Goal: Task Accomplishment & Management: Complete application form

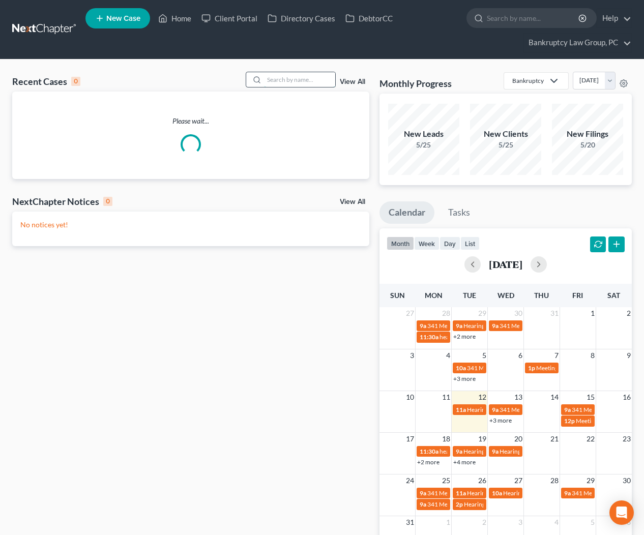
click at [298, 84] on input "search" at bounding box center [299, 79] width 71 height 15
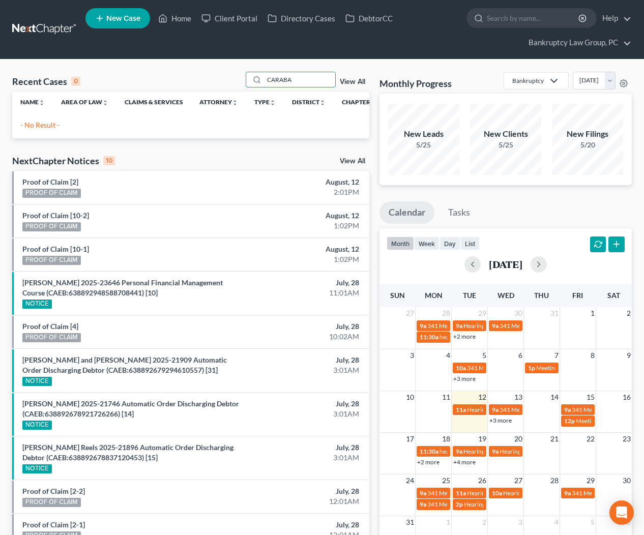
type input "CARABA"
click at [113, 23] on link "New Case" at bounding box center [117, 18] width 65 height 20
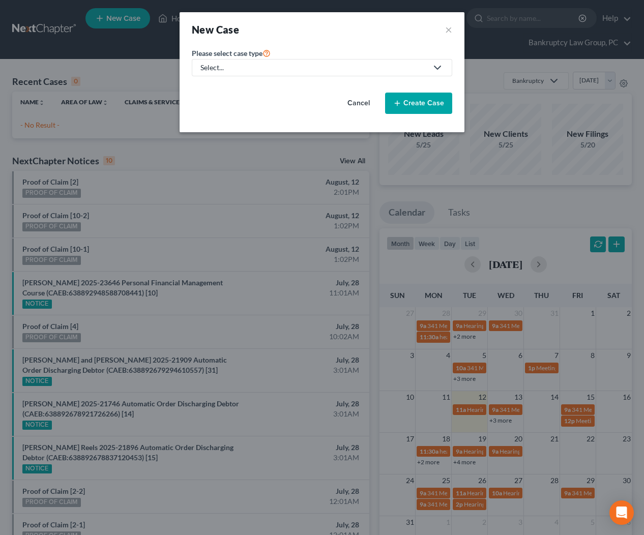
drag, startPoint x: 299, startPoint y: 71, endPoint x: 266, endPoint y: 82, distance: 35.6
click at [299, 71] on div "Select..." at bounding box center [313, 68] width 227 height 10
click at [216, 88] on div "Bankruptcy" at bounding box center [220, 88] width 37 height 10
select select "8"
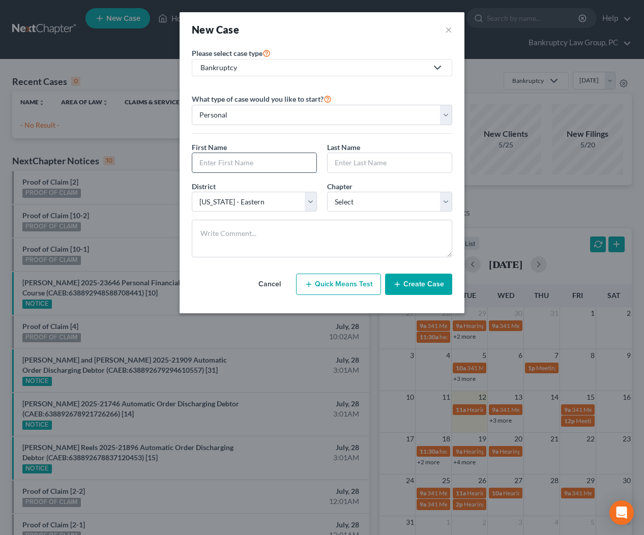
click at [261, 166] on input "text" at bounding box center [254, 162] width 124 height 19
type input "[PERSON_NAME]"
click at [397, 200] on select "Select 7 11 12 13" at bounding box center [389, 202] width 125 height 20
select select "0"
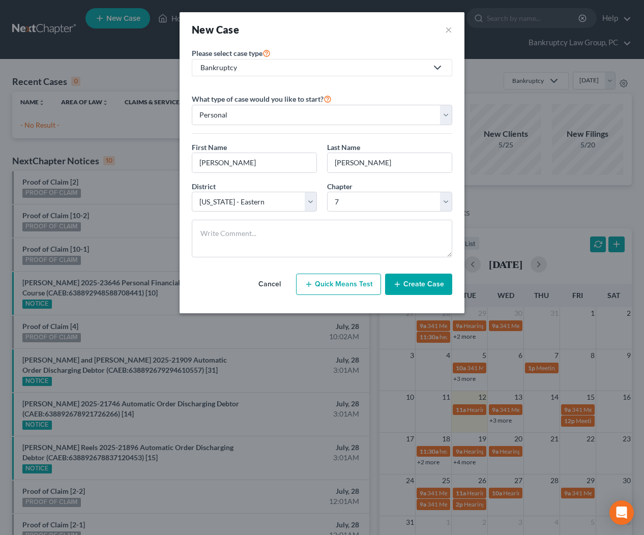
click at [417, 286] on button "Create Case" at bounding box center [418, 284] width 67 height 21
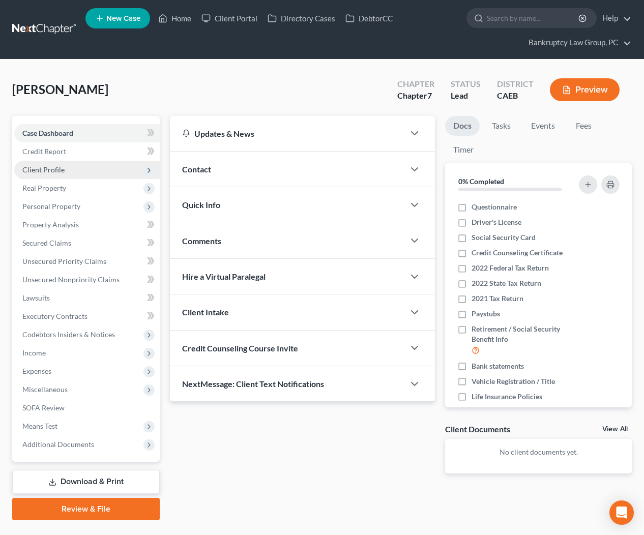
click at [58, 170] on span "Client Profile" at bounding box center [43, 169] width 42 height 9
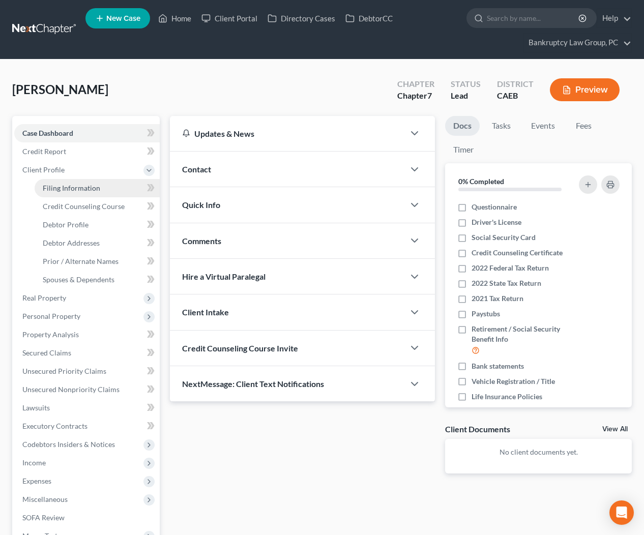
drag, startPoint x: 59, startPoint y: 186, endPoint x: 76, endPoint y: 190, distance: 17.9
click at [59, 186] on span "Filing Information" at bounding box center [72, 188] width 58 height 9
select select "1"
select select "0"
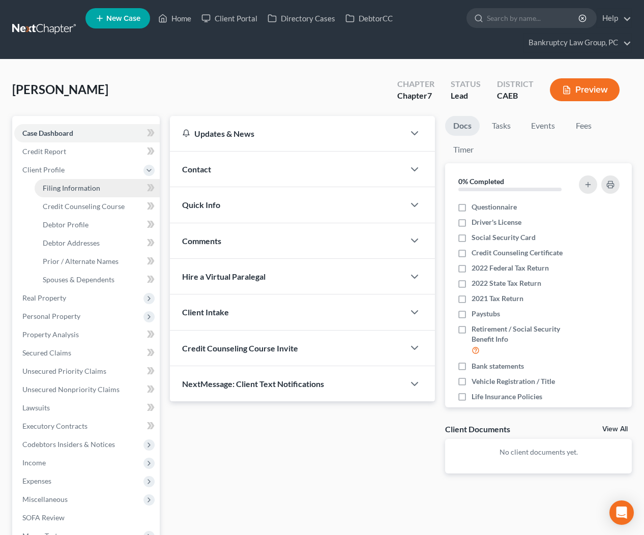
select select "8"
select select "0"
select select "4"
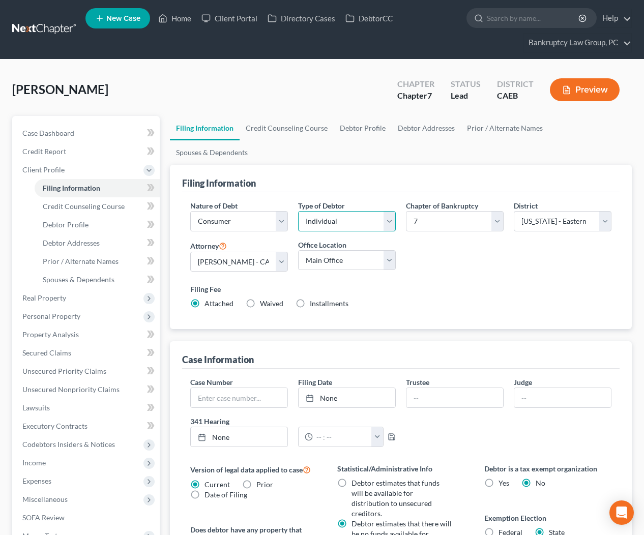
click at [337, 211] on select "Select Individual Joint" at bounding box center [347, 221] width 98 height 20
select select "1"
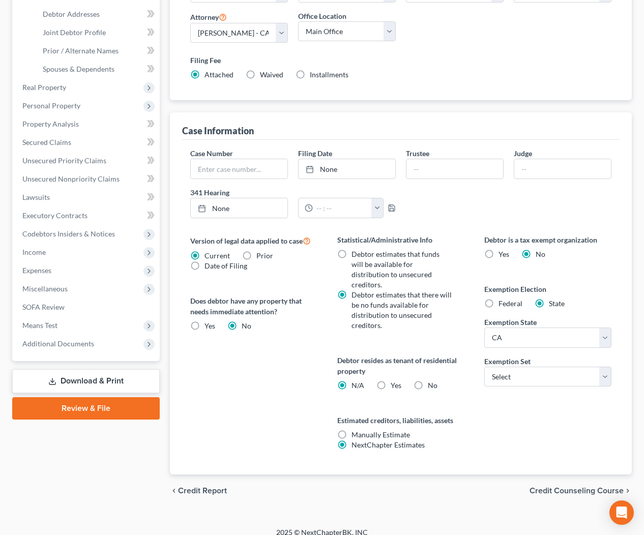
click at [390, 381] on div "Yes Yes" at bounding box center [389, 386] width 25 height 10
click at [391, 381] on label "Yes Yes" at bounding box center [396, 386] width 11 height 10
click at [395, 381] on input "Yes Yes" at bounding box center [398, 384] width 7 height 7
radio input "true"
radio input "false"
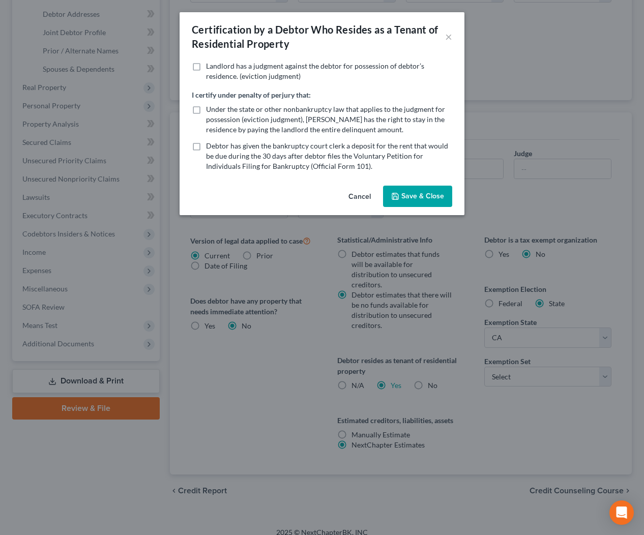
click at [424, 194] on button "Save & Close" at bounding box center [417, 196] width 69 height 21
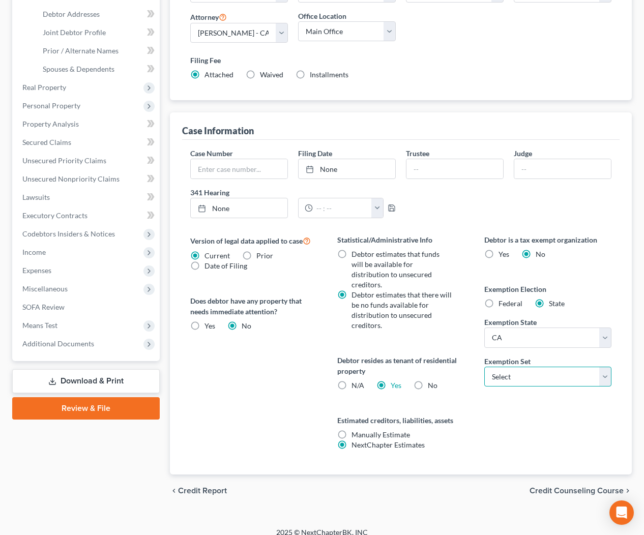
click at [509, 373] on select "Select 703 704" at bounding box center [547, 377] width 127 height 20
select select "0"
click at [576, 487] on span "Credit Counseling Course" at bounding box center [577, 491] width 94 height 8
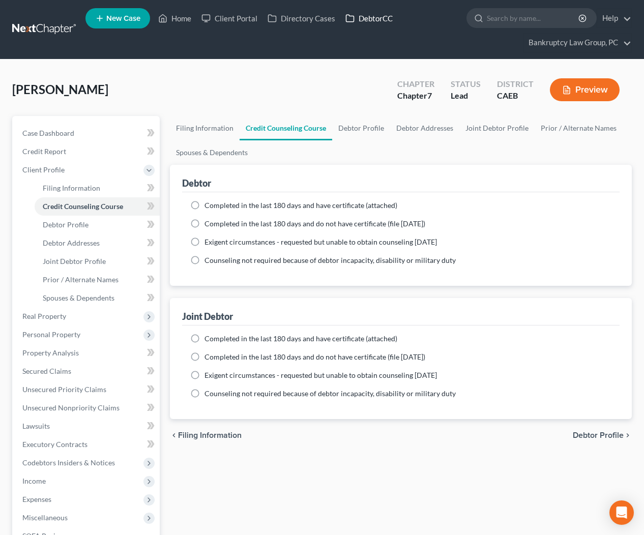
click at [363, 22] on link "DebtorCC" at bounding box center [369, 18] width 58 height 18
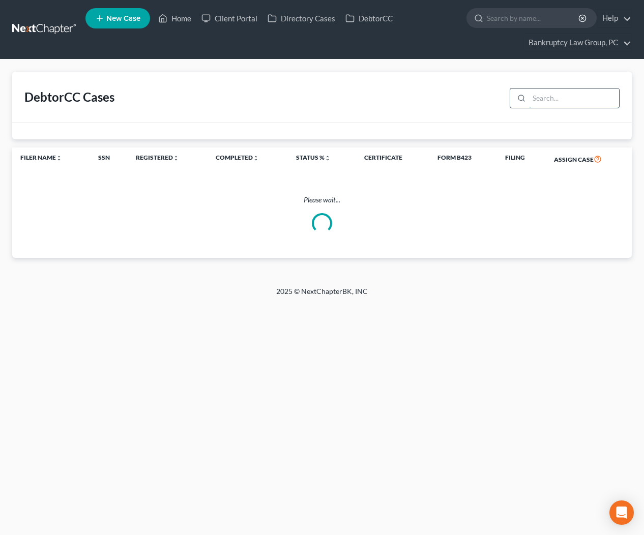
click at [545, 101] on input "search" at bounding box center [574, 98] width 90 height 19
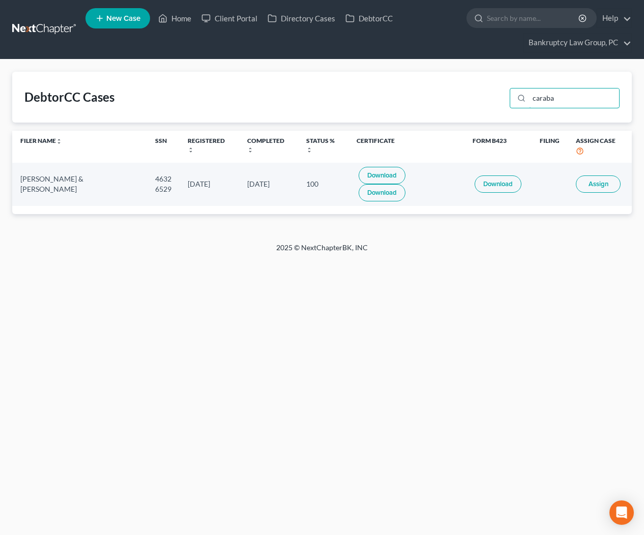
type input "caraba"
click at [600, 187] on span "Assign" at bounding box center [599, 184] width 20 height 8
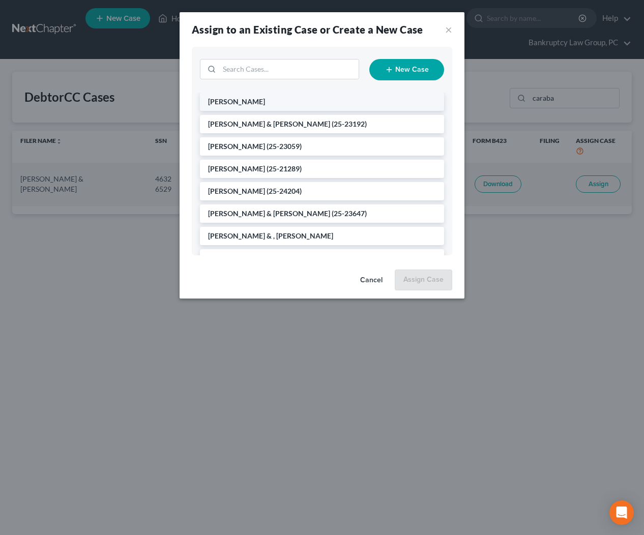
click at [270, 99] on li "[PERSON_NAME]" at bounding box center [322, 102] width 244 height 18
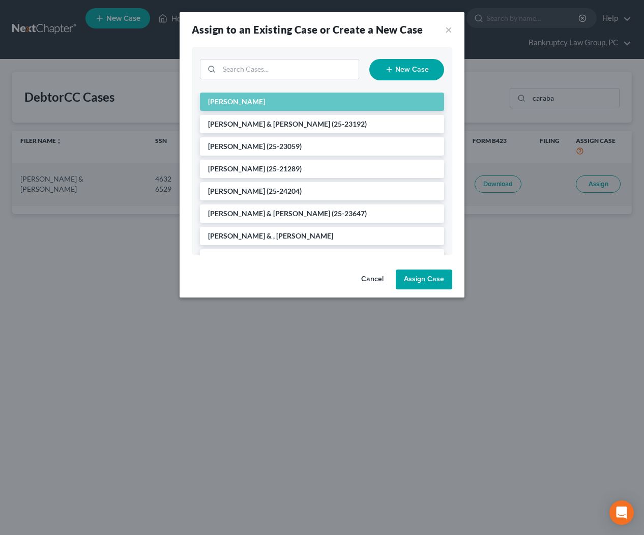
click at [418, 282] on button "Assign Case" at bounding box center [424, 280] width 56 height 20
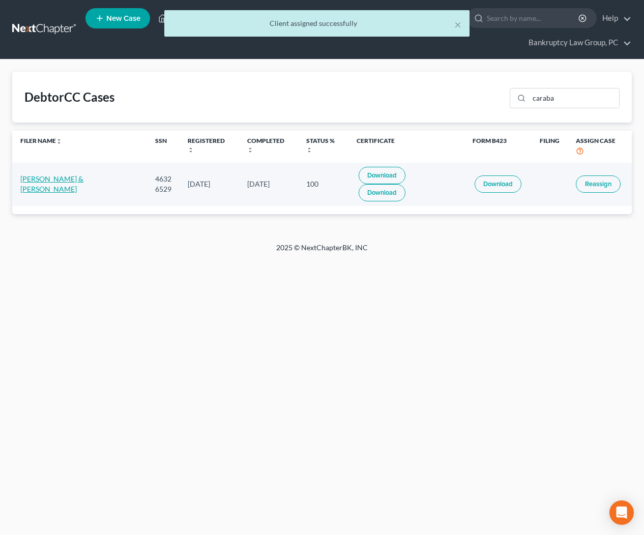
click at [41, 182] on link "[PERSON_NAME] & [PERSON_NAME]" at bounding box center [51, 184] width 63 height 19
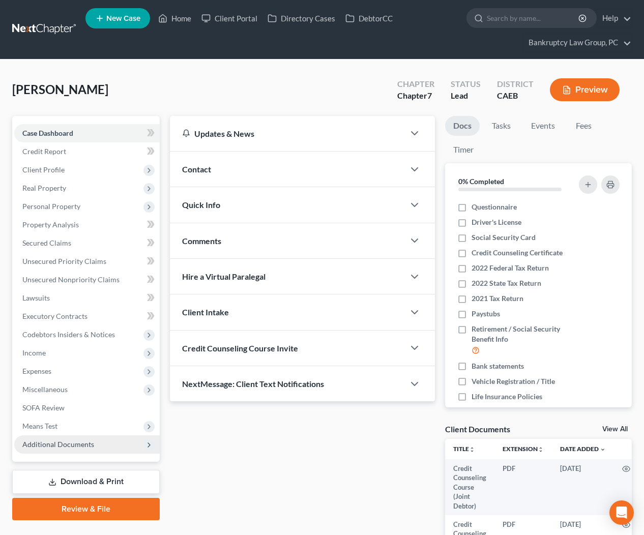
click at [97, 438] on span "Additional Documents" at bounding box center [87, 445] width 146 height 18
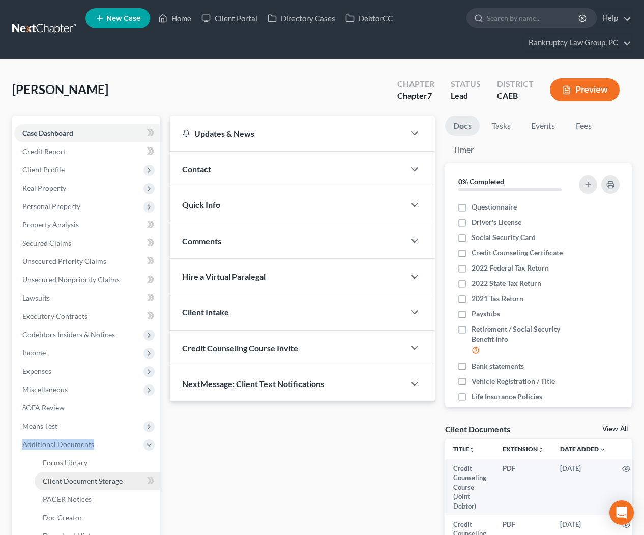
click at [86, 483] on span "Client Document Storage" at bounding box center [83, 481] width 80 height 9
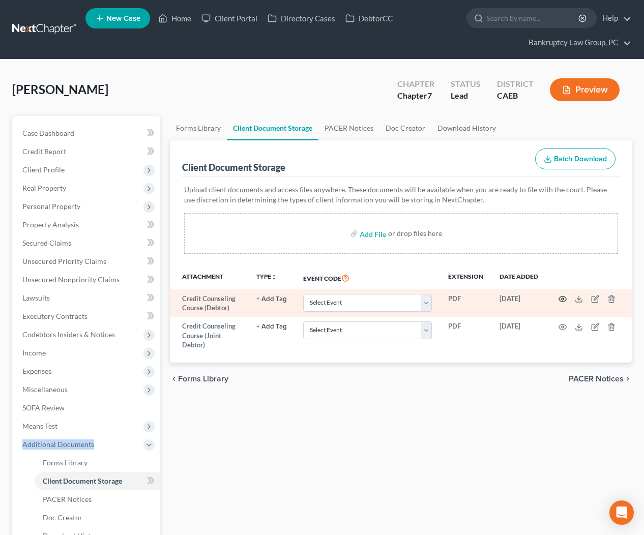
click at [562, 297] on icon "button" at bounding box center [563, 299] width 8 height 8
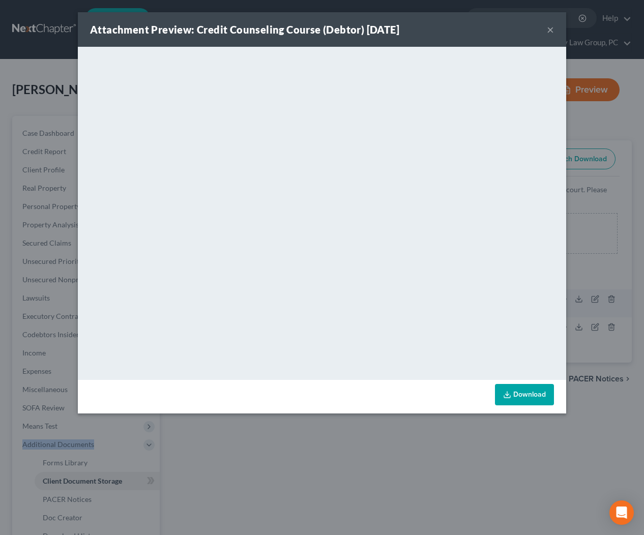
drag, startPoint x: 549, startPoint y: 27, endPoint x: 551, endPoint y: 52, distance: 25.1
click at [550, 28] on button "×" at bounding box center [550, 29] width 7 height 12
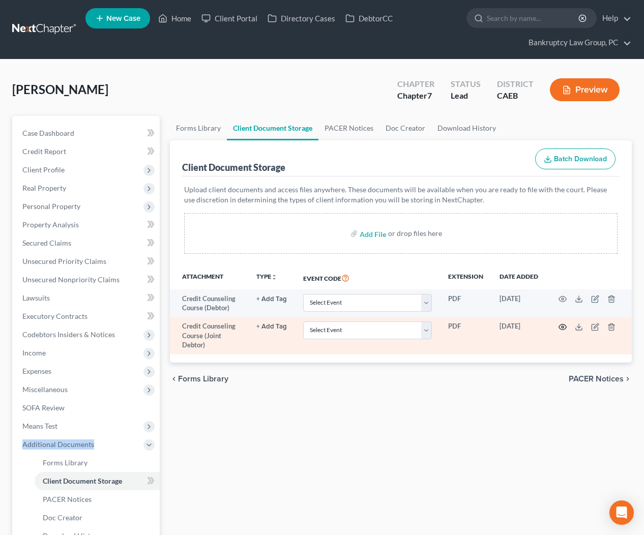
click at [562, 327] on icon "button" at bounding box center [563, 327] width 8 height 8
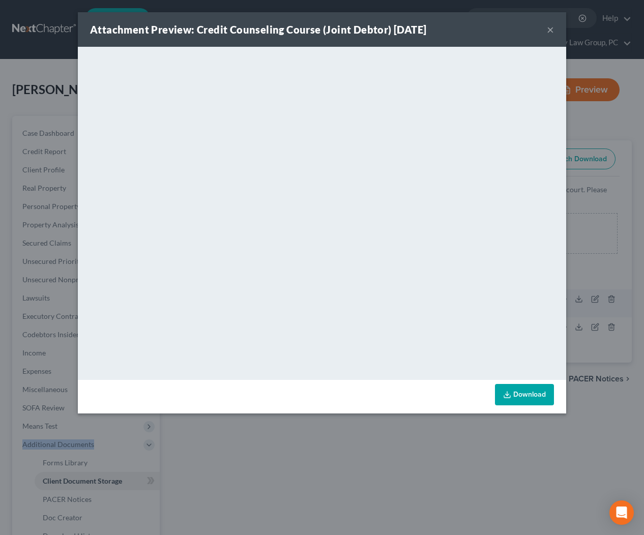
click at [553, 30] on button "×" at bounding box center [550, 29] width 7 height 12
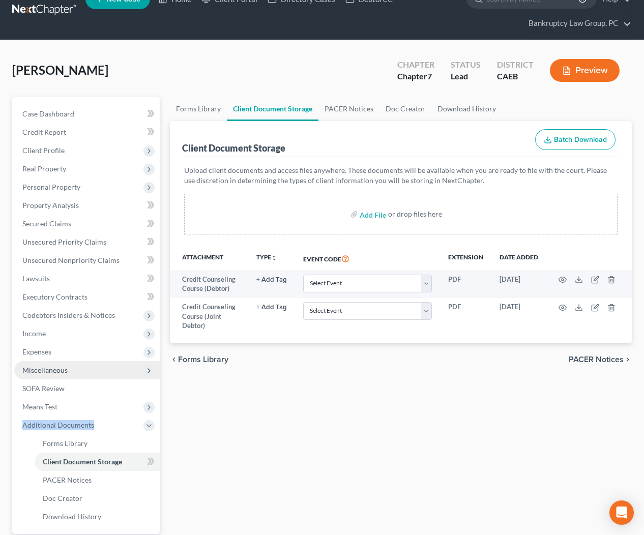
scroll to position [20, 0]
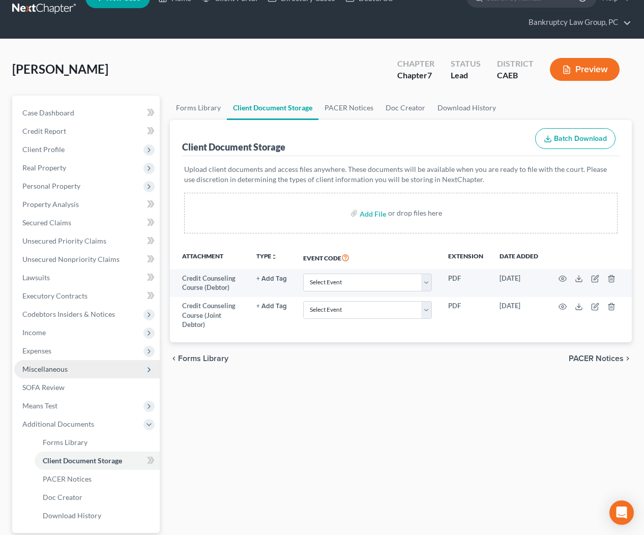
click at [75, 364] on span "Miscellaneous" at bounding box center [87, 369] width 146 height 18
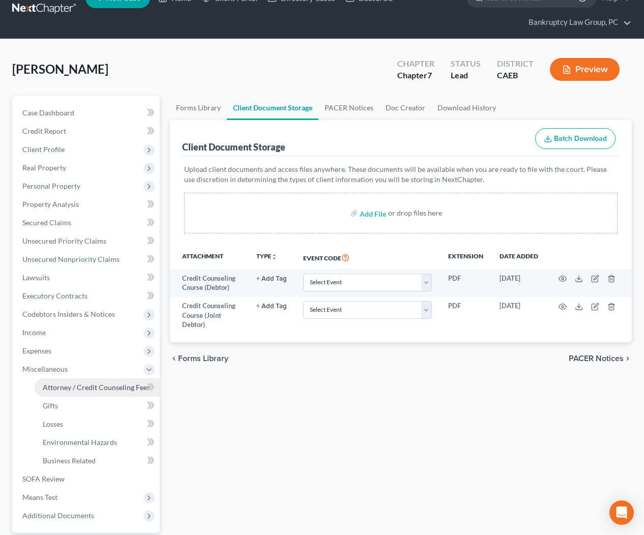
click at [79, 379] on link "Attorney / Credit Counseling Fees" at bounding box center [97, 388] width 125 height 18
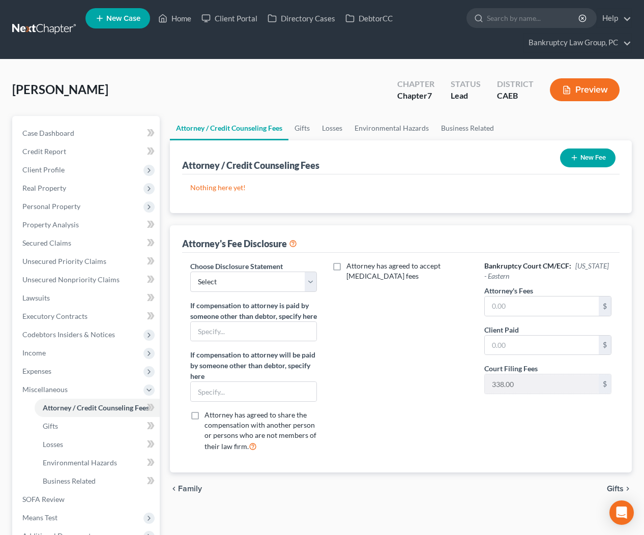
click at [572, 155] on icon "button" at bounding box center [574, 158] width 8 height 8
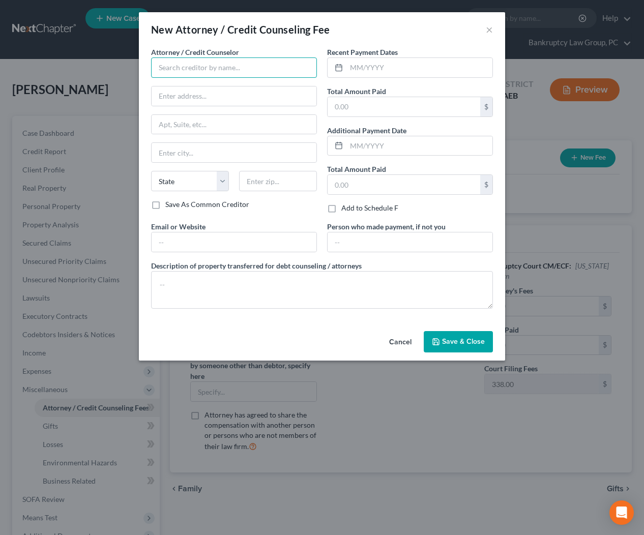
click at [236, 71] on input "text" at bounding box center [234, 68] width 166 height 20
drag, startPoint x: 206, startPoint y: 85, endPoint x: 213, endPoint y: 85, distance: 7.7
click at [206, 85] on div "001 Debtorcc, Inc." at bounding box center [212, 85] width 106 height 10
type input "001 Debtorcc, Inc."
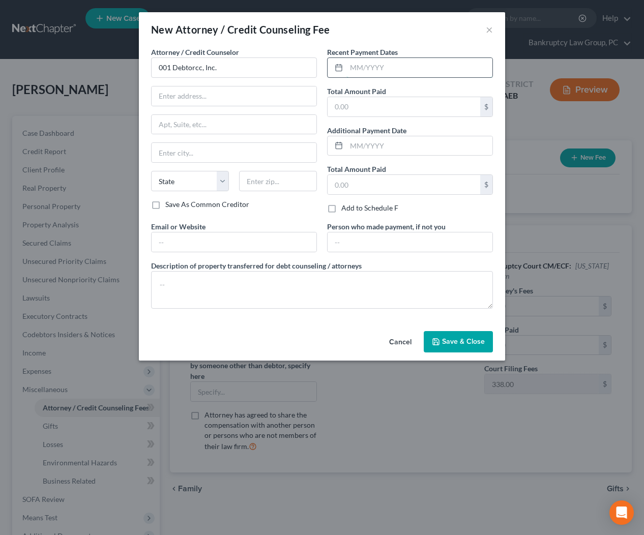
click at [395, 67] on input "text" at bounding box center [420, 67] width 146 height 19
type input "06/2025"
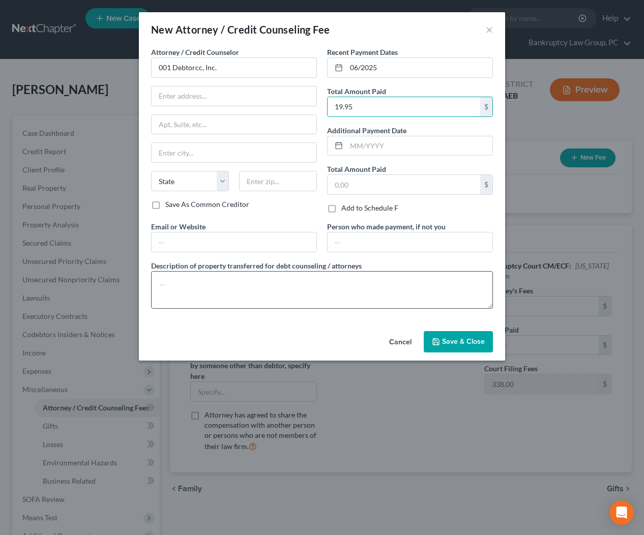
type input "19.95"
click at [382, 305] on textarea at bounding box center [322, 290] width 342 height 38
type textarea "Credit Counseling Course"
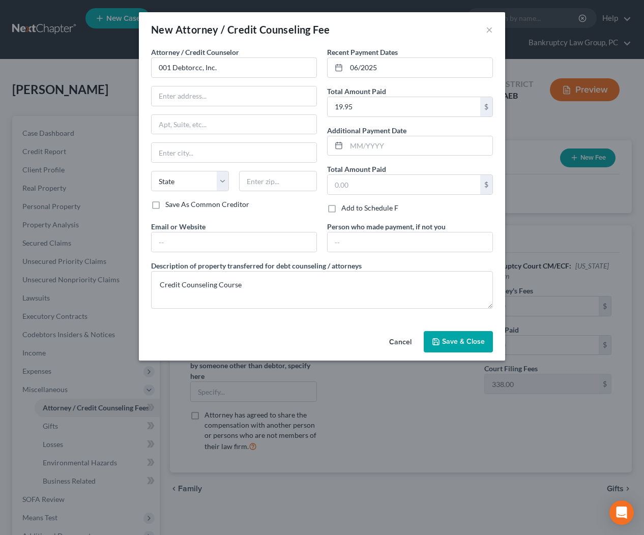
drag, startPoint x: 478, startPoint y: 347, endPoint x: 503, endPoint y: 304, distance: 49.7
click at [478, 347] on button "Save & Close" at bounding box center [458, 341] width 69 height 21
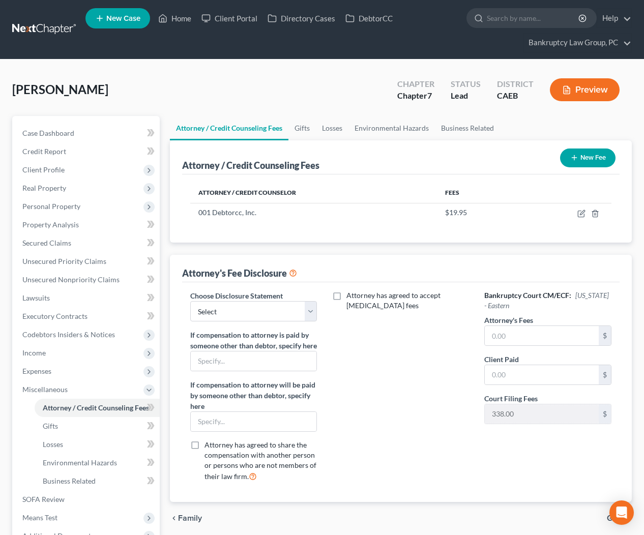
click at [586, 161] on button "New Fee" at bounding box center [587, 158] width 55 height 19
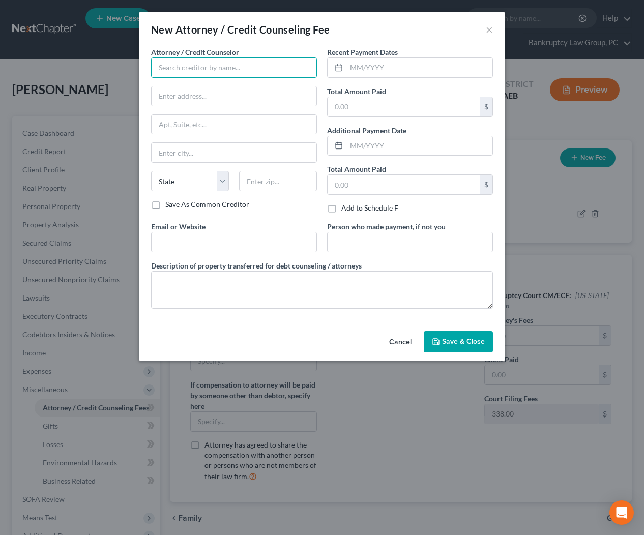
click at [250, 74] on input "text" at bounding box center [234, 68] width 166 height 20
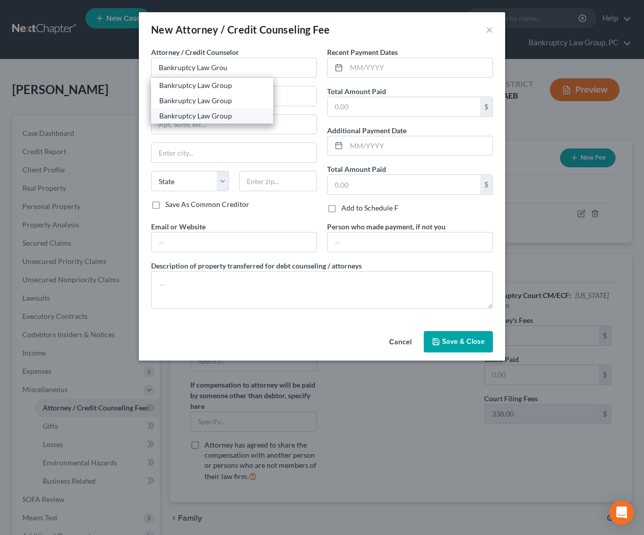
click at [212, 114] on div "Bankruptcy Law Group" at bounding box center [212, 116] width 106 height 10
type input "Bankruptcy Law Group"
type input "PO Box 9899"
type input "Reno"
select select "31"
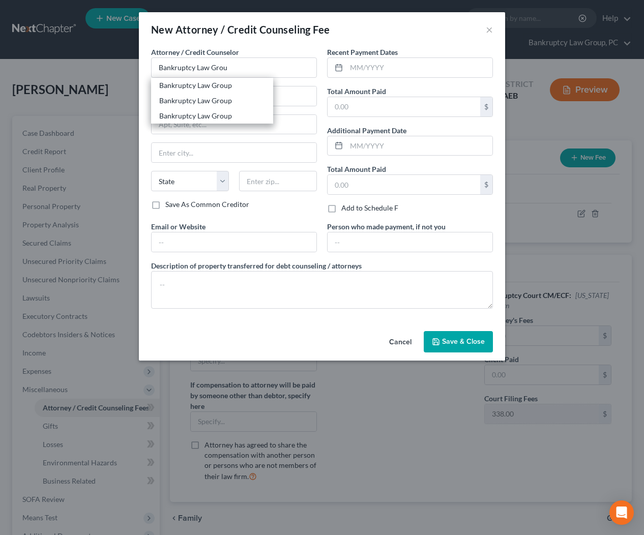
type input "89507"
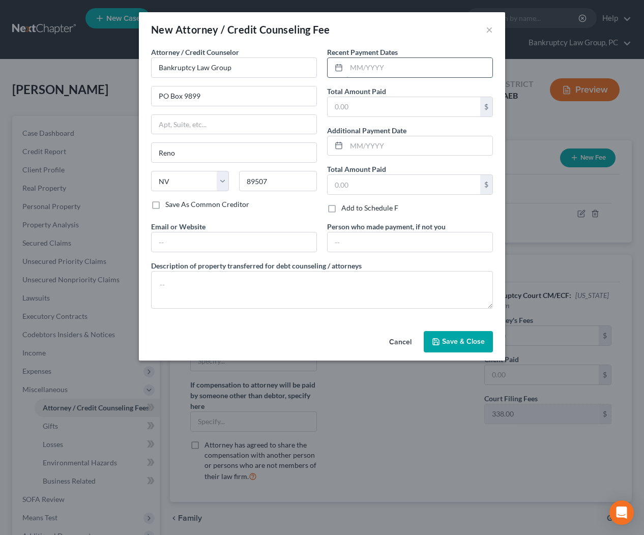
click at [401, 68] on input "text" at bounding box center [420, 67] width 146 height 19
type input "07/2025"
type input "600"
type input "08/2025"
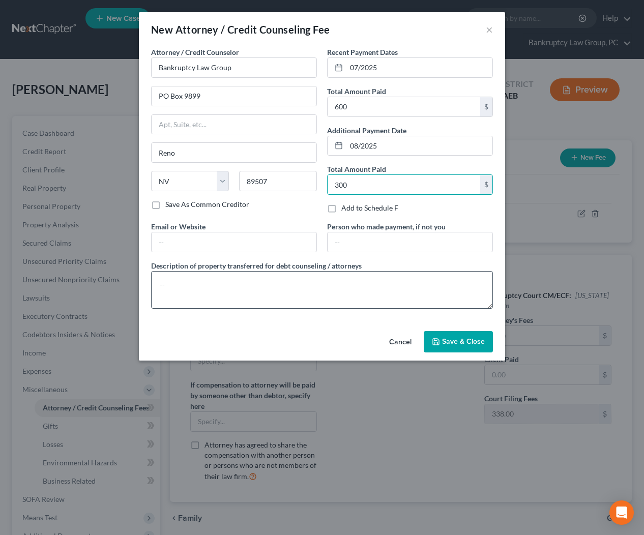
type input "300"
click at [339, 298] on textarea at bounding box center [322, 290] width 342 height 38
type textarea "Pre-Petition Attorney Fees: $855 Credit Report Fee: $45"
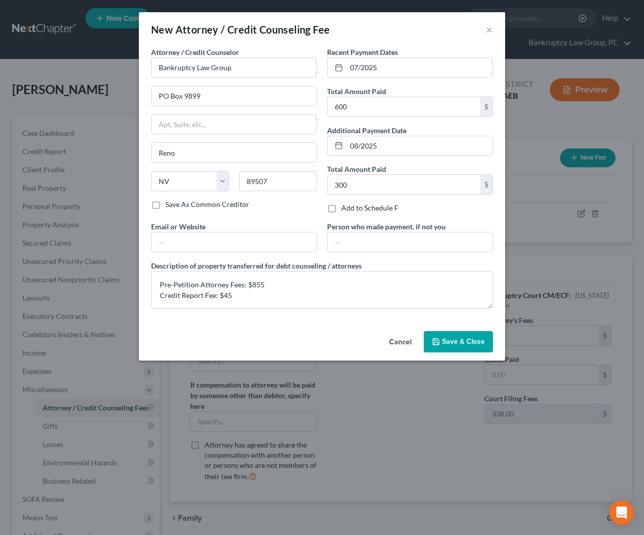
click at [458, 339] on span "Save & Close" at bounding box center [463, 341] width 43 height 9
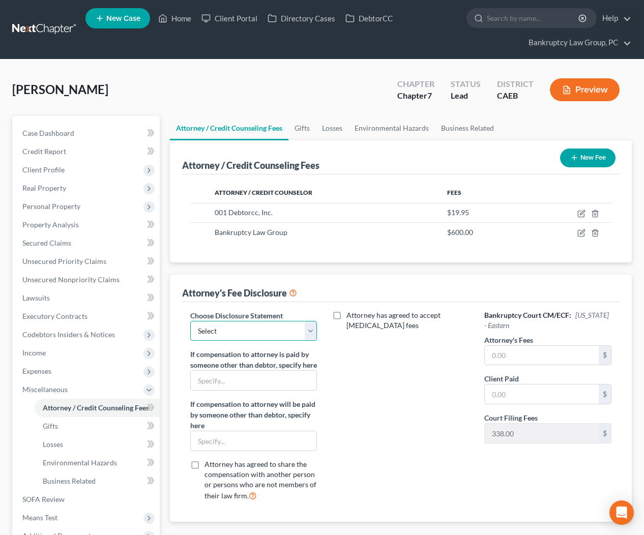
click at [263, 330] on select "Select CH 13 - OPT IN BI-FURCATION NORMAL DISCLOSURE" at bounding box center [253, 331] width 127 height 20
select select "1"
click at [509, 362] on input "text" at bounding box center [542, 355] width 114 height 19
type input "855"
type input "2,317"
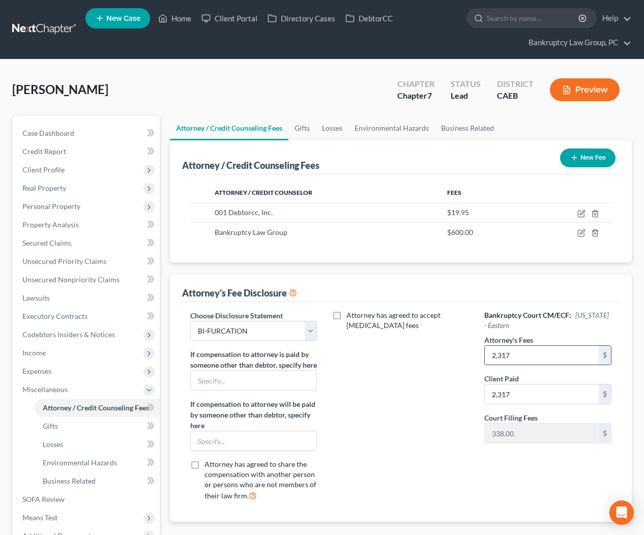
type input "2,317"
type input "855"
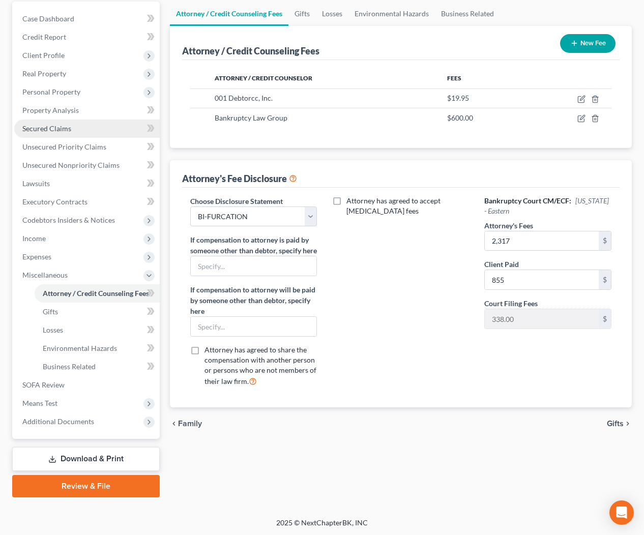
scroll to position [4, 0]
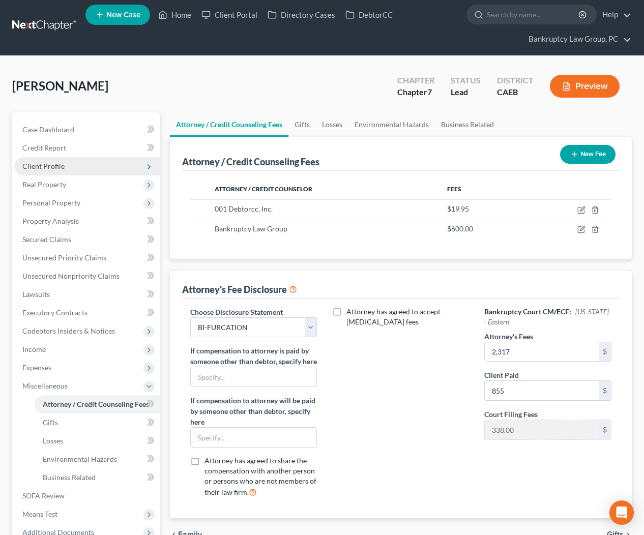
click at [53, 165] on span "Client Profile" at bounding box center [43, 166] width 42 height 9
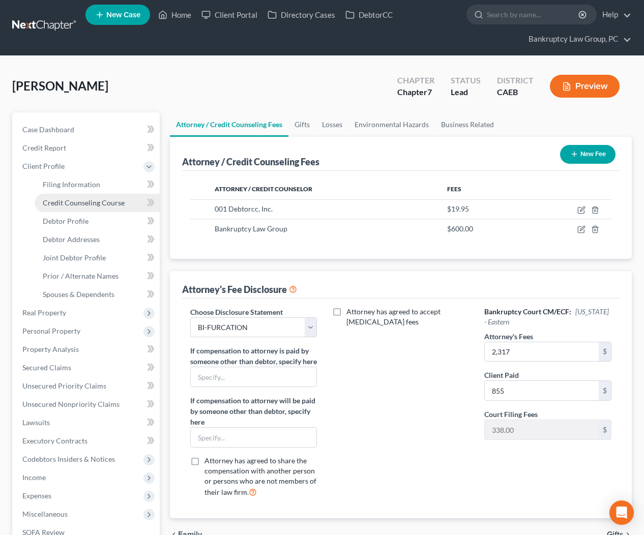
click at [63, 204] on span "Credit Counseling Course" at bounding box center [84, 202] width 82 height 9
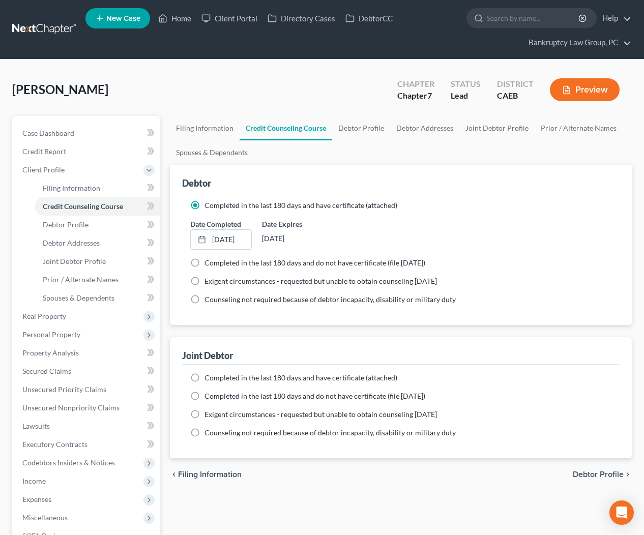
click at [205, 378] on label "Completed in the last 180 days and have certificate (attached)" at bounding box center [301, 378] width 193 height 10
click at [209, 378] on input "Completed in the last 180 days and have certificate (attached)" at bounding box center [212, 376] width 7 height 7
radio input "true"
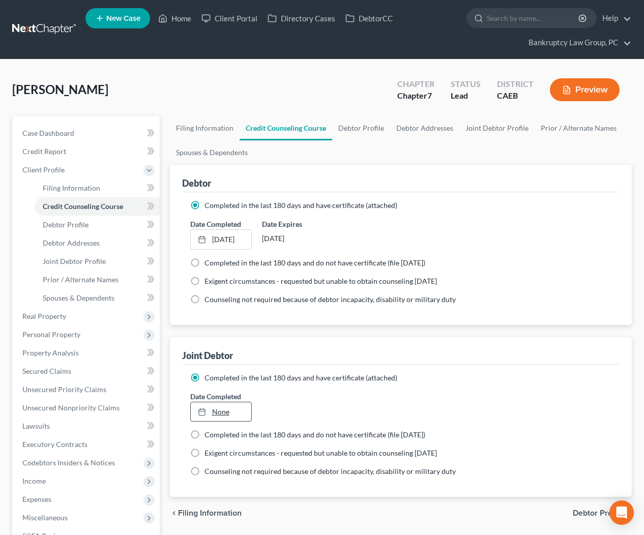
type input "[DATE]"
click at [231, 412] on link "None" at bounding box center [221, 412] width 61 height 19
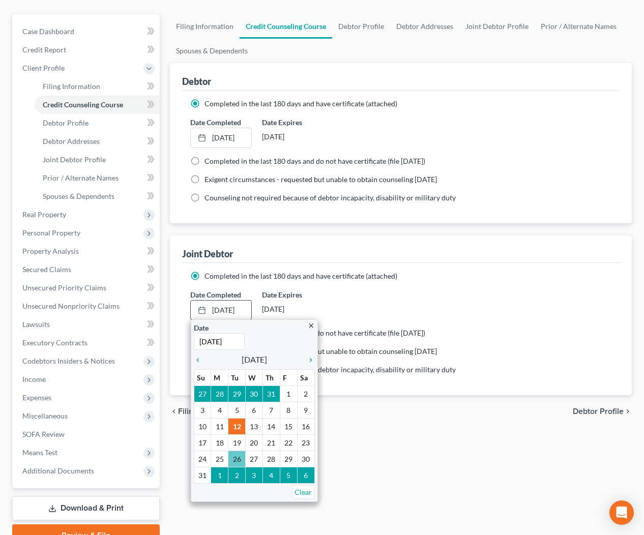
scroll to position [102, 0]
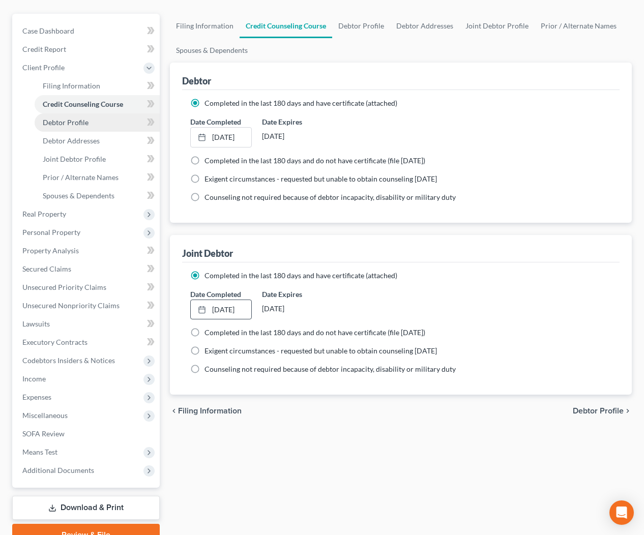
click at [63, 125] on span "Debtor Profile" at bounding box center [66, 122] width 46 height 9
select select "1"
select select "0"
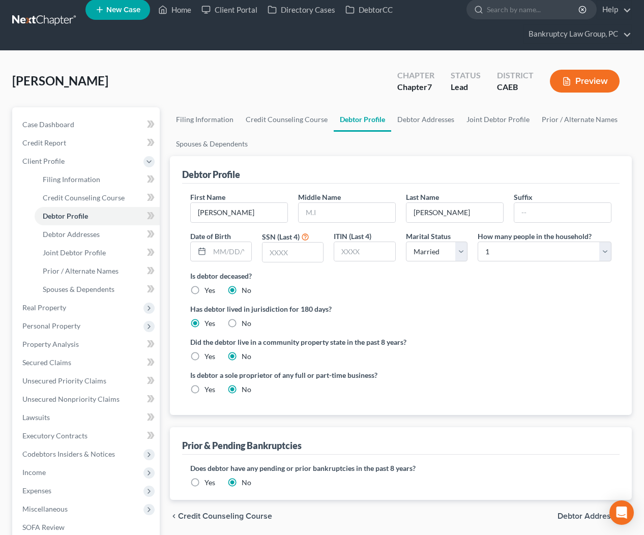
scroll to position [44, 0]
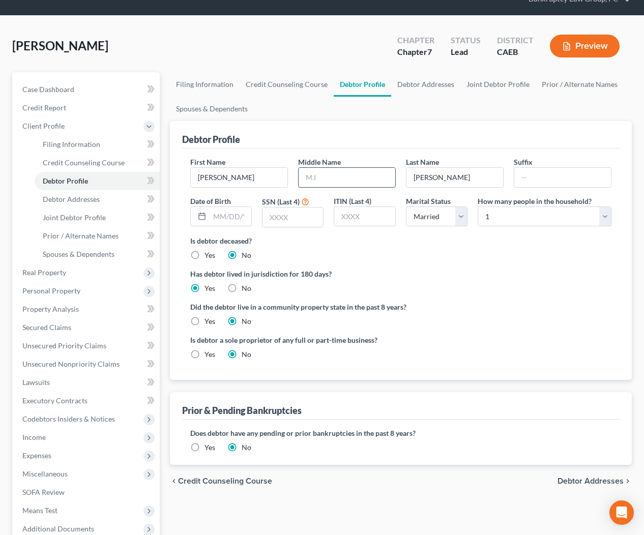
click at [337, 180] on input "text" at bounding box center [347, 177] width 97 height 19
click at [226, 211] on input "text" at bounding box center [231, 216] width 42 height 19
type input "[DATE]"
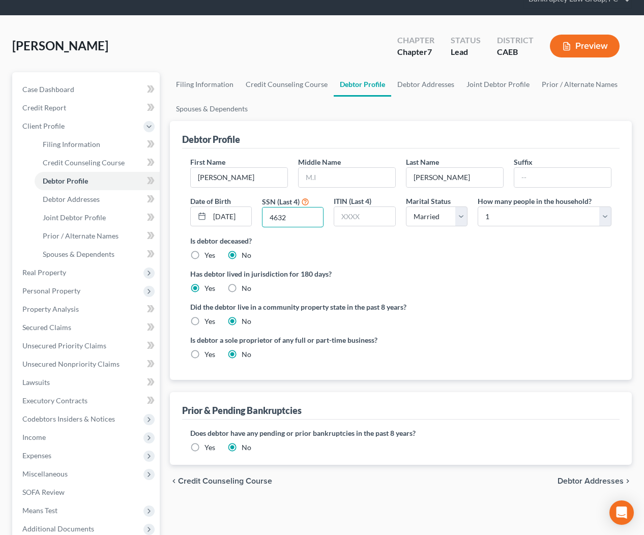
type input "4632"
drag, startPoint x: 188, startPoint y: 321, endPoint x: 195, endPoint y: 323, distance: 7.3
click at [205, 321] on label "Yes" at bounding box center [210, 322] width 11 height 10
click at [209, 321] on input "Yes" at bounding box center [212, 320] width 7 height 7
radio input "true"
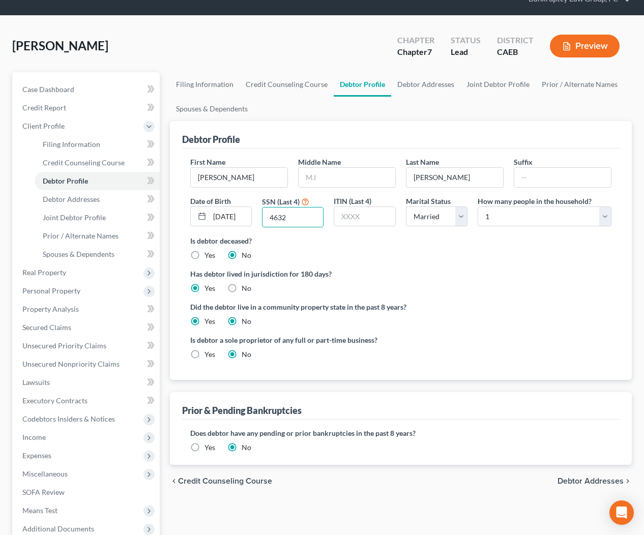
radio input "false"
click at [545, 216] on select "Select 1 2 3 4 5 6 7 8 9 10 11 12 13 14 15 16 17 18 19 20" at bounding box center [545, 217] width 134 height 20
select select "4"
click at [581, 478] on span "Debtor Addresses" at bounding box center [591, 481] width 66 height 8
select select "0"
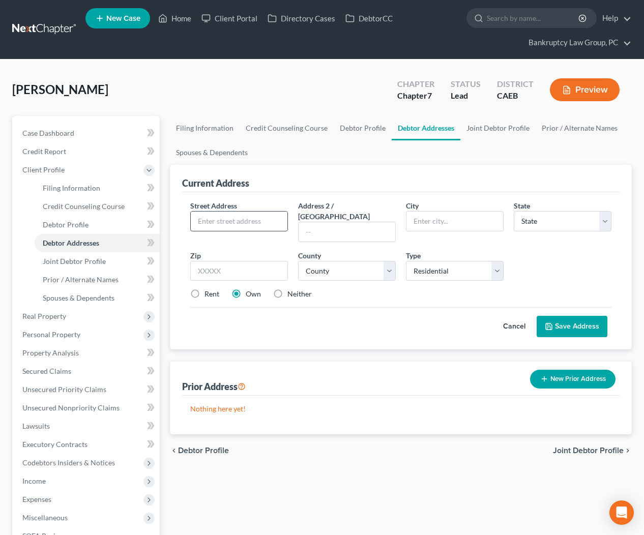
drag, startPoint x: 234, startPoint y: 216, endPoint x: 241, endPoint y: 219, distance: 7.8
click at [234, 216] on input "text" at bounding box center [239, 221] width 97 height 19
type input "829 Sapphire Cir"
type input "95687"
type input "[GEOGRAPHIC_DATA]"
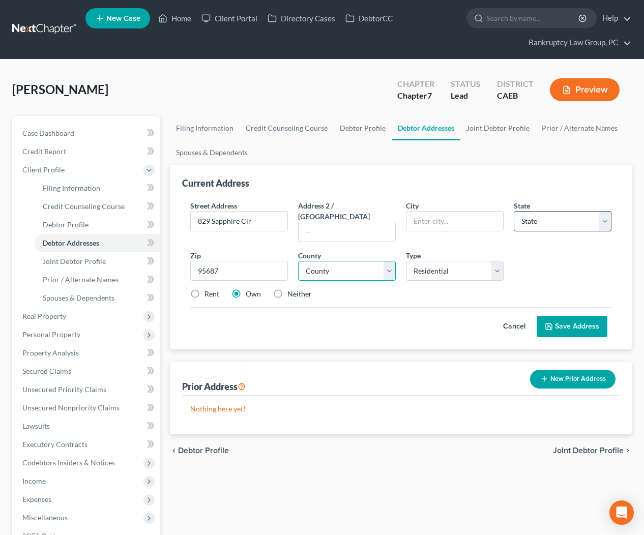
select select "4"
click at [327, 261] on select "County" at bounding box center [347, 271] width 98 height 20
select select "47"
drag, startPoint x: 211, startPoint y: 282, endPoint x: 264, endPoint y: 300, distance: 55.4
click at [211, 289] on label "Rent" at bounding box center [212, 294] width 15 height 10
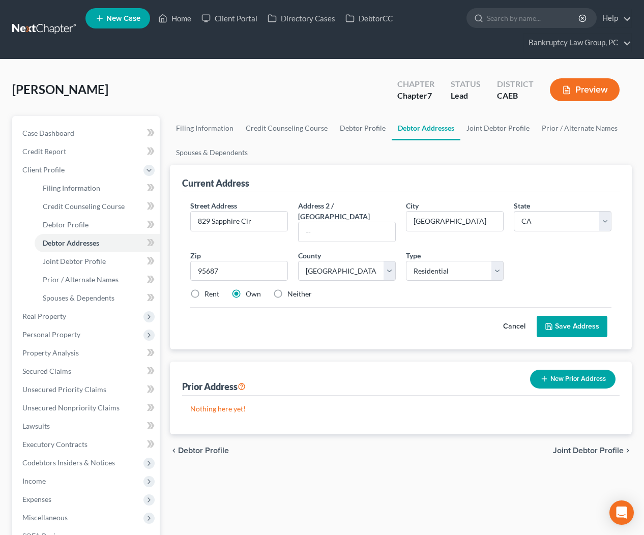
click at [211, 289] on input "Rent" at bounding box center [212, 292] width 7 height 7
radio input "true"
click at [569, 317] on button "Save Address" at bounding box center [572, 326] width 71 height 21
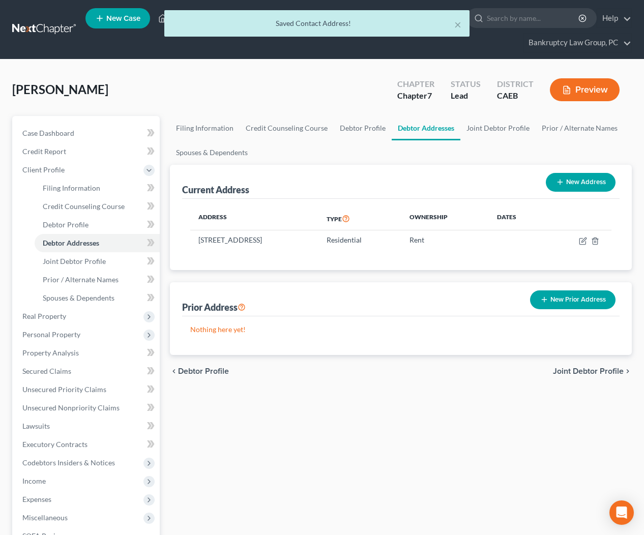
click at [578, 372] on span "Joint Debtor Profile" at bounding box center [588, 371] width 71 height 8
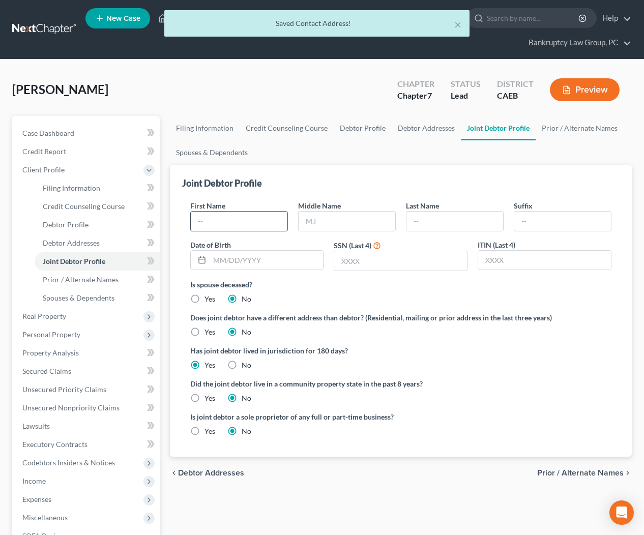
click at [219, 218] on input "text" at bounding box center [239, 221] width 97 height 19
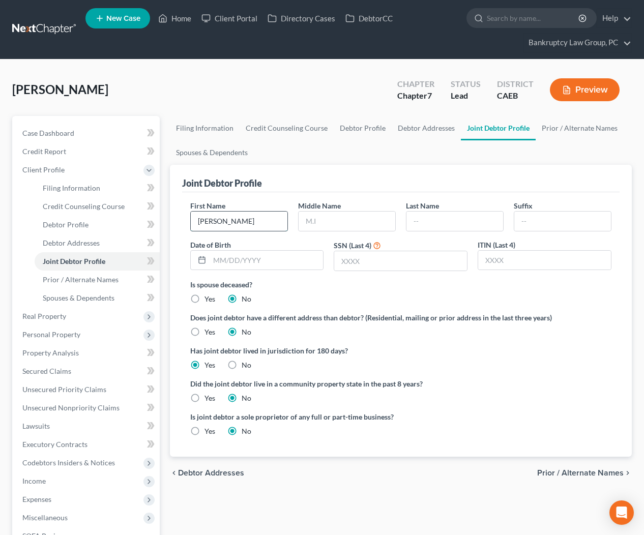
type input "[PERSON_NAME]"
type input "Allyse"
type input "[PERSON_NAME]"
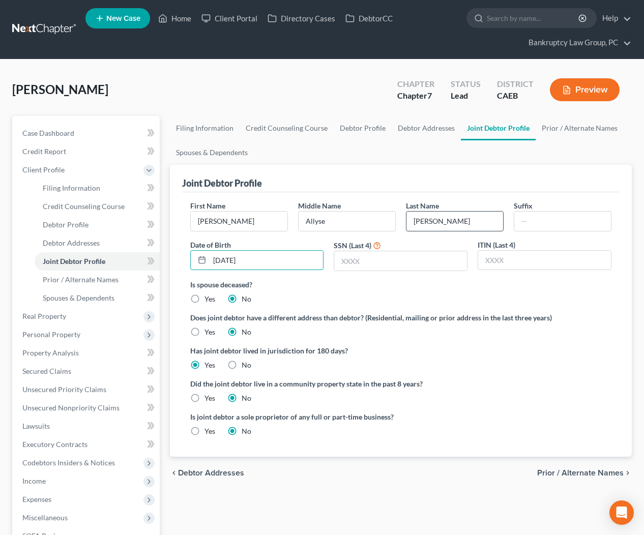
type input "[DATE]"
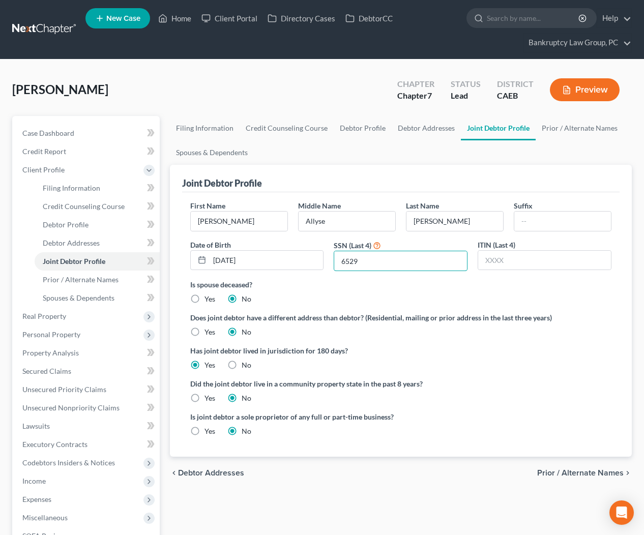
type input "6529"
click at [205, 397] on label "Yes" at bounding box center [210, 398] width 11 height 10
click at [209, 397] on input "Yes" at bounding box center [212, 396] width 7 height 7
radio input "true"
radio input "false"
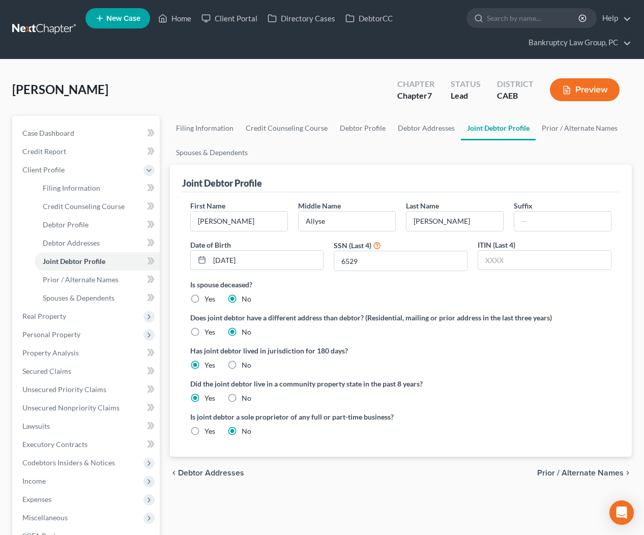
click at [609, 472] on span "Prior / Alternate Names" at bounding box center [580, 473] width 87 height 8
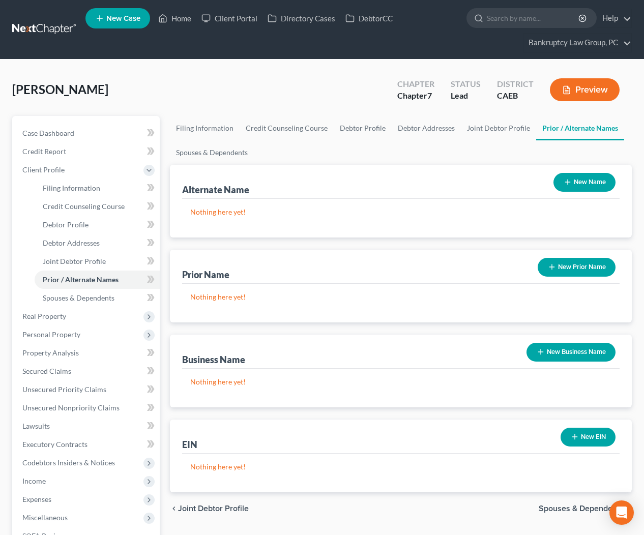
drag, startPoint x: 598, startPoint y: 181, endPoint x: 557, endPoint y: 182, distance: 40.7
click at [598, 181] on button "New Name" at bounding box center [585, 182] width 62 height 19
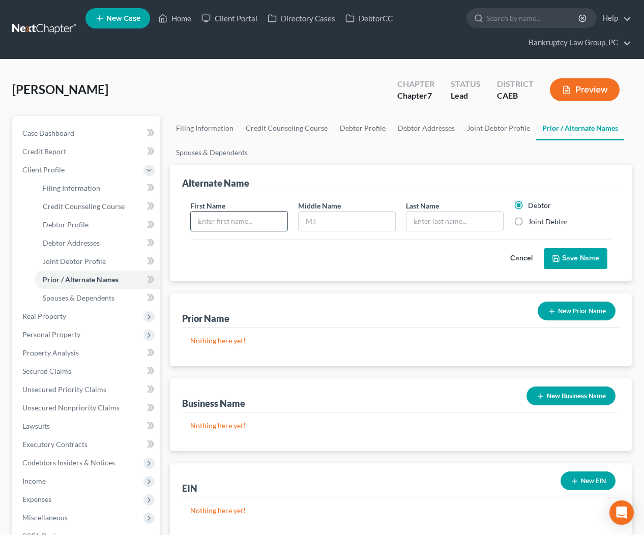
click at [238, 223] on input "text" at bounding box center [239, 221] width 97 height 19
type input "[PERSON_NAME]"
type input "A"
type input "[PERSON_NAME]"
drag, startPoint x: 520, startPoint y: 218, endPoint x: 525, endPoint y: 227, distance: 10.5
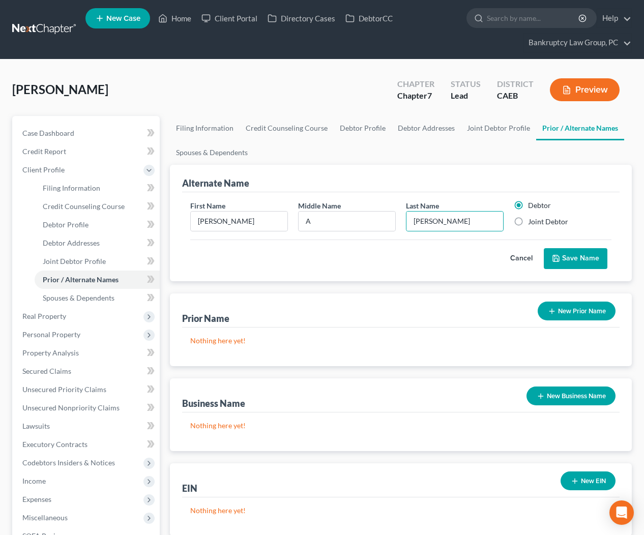
click at [528, 219] on label "Joint Debtor" at bounding box center [548, 222] width 40 height 10
click at [532, 219] on input "Joint Debtor" at bounding box center [535, 220] width 7 height 7
radio input "true"
radio input "false"
click at [569, 251] on button "Save Name" at bounding box center [576, 258] width 64 height 21
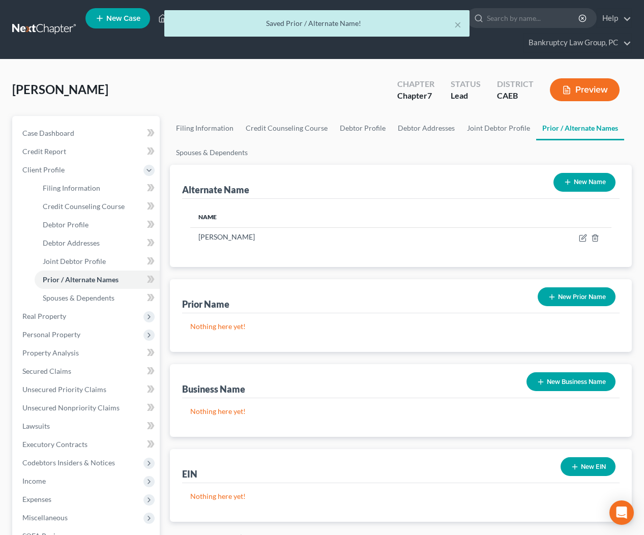
drag, startPoint x: 587, startPoint y: 179, endPoint x: 473, endPoint y: 193, distance: 115.3
click at [587, 179] on button "New Name" at bounding box center [585, 182] width 62 height 19
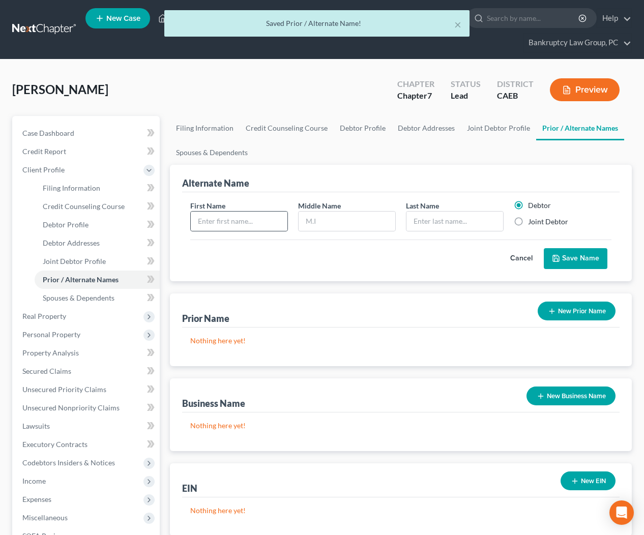
click at [270, 211] on div at bounding box center [239, 221] width 98 height 20
click at [268, 212] on input "text" at bounding box center [239, 221] width 97 height 19
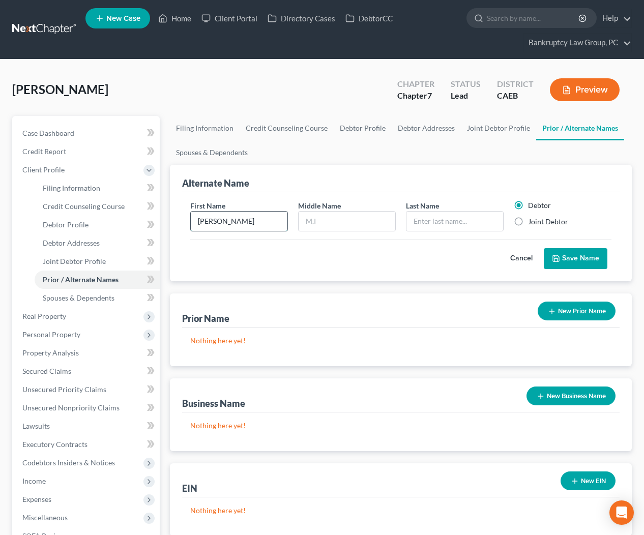
type input "[PERSON_NAME]"
drag, startPoint x: 519, startPoint y: 226, endPoint x: 518, endPoint y: 221, distance: 5.6
click at [528, 226] on label "Joint Debtor" at bounding box center [548, 222] width 40 height 10
click at [532, 223] on input "Joint Debtor" at bounding box center [535, 220] width 7 height 7
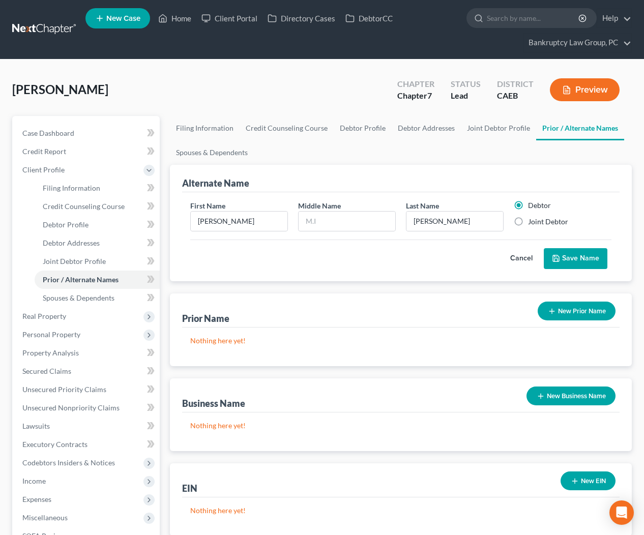
radio input "true"
radio input "false"
click at [579, 260] on button "Save Name" at bounding box center [576, 258] width 64 height 21
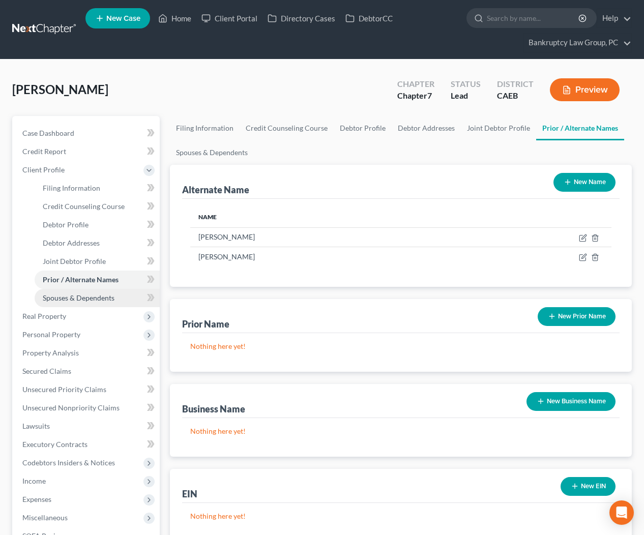
click at [72, 299] on span "Spouses & Dependents" at bounding box center [79, 298] width 72 height 9
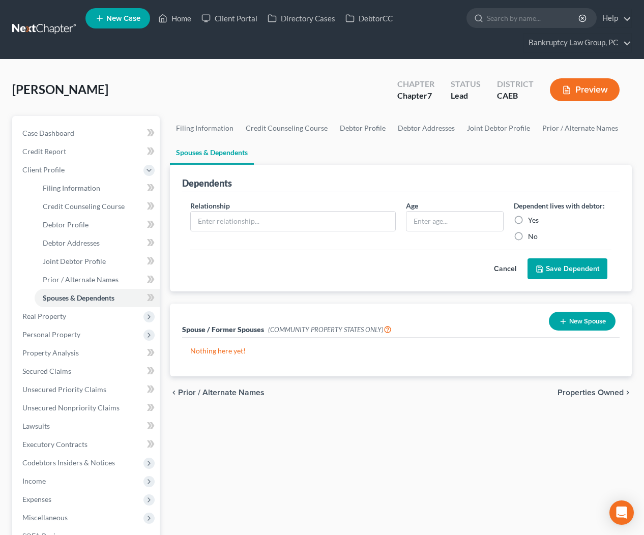
click at [569, 323] on button "New Spouse" at bounding box center [582, 321] width 67 height 19
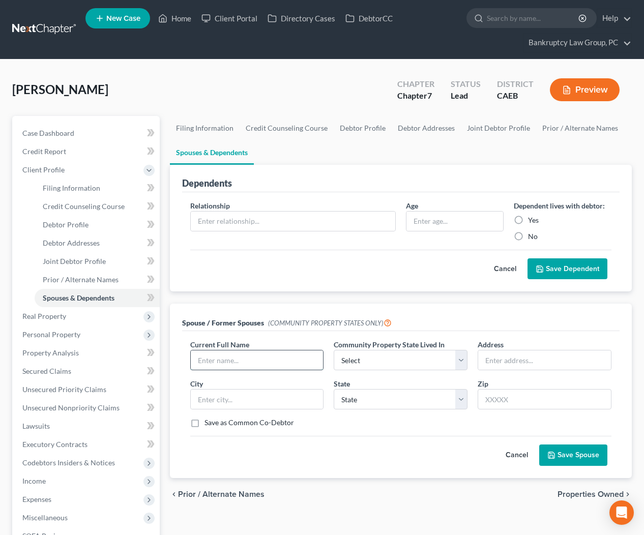
click at [250, 363] on input "text" at bounding box center [257, 360] width 133 height 19
type input "[PERSON_NAME] & [PERSON_NAME]"
click at [397, 357] on select "Select AZ CA GU ID LA NV NM PR [GEOGRAPHIC_DATA] [GEOGRAPHIC_DATA] [GEOGRAPHIC_…" at bounding box center [401, 360] width 134 height 20
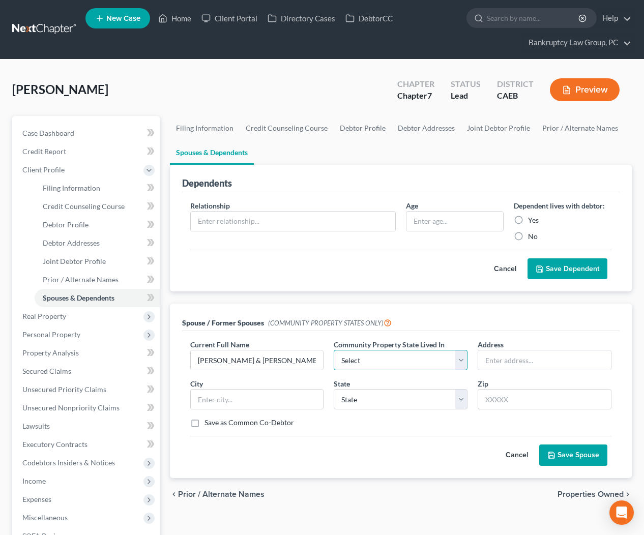
select select "1"
click at [393, 401] on select "State [US_STATE] AK AR AZ CA CO CT DE DC [GEOGRAPHIC_DATA] [GEOGRAPHIC_DATA] GU…" at bounding box center [401, 399] width 134 height 20
select select "4"
drag, startPoint x: 577, startPoint y: 454, endPoint x: 533, endPoint y: 412, distance: 60.5
click at [576, 454] on button "Save Spouse" at bounding box center [573, 455] width 68 height 21
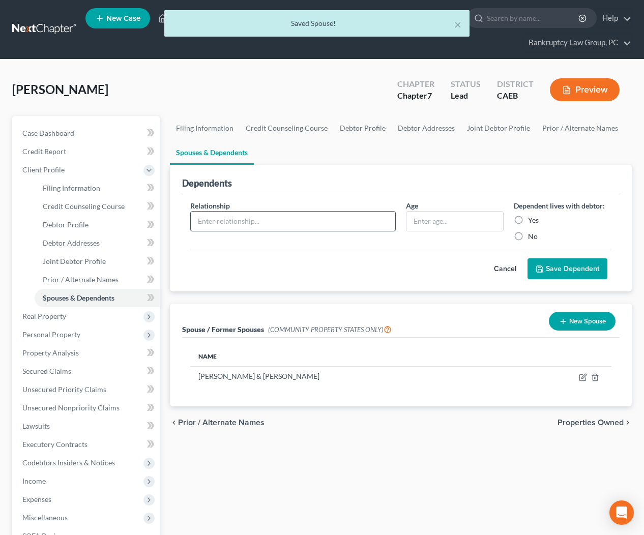
click at [296, 218] on input "text" at bounding box center [293, 221] width 205 height 19
type input "Son"
type input "11"
click at [528, 220] on label "Yes" at bounding box center [533, 220] width 11 height 10
click at [532, 220] on input "Yes" at bounding box center [535, 218] width 7 height 7
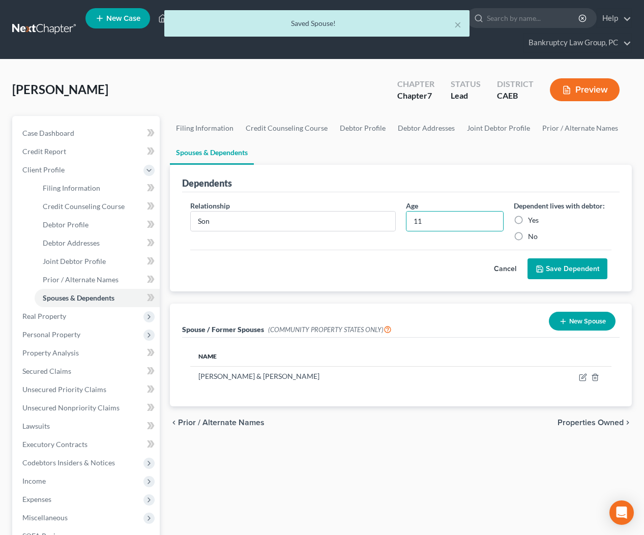
radio input "true"
click at [559, 270] on button "Save Dependent" at bounding box center [568, 269] width 80 height 21
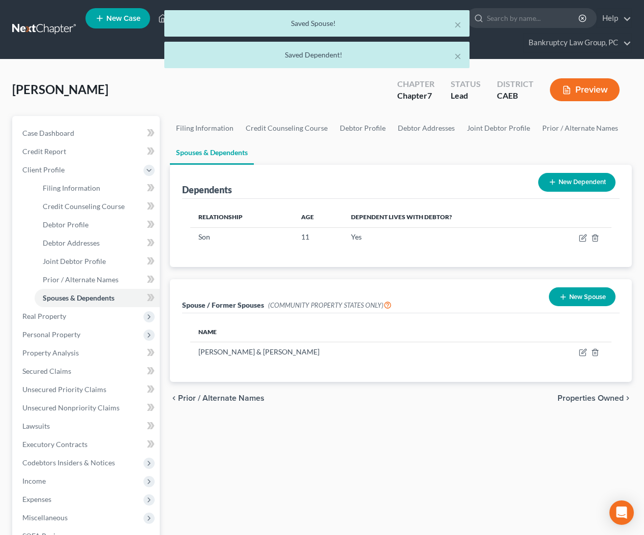
drag, startPoint x: 560, startPoint y: 181, endPoint x: 443, endPoint y: 196, distance: 117.5
click at [560, 181] on button "New Dependent" at bounding box center [576, 182] width 77 height 19
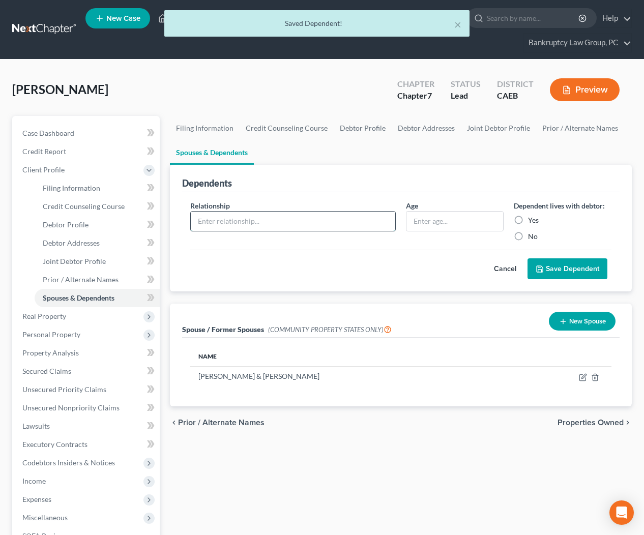
click at [241, 223] on input "text" at bounding box center [293, 221] width 205 height 19
type input "Son"
type input "7"
click at [528, 218] on label "Yes" at bounding box center [533, 220] width 11 height 10
click at [532, 218] on input "Yes" at bounding box center [535, 218] width 7 height 7
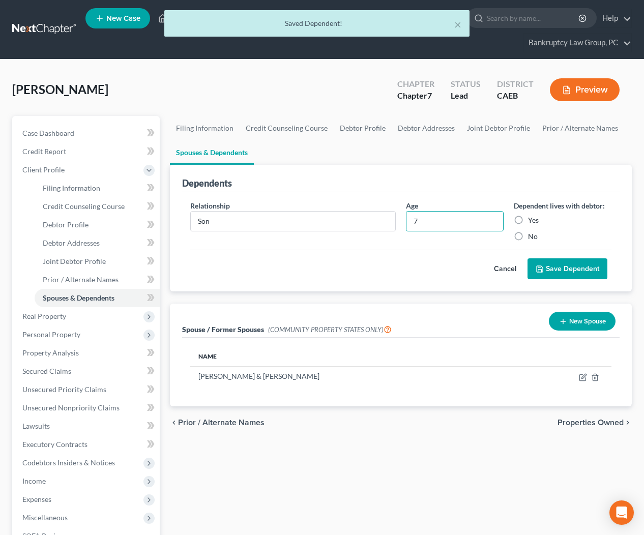
radio input "true"
click at [552, 269] on button "Save Dependent" at bounding box center [568, 269] width 80 height 21
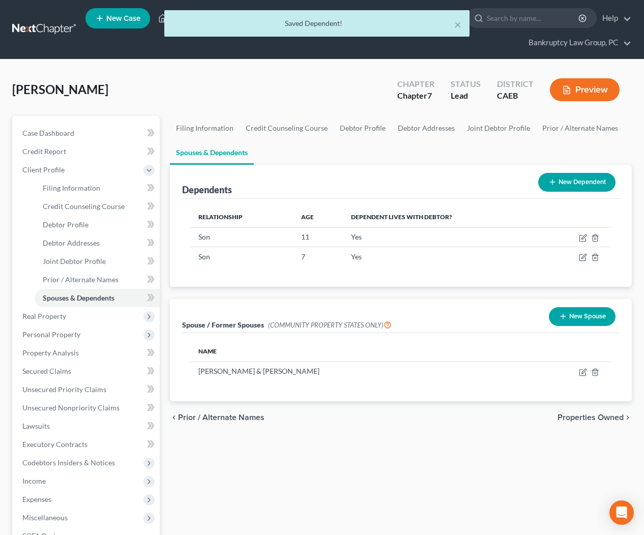
drag, startPoint x: 582, startPoint y: 180, endPoint x: 497, endPoint y: 187, distance: 85.3
click at [581, 180] on button "New Dependent" at bounding box center [576, 182] width 77 height 19
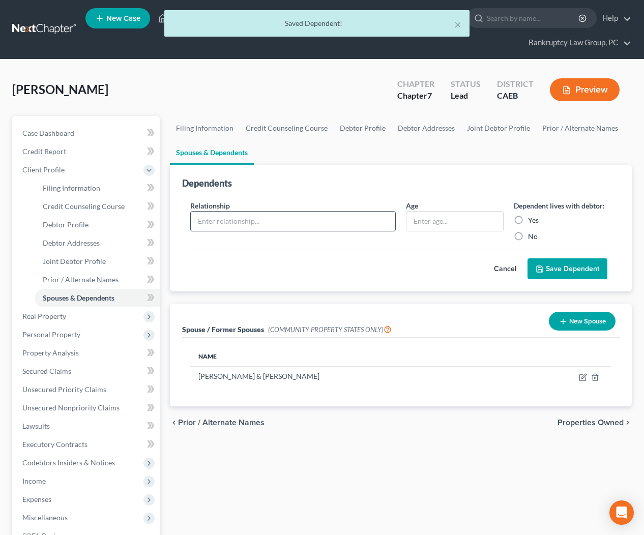
click at [245, 222] on input "text" at bounding box center [293, 221] width 205 height 19
type input "Daughter"
type input "4"
drag, startPoint x: 517, startPoint y: 219, endPoint x: 542, endPoint y: 252, distance: 41.7
click at [528, 220] on label "Yes" at bounding box center [533, 220] width 11 height 10
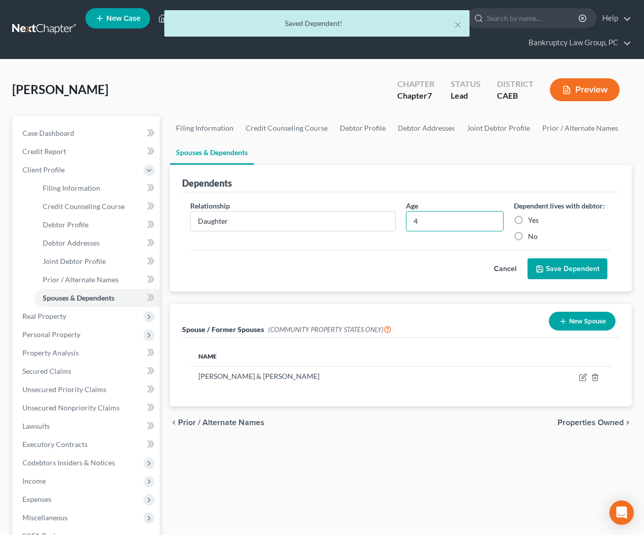
click at [532, 220] on input "Yes" at bounding box center [535, 218] width 7 height 7
radio input "true"
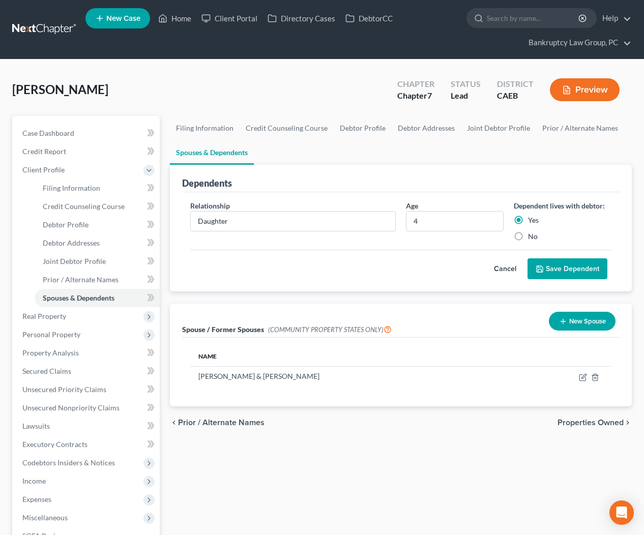
click at [560, 273] on button "Save Dependent" at bounding box center [568, 269] width 80 height 21
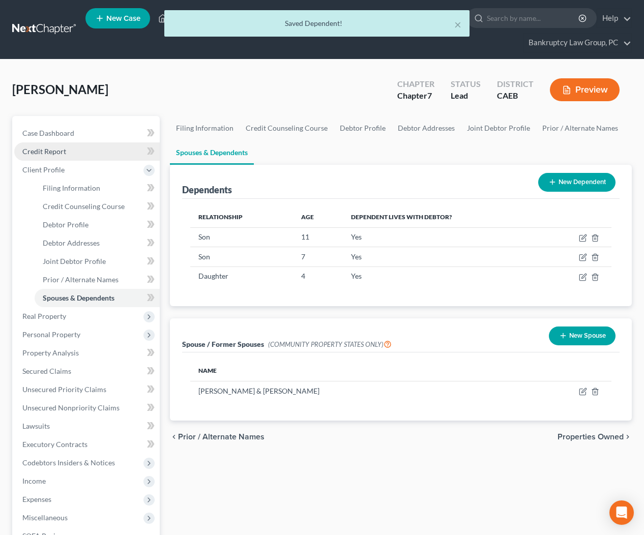
click at [47, 156] on link "Credit Report" at bounding box center [87, 151] width 146 height 18
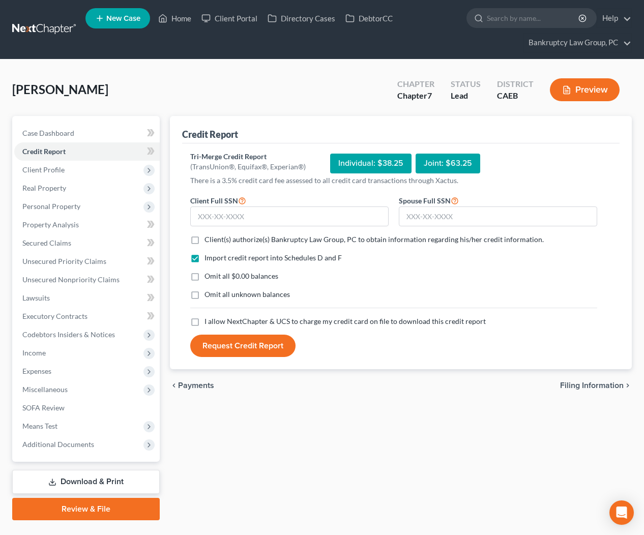
drag, startPoint x: 191, startPoint y: 240, endPoint x: 193, endPoint y: 253, distance: 13.8
click at [205, 240] on label "Client(s) authorize(s) Bankruptcy Law Group, PC to obtain information regarding…" at bounding box center [374, 240] width 339 height 10
click at [209, 240] on input "Client(s) authorize(s) Bankruptcy Law Group, PC to obtain information regarding…" at bounding box center [212, 238] width 7 height 7
checkbox input "true"
click at [205, 279] on label "Omit all $0.00 balances" at bounding box center [242, 276] width 74 height 10
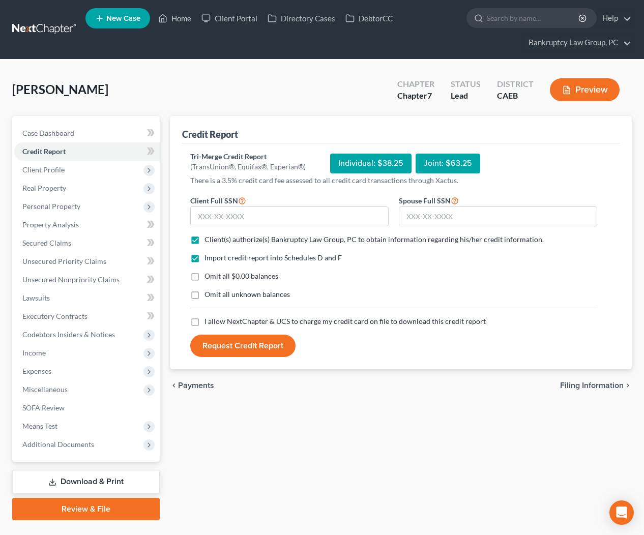
click at [209, 278] on input "Omit all $0.00 balances" at bounding box center [212, 274] width 7 height 7
checkbox input "true"
click at [205, 300] on label "Omit all unknown balances" at bounding box center [247, 295] width 85 height 10
click at [209, 296] on input "Omit all unknown balances" at bounding box center [212, 293] width 7 height 7
checkbox input "true"
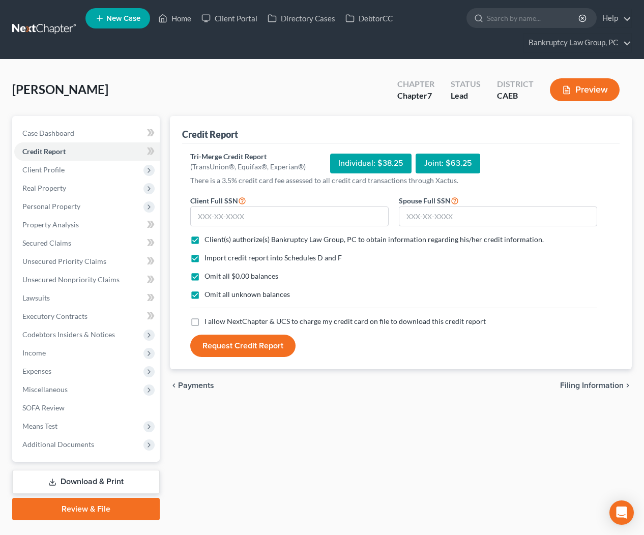
drag, startPoint x: 196, startPoint y: 322, endPoint x: 244, endPoint y: 286, distance: 60.0
click at [205, 322] on label "I allow NextChapter & UCS to charge my credit card on file to download this cre…" at bounding box center [345, 322] width 281 height 10
click at [209, 322] on input "I allow NextChapter & UCS to charge my credit card on file to download this cre…" at bounding box center [212, 320] width 7 height 7
checkbox input "true"
drag, startPoint x: 326, startPoint y: 224, endPoint x: 565, endPoint y: 209, distance: 239.7
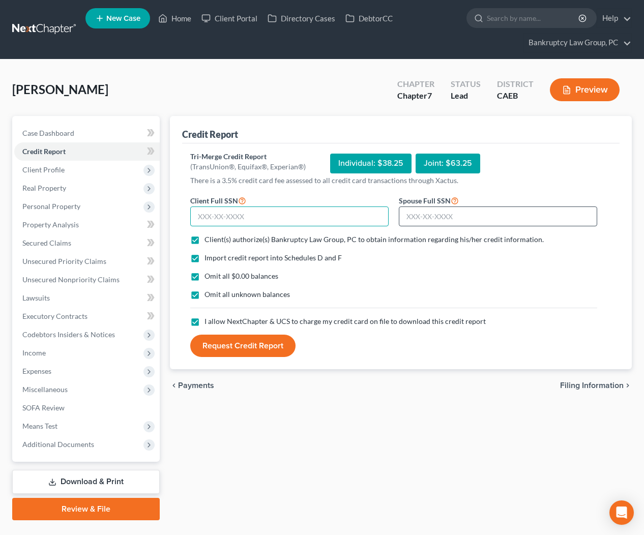
click at [326, 224] on input "text" at bounding box center [289, 217] width 198 height 20
type input "623-64-4632"
type input "625-78-6529"
click at [273, 341] on button "Request Credit Report" at bounding box center [242, 346] width 105 height 22
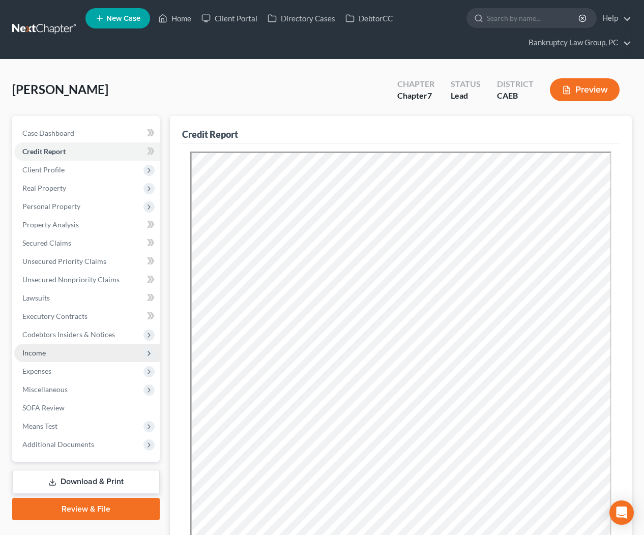
click at [61, 352] on span "Income" at bounding box center [87, 353] width 146 height 18
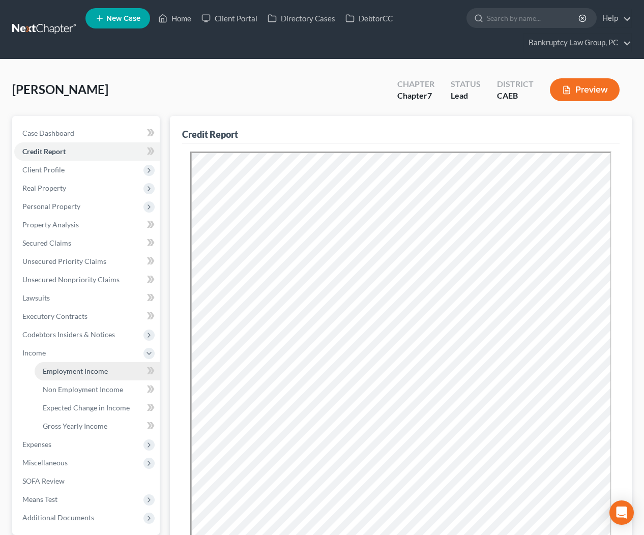
click at [67, 364] on link "Employment Income" at bounding box center [97, 371] width 125 height 18
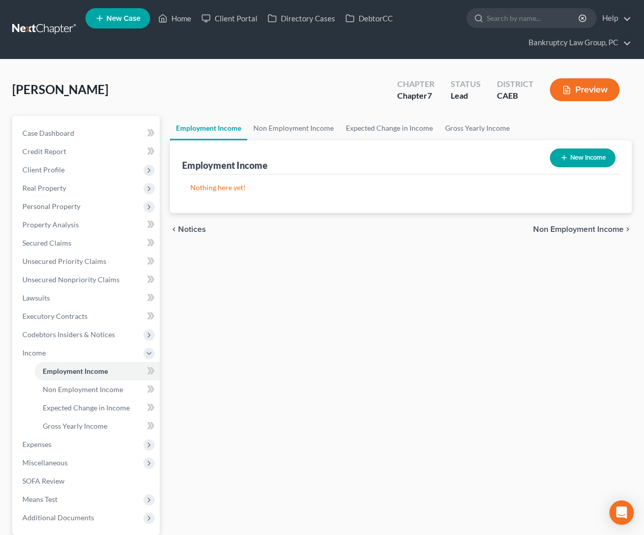
click at [575, 158] on button "New Income" at bounding box center [583, 158] width 66 height 19
select select "0"
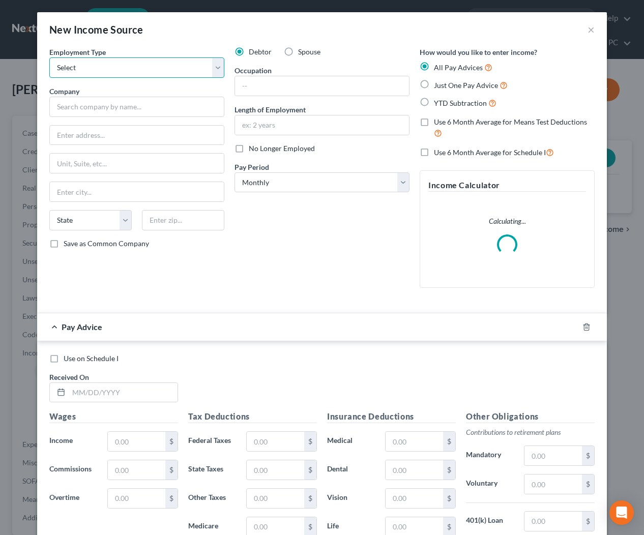
click at [96, 72] on select "Select Full or [DEMOGRAPHIC_DATA] Employment Self Employment" at bounding box center [136, 68] width 175 height 20
select select "0"
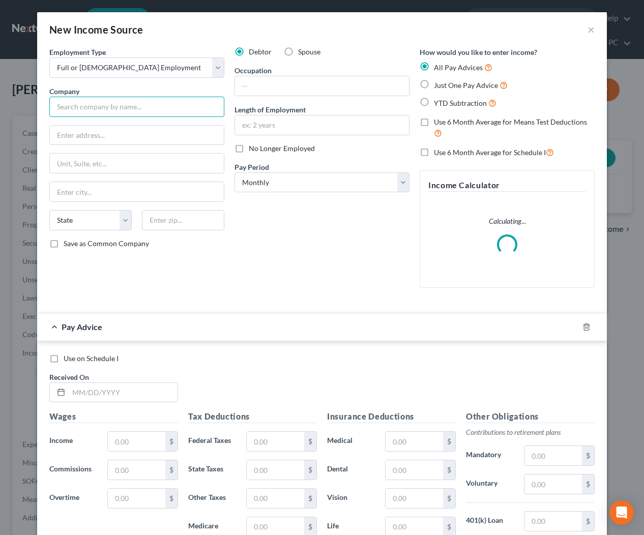
click at [97, 107] on input "text" at bounding box center [136, 107] width 175 height 20
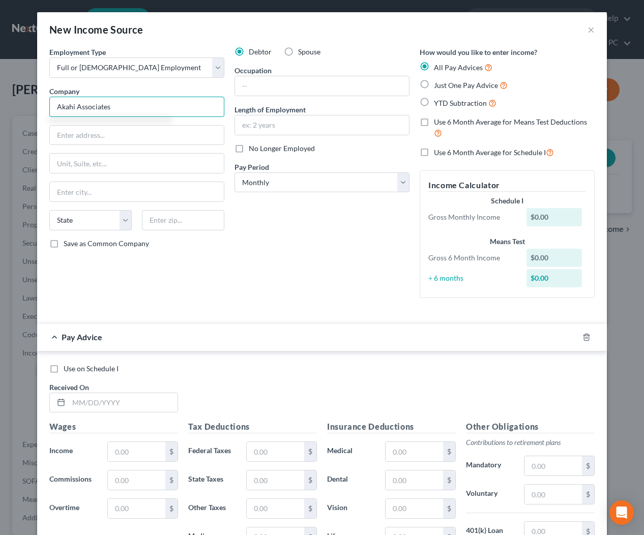
type input "Akahi Associates"
type input "[STREET_ADDRESS][PERSON_NAME]"
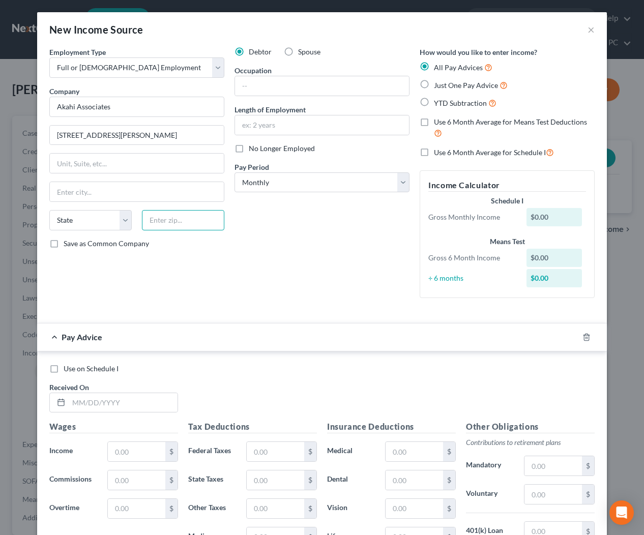
drag, startPoint x: 181, startPoint y: 222, endPoint x: 343, endPoint y: 222, distance: 162.3
click at [181, 222] on input "text" at bounding box center [183, 220] width 82 height 20
type input "94533"
type input "[GEOGRAPHIC_DATA]"
select select "4"
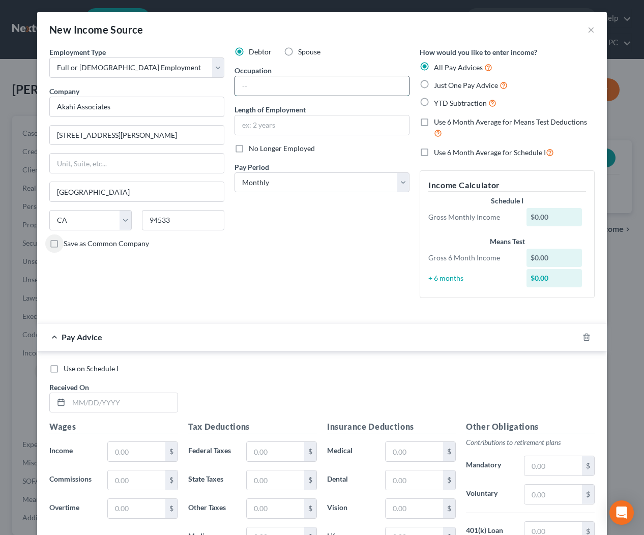
click at [278, 88] on input "text" at bounding box center [322, 85] width 174 height 19
type input "Logistics Tech"
type input "3 Years"
click at [586, 337] on line "button" at bounding box center [586, 338] width 0 height 2
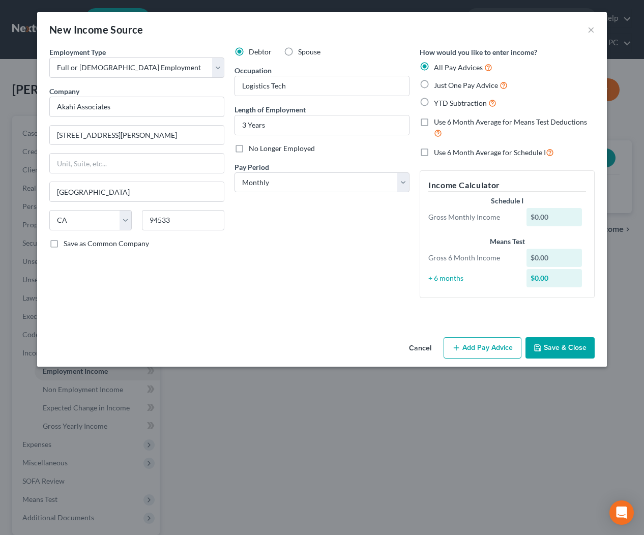
click at [560, 346] on button "Save & Close" at bounding box center [560, 347] width 69 height 21
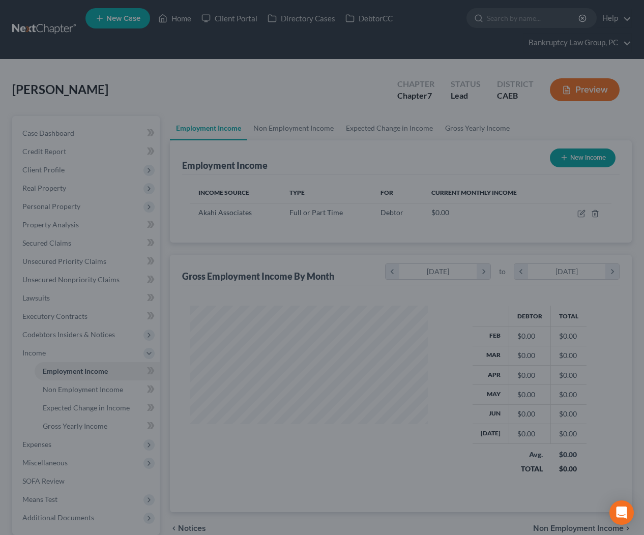
scroll to position [182, 258]
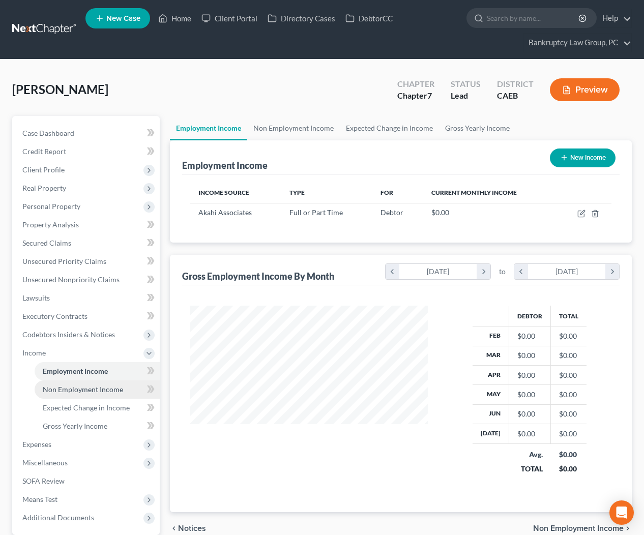
click at [93, 392] on span "Non Employment Income" at bounding box center [83, 389] width 80 height 9
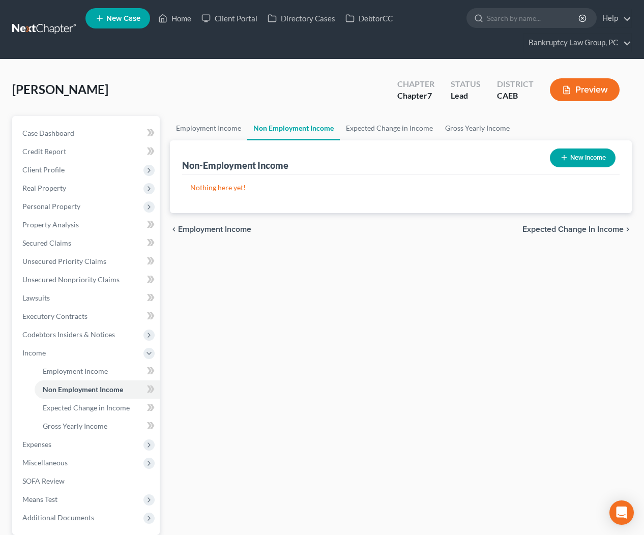
click at [583, 147] on div "New Income" at bounding box center [583, 158] width 74 height 27
click at [584, 156] on button "New Income" at bounding box center [583, 158] width 66 height 19
select select "0"
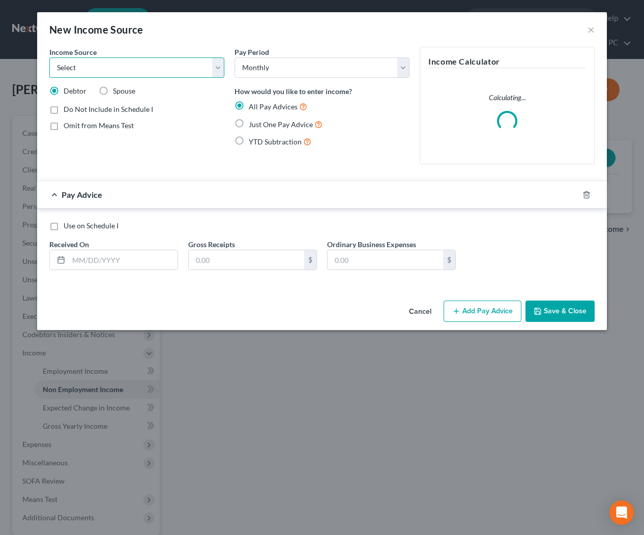
click at [158, 71] on select "Select Unemployment Disability (from employer) Pension Retirement Social Securi…" at bounding box center [136, 68] width 175 height 20
select select "7"
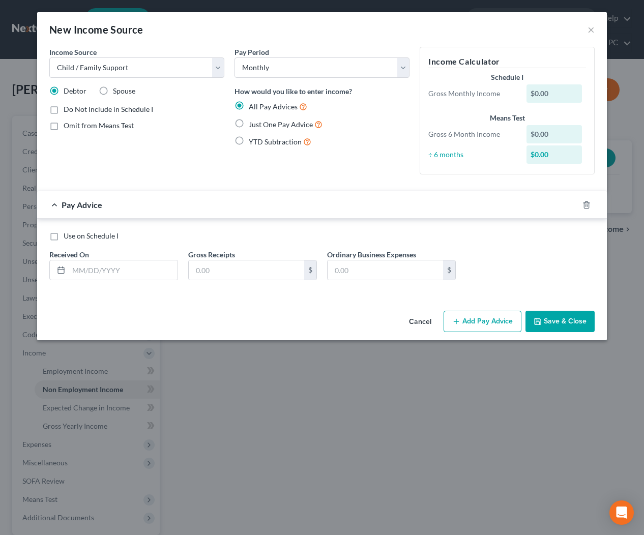
click at [116, 91] on span "Spouse" at bounding box center [124, 91] width 22 height 9
click at [117, 91] on input "Spouse" at bounding box center [120, 89] width 7 height 7
radio input "true"
click at [586, 206] on line "button" at bounding box center [586, 206] width 0 height 2
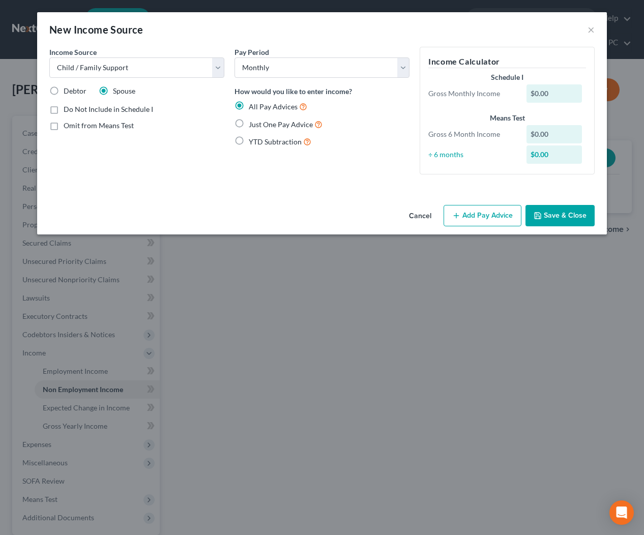
click at [564, 218] on button "Save & Close" at bounding box center [560, 215] width 69 height 21
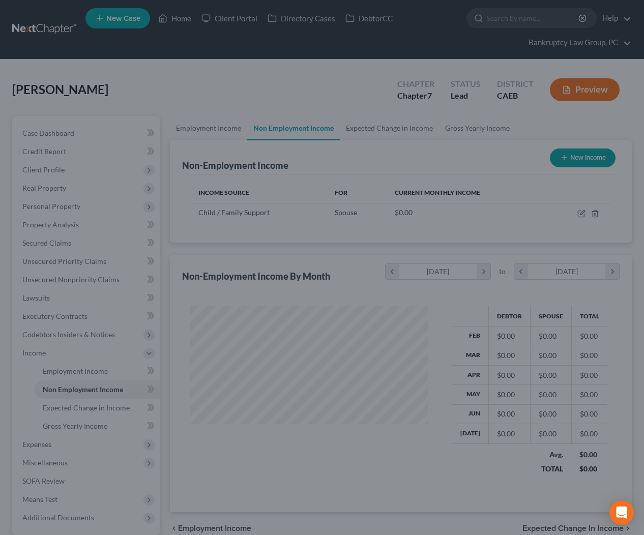
scroll to position [182, 258]
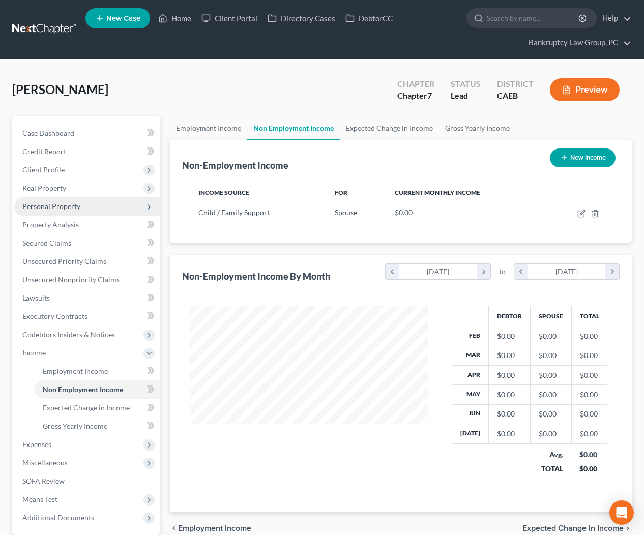
click at [54, 208] on span "Personal Property" at bounding box center [51, 206] width 58 height 9
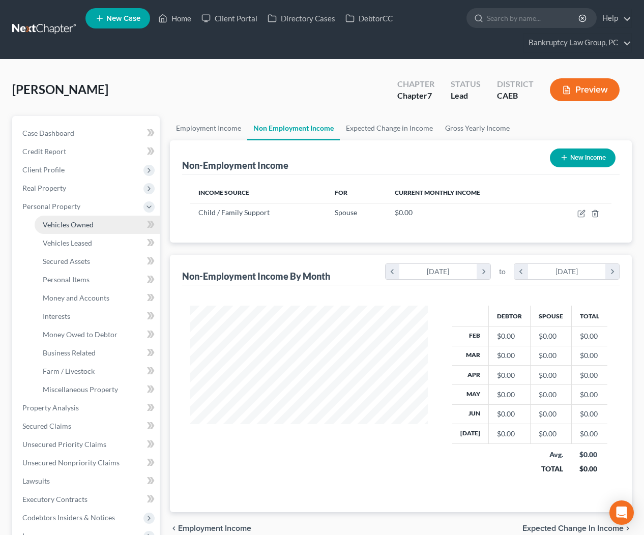
click at [58, 219] on link "Vehicles Owned" at bounding box center [97, 225] width 125 height 18
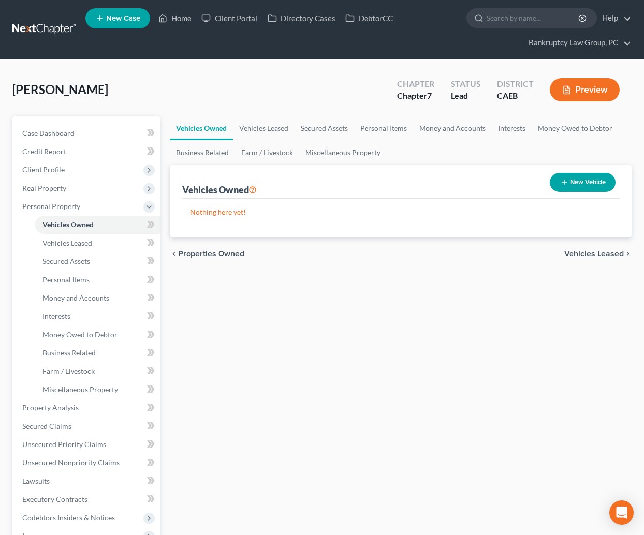
click at [585, 187] on button "New Vehicle" at bounding box center [583, 182] width 66 height 19
select select "0"
select select "2"
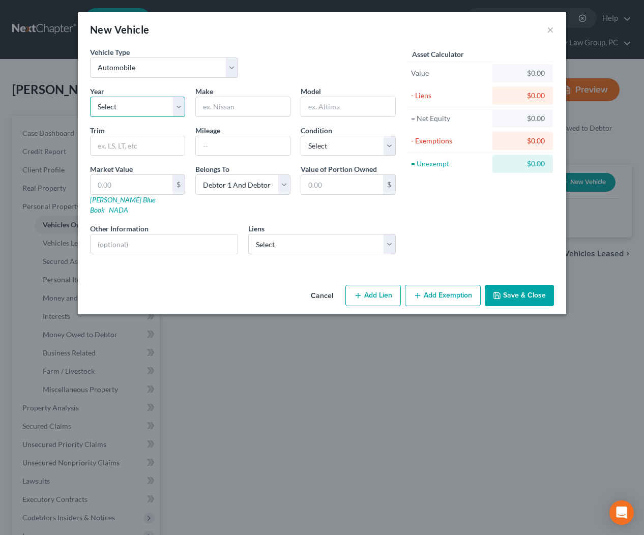
click at [140, 113] on select "Select 2026 2025 2024 2023 2022 2021 2020 2019 2018 2017 2016 2015 2014 2013 20…" at bounding box center [137, 107] width 95 height 20
select select "9"
drag, startPoint x: 262, startPoint y: 111, endPoint x: 528, endPoint y: 114, distance: 266.7
click at [262, 111] on input "text" at bounding box center [243, 106] width 94 height 19
type input "Toyota"
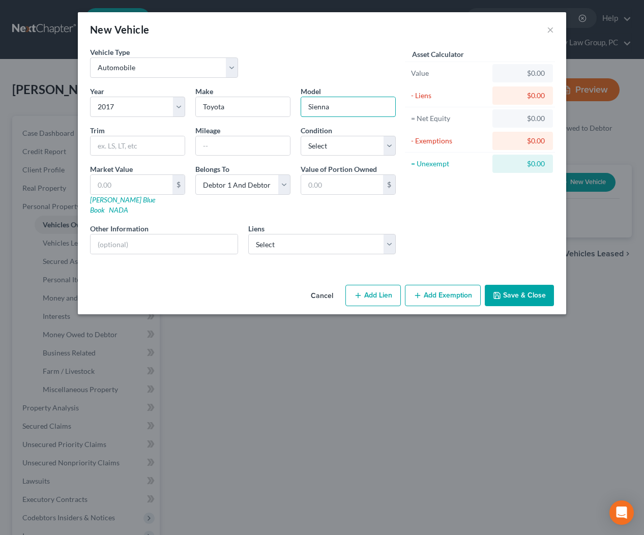
type input "Sienna"
type input "120000"
click at [328, 155] on select "Select Excellent Very Good Good Fair Poor" at bounding box center [348, 146] width 95 height 20
select select "3"
click at [214, 235] on input "text" at bounding box center [164, 244] width 147 height 19
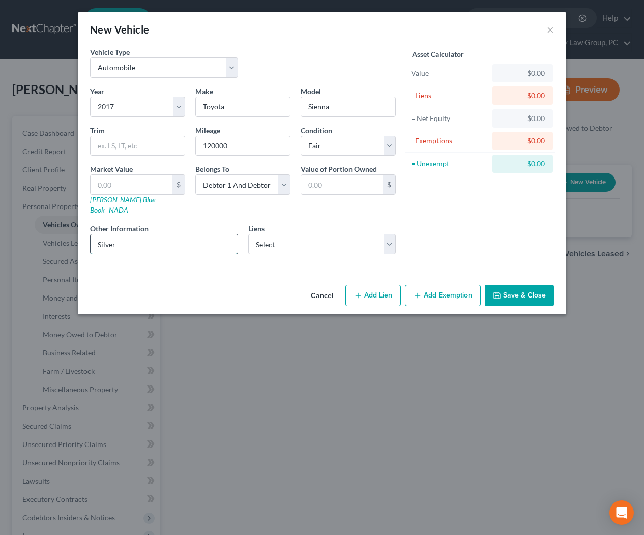
type input "Silver, Automatic"
click at [316, 234] on select "Select Golden 1 Cu - $5,752.00 Golden 1 Cu - $4,740.00" at bounding box center [322, 244] width 148 height 20
click at [522, 286] on button "Save & Close" at bounding box center [519, 295] width 69 height 21
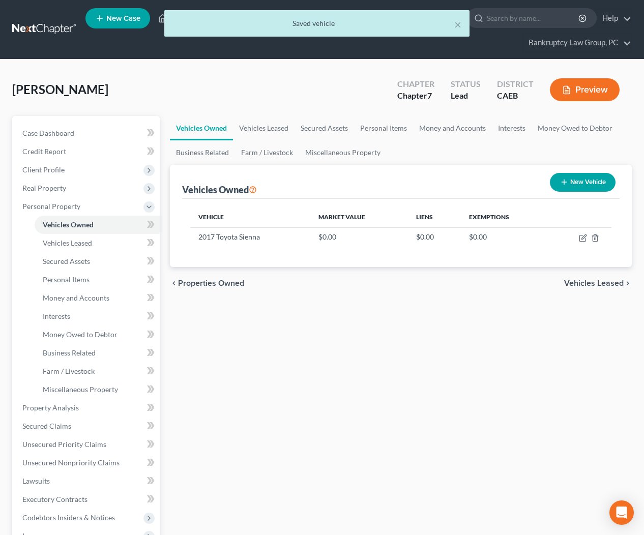
click at [579, 188] on button "New Vehicle" at bounding box center [583, 182] width 66 height 19
select select "0"
select select "2"
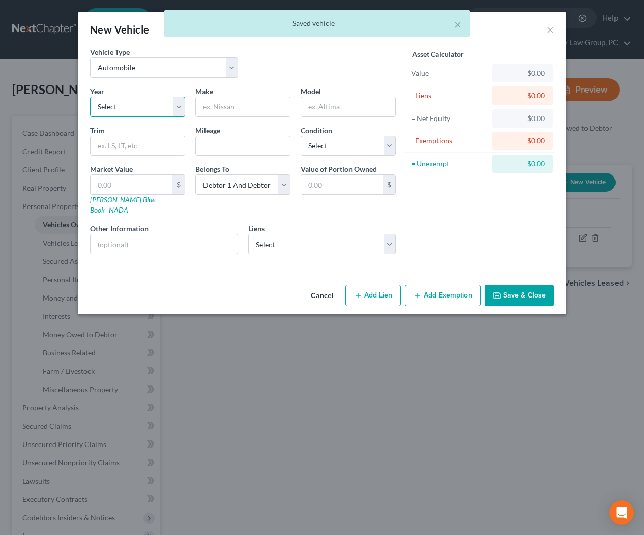
click at [151, 105] on select "Select 2026 2025 2024 2023 2022 2021 2020 2019 2018 2017 2016 2015 2014 2013 20…" at bounding box center [137, 107] width 95 height 20
select select "12"
click at [259, 109] on input "text" at bounding box center [243, 106] width 94 height 19
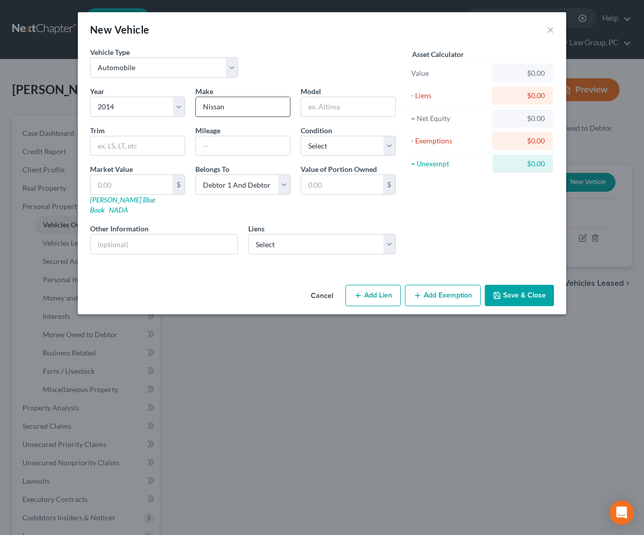
type input "Nissan"
type input "Rogue"
type input "95000"
click at [338, 149] on select "Select Excellent Very Good Good Fair Poor" at bounding box center [348, 146] width 95 height 20
select select "2"
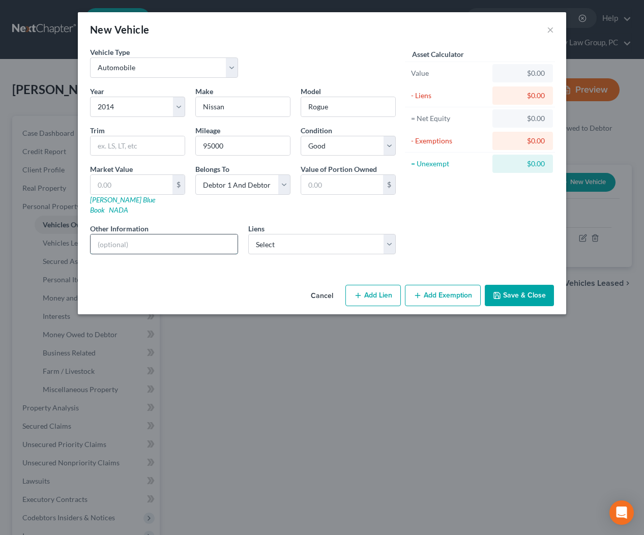
click at [199, 235] on input "text" at bounding box center [164, 244] width 147 height 19
type input "Gray, Automatic"
click at [525, 290] on button "Save & Close" at bounding box center [519, 295] width 69 height 21
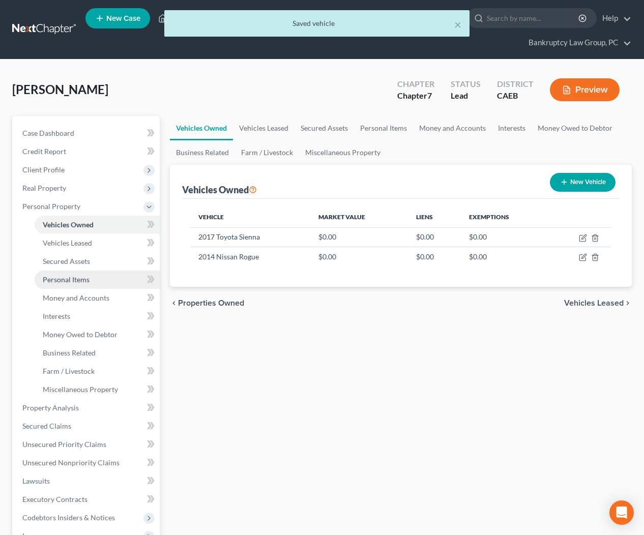
click at [68, 279] on span "Personal Items" at bounding box center [66, 279] width 47 height 9
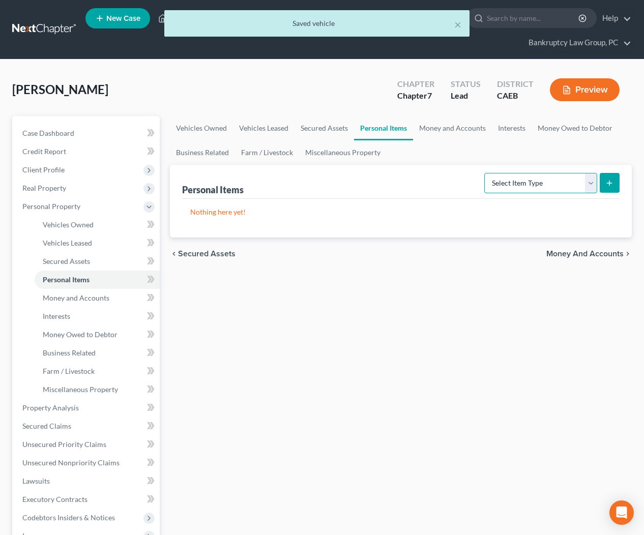
click at [535, 183] on select "Select Item Type Clothing Collectibles Of Value Electronics Firearms Household …" at bounding box center [540, 183] width 113 height 20
select select "clothing"
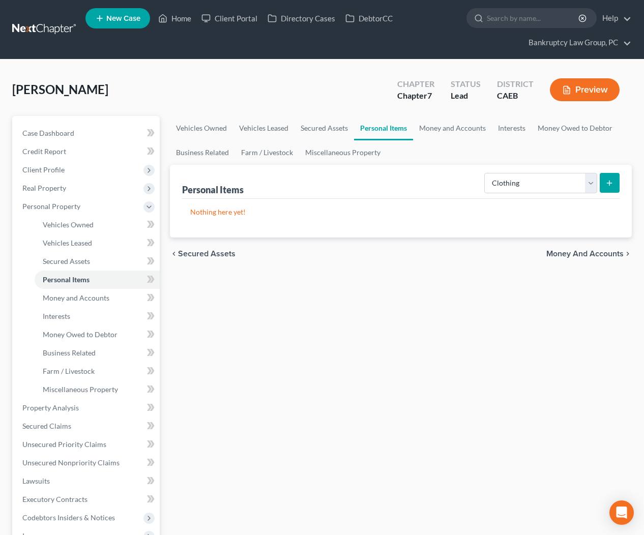
click at [609, 184] on icon "submit" at bounding box center [610, 183] width 8 height 8
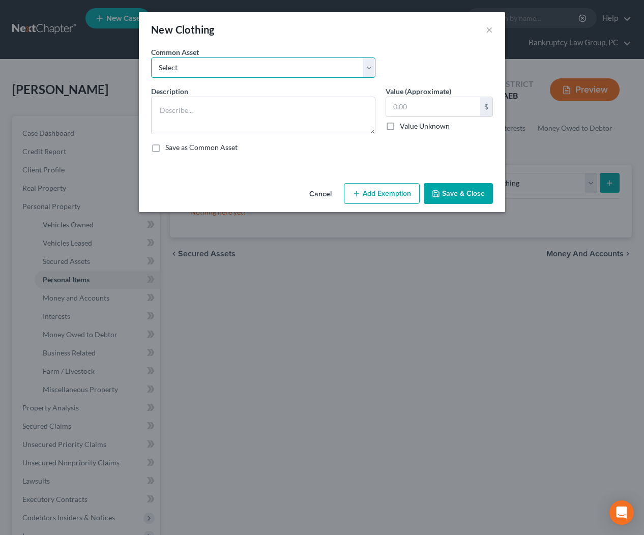
click at [200, 64] on select "Select Clothing" at bounding box center [263, 68] width 224 height 20
select select "0"
type textarea "Clothing"
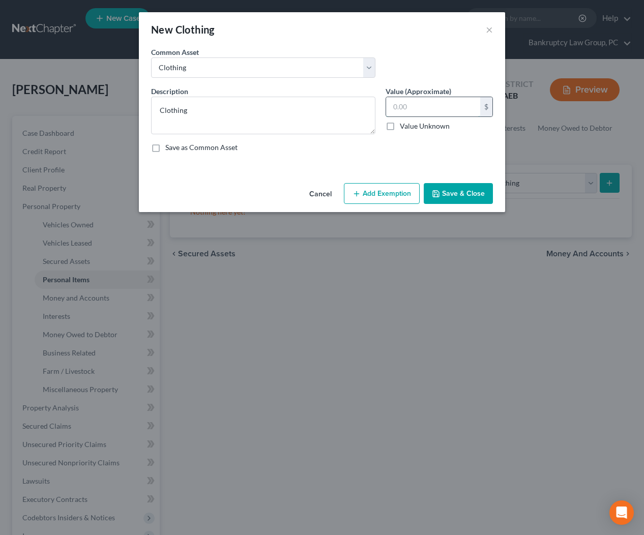
click at [442, 111] on input "text" at bounding box center [433, 106] width 94 height 19
type input "50"
click at [375, 201] on button "Add Exemption" at bounding box center [382, 193] width 76 height 21
select select "2"
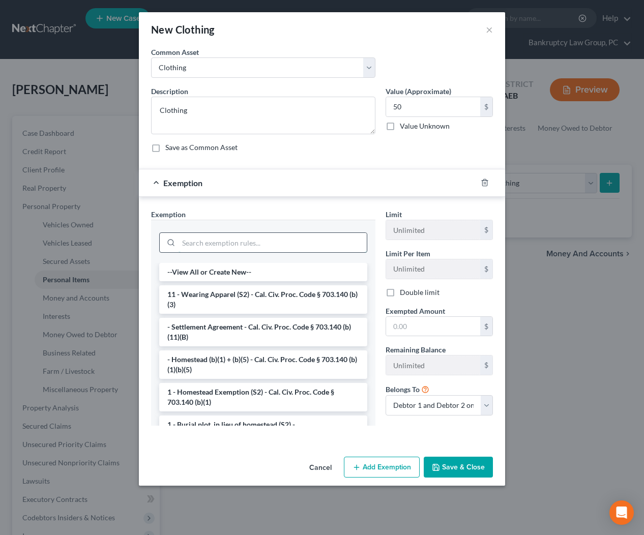
click at [232, 243] on input "search" at bounding box center [273, 242] width 188 height 19
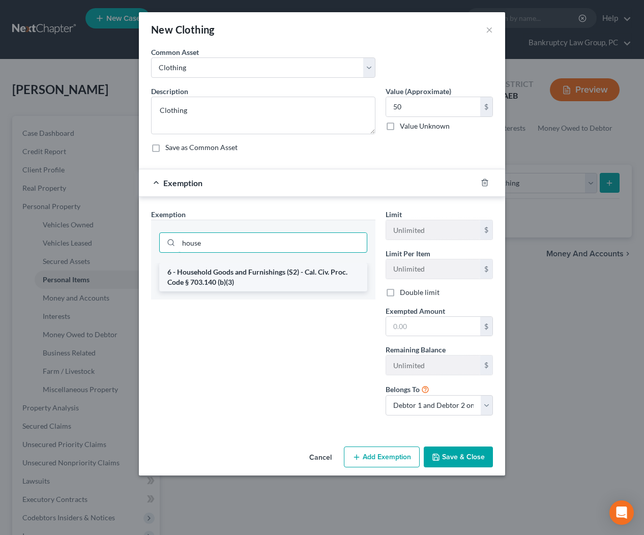
type input "house"
drag, startPoint x: 231, startPoint y: 271, endPoint x: 309, endPoint y: 308, distance: 86.5
click at [232, 272] on li "6 - Household Goods and Furnishings (S2) - Cal. Civ. Proc. Code § 703.140 (b)(3)" at bounding box center [263, 277] width 208 height 28
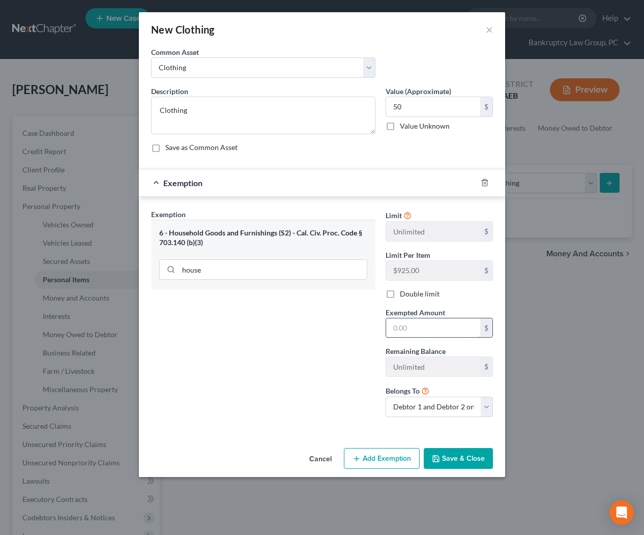
click at [417, 326] on input "text" at bounding box center [433, 328] width 94 height 19
type input "50"
click at [287, 387] on div "Exemption Set must be selected for CA. Exemption * 6 - Household Goods and Furn…" at bounding box center [263, 317] width 235 height 216
drag, startPoint x: 455, startPoint y: 454, endPoint x: 447, endPoint y: 445, distance: 11.9
click at [454, 451] on button "Save & Close" at bounding box center [458, 458] width 69 height 21
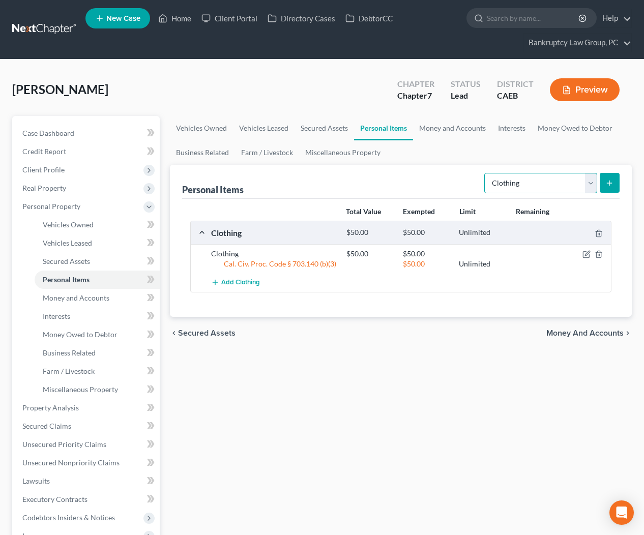
click at [514, 182] on select "Select Item Type Clothing Collectibles Of Value Electronics Firearms Household …" at bounding box center [540, 183] width 113 height 20
select select "electronics"
click at [616, 188] on button "submit" at bounding box center [610, 183] width 20 height 20
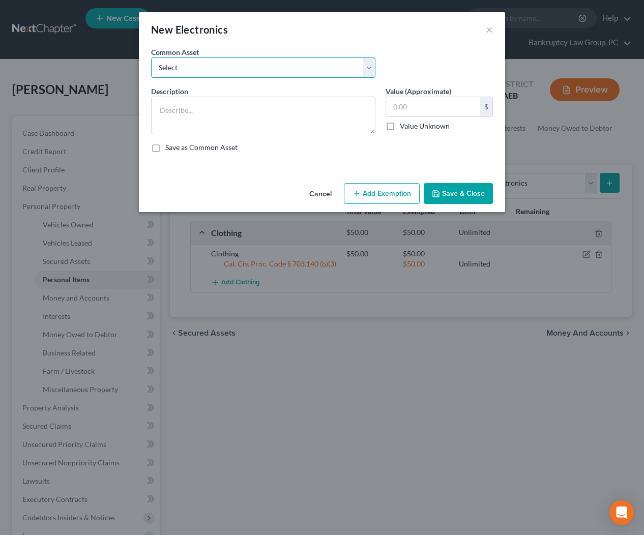
click at [229, 66] on select "Select Electronics" at bounding box center [263, 68] width 224 height 20
select select "0"
type textarea "Electronics"
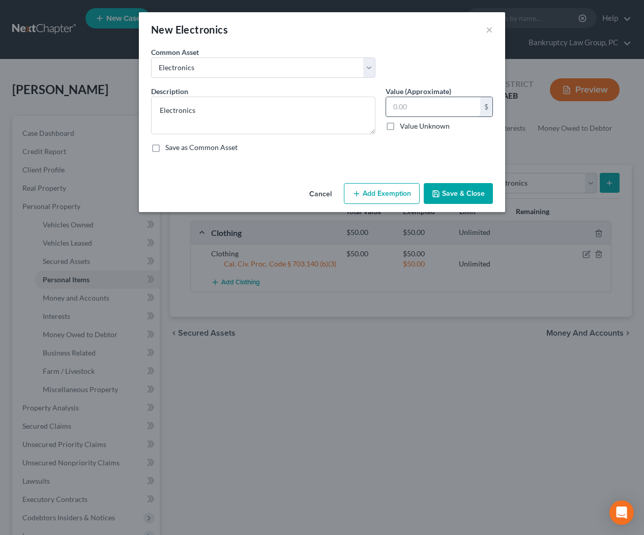
click at [471, 108] on input "text" at bounding box center [433, 106] width 94 height 19
type input "500"
drag, startPoint x: 383, startPoint y: 190, endPoint x: 363, endPoint y: 199, distance: 21.6
click at [382, 190] on button "Add Exemption" at bounding box center [382, 193] width 76 height 21
select select "2"
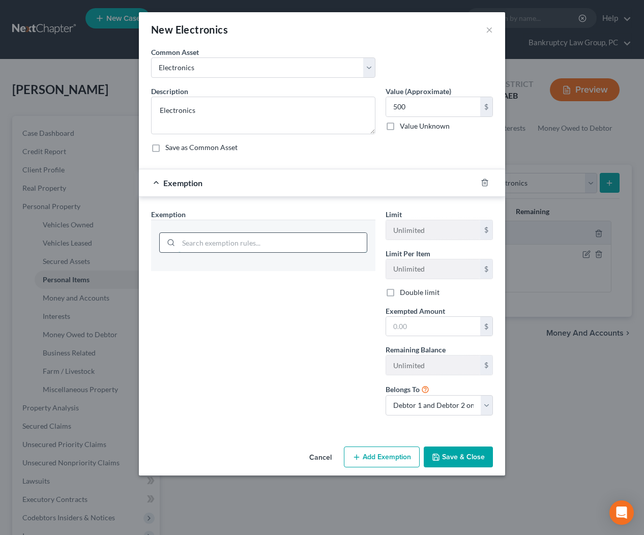
click at [253, 241] on input "search" at bounding box center [273, 242] width 188 height 19
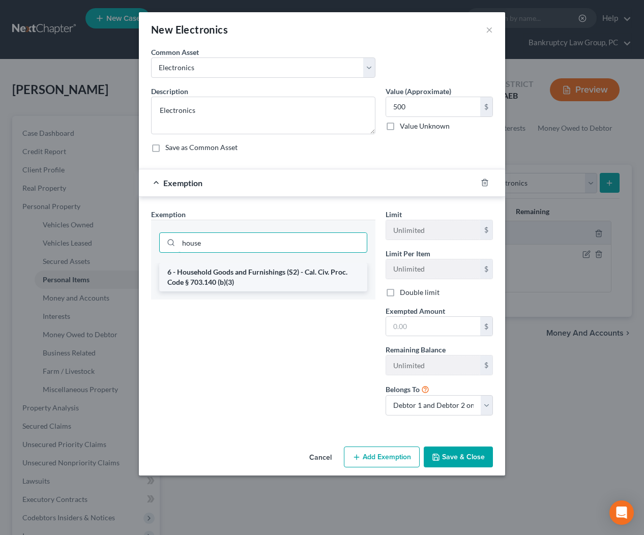
type input "house"
drag, startPoint x: 251, startPoint y: 283, endPoint x: 324, endPoint y: 309, distance: 77.3
click at [253, 283] on li "6 - Household Goods and Furnishings (S2) - Cal. Civ. Proc. Code § 703.140 (b)(3)" at bounding box center [263, 277] width 208 height 28
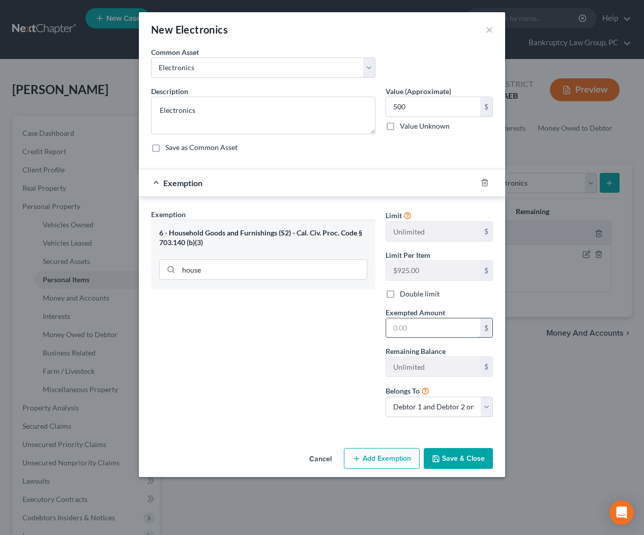
click at [438, 328] on input "text" at bounding box center [433, 328] width 94 height 19
type input "500"
click at [320, 365] on div "Exemption Set must be selected for CA. Exemption * 6 - Household Goods and Furn…" at bounding box center [263, 317] width 235 height 216
click at [456, 458] on button "Save & Close" at bounding box center [458, 458] width 69 height 21
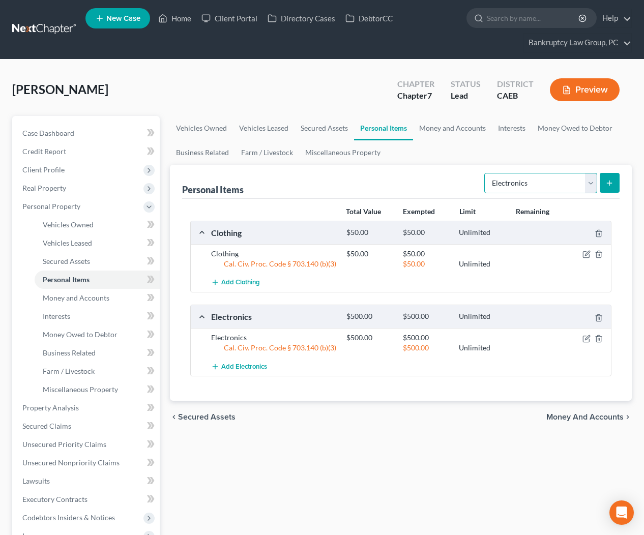
click at [543, 177] on select "Select Item Type Clothing Collectibles Of Value Electronics Firearms Household …" at bounding box center [540, 183] width 113 height 20
select select "firearms"
click at [610, 185] on line "submit" at bounding box center [610, 183] width 0 height 5
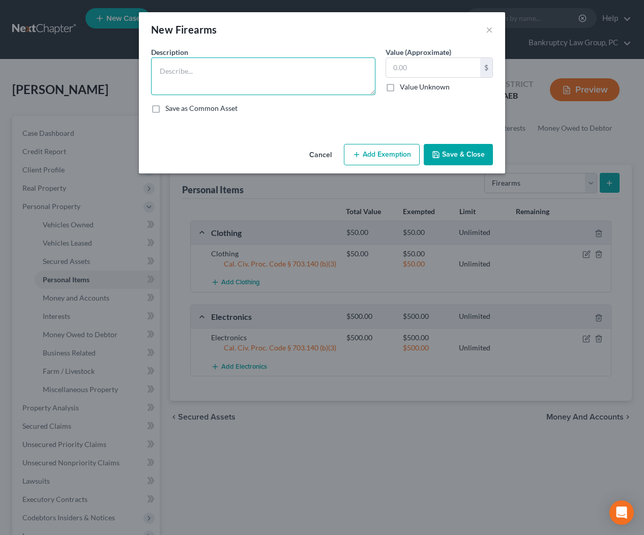
click at [255, 79] on textarea at bounding box center [263, 77] width 224 height 38
type textarea "Firearms"
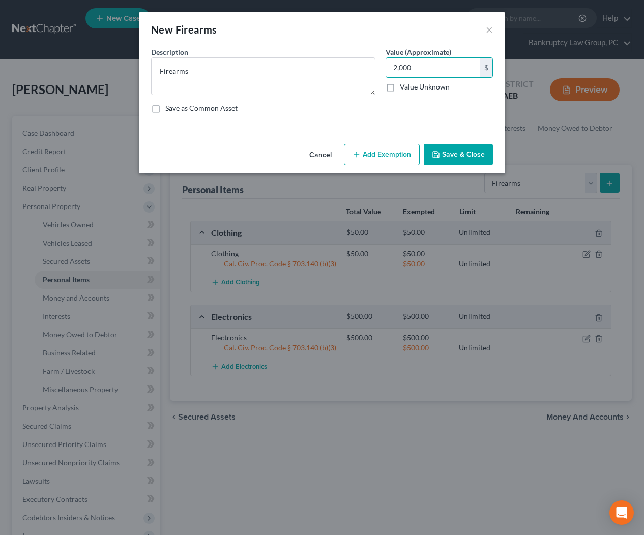
type input "2,000"
click at [368, 160] on button "Add Exemption" at bounding box center [382, 154] width 76 height 21
select select "2"
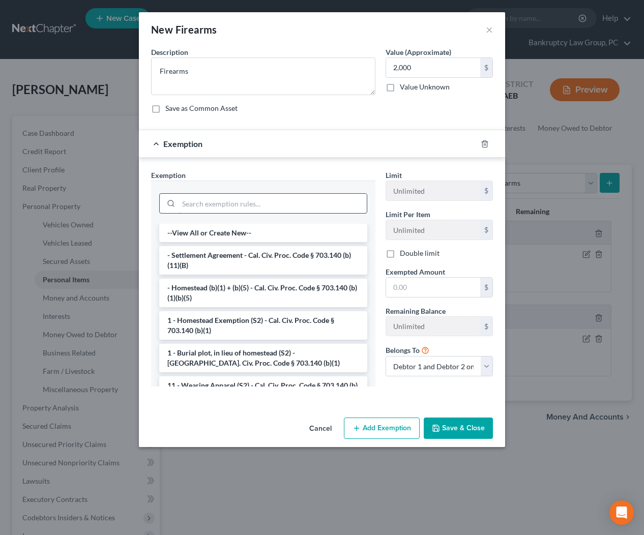
click at [306, 208] on input "search" at bounding box center [273, 203] width 188 height 19
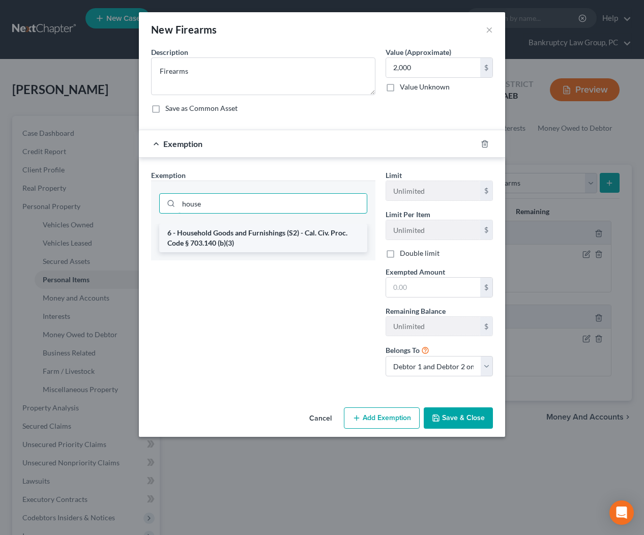
type input "house"
drag, startPoint x: 296, startPoint y: 238, endPoint x: 322, endPoint y: 245, distance: 27.1
click at [297, 238] on li "6 - Household Goods and Furnishings (S2) - Cal. Civ. Proc. Code § 703.140 (b)(3)" at bounding box center [263, 238] width 208 height 28
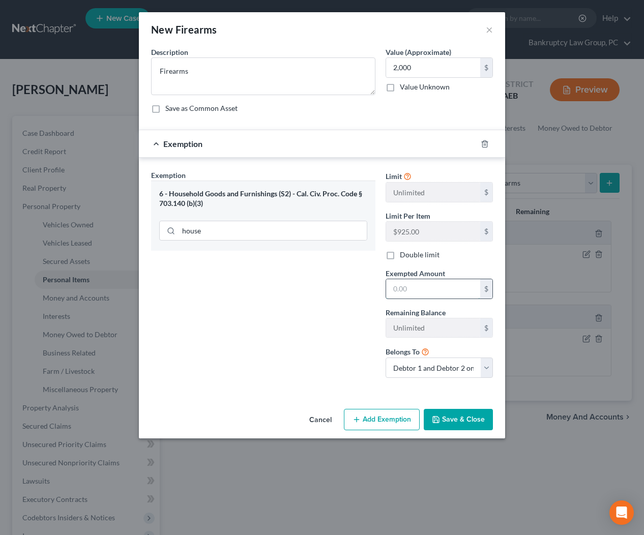
click at [444, 293] on input "text" at bounding box center [433, 288] width 94 height 19
type input "2,000"
click at [451, 426] on button "Save & Close" at bounding box center [458, 419] width 69 height 21
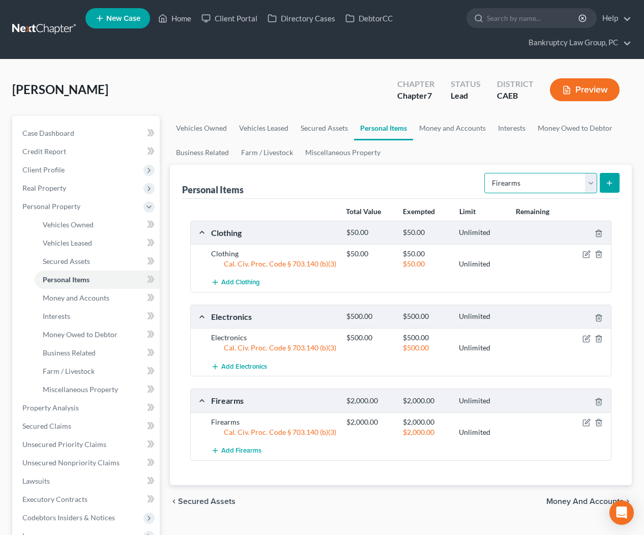
click at [499, 182] on select "Select Item Type Clothing Collectibles Of Value Electronics Firearms Household …" at bounding box center [540, 183] width 113 height 20
select select "household_goods"
click at [611, 185] on icon "submit" at bounding box center [610, 183] width 8 height 8
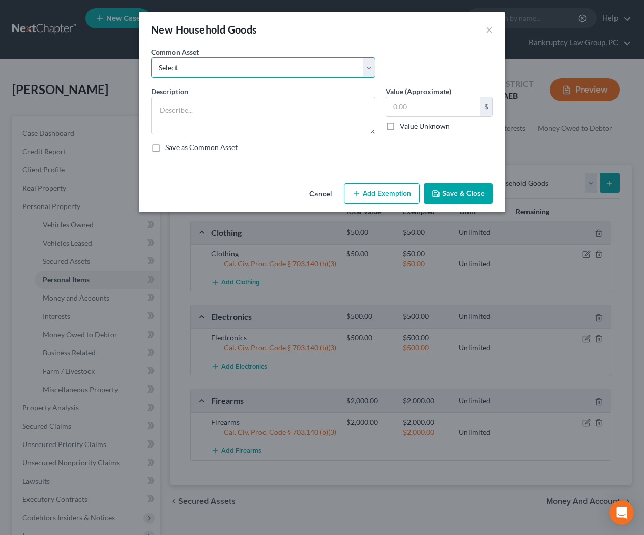
click at [196, 72] on select "Select Household Goods & Furniture" at bounding box center [263, 68] width 224 height 20
select select "0"
type textarea "Household Goods & Furniture"
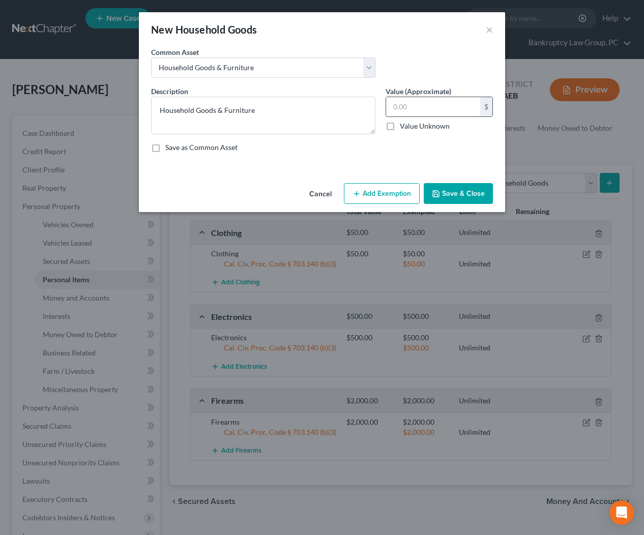
click at [419, 111] on input "text" at bounding box center [433, 106] width 94 height 19
type input "1,000"
drag, startPoint x: 388, startPoint y: 204, endPoint x: 358, endPoint y: 207, distance: 30.2
click at [388, 203] on button "Add Exemption" at bounding box center [382, 193] width 76 height 21
select select "2"
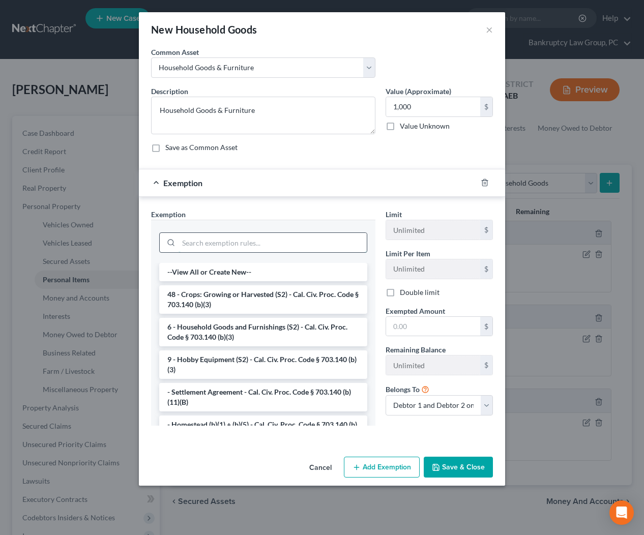
click at [284, 249] on input "search" at bounding box center [273, 242] width 188 height 19
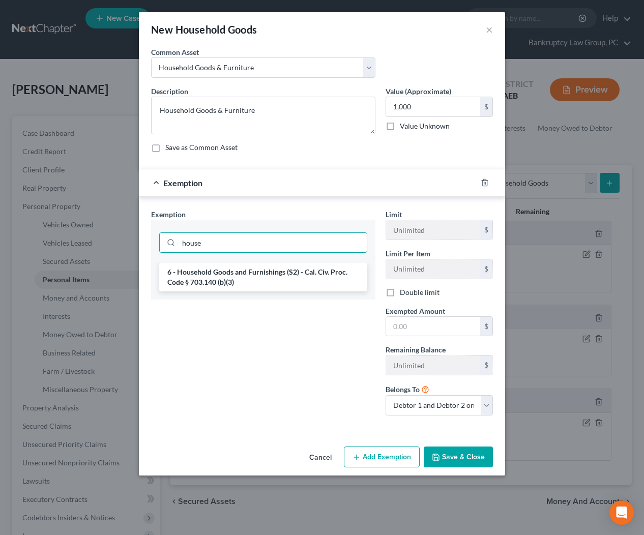
type input "house"
click at [291, 280] on li "6 - Household Goods and Furnishings (S2) - Cal. Civ. Proc. Code § 703.140 (b)(3)" at bounding box center [263, 277] width 208 height 28
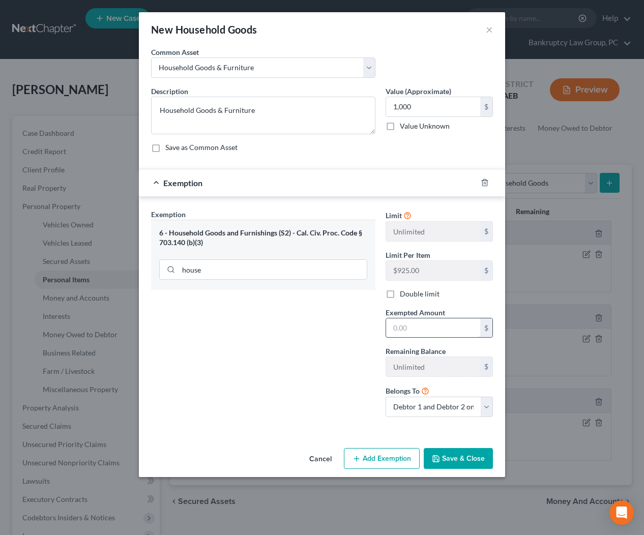
click at [436, 330] on input "text" at bounding box center [433, 328] width 94 height 19
type input "1,000"
click at [458, 452] on button "Save & Close" at bounding box center [458, 458] width 69 height 21
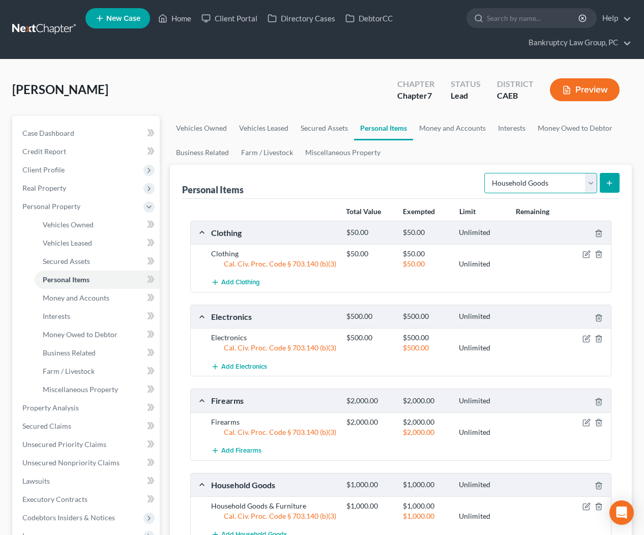
click at [541, 182] on select "Select Item Type Clothing Collectibles Of Value Electronics Firearms Household …" at bounding box center [540, 183] width 113 height 20
select select "pets"
click at [614, 183] on button "submit" at bounding box center [610, 183] width 20 height 20
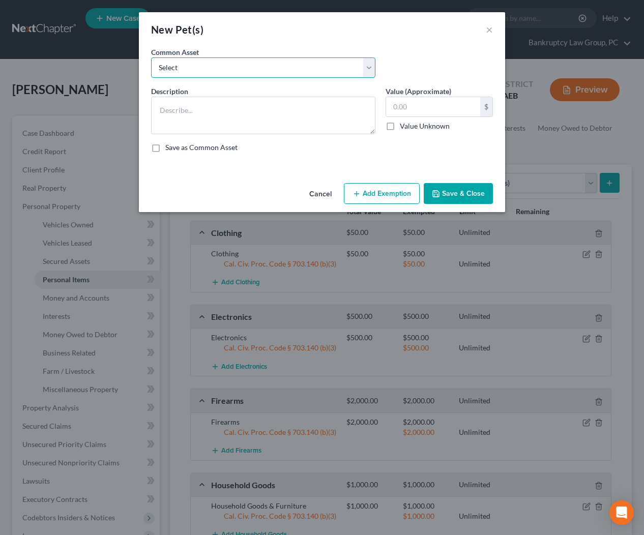
click at [307, 73] on select "Select Pets" at bounding box center [263, 68] width 224 height 20
select select "0"
type textarea "Pets"
type input "100.00"
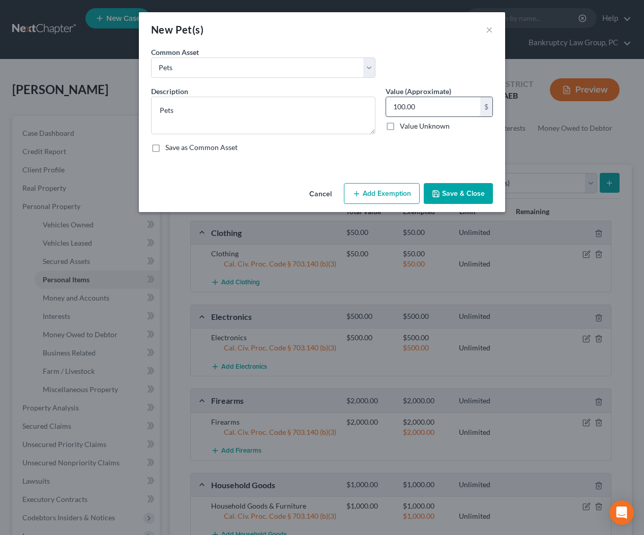
click at [437, 109] on input "100.00" at bounding box center [433, 106] width 94 height 19
drag, startPoint x: 384, startPoint y: 193, endPoint x: 358, endPoint y: 218, distance: 36.3
click at [382, 195] on button "Add Exemption" at bounding box center [382, 193] width 76 height 21
select select "2"
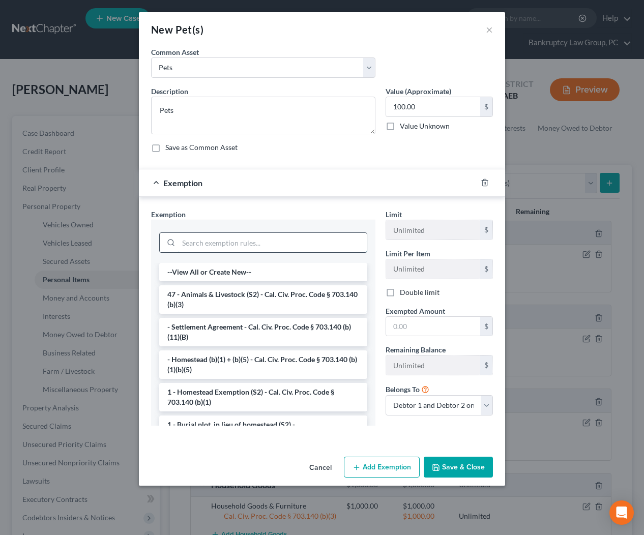
click at [313, 239] on input "search" at bounding box center [273, 242] width 188 height 19
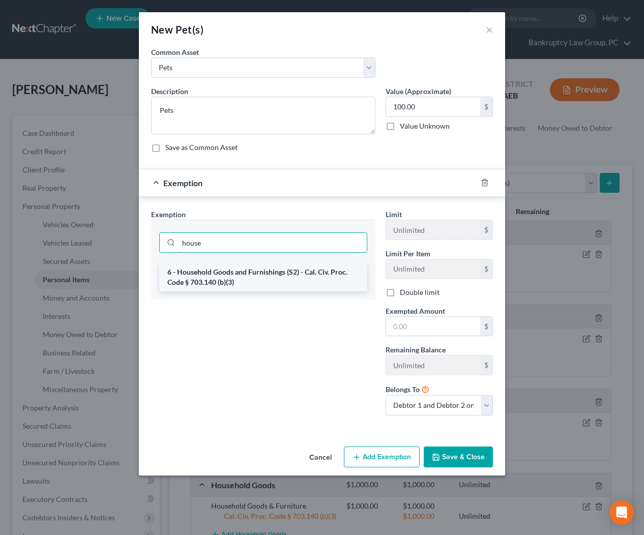
type input "house"
drag, startPoint x: 344, startPoint y: 274, endPoint x: 375, endPoint y: 304, distance: 43.2
click at [344, 274] on li "6 - Household Goods and Furnishings (S2) - Cal. Civ. Proc. Code § 703.140 (b)(3)" at bounding box center [263, 277] width 208 height 28
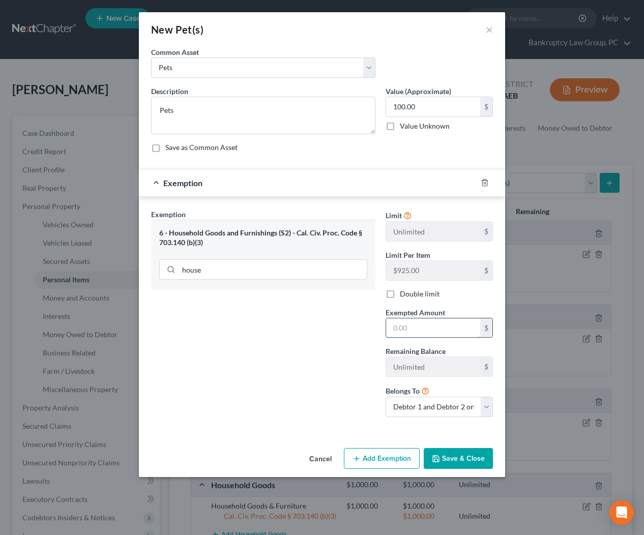
click at [443, 330] on input "text" at bounding box center [433, 328] width 94 height 19
type input "100"
click at [464, 461] on button "Save & Close" at bounding box center [458, 458] width 69 height 21
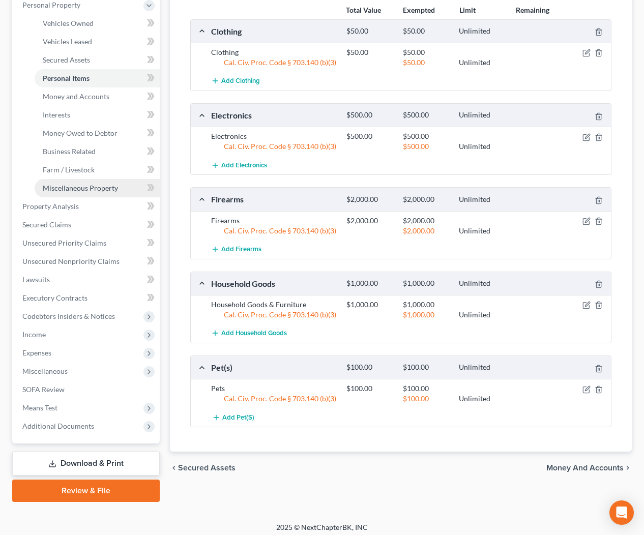
scroll to position [206, 0]
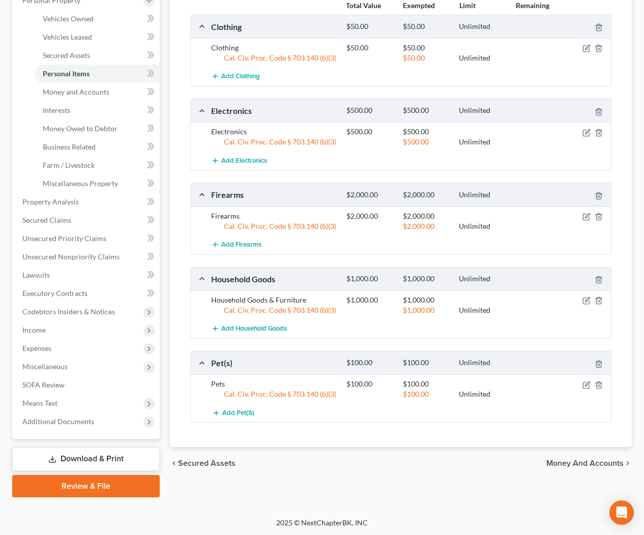
drag, startPoint x: 28, startPoint y: 324, endPoint x: 31, endPoint y: 329, distance: 5.7
click at [28, 324] on span "Income" at bounding box center [87, 330] width 146 height 18
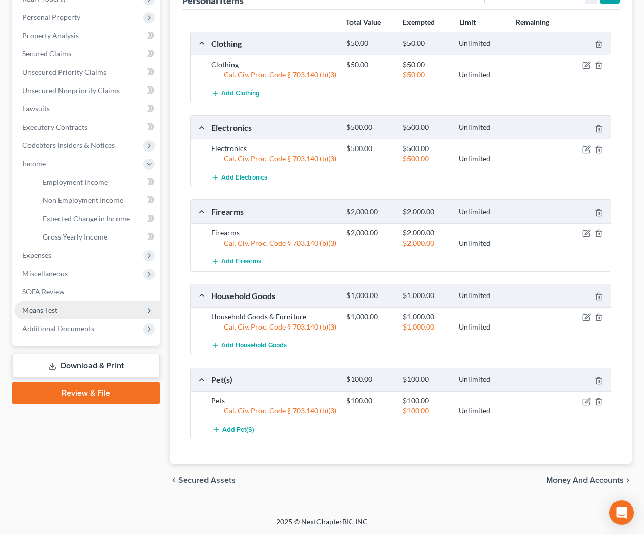
scroll to position [189, 0]
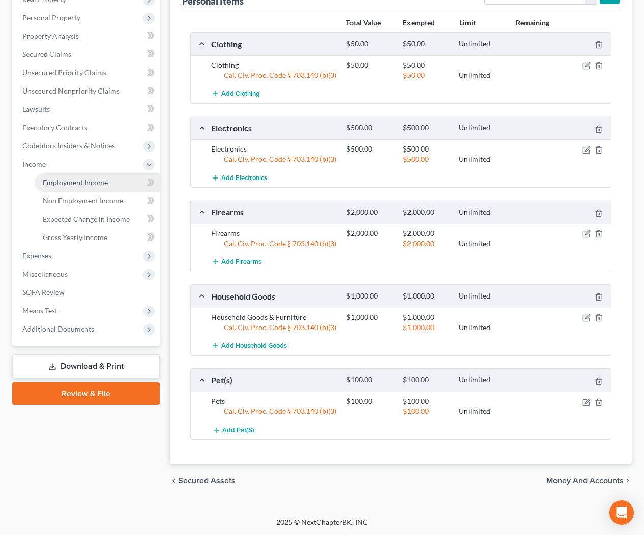
click at [90, 182] on span "Employment Income" at bounding box center [75, 182] width 65 height 9
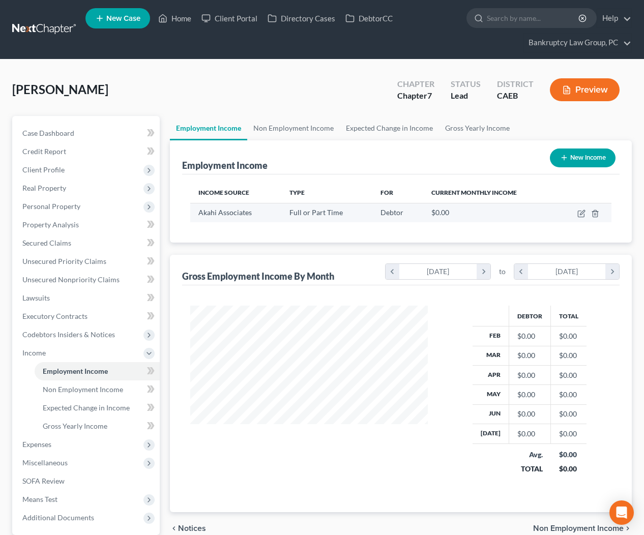
scroll to position [182, 258]
drag, startPoint x: 34, startPoint y: 449, endPoint x: 30, endPoint y: 433, distance: 16.8
click at [35, 449] on span "Expenses" at bounding box center [87, 445] width 146 height 18
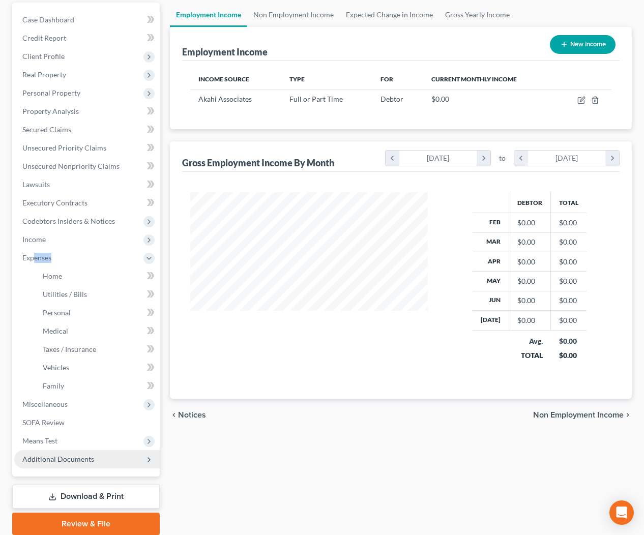
scroll to position [151, 0]
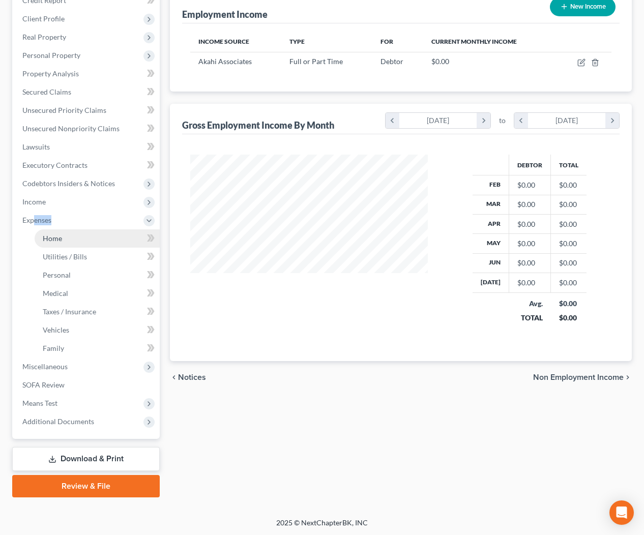
click at [54, 239] on span "Home" at bounding box center [52, 238] width 19 height 9
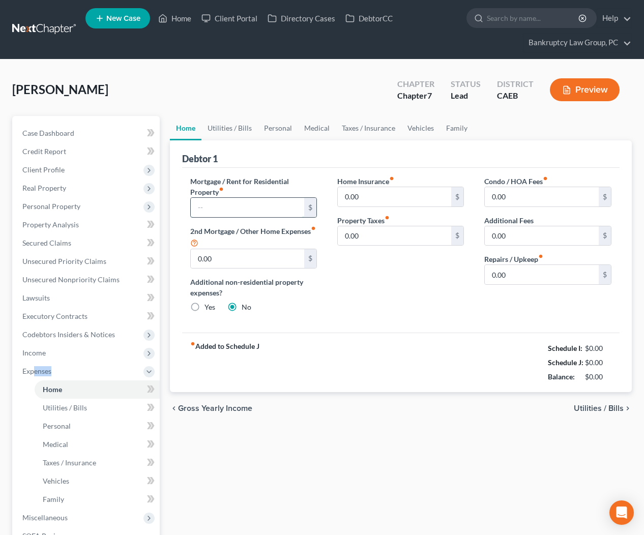
click at [254, 202] on input "text" at bounding box center [248, 207] width 114 height 19
type input "2,625"
click at [234, 126] on link "Utilities / Bills" at bounding box center [230, 128] width 56 height 24
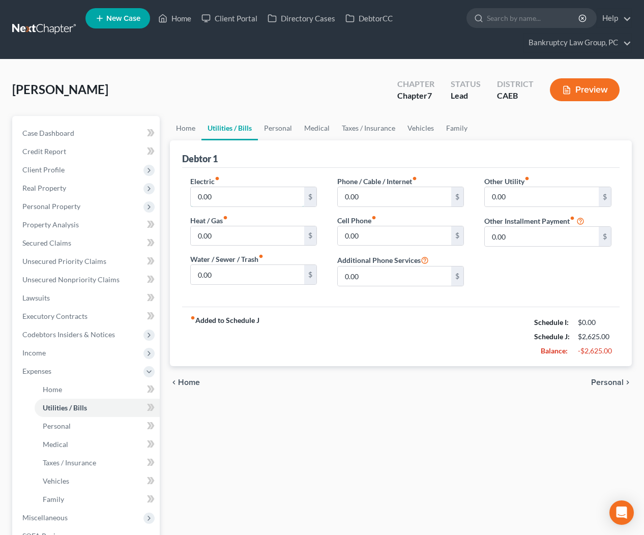
drag, startPoint x: 238, startPoint y: 200, endPoint x: 587, endPoint y: 160, distance: 351.5
click at [238, 200] on input "0.00" at bounding box center [248, 196] width 114 height 19
type input "300"
type input "60"
type input "400"
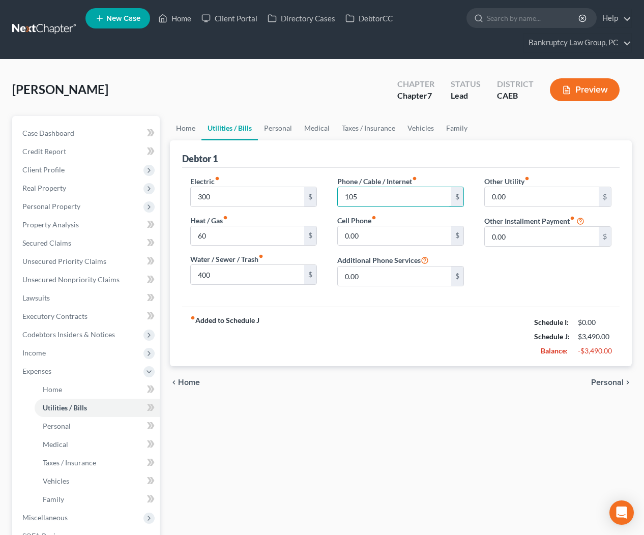
type input "105"
type input "230"
type input "20"
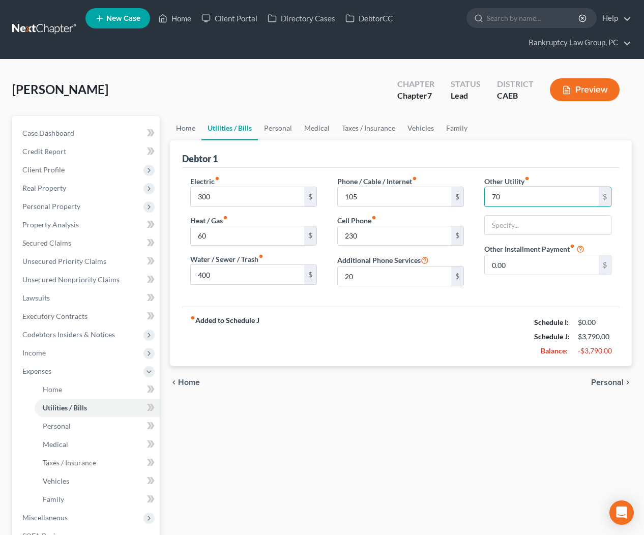
type input "70"
type input "Home Security"
click at [280, 129] on link "Personal" at bounding box center [278, 128] width 40 height 24
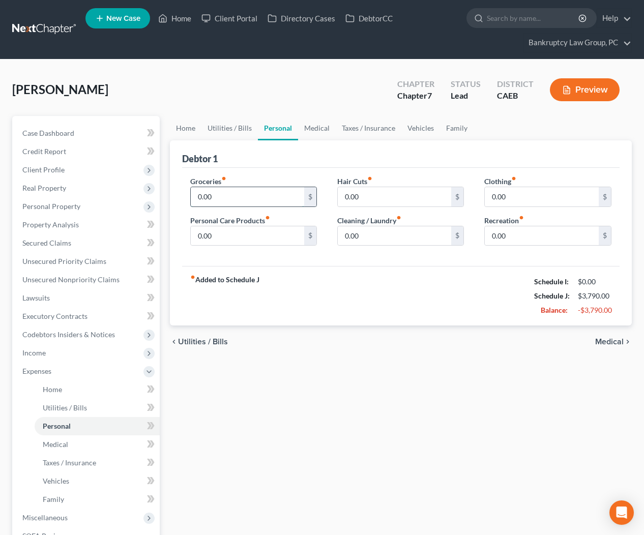
click at [253, 197] on input "0.00" at bounding box center [248, 196] width 114 height 19
type input "600"
click at [310, 126] on link "Medical" at bounding box center [317, 128] width 38 height 24
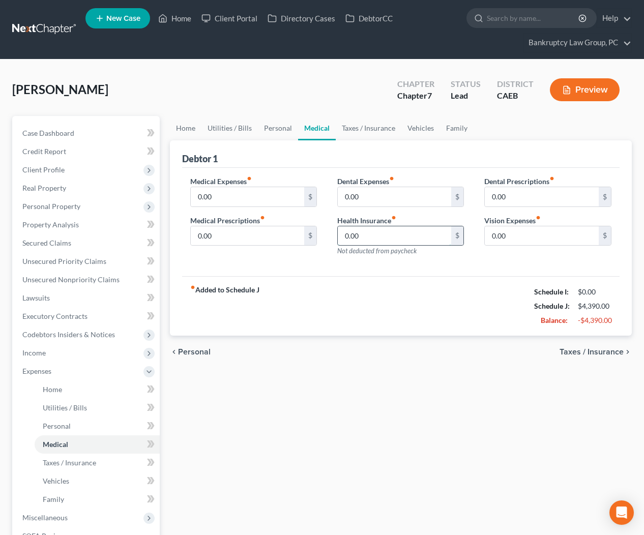
click at [387, 234] on input "0.00" at bounding box center [395, 235] width 114 height 19
type input "220"
click at [420, 128] on link "Vehicles" at bounding box center [420, 128] width 39 height 24
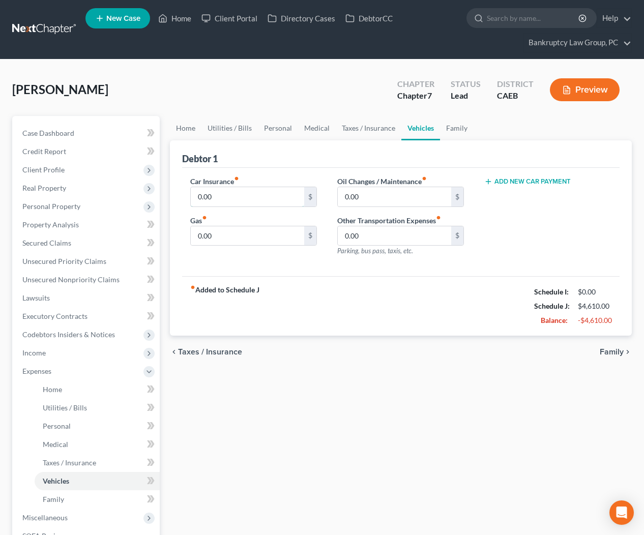
drag, startPoint x: 265, startPoint y: 203, endPoint x: 370, endPoint y: 184, distance: 106.5
click at [266, 203] on input "0.00" at bounding box center [248, 196] width 114 height 19
type input "270"
type input "300"
click at [46, 206] on span "Personal Property" at bounding box center [51, 206] width 58 height 9
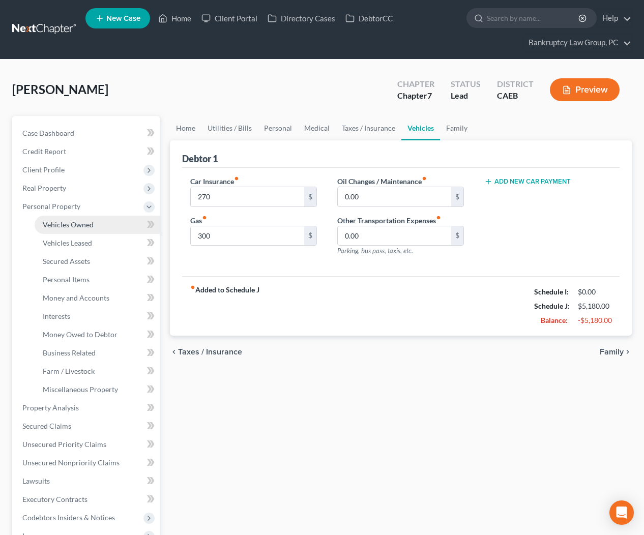
click at [60, 226] on span "Vehicles Owned" at bounding box center [68, 224] width 51 height 9
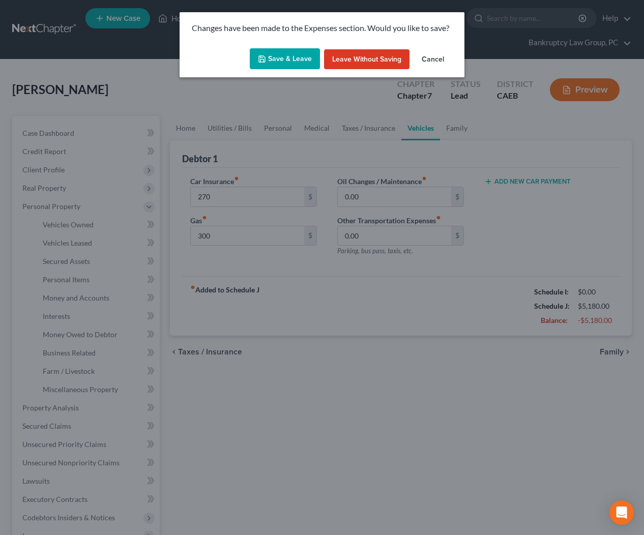
click at [291, 53] on button "Save & Leave" at bounding box center [285, 58] width 70 height 21
type input "270.00"
type input "300.00"
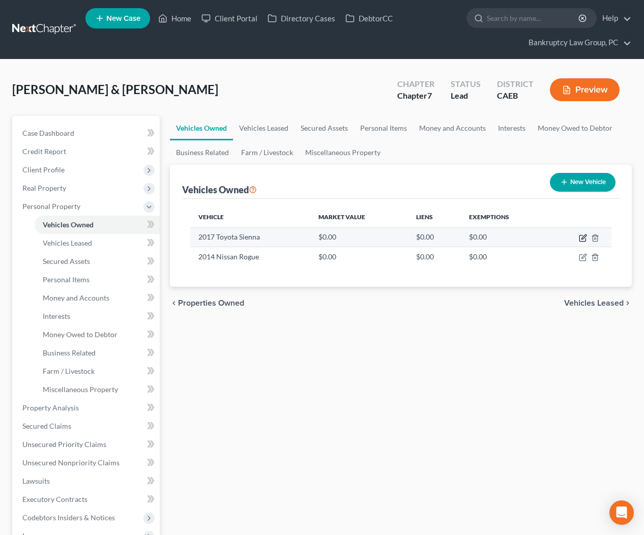
click at [580, 236] on icon "button" at bounding box center [583, 239] width 6 height 6
select select "0"
select select "9"
select select "3"
select select "2"
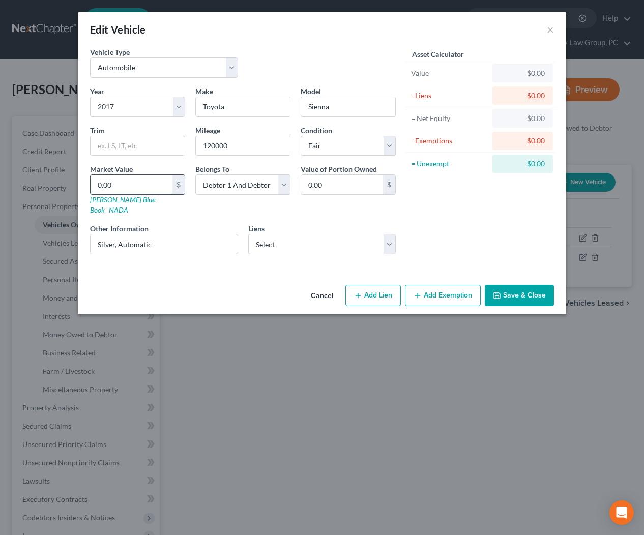
click at [123, 188] on input "0.00" at bounding box center [132, 184] width 82 height 19
type input "1"
type input "1.00"
type input "11"
type input "11.00"
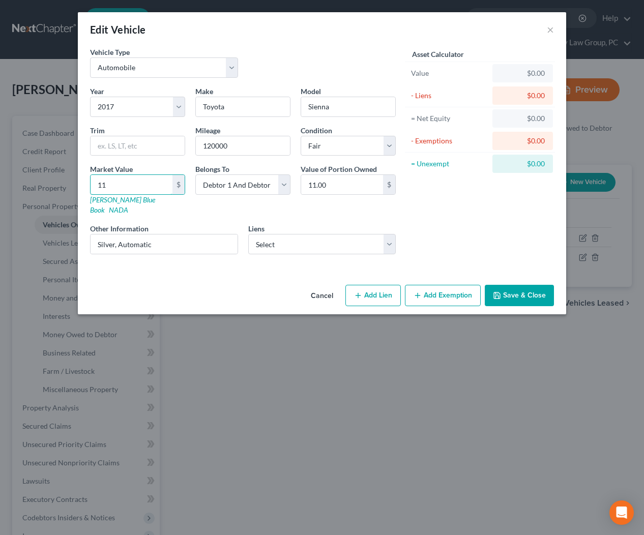
type input "111"
type input "111.00"
type input "1110"
type input "1,110.00"
type input "11108"
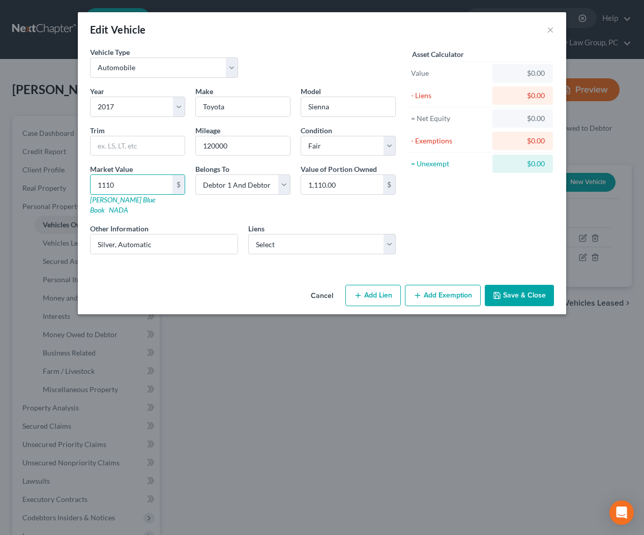
type input "11,108.00"
type input "11,108"
click at [338, 236] on select "Select Golden 1 Cu - $5,752.00 Golden 1 Cu - $4,740.00" at bounding box center [322, 244] width 148 height 20
click at [167, 144] on input "text" at bounding box center [138, 145] width 94 height 19
type input "L"
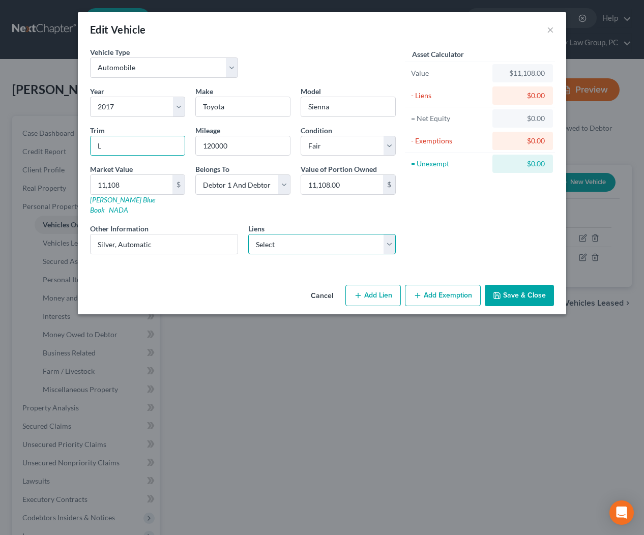
click at [298, 235] on select "Select Golden 1 Cu - $5,752.00 Golden 1 Cu - $4,740.00" at bounding box center [322, 244] width 148 height 20
click at [300, 234] on select "Select Golden 1 Cu - $5,752.00 Golden 1 Cu - $4,740.00" at bounding box center [322, 244] width 148 height 20
select select "1"
select select
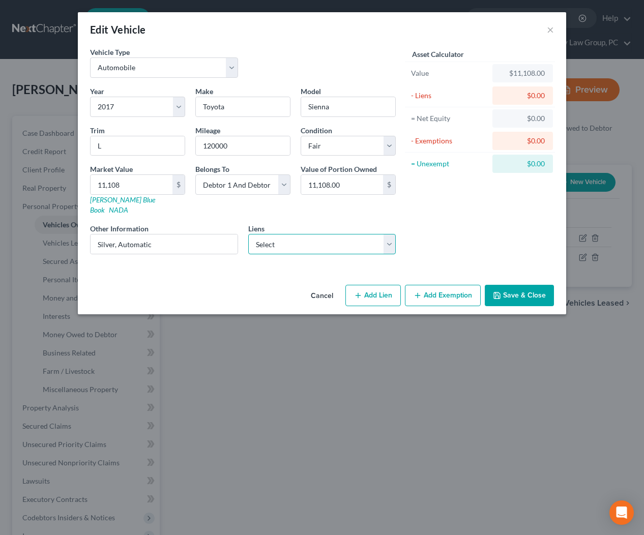
select select "4"
select select "2"
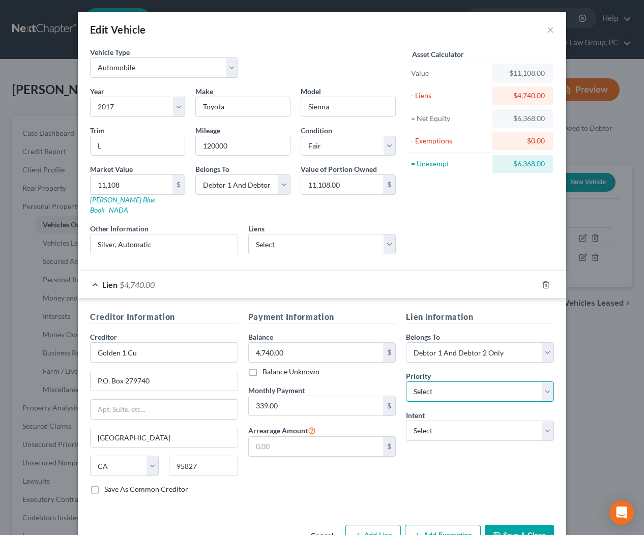
click at [438, 387] on select "Select 1st 2nd 3rd 4th 5th 6th 7th 8th 9th 10th 11th 12th 13th 14th 15th 16th 1…" at bounding box center [480, 392] width 148 height 20
select select "0"
click at [463, 425] on select "Select Surrender Redeem Reaffirm Avoid Other" at bounding box center [480, 431] width 148 height 20
select select "2"
click at [150, 280] on span "$4,740.00" at bounding box center [137, 285] width 35 height 10
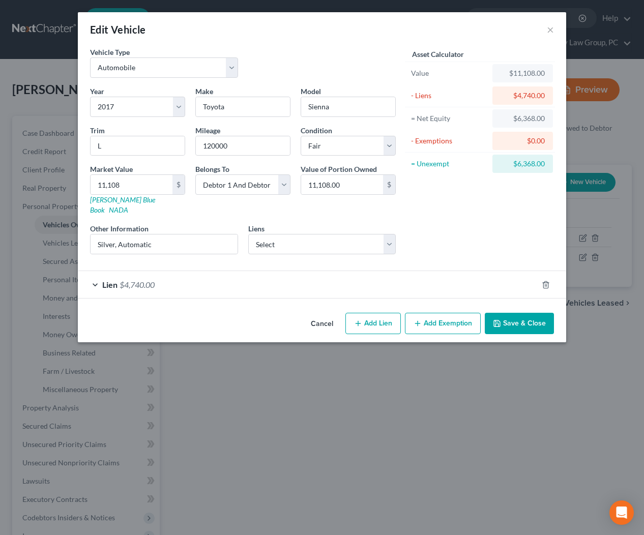
click at [439, 318] on button "Add Exemption" at bounding box center [443, 323] width 76 height 21
select select "2"
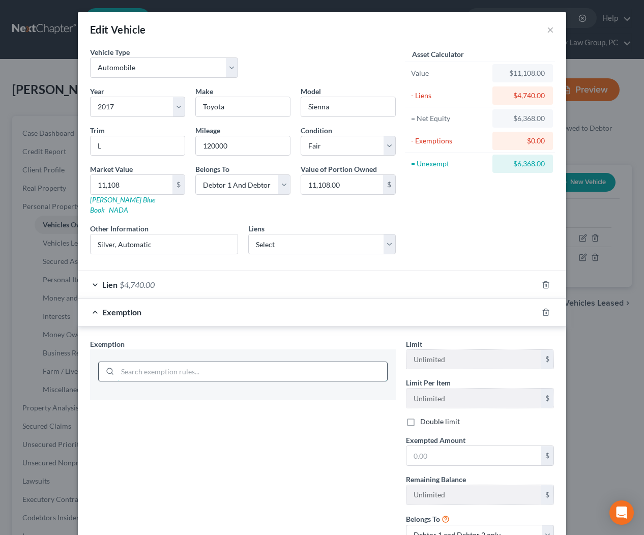
click at [290, 365] on input "search" at bounding box center [253, 371] width 270 height 19
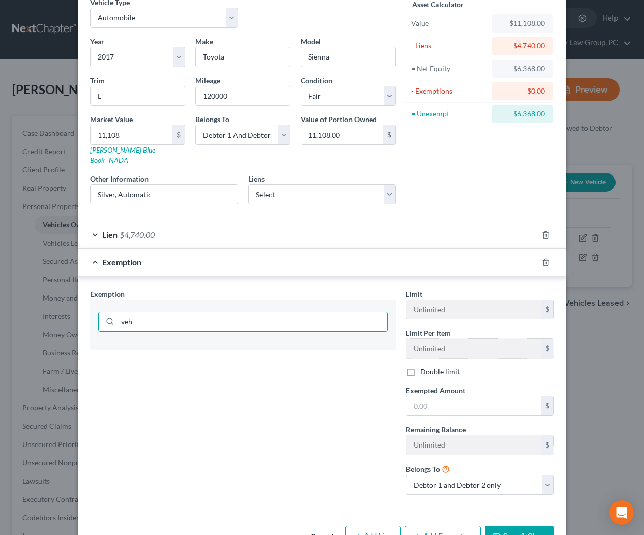
scroll to position [72, 0]
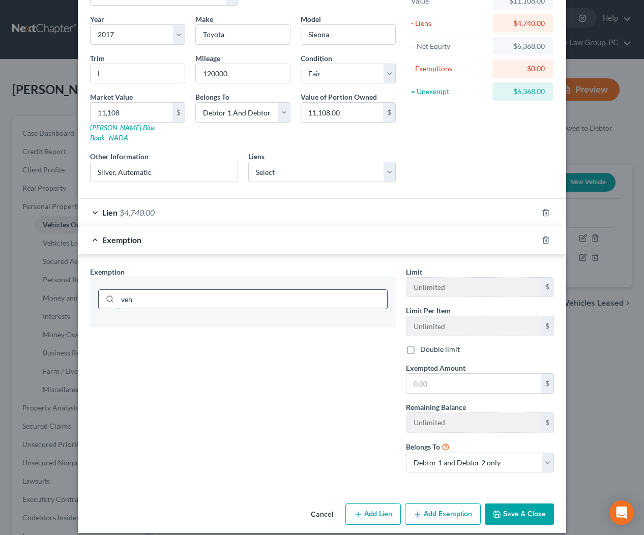
click at [157, 291] on input "veh" at bounding box center [253, 299] width 270 height 19
type input "v"
click at [549, 236] on icon "button" at bounding box center [546, 240] width 8 height 8
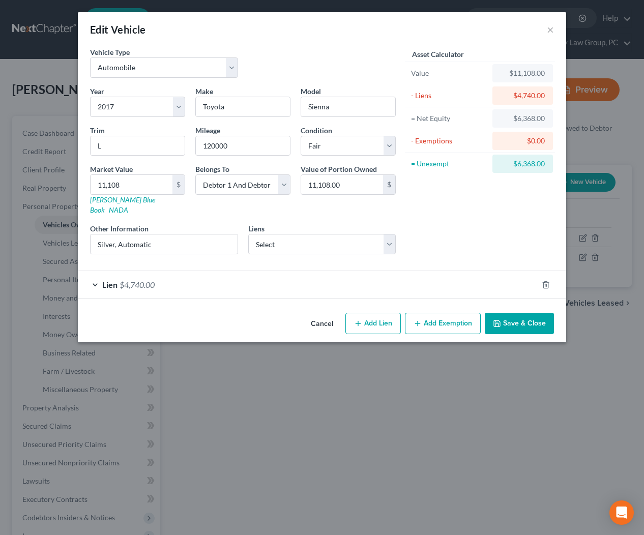
scroll to position [0, 0]
drag, startPoint x: 441, startPoint y: 318, endPoint x: 371, endPoint y: 340, distance: 73.4
click at [441, 318] on button "Add Exemption" at bounding box center [443, 323] width 76 height 21
select select "2"
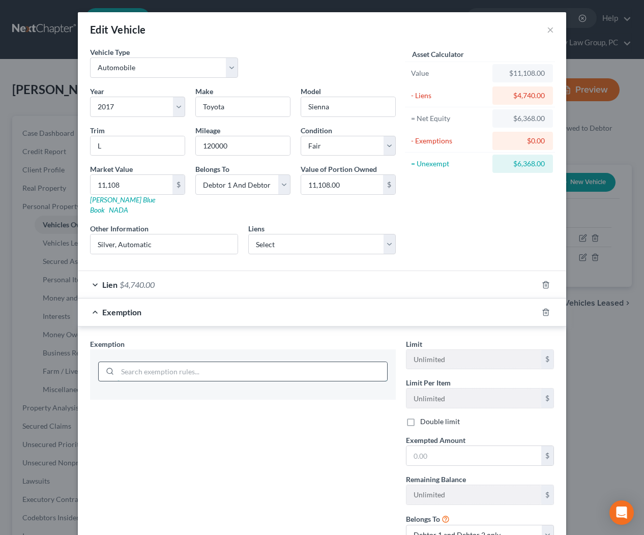
click at [250, 364] on input "search" at bounding box center [253, 371] width 270 height 19
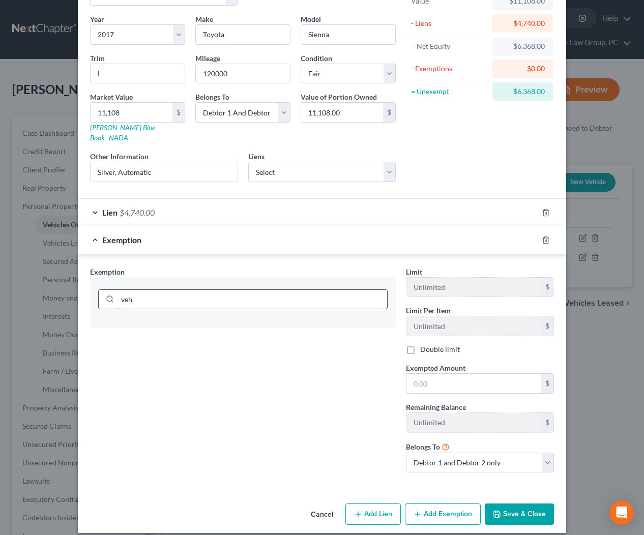
scroll to position [71, 0]
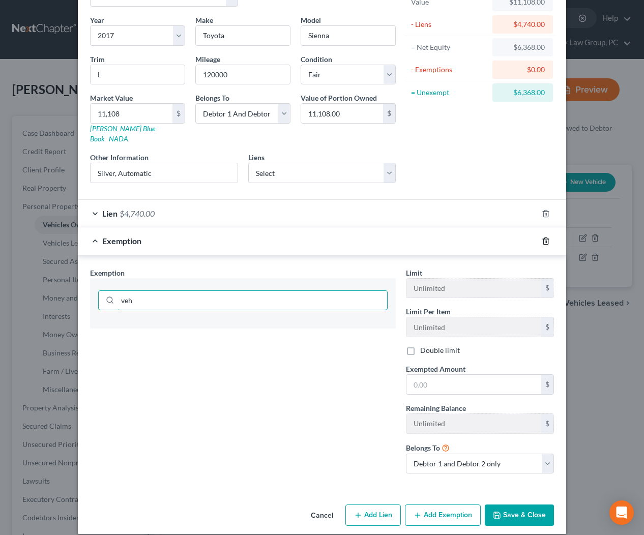
type input "veh"
click at [550, 237] on icon "button" at bounding box center [546, 241] width 8 height 8
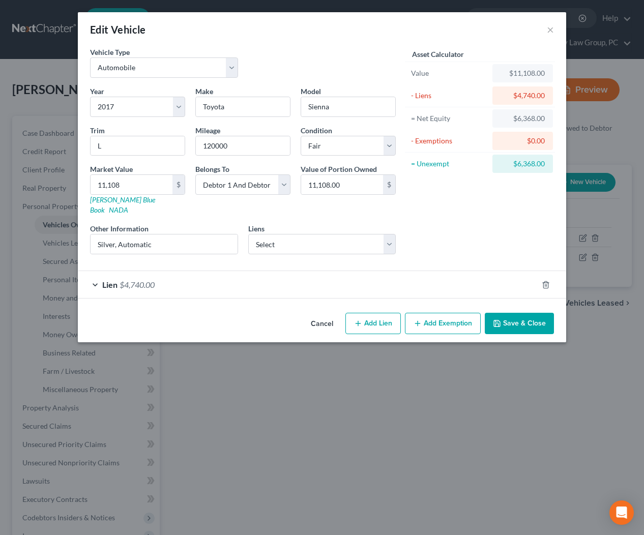
scroll to position [0, 0]
drag, startPoint x: 506, startPoint y: 315, endPoint x: 514, endPoint y: 323, distance: 10.4
click at [507, 315] on button "Save & Close" at bounding box center [519, 323] width 69 height 21
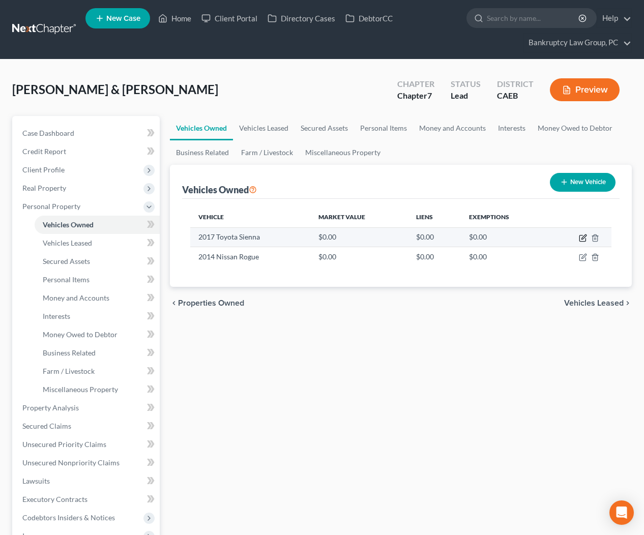
click at [581, 238] on icon "button" at bounding box center [583, 238] width 8 height 8
select select "0"
select select "9"
select select "3"
select select "2"
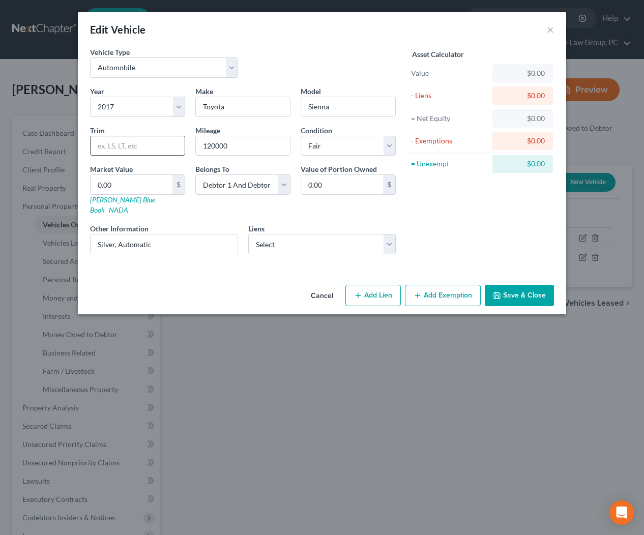
click at [158, 147] on input "text" at bounding box center [138, 145] width 94 height 19
type input "L"
click at [118, 183] on input "0.00" at bounding box center [132, 184] width 82 height 19
type input "1"
type input "1.00"
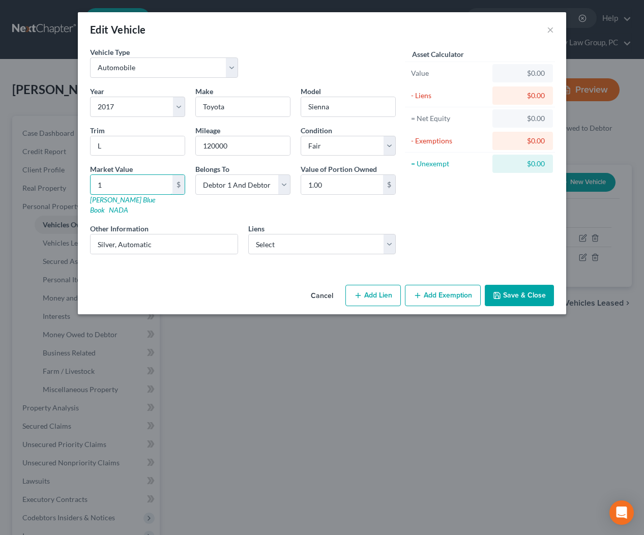
type input "11"
type input "11.00"
type input "111"
type input "111.00"
type input "1110"
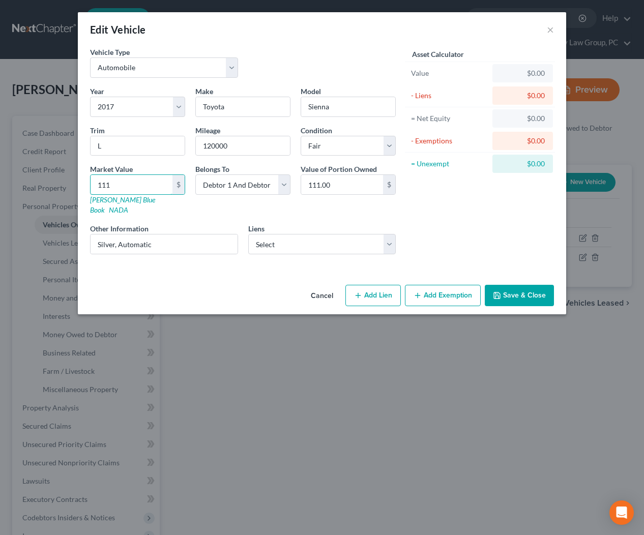
type input "1,110.00"
type input "11108"
type input "11,108.00"
type input "11,108"
click at [320, 237] on select "Select Golden 1 Cu - $5,752.00 Golden 1 Cu - $4,740.00" at bounding box center [322, 244] width 148 height 20
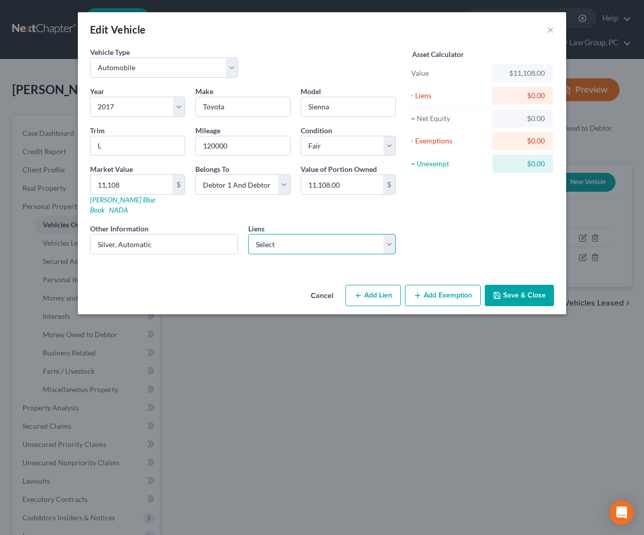
select select "1"
select select
select select "4"
select select "2"
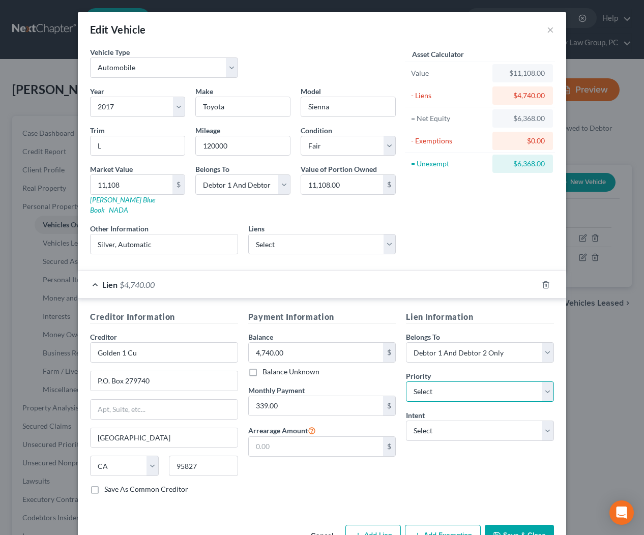
click at [460, 382] on select "Select 1st 2nd 3rd 4th 5th 6th 7th 8th 9th 10th 11th 12th 13th 14th 15th 16th 1…" at bounding box center [480, 392] width 148 height 20
select select "0"
click at [462, 421] on select "Select Surrender Redeem Reaffirm Avoid Other" at bounding box center [480, 431] width 148 height 20
select select "2"
click at [219, 278] on div "Lien $4,740.00" at bounding box center [308, 284] width 460 height 27
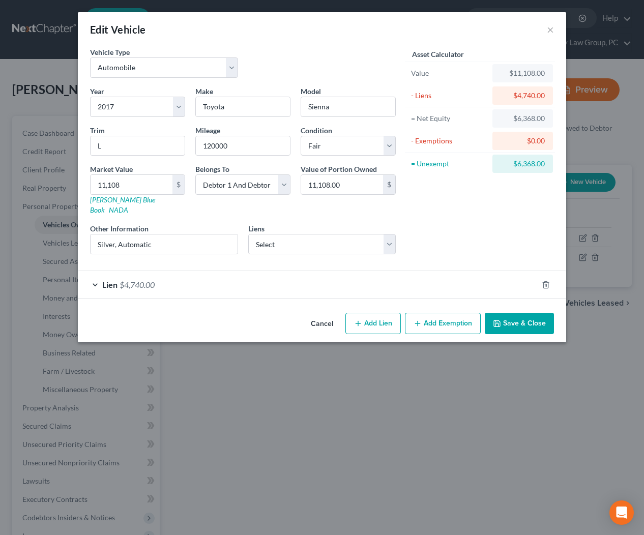
drag, startPoint x: 443, startPoint y: 317, endPoint x: 425, endPoint y: 319, distance: 17.5
click at [443, 317] on button "Add Exemption" at bounding box center [443, 323] width 76 height 21
select select "2"
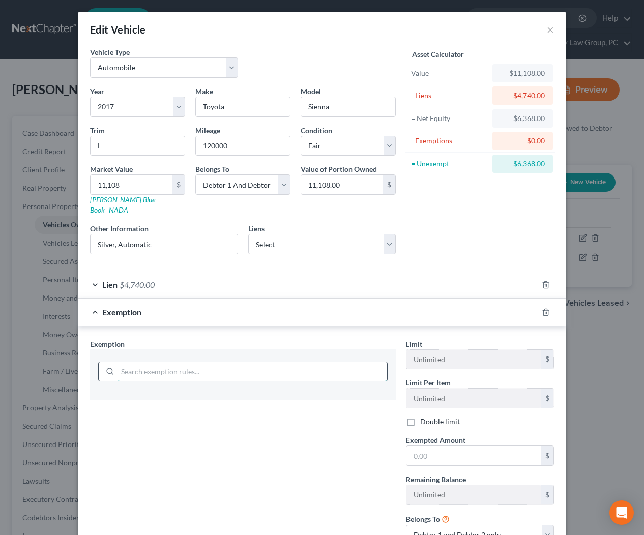
click at [300, 362] on input "search" at bounding box center [253, 371] width 270 height 19
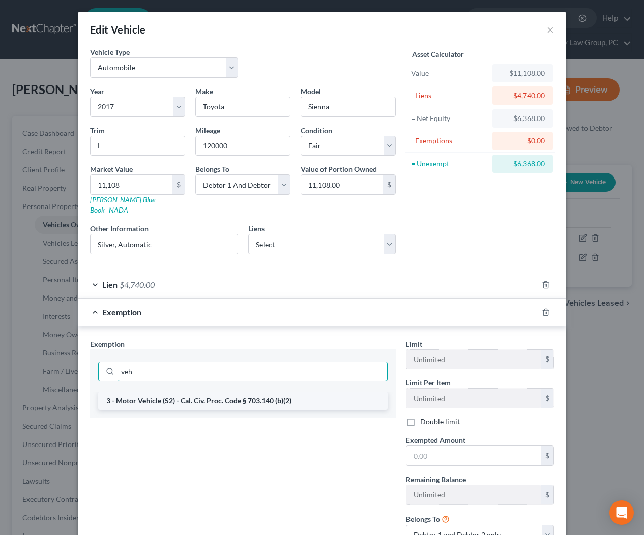
type input "veh"
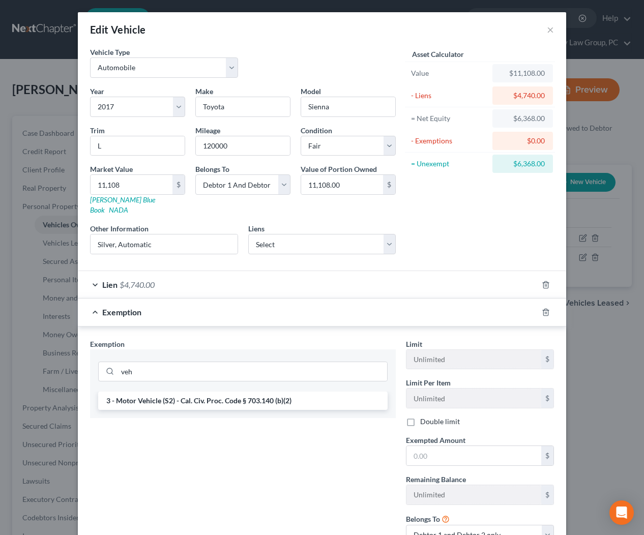
click at [286, 392] on li "3 - Motor Vehicle (S2) - Cal. Civ. Proc. Code § 703.140 (b)(2)" at bounding box center [243, 401] width 290 height 18
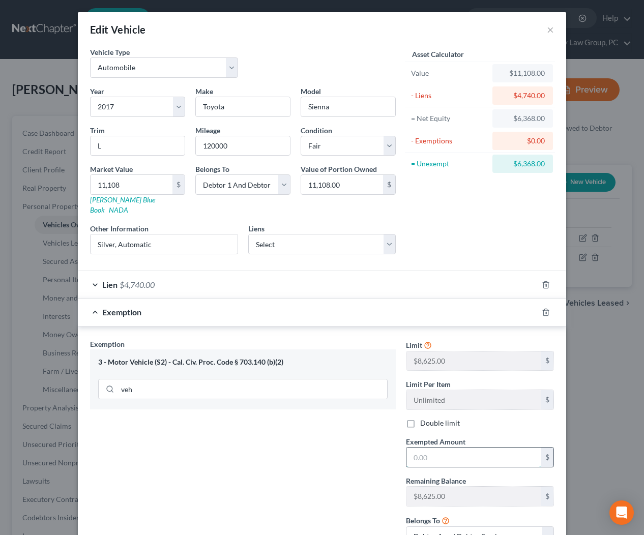
click at [442, 448] on input "text" at bounding box center [474, 457] width 135 height 19
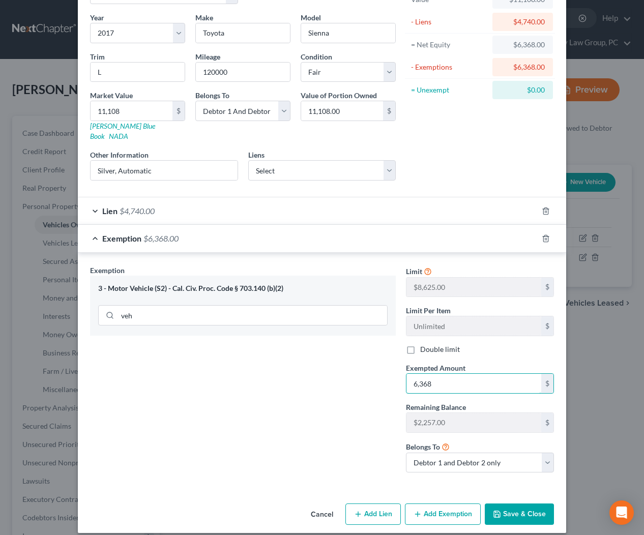
type input "6,368"
click at [519, 506] on button "Save & Close" at bounding box center [519, 514] width 69 height 21
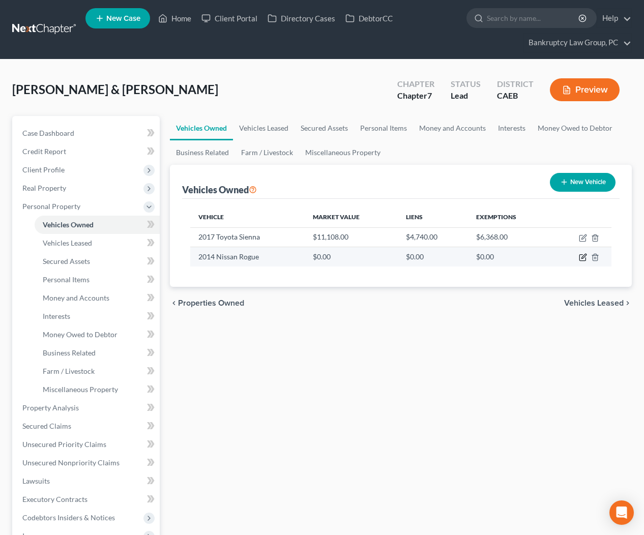
click at [582, 256] on icon "button" at bounding box center [584, 256] width 5 height 5
select select "0"
select select "12"
select select "2"
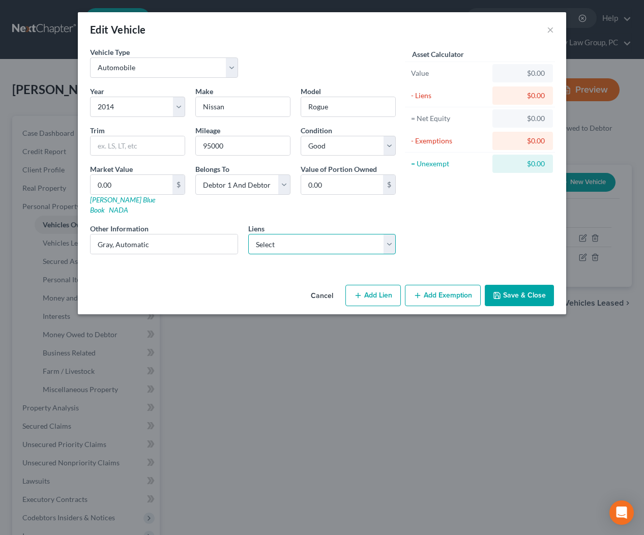
click at [364, 238] on select "Select Golden 1 Cu - $5,752.00" at bounding box center [322, 244] width 148 height 20
select select "4"
select select "0"
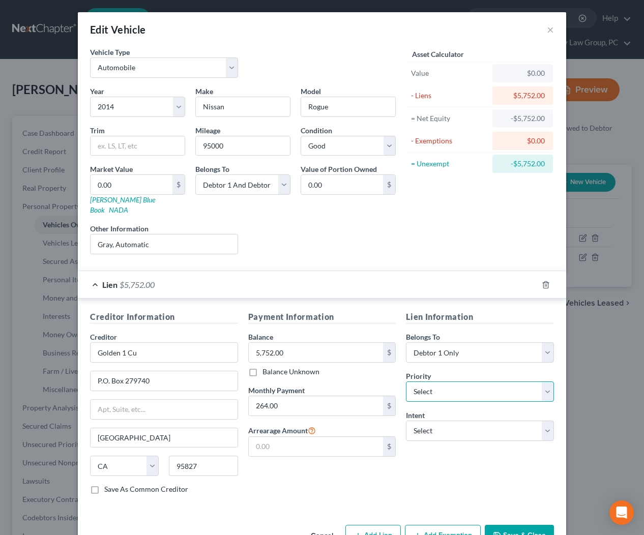
click at [444, 382] on select "Select 1st 2nd 3rd 4th 5th 6th 7th 8th 9th 10th 11th 12th 13th 14th 15th 16th 1…" at bounding box center [480, 392] width 148 height 20
select select "0"
click at [451, 421] on select "Select Surrender Redeem Reaffirm Avoid Other" at bounding box center [480, 431] width 148 height 20
select select "2"
click at [250, 271] on div "Lien $5,752.00" at bounding box center [308, 284] width 460 height 27
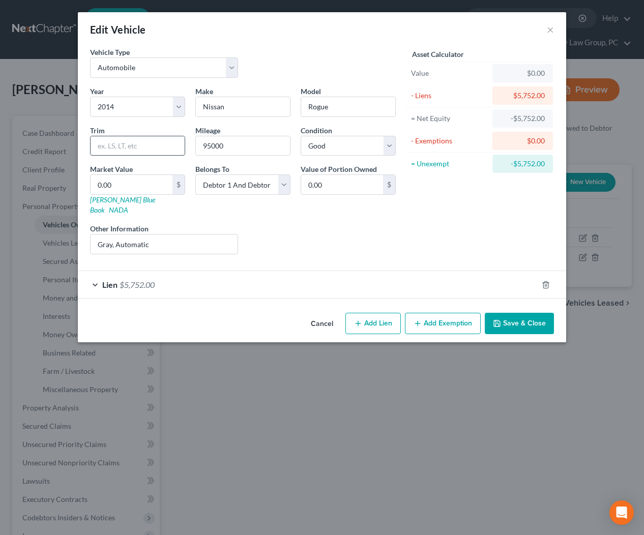
click at [120, 145] on input "text" at bounding box center [138, 145] width 94 height 19
type input "SV"
drag, startPoint x: 124, startPoint y: 186, endPoint x: 515, endPoint y: 176, distance: 391.5
click at [124, 186] on input "0.00" at bounding box center [132, 184] width 82 height 19
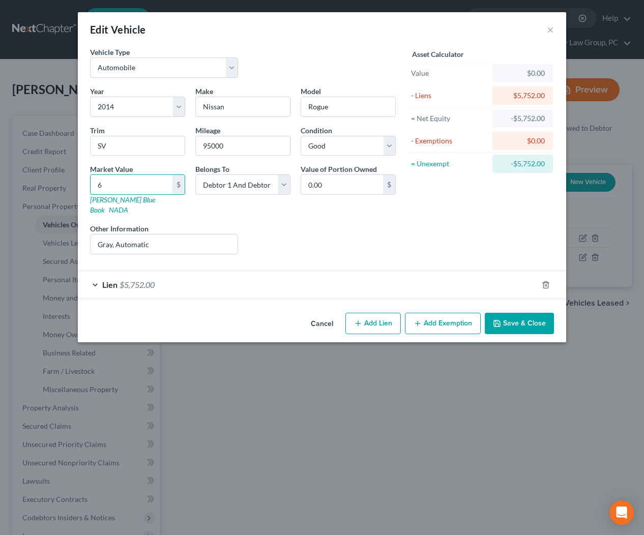
type input "63"
type input "63.00"
type input "631"
type input "631.00"
type input "6318"
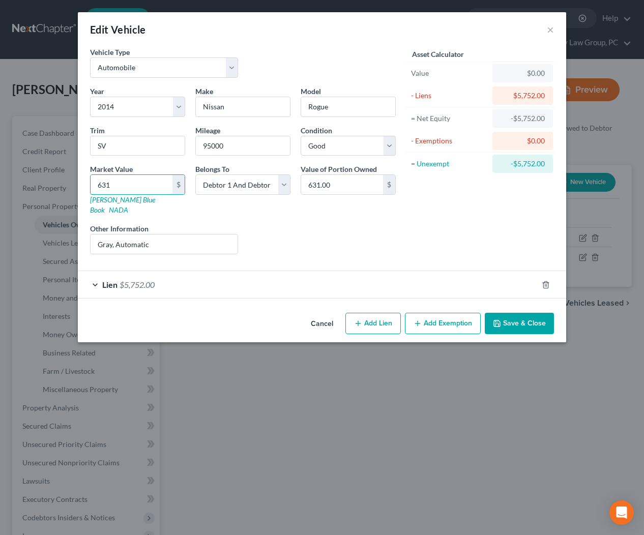
type input "6,318.00"
type input "6,318"
click at [421, 320] on icon "button" at bounding box center [418, 324] width 8 height 8
select select "2"
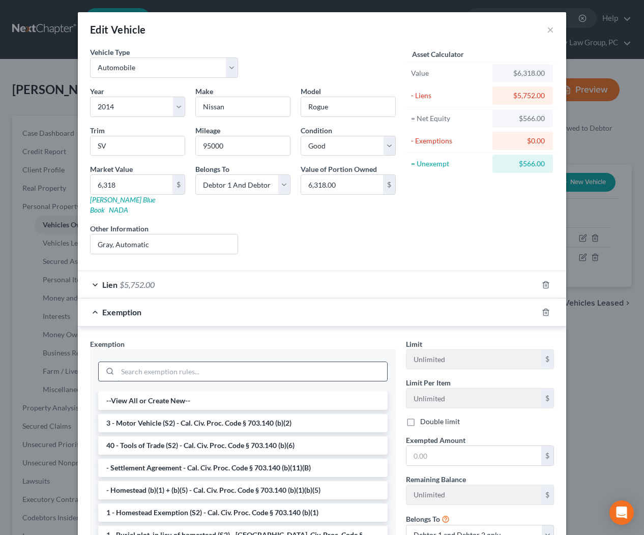
click at [320, 362] on input "search" at bounding box center [253, 371] width 270 height 19
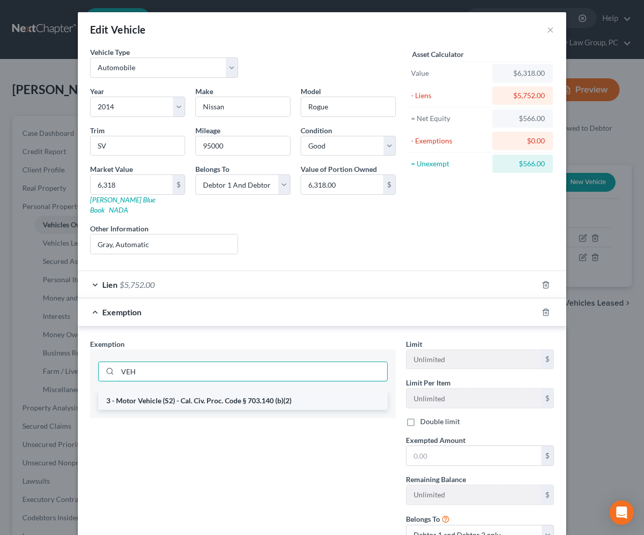
type input "VEH"
drag, startPoint x: 305, startPoint y: 393, endPoint x: 440, endPoint y: 279, distance: 176.5
click at [305, 393] on li "3 - Motor Vehicle (S2) - Cal. Civ. Proc. Code § 703.140 (b)(2)" at bounding box center [243, 401] width 290 height 18
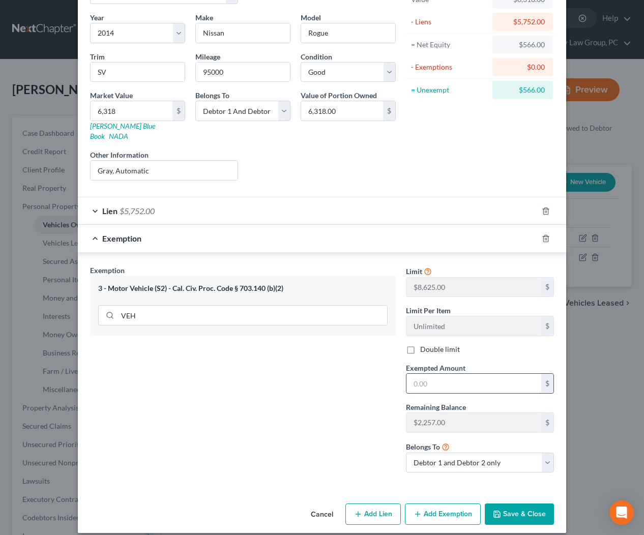
click at [460, 375] on input "text" at bounding box center [474, 383] width 135 height 19
type input "566"
click at [522, 507] on button "Save & Close" at bounding box center [519, 514] width 69 height 21
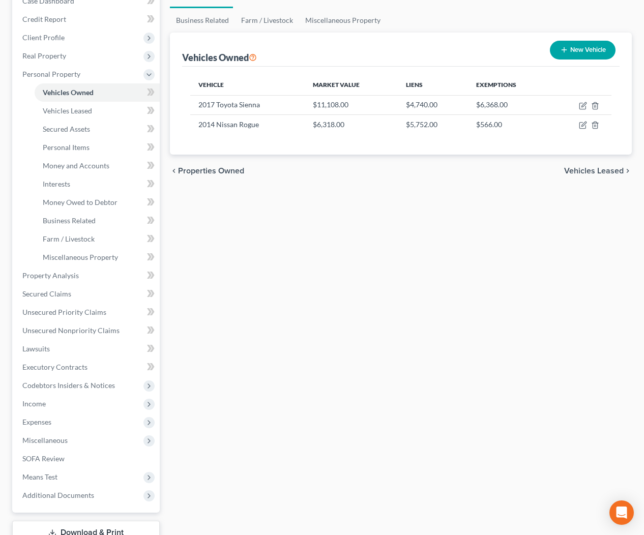
scroll to position [206, 0]
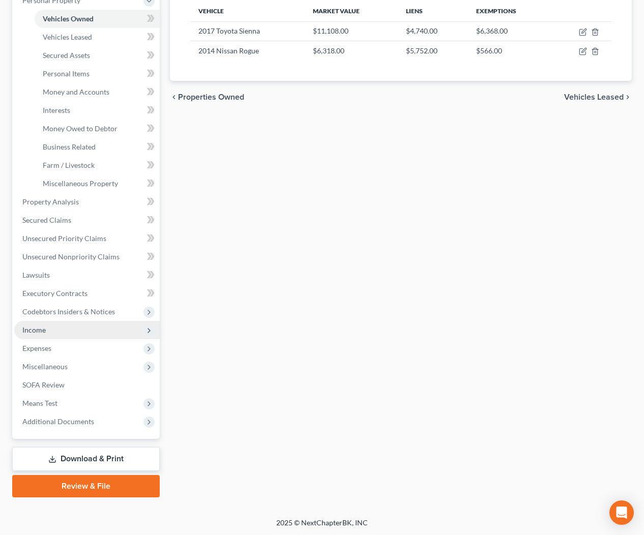
click at [28, 330] on span "Income" at bounding box center [33, 330] width 23 height 9
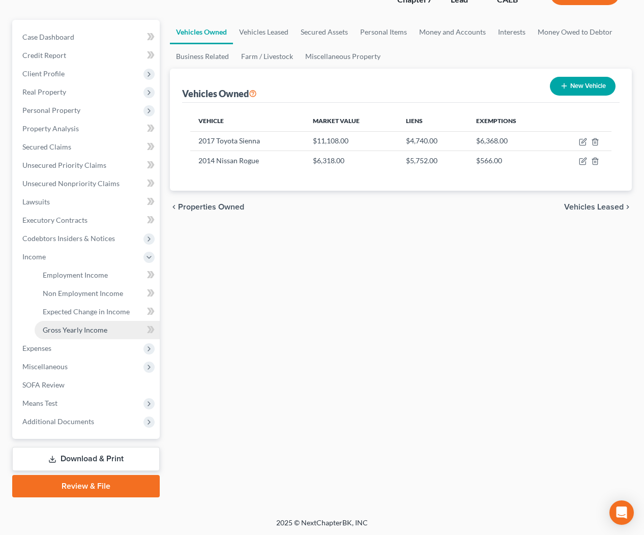
click at [62, 335] on link "Gross Yearly Income" at bounding box center [97, 330] width 125 height 18
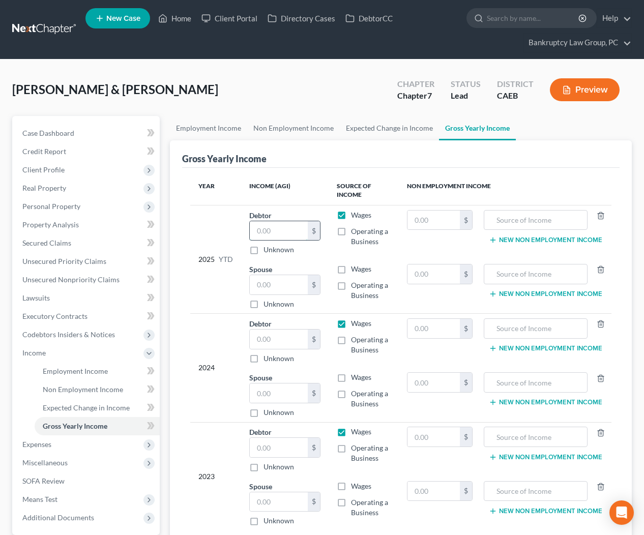
click at [276, 235] on input "text" at bounding box center [279, 230] width 59 height 19
type input "0"
click at [274, 283] on input "text" at bounding box center [279, 284] width 59 height 19
type input "0"
drag, startPoint x: 276, startPoint y: 339, endPoint x: 287, endPoint y: 352, distance: 16.6
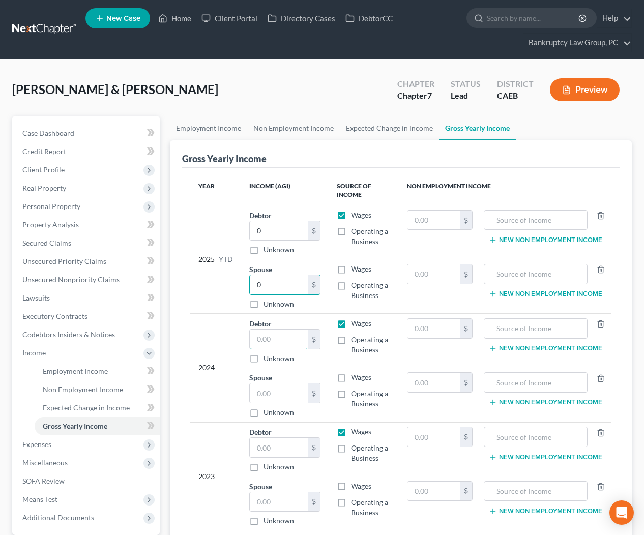
click at [276, 339] on input "text" at bounding box center [279, 339] width 59 height 19
type input "0"
drag, startPoint x: 277, startPoint y: 400, endPoint x: 286, endPoint y: 397, distance: 9.5
click at [277, 400] on input "text" at bounding box center [279, 393] width 59 height 19
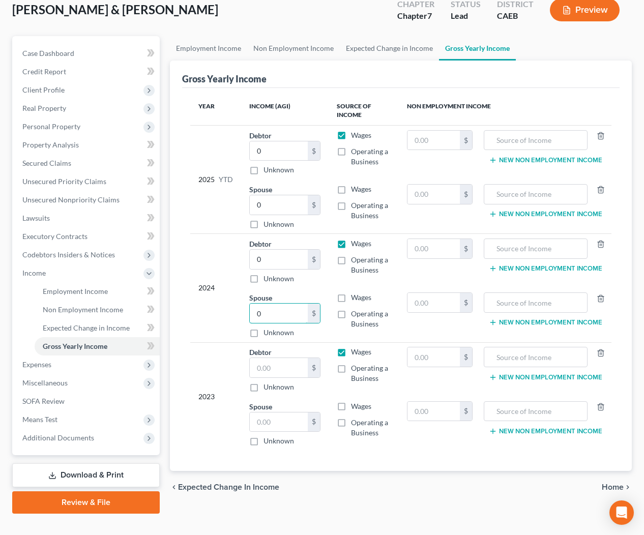
scroll to position [96, 0]
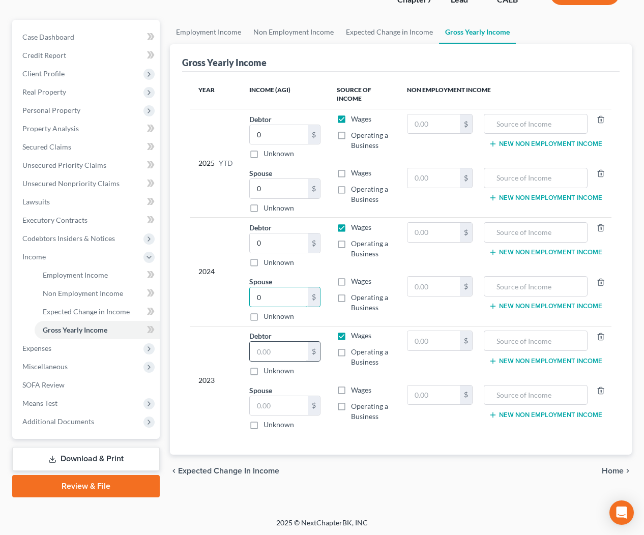
type input "0"
drag, startPoint x: 276, startPoint y: 356, endPoint x: 277, endPoint y: 364, distance: 8.7
click at [276, 356] on input "text" at bounding box center [279, 351] width 59 height 19
type input "0"
drag, startPoint x: 283, startPoint y: 403, endPoint x: 278, endPoint y: 359, distance: 43.6
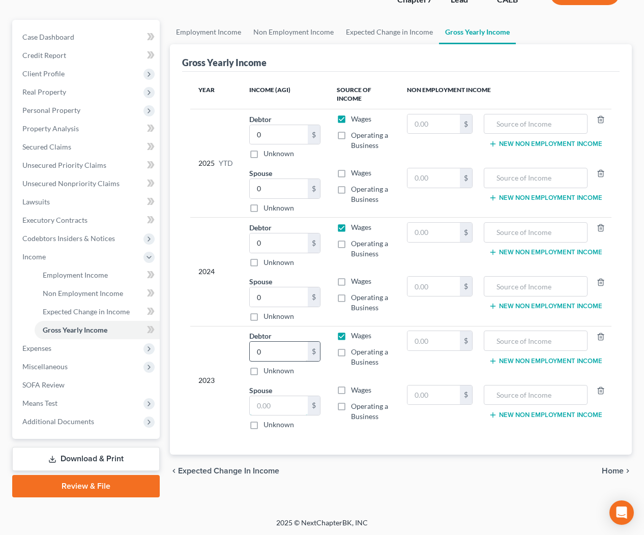
click at [283, 403] on input "text" at bounding box center [279, 405] width 59 height 19
type input "0"
drag, startPoint x: 279, startPoint y: 353, endPoint x: 241, endPoint y: 349, distance: 38.3
click at [241, 349] on td "Debtor 0.00 $ Unknown Balance Undetermined 0 $ Unknown" at bounding box center [285, 353] width 88 height 54
drag, startPoint x: 275, startPoint y: 350, endPoint x: 237, endPoint y: 351, distance: 38.7
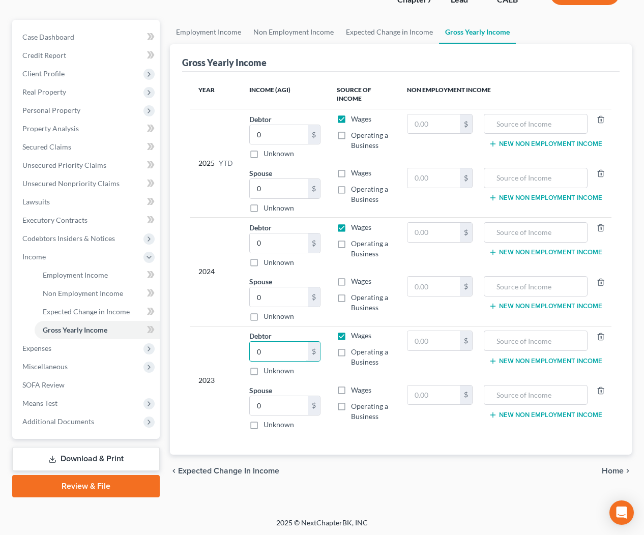
click at [238, 351] on tr "2023 Debtor 0.00 $ Unknown Balance Undetermined 0 $ Unknown Wages Operating a B…" at bounding box center [401, 353] width 422 height 54
type input "81,962"
click at [560, 339] on input "text" at bounding box center [536, 340] width 93 height 19
type input "Retirement Withdrawal"
click at [424, 339] on input "text" at bounding box center [434, 340] width 52 height 19
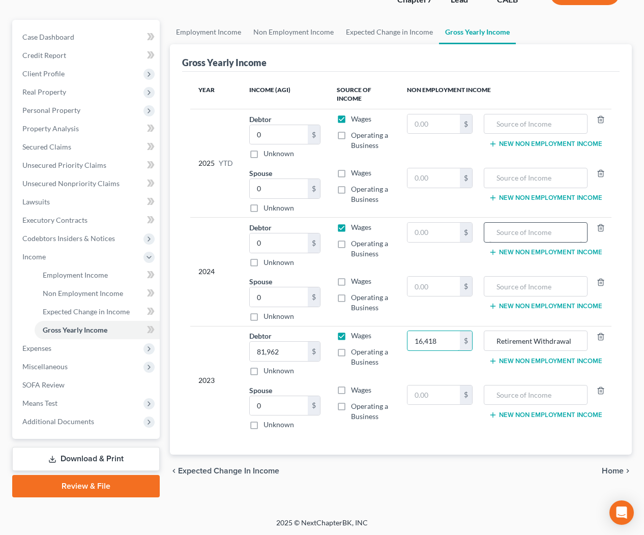
type input "16,418"
click at [533, 233] on input "text" at bounding box center [536, 232] width 93 height 19
type input "2023 Federal Tax Refund"
click at [450, 232] on input "text" at bounding box center [434, 232] width 52 height 19
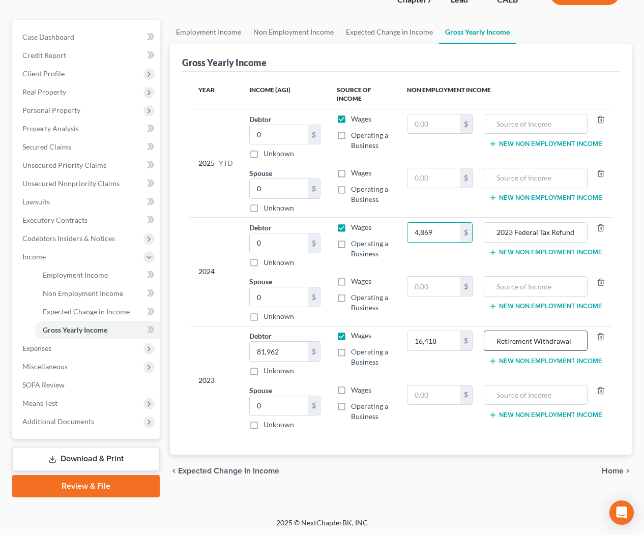
type input "4,869"
drag, startPoint x: 533, startPoint y: 341, endPoint x: 471, endPoint y: 341, distance: 62.1
click at [471, 341] on tr "2023 Debtor 81,962.00 $ Unknown Balance Undetermined 81,962 $ Unknown Wages Ope…" at bounding box center [401, 353] width 422 height 54
type input "IRA Withdrawal"
click at [526, 253] on button "New Non Employment Income" at bounding box center [545, 252] width 113 height 8
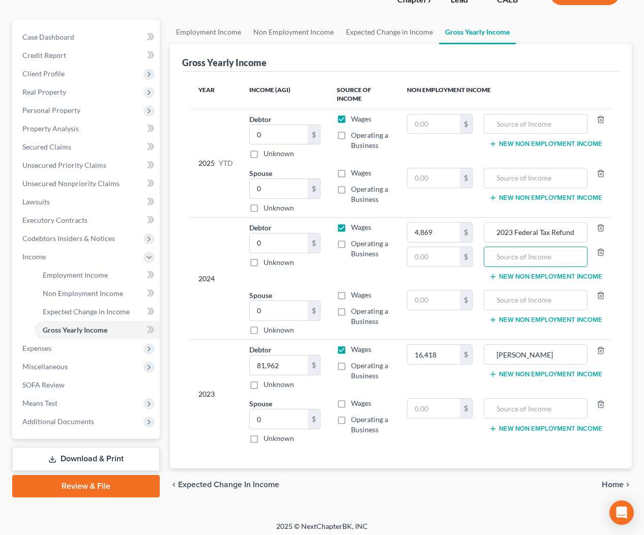
drag, startPoint x: 525, startPoint y: 255, endPoint x: 541, endPoint y: 268, distance: 20.4
click at [525, 256] on input "text" at bounding box center [536, 256] width 93 height 19
type input "2023 State Tax Refund"
drag, startPoint x: 440, startPoint y: 260, endPoint x: 561, endPoint y: 264, distance: 121.2
click at [440, 260] on input "text" at bounding box center [434, 256] width 52 height 19
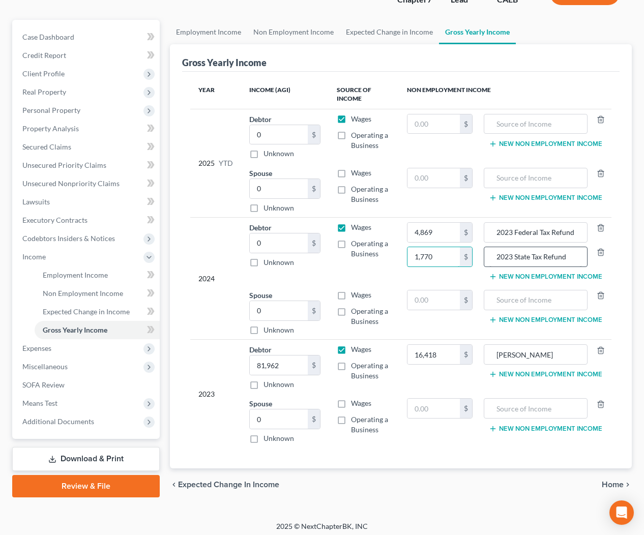
type input "1,770"
drag, startPoint x: 289, startPoint y: 244, endPoint x: 265, endPoint y: 243, distance: 24.4
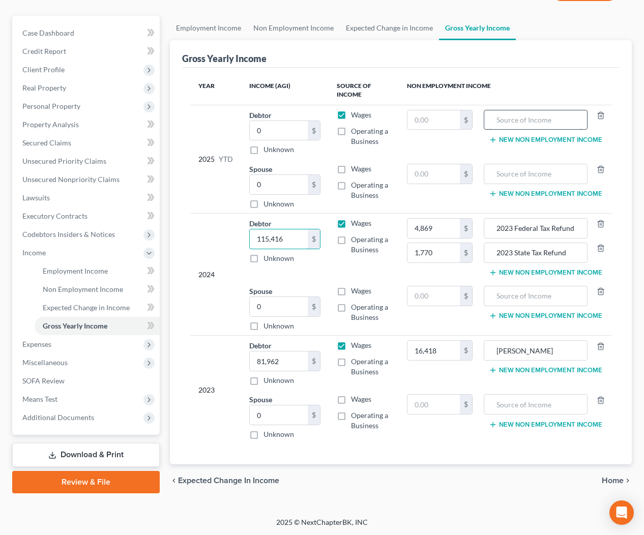
type input "115,416"
click at [519, 122] on input "text" at bounding box center [536, 119] width 93 height 19
type input "2024 Federal Tax Refund"
click at [439, 119] on input "text" at bounding box center [434, 119] width 52 height 19
type input "1,217"
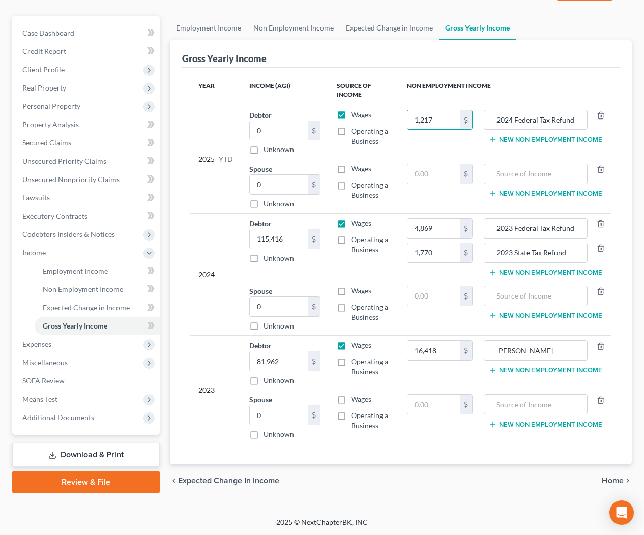
click at [522, 139] on button "New Non Employment Income" at bounding box center [545, 140] width 113 height 8
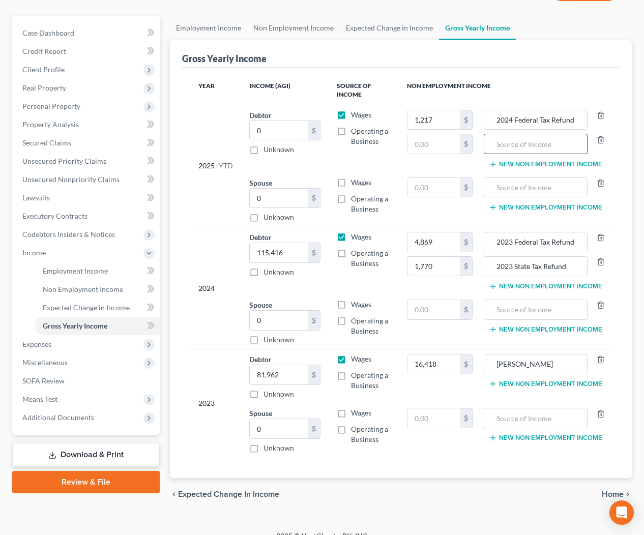
click at [521, 142] on input "text" at bounding box center [536, 143] width 93 height 19
type input "2024 State Tax Refund"
click at [445, 147] on input "text" at bounding box center [434, 143] width 52 height 19
type input "2,216"
click at [62, 105] on span "Personal Property" at bounding box center [51, 106] width 58 height 9
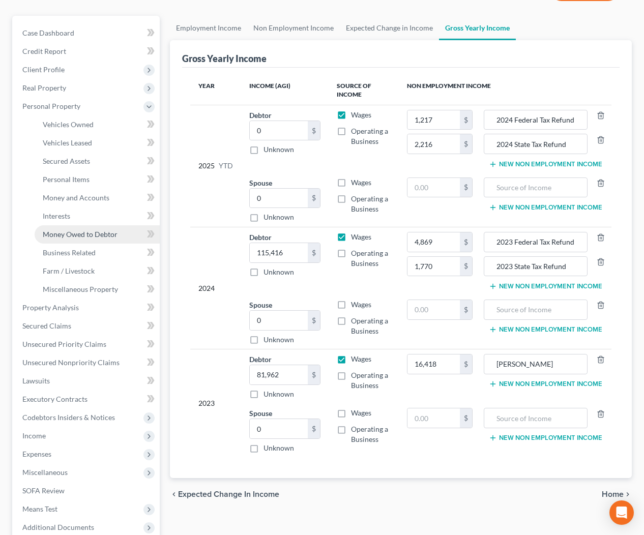
click at [67, 234] on span "Money Owed to Debtor" at bounding box center [80, 234] width 75 height 9
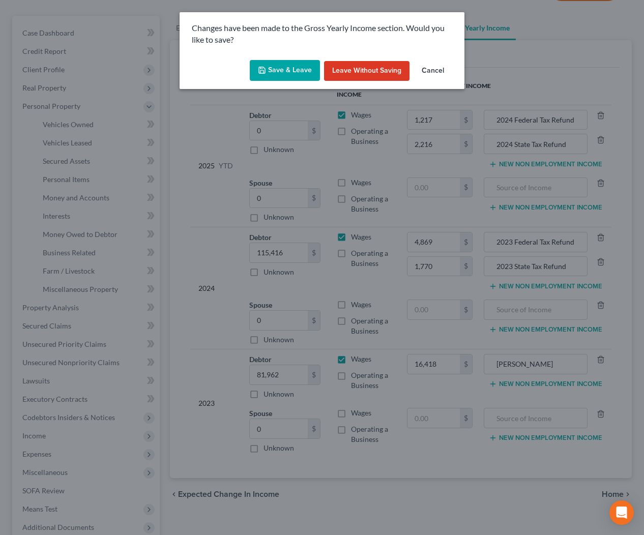
click at [292, 71] on button "Save & Leave" at bounding box center [285, 70] width 70 height 21
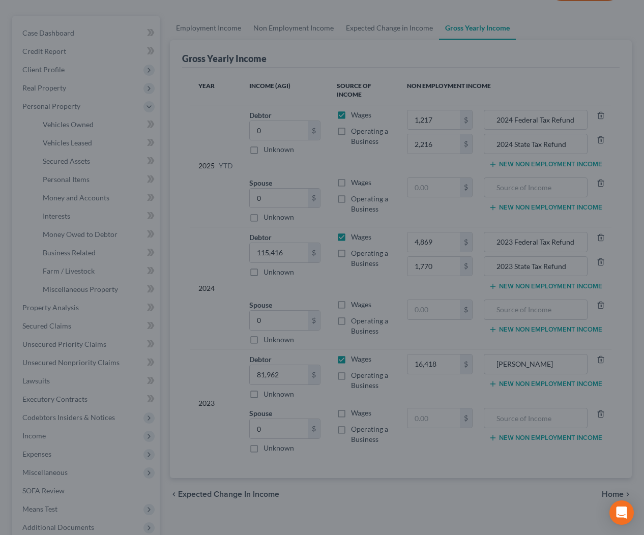
type input "1,770.00"
type input "2023 State Tax Refund"
type input "2,216.00"
type input "2024 State Tax Refund"
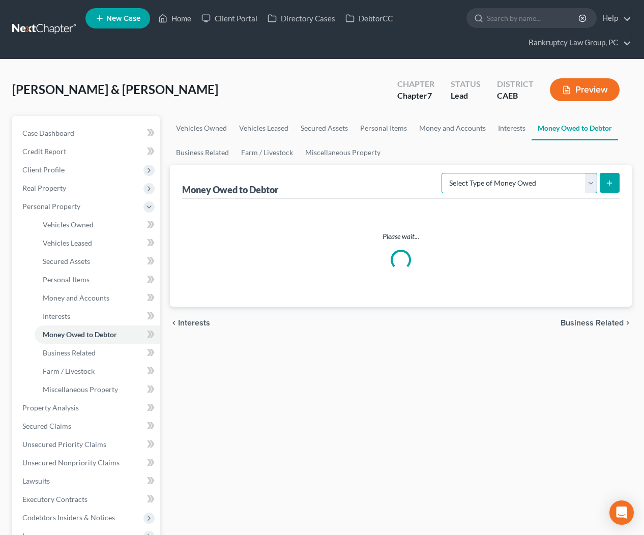
click at [497, 186] on select "Select Type of Money Owed Accounts Receivable Alimony Child Support Claims Agai…" at bounding box center [520, 183] width 156 height 20
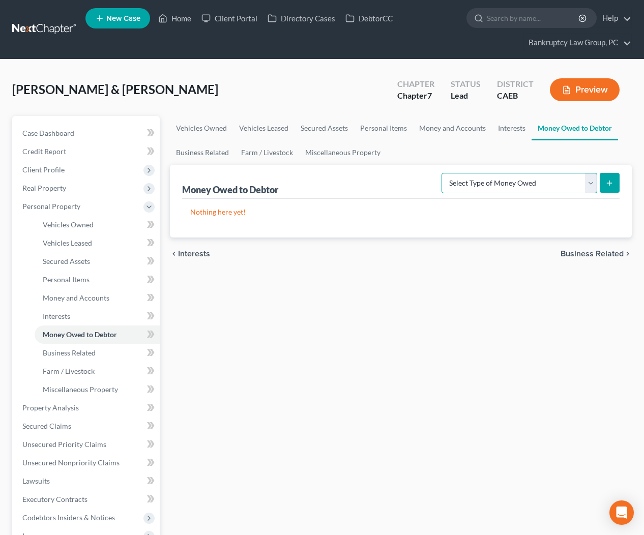
select select "expected_tax_refund"
click at [605, 185] on button "submit" at bounding box center [610, 183] width 20 height 20
select select "0"
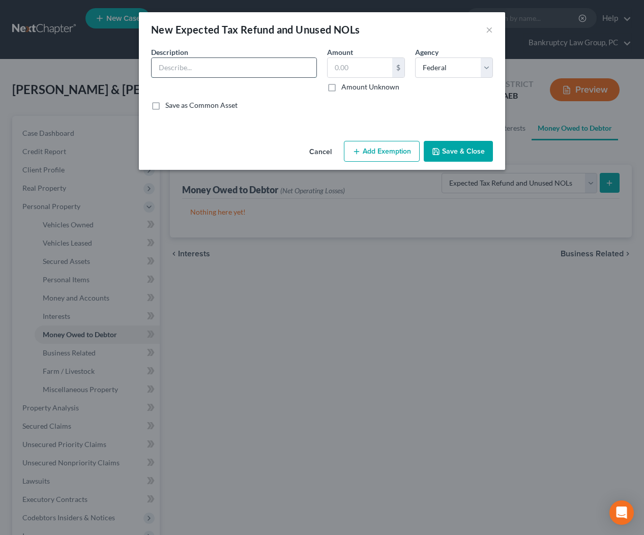
click at [225, 69] on input "text" at bounding box center [234, 67] width 165 height 19
type input "Possible 2025 Tax Refund (Fed & State)"
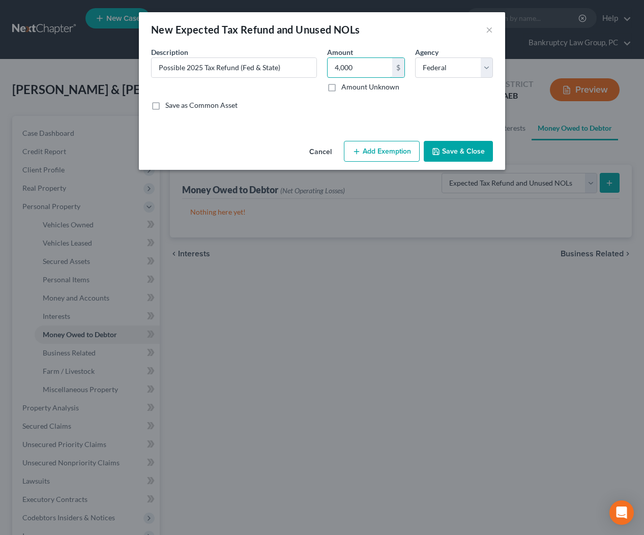
type input "4,000"
click at [398, 151] on button "Add Exemption" at bounding box center [382, 151] width 76 height 21
select select "2"
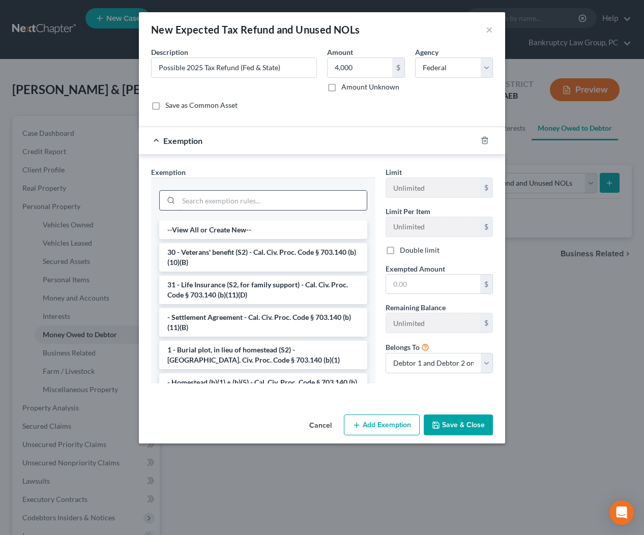
click at [349, 203] on input "search" at bounding box center [273, 200] width 188 height 19
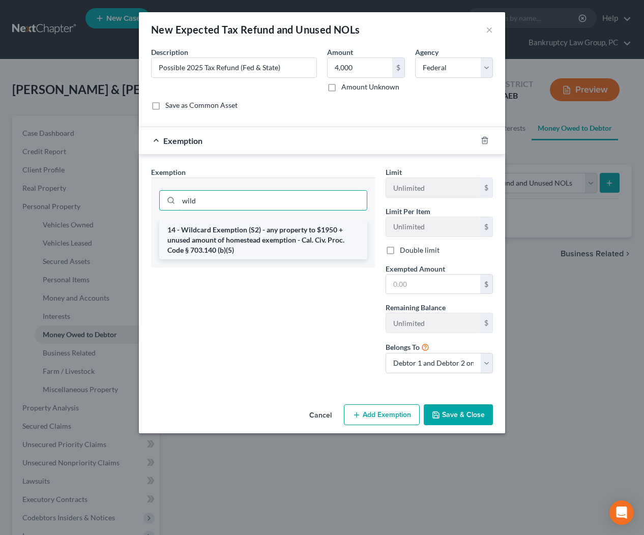
type input "wild"
drag, startPoint x: 334, startPoint y: 233, endPoint x: 338, endPoint y: 247, distance: 14.8
click at [334, 234] on li "14 - Wildcard Exemption (S2) - any property to $1950 + unused amount of homeste…" at bounding box center [263, 240] width 208 height 39
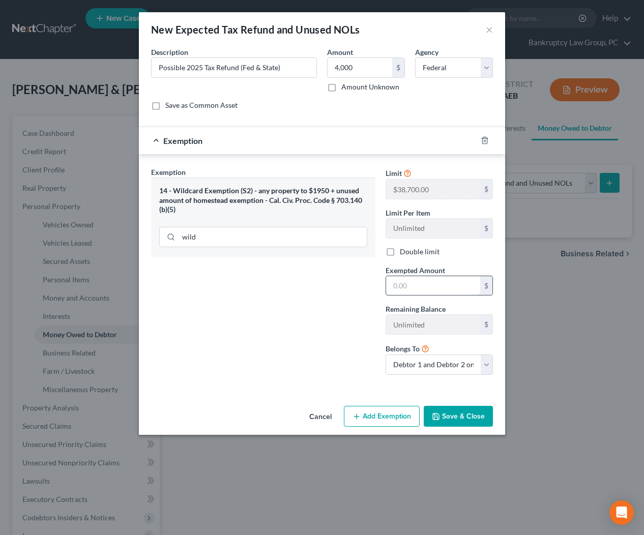
click at [420, 290] on input "text" at bounding box center [433, 285] width 94 height 19
type input "4,000"
click at [464, 421] on button "Save & Close" at bounding box center [458, 416] width 69 height 21
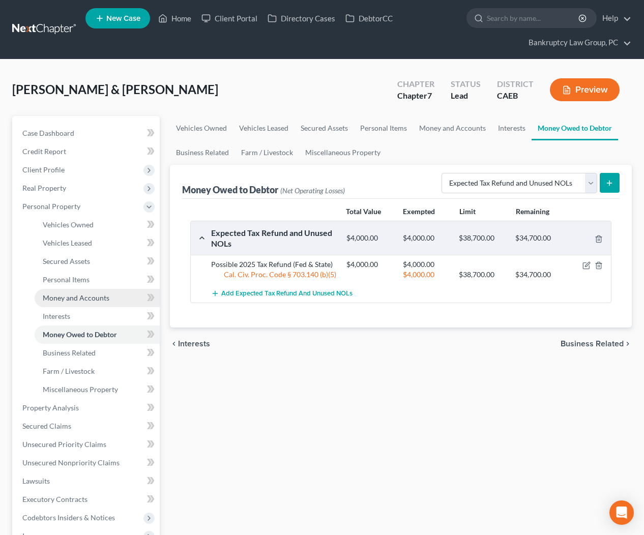
click at [73, 298] on span "Money and Accounts" at bounding box center [76, 298] width 67 height 9
drag, startPoint x: 81, startPoint y: 302, endPoint x: 98, endPoint y: 302, distance: 16.8
click at [81, 302] on link "Money and Accounts" at bounding box center [97, 298] width 125 height 18
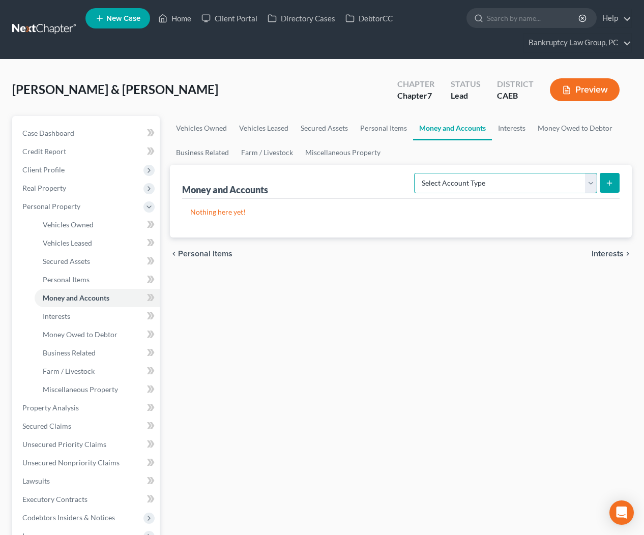
click at [489, 178] on select "Select Account Type Brokerage Cash on Hand Certificates of Deposit Checking Acc…" at bounding box center [505, 183] width 183 height 20
select select "checking"
click at [607, 181] on icon "submit" at bounding box center [610, 183] width 8 height 8
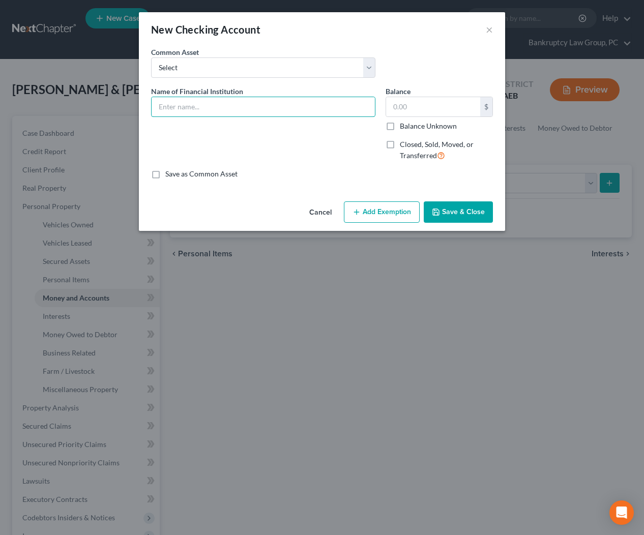
drag, startPoint x: 297, startPoint y: 103, endPoint x: 311, endPoint y: 131, distance: 31.2
click at [297, 104] on input "text" at bounding box center [263, 106] width 223 height 19
type input "Golden 1 Credit Union ... 0248 (09)"
drag, startPoint x: 434, startPoint y: 218, endPoint x: 467, endPoint y: 215, distance: 33.3
click at [435, 218] on button "Save & Close" at bounding box center [458, 212] width 69 height 21
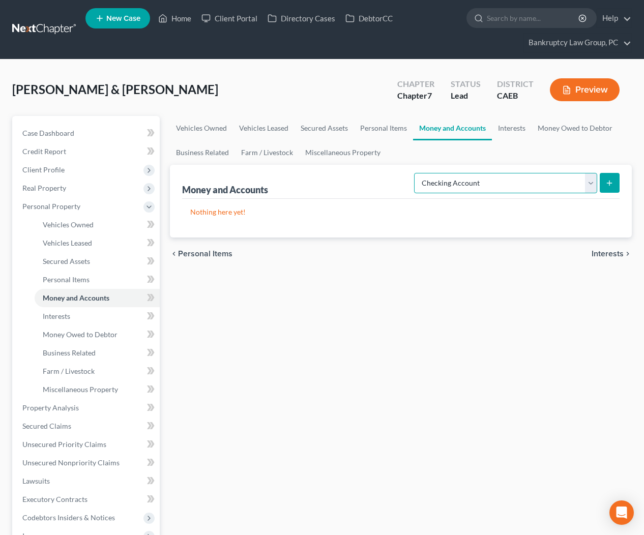
click at [517, 184] on select "Select Account Type Brokerage Cash on Hand Certificates of Deposit Checking Acc…" at bounding box center [505, 183] width 183 height 20
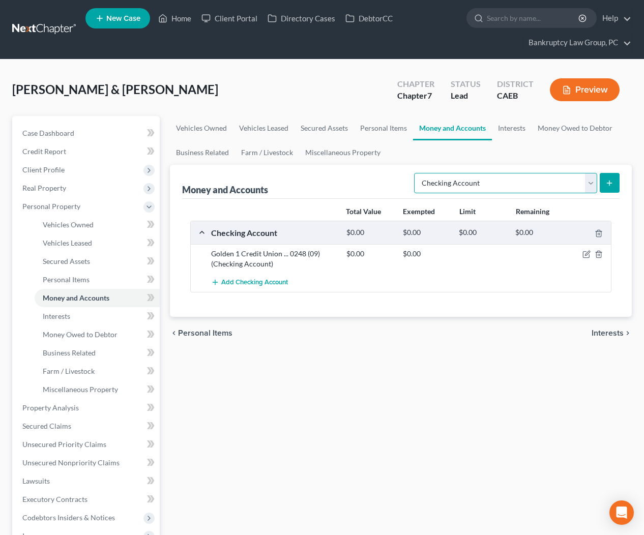
select select "savings"
click at [615, 184] on button "submit" at bounding box center [610, 183] width 20 height 20
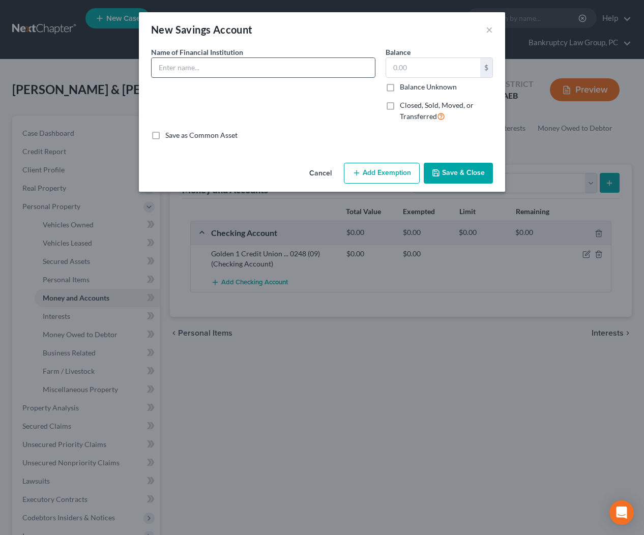
click at [274, 66] on input "text" at bounding box center [263, 67] width 223 height 19
type input "Golden 1 Credit Union ... 0248 (00)"
click at [481, 177] on button "Save & Close" at bounding box center [458, 173] width 69 height 21
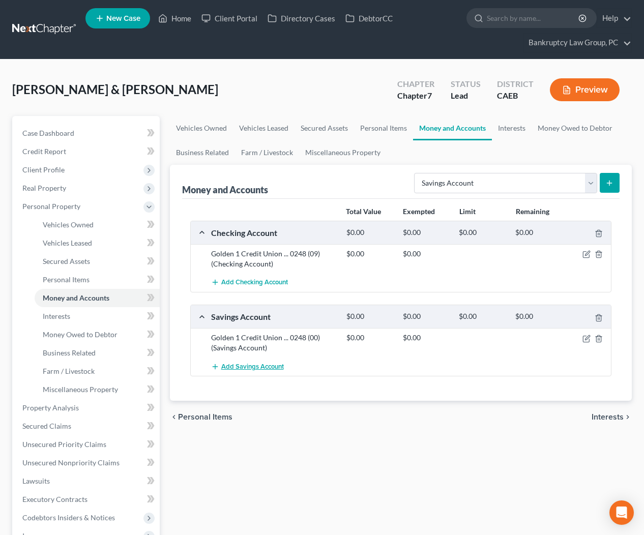
click at [274, 367] on span "Add Savings Account" at bounding box center [252, 367] width 63 height 8
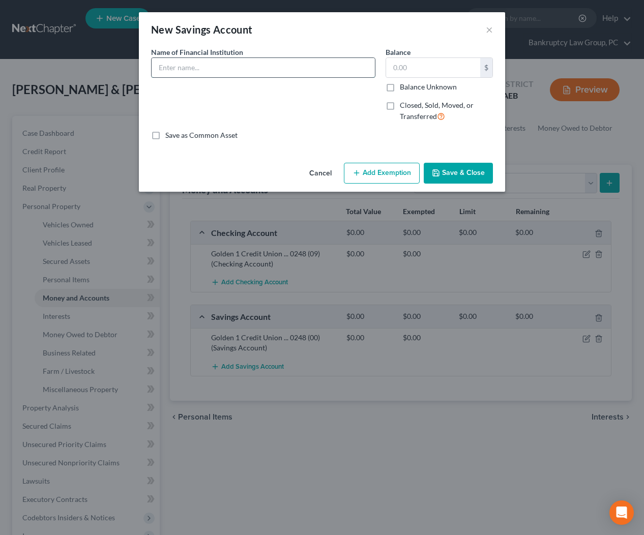
click at [235, 69] on input "text" at bounding box center [263, 67] width 223 height 19
type input "Golden 1 Credit Union ... 0248 (01)"
click at [459, 177] on button "Save & Close" at bounding box center [458, 173] width 69 height 21
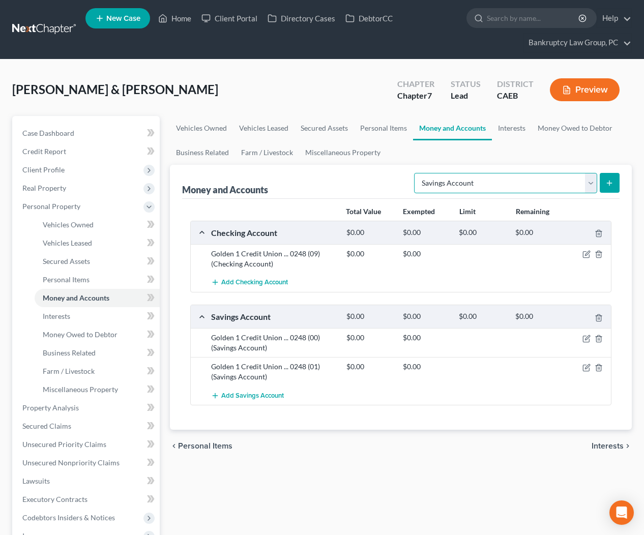
click at [458, 185] on select "Select Account Type Brokerage Cash on Hand Certificates of Deposit Checking Acc…" at bounding box center [505, 183] width 183 height 20
click at [457, 187] on select "Select Account Type Brokerage Cash on Hand Certificates of Deposit Checking Acc…" at bounding box center [505, 183] width 183 height 20
select select "other"
click at [606, 182] on icon "submit" at bounding box center [610, 183] width 8 height 8
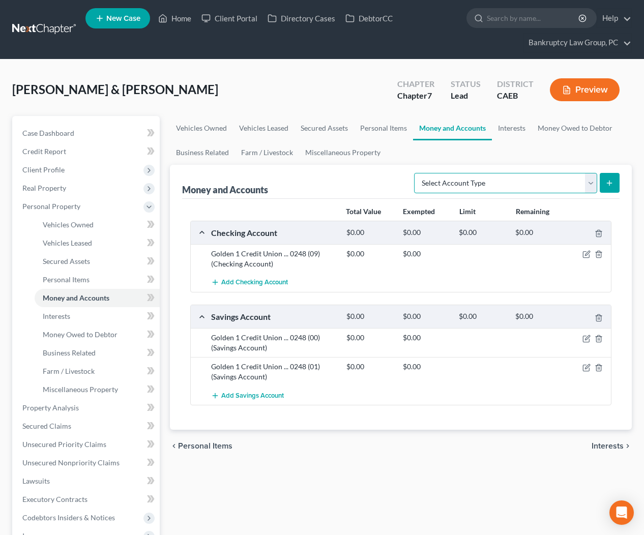
click at [480, 183] on select "Select Account Type Brokerage Cash on Hand Certificates of Deposit Checking Acc…" at bounding box center [505, 183] width 183 height 20
select select "other"
click at [615, 185] on button "submit" at bounding box center [610, 183] width 20 height 20
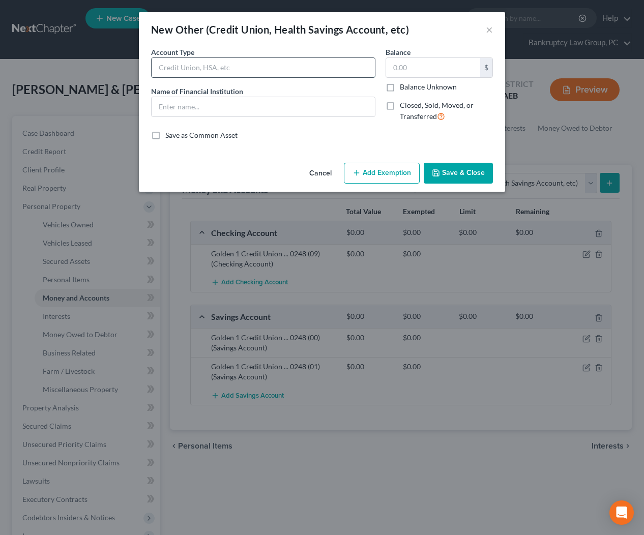
click at [289, 69] on input "text" at bounding box center [263, 67] width 223 height 19
type input "Venmo"
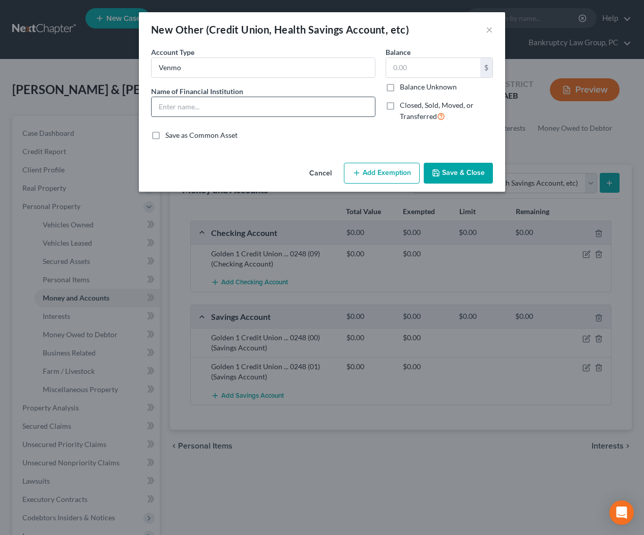
click at [267, 101] on input "text" at bounding box center [263, 106] width 223 height 19
type input "V"
click at [480, 178] on button "Save & Close" at bounding box center [458, 173] width 69 height 21
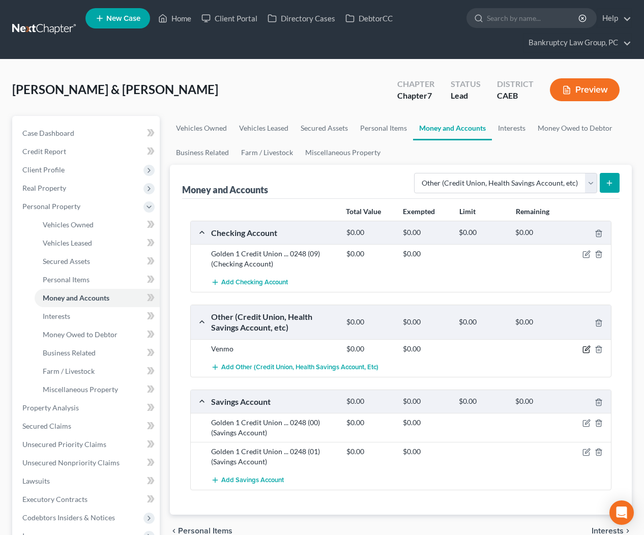
drag, startPoint x: 588, startPoint y: 349, endPoint x: 577, endPoint y: 360, distance: 15.5
click at [588, 349] on icon "button" at bounding box center [587, 350] width 8 height 8
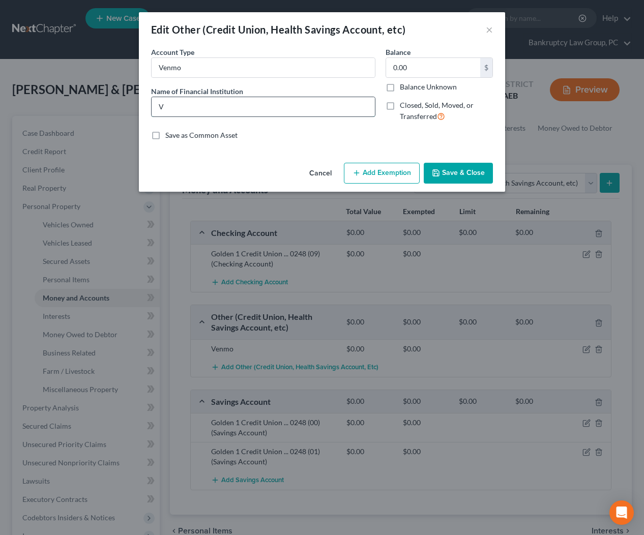
click at [186, 108] on input "V" at bounding box center [263, 106] width 223 height 19
type input "Venmo"
click at [472, 176] on button "Save & Close" at bounding box center [458, 173] width 69 height 21
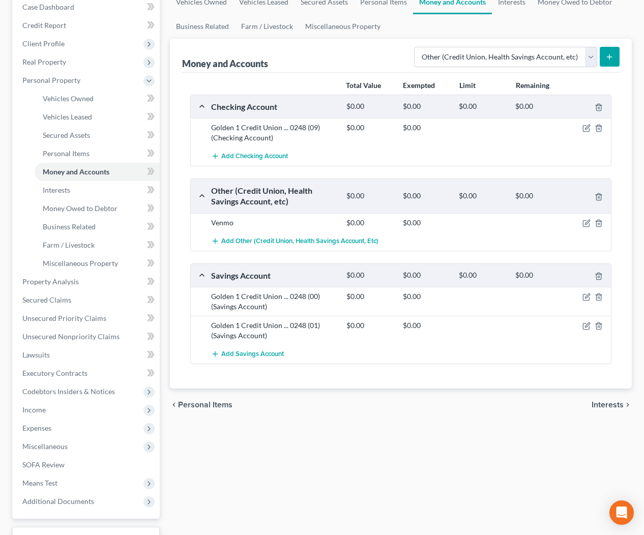
scroll to position [206, 0]
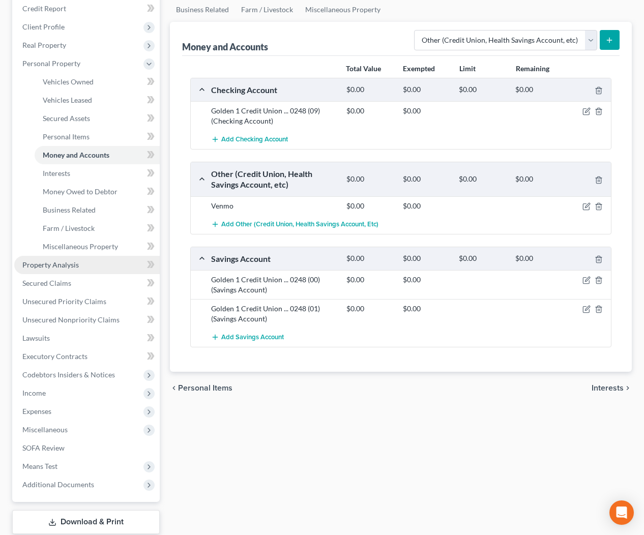
click at [62, 264] on span "Property Analysis" at bounding box center [50, 265] width 56 height 9
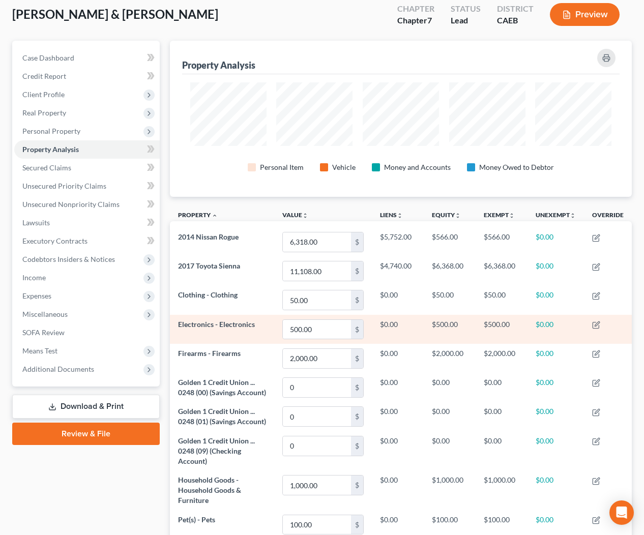
scroll to position [74, 0]
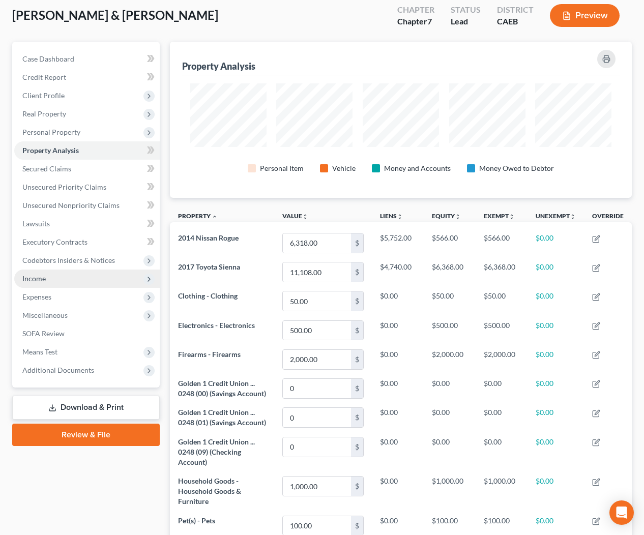
drag, startPoint x: 50, startPoint y: 283, endPoint x: 46, endPoint y: 278, distance: 6.9
click at [50, 282] on span "Income" at bounding box center [87, 279] width 146 height 18
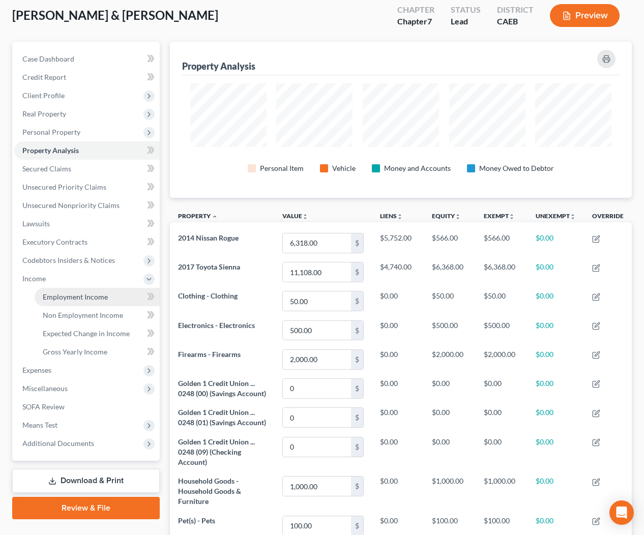
click at [66, 302] on link "Employment Income" at bounding box center [97, 297] width 125 height 18
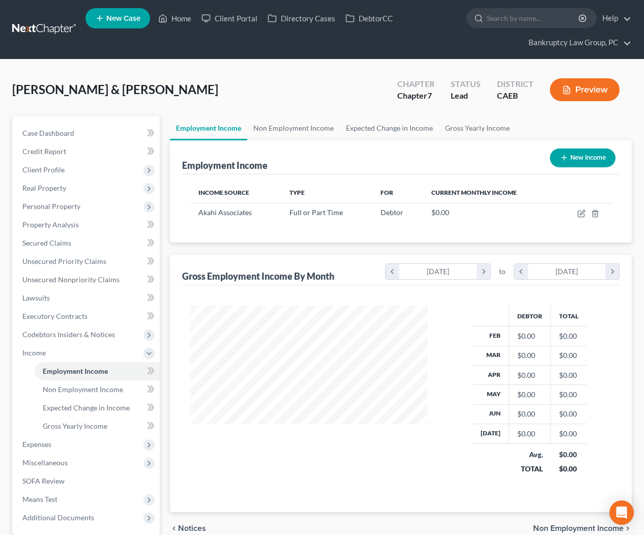
scroll to position [182, 258]
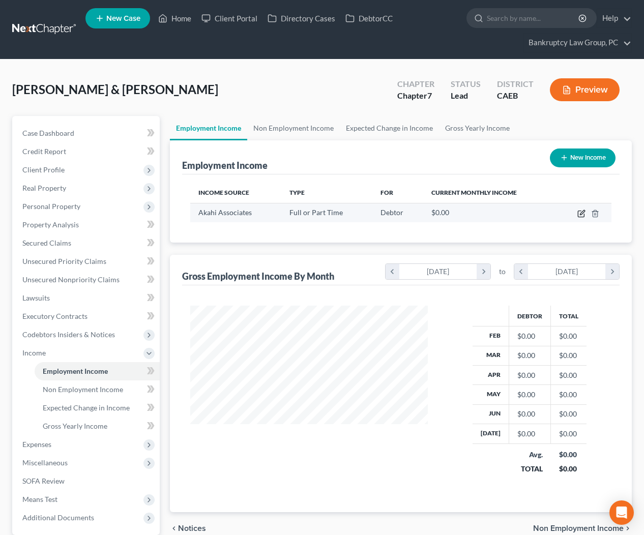
click at [583, 214] on icon "button" at bounding box center [582, 214] width 8 height 8
select select "0"
select select "4"
select select "0"
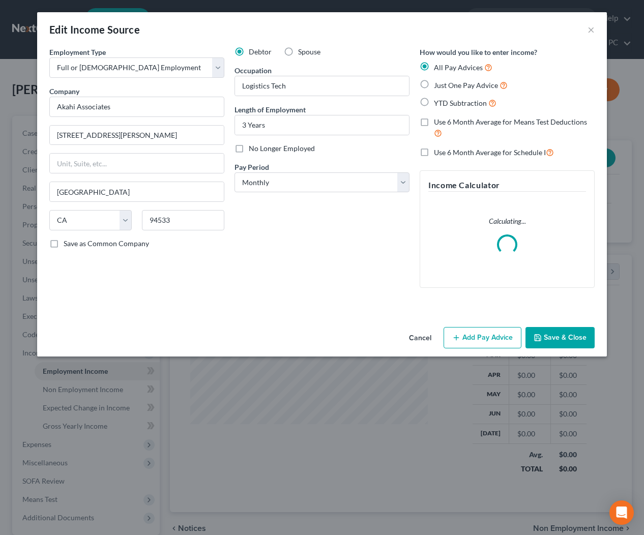
click at [495, 345] on button "Add Pay Advice" at bounding box center [483, 337] width 78 height 21
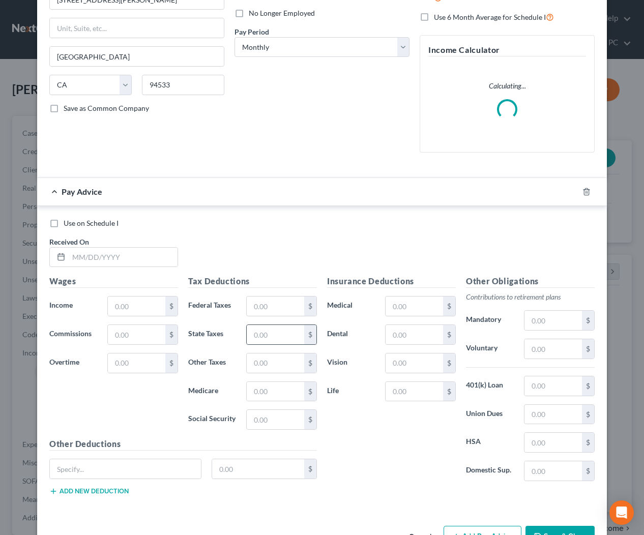
scroll to position [168, 0]
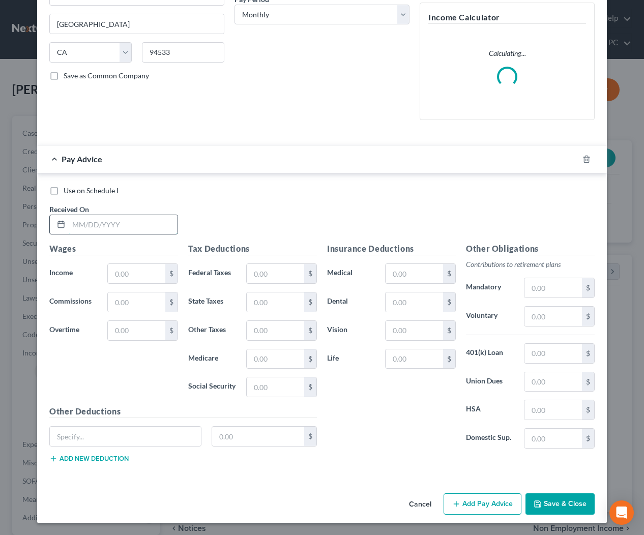
drag, startPoint x: 104, startPoint y: 223, endPoint x: 147, endPoint y: 229, distance: 42.6
click at [114, 225] on input "text" at bounding box center [123, 224] width 109 height 19
type input "2/28/2025"
type input "3,388.80"
type input "189.63"
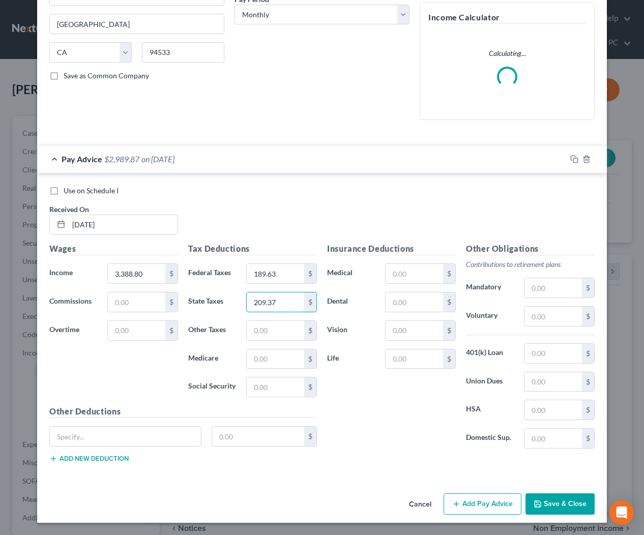
type input "209.37"
type input "48.97"
type input "145.88"
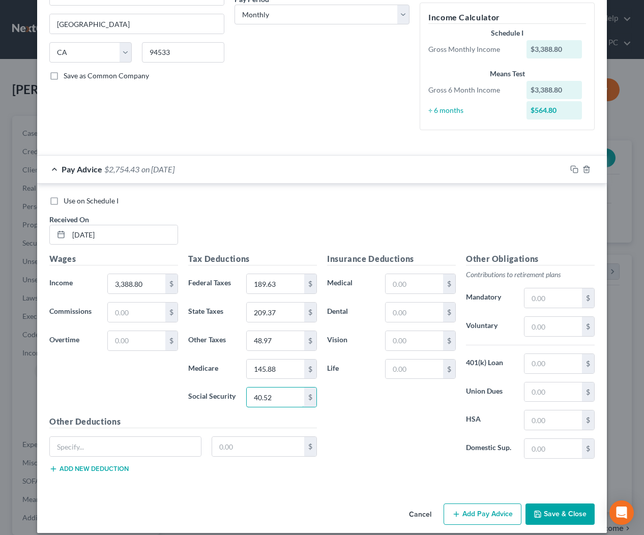
type input "40.52"
type input "8.06"
click at [413, 367] on input "text" at bounding box center [415, 369] width 58 height 19
type input "13.66"
click at [153, 448] on input "text" at bounding box center [125, 446] width 151 height 19
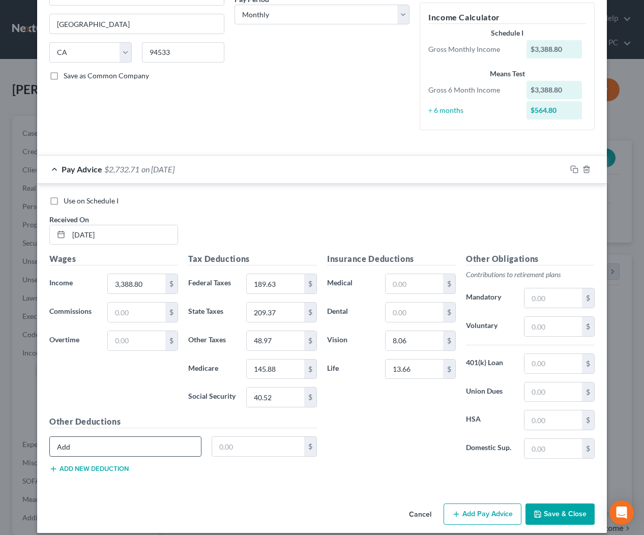
type input "Add"
type input "0.48"
click at [102, 466] on button "Add new deduction" at bounding box center [88, 469] width 79 height 8
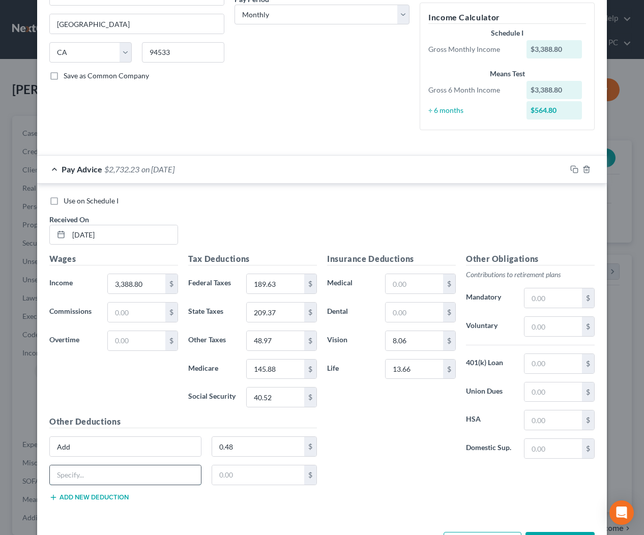
click at [99, 478] on input "text" at bounding box center [125, 475] width 151 height 19
type input "Buyup"
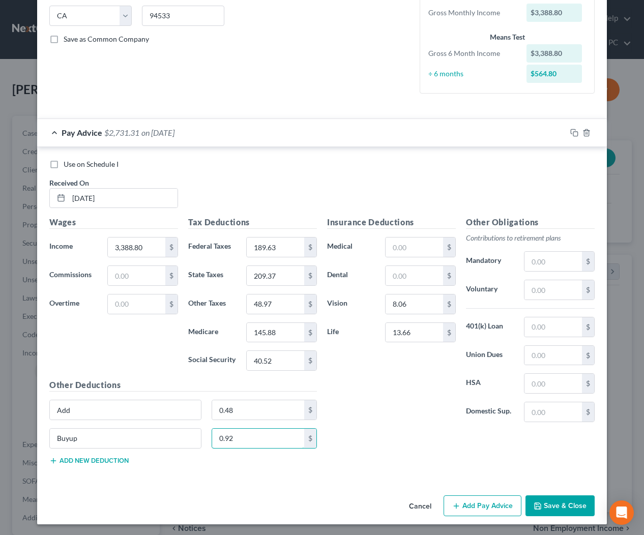
scroll to position [206, 0]
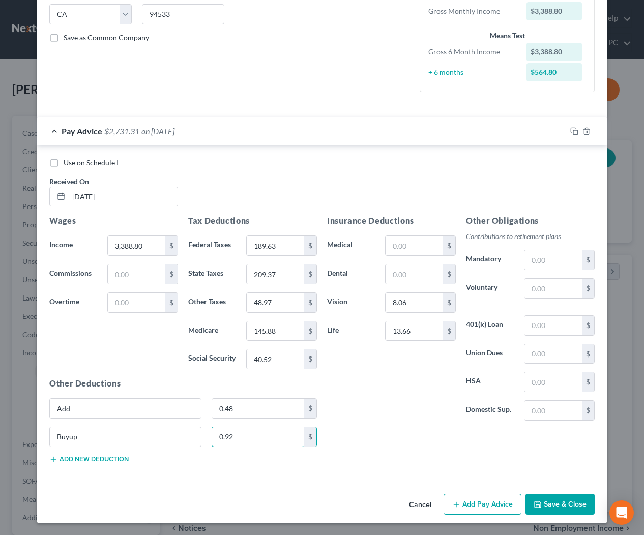
type input "0.92"
click at [580, 128] on div at bounding box center [586, 131] width 41 height 16
drag, startPoint x: 577, startPoint y: 130, endPoint x: 532, endPoint y: 165, distance: 56.8
click at [577, 130] on icon "button" at bounding box center [574, 131] width 8 height 8
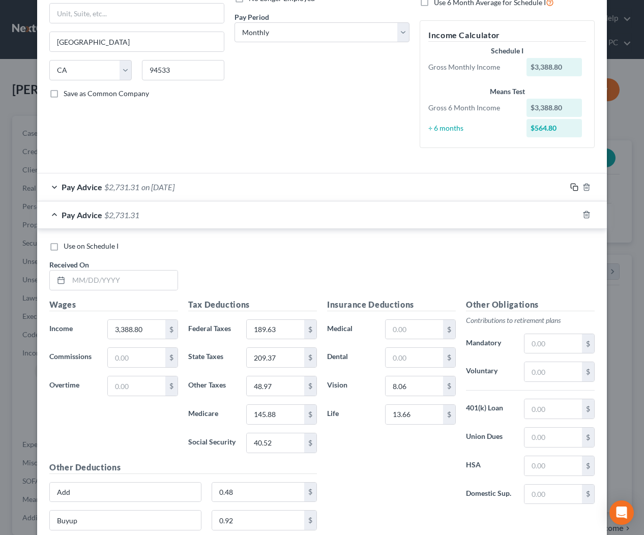
scroll to position [153, 0]
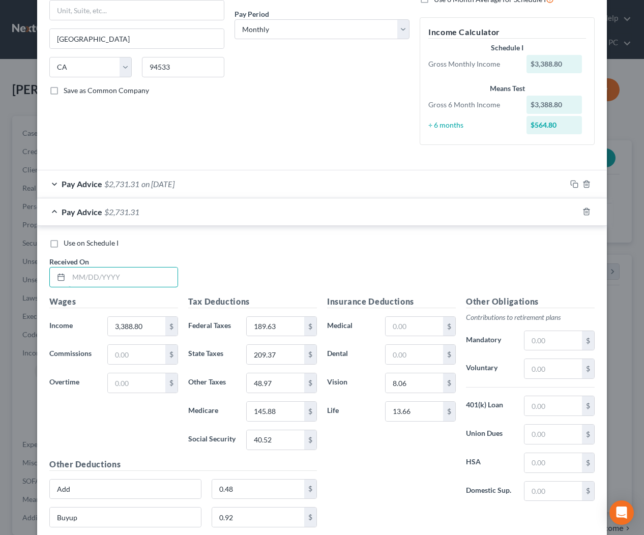
drag, startPoint x: 151, startPoint y: 285, endPoint x: 518, endPoint y: 270, distance: 367.7
click at [151, 285] on input "text" at bounding box center [123, 277] width 109 height 19
type input "2/14/2025"
click at [282, 445] on input "40.52" at bounding box center [276, 440] width 58 height 19
type input "40.53"
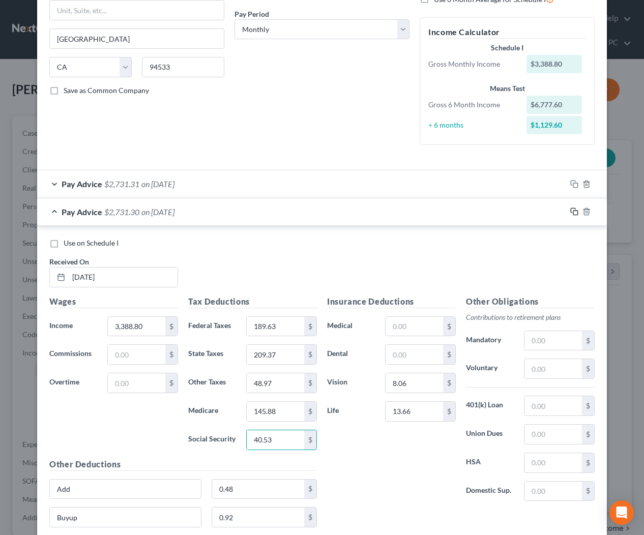
click at [573, 211] on rect "button" at bounding box center [575, 213] width 5 height 5
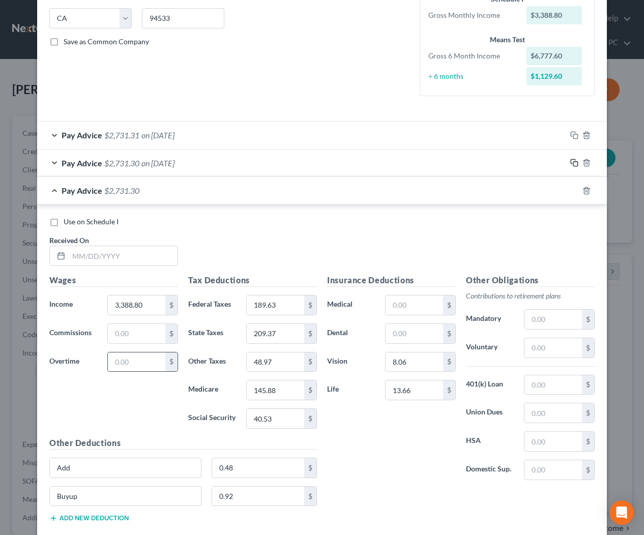
scroll to position [262, 0]
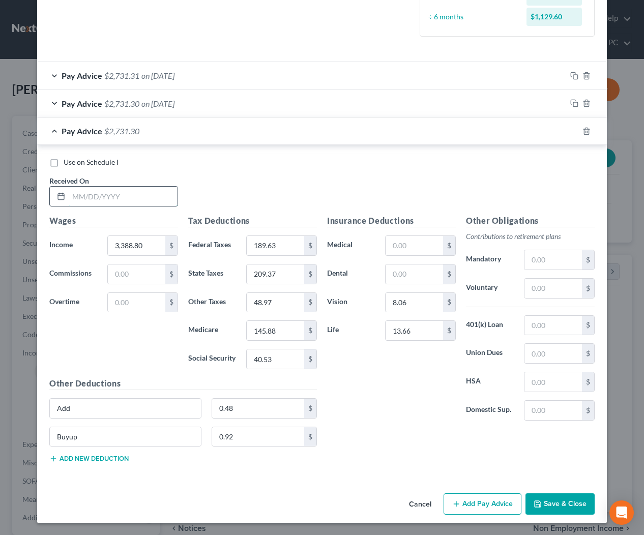
click at [152, 194] on input "text" at bounding box center [123, 196] width 109 height 19
type input "3/28/2025"
type input "4.76"
type input "212.64"
type input "49.73"
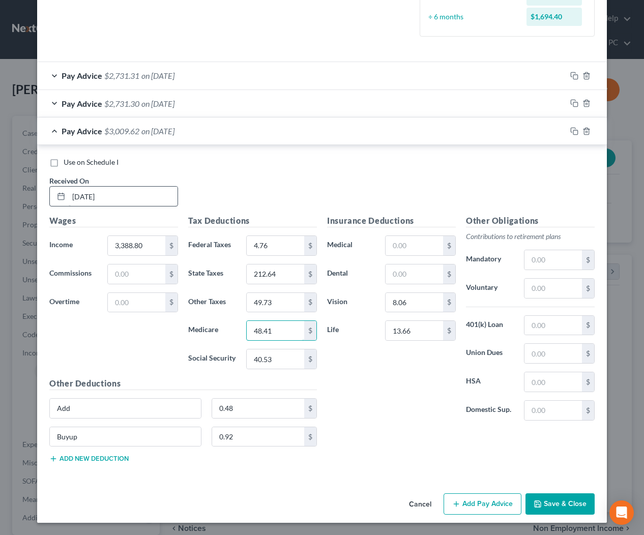
type input "48.41"
type input "41.16"
type input "0.47"
type input "0.92"
type input "7.73"
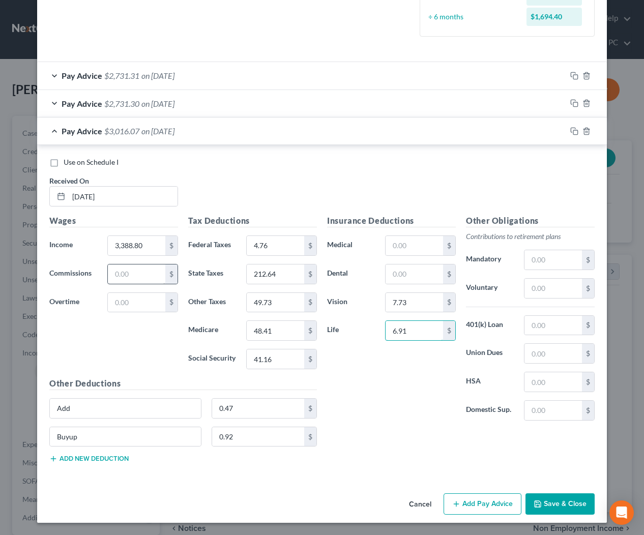
type input "6.91"
click at [129, 271] on input "text" at bounding box center [137, 274] width 58 height 19
type input "51.71"
drag, startPoint x: 267, startPoint y: 133, endPoint x: 396, endPoint y: 114, distance: 130.6
click at [267, 133] on div "Pay Advice $3,067.78 on 03/28/2025" at bounding box center [301, 131] width 529 height 27
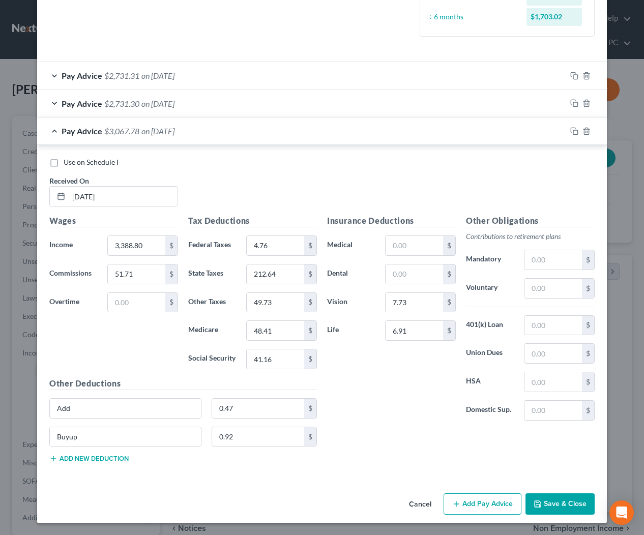
scroll to position [0, 0]
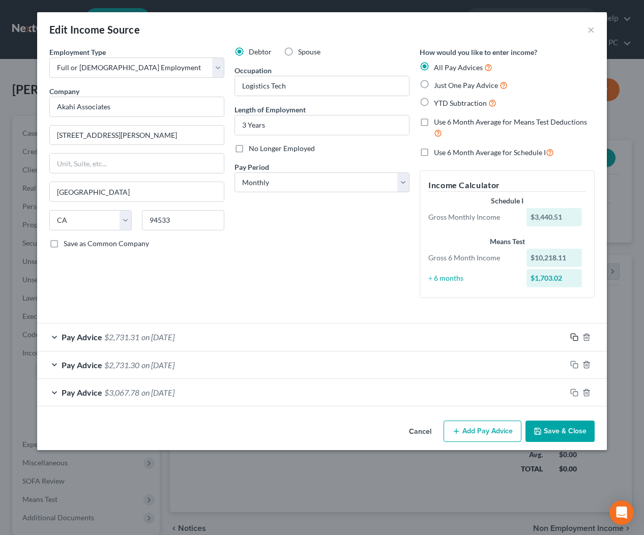
drag, startPoint x: 578, startPoint y: 335, endPoint x: 530, endPoint y: 333, distance: 47.9
click at [576, 335] on icon "button" at bounding box center [574, 337] width 8 height 8
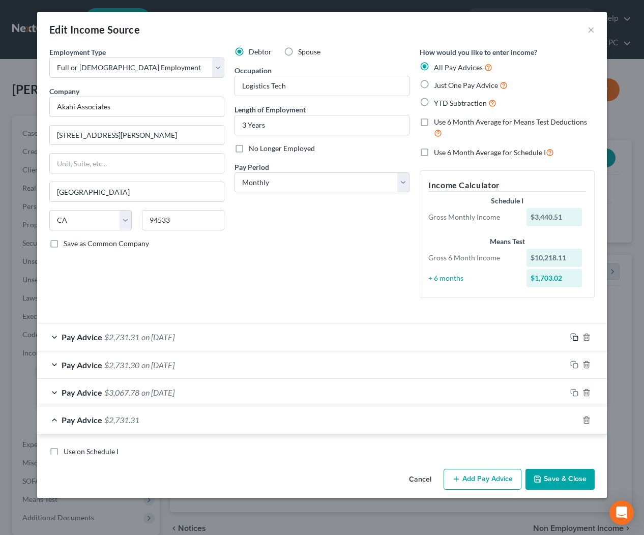
scroll to position [289, 0]
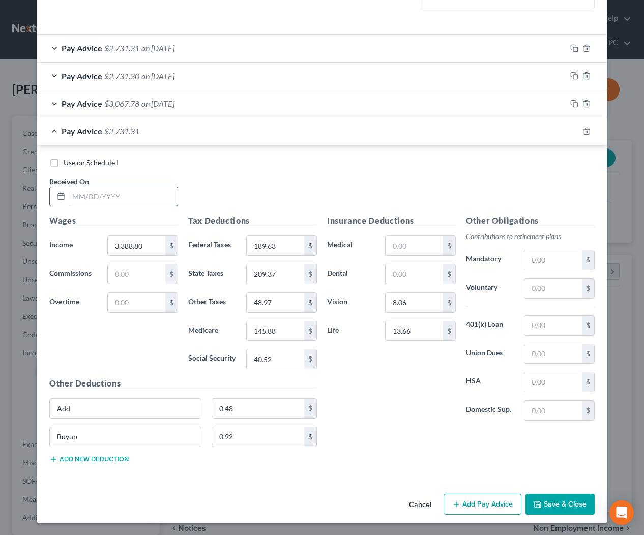
click at [160, 202] on input "text" at bounding box center [123, 196] width 109 height 19
type input "3/14/2025"
type input "48.96"
click at [572, 130] on icon "button" at bounding box center [574, 131] width 8 height 8
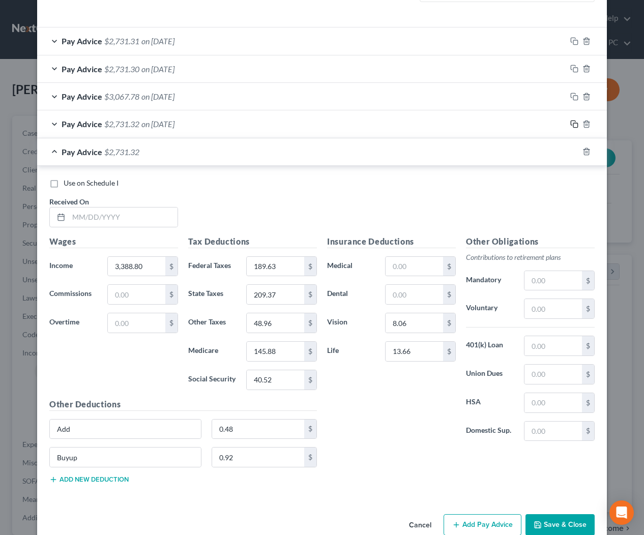
scroll to position [317, 0]
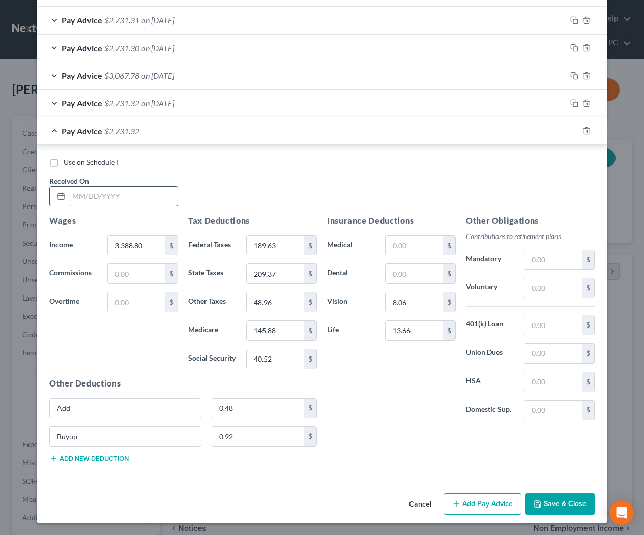
drag, startPoint x: 154, startPoint y: 197, endPoint x: 160, endPoint y: 199, distance: 6.4
click at [154, 197] on input "text" at bounding box center [123, 196] width 109 height 19
type input "4/25/2025"
type input "206.52"
type input "48.3"
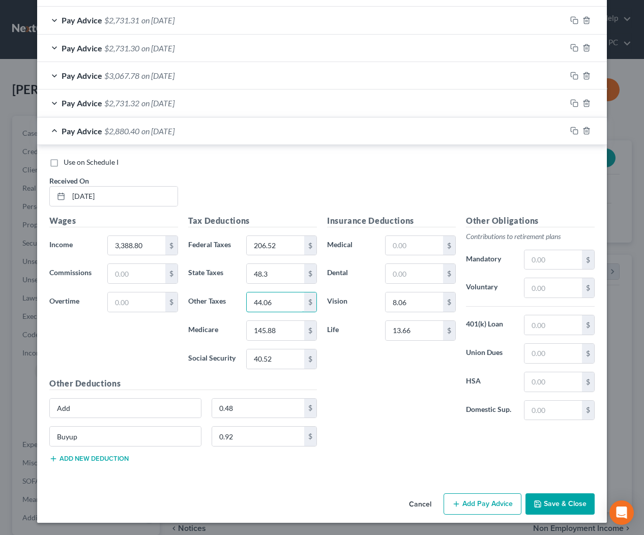
type input "44.06"
type input "39.97"
type input "0"
type input "46.09"
click at [573, 131] on icon "button" at bounding box center [574, 131] width 8 height 8
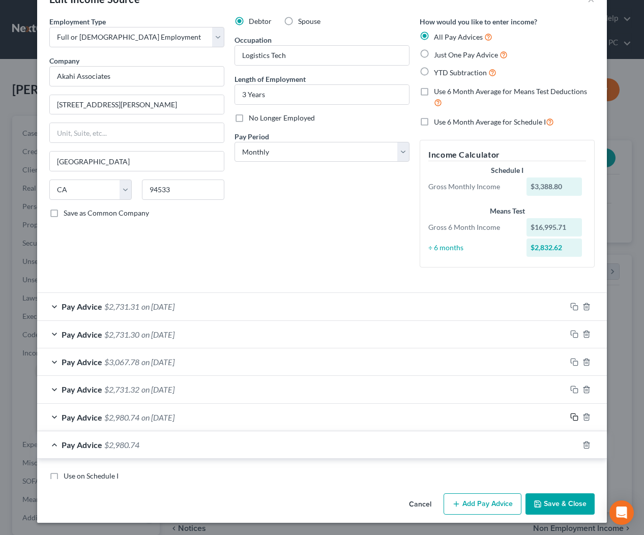
scroll to position [345, 0]
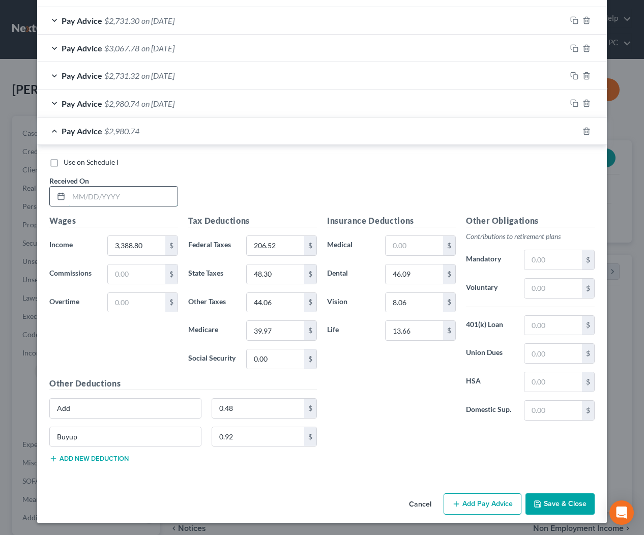
click at [152, 203] on input "text" at bounding box center [123, 196] width 109 height 19
type input "4/11/2025"
type input "206.51"
click at [575, 130] on rect "button" at bounding box center [575, 132] width 5 height 5
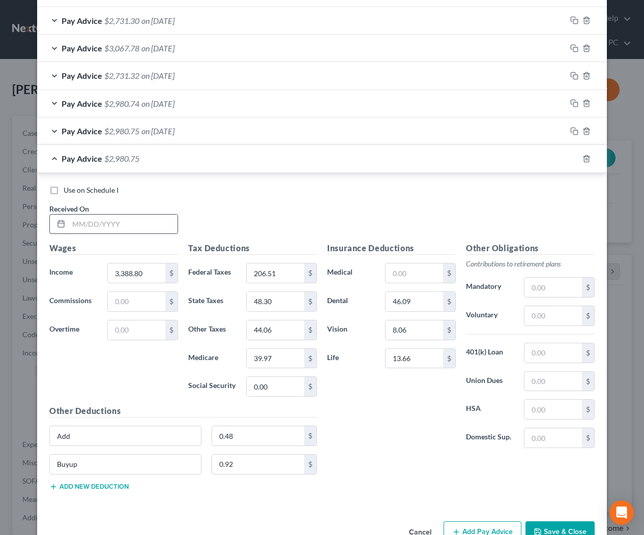
click at [142, 221] on input "text" at bounding box center [123, 224] width 109 height 19
type input "5/23/2025"
drag, startPoint x: 575, startPoint y: 160, endPoint x: 569, endPoint y: 163, distance: 5.7
click at [575, 160] on icon "button" at bounding box center [574, 159] width 8 height 8
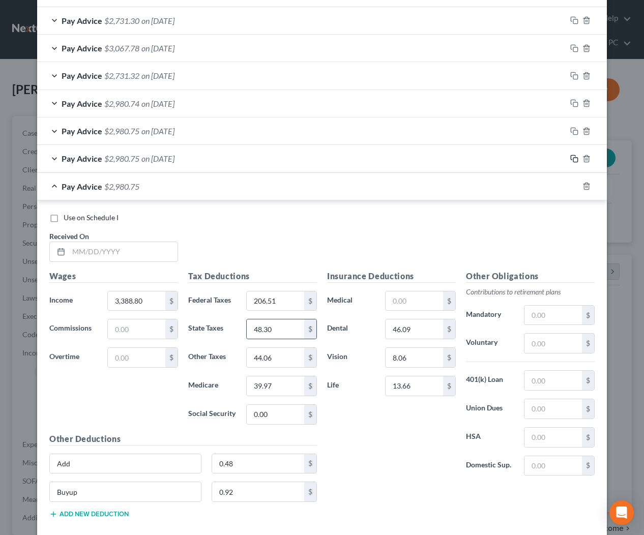
scroll to position [400, 0]
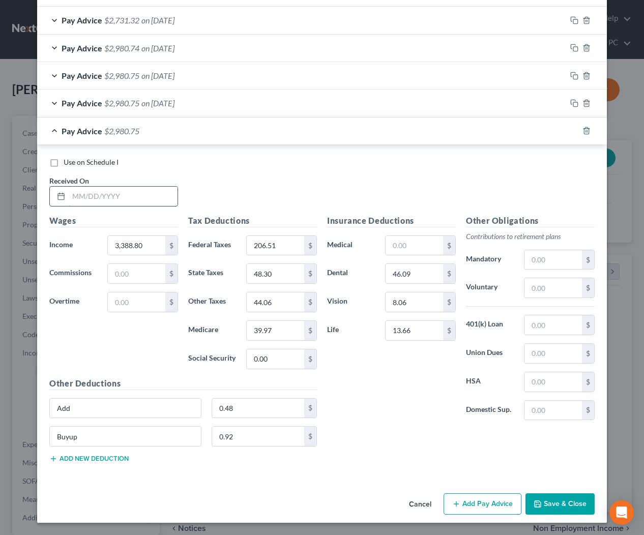
click at [170, 202] on input "text" at bounding box center [123, 196] width 109 height 19
type input "5/9/2025"
click at [286, 246] on input "206.51" at bounding box center [276, 245] width 58 height 19
type input "48.29"
click at [573, 102] on rect "button" at bounding box center [575, 104] width 5 height 5
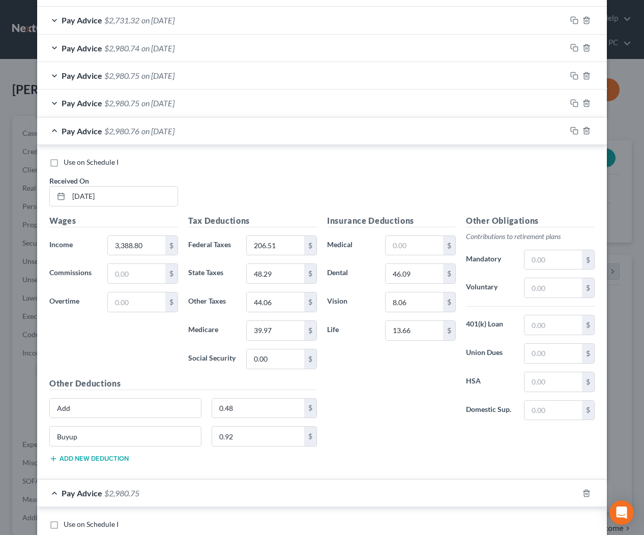
drag, startPoint x: 278, startPoint y: 131, endPoint x: 271, endPoint y: 137, distance: 9.8
click at [278, 131] on div "Pay Advice $2,980.76 on 05/09/2025" at bounding box center [301, 131] width 529 height 27
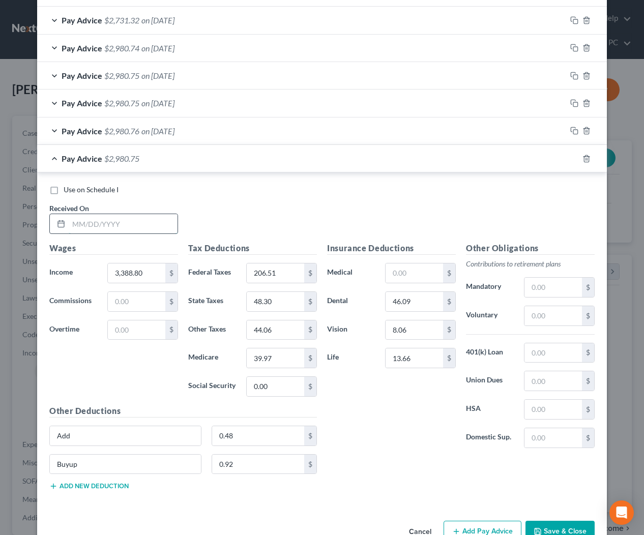
click at [132, 220] on input "text" at bounding box center [123, 223] width 109 height 19
type input "6/20/2025"
drag, startPoint x: 572, startPoint y: 45, endPoint x: 461, endPoint y: 74, distance: 114.8
click at [572, 45] on icon "button" at bounding box center [574, 48] width 8 height 8
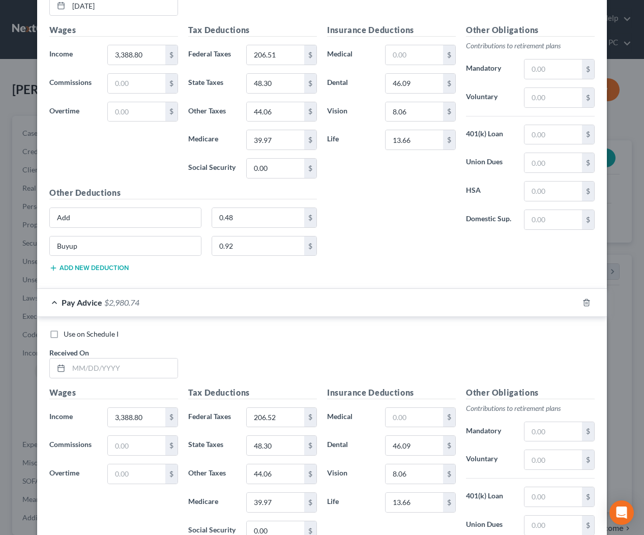
scroll to position [461, 0]
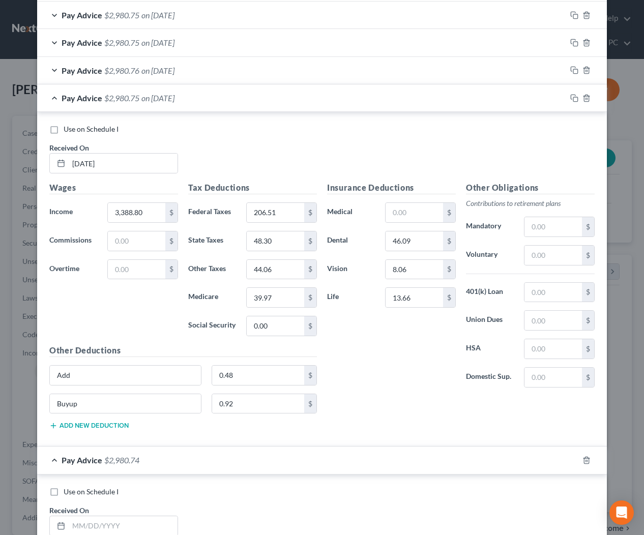
drag, startPoint x: 184, startPoint y: 96, endPoint x: 184, endPoint y: 106, distance: 9.7
click at [175, 96] on span "on 06/20/2025" at bounding box center [157, 98] width 33 height 10
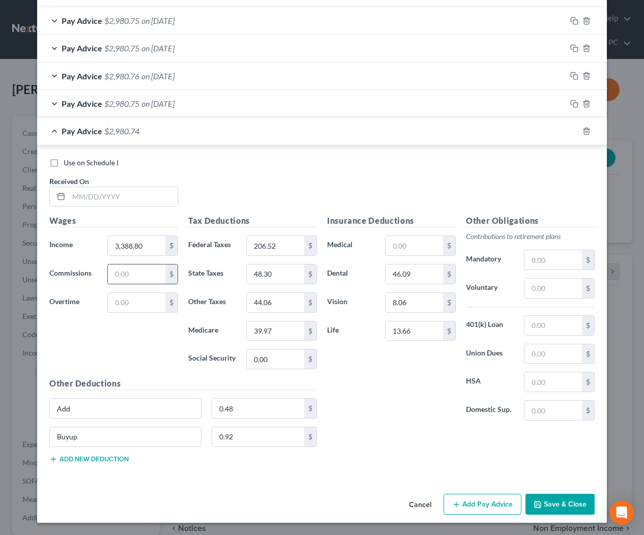
scroll to position [455, 0]
click at [147, 202] on input "text" at bounding box center [123, 196] width 109 height 19
type input "6/6/2025"
click at [575, 132] on icon "button" at bounding box center [574, 131] width 8 height 8
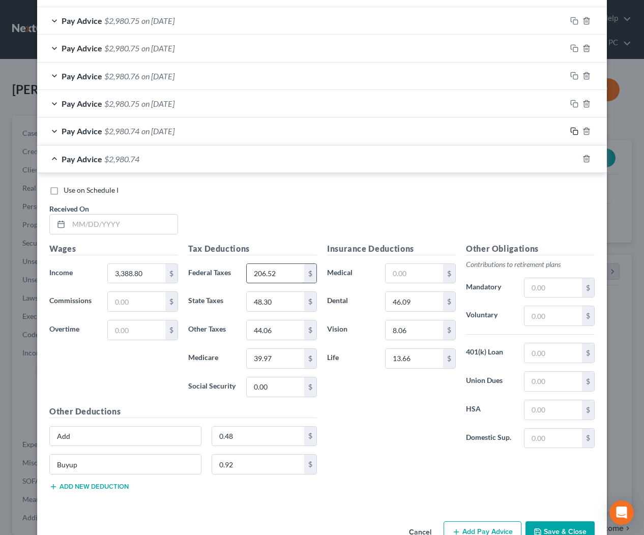
scroll to position [483, 0]
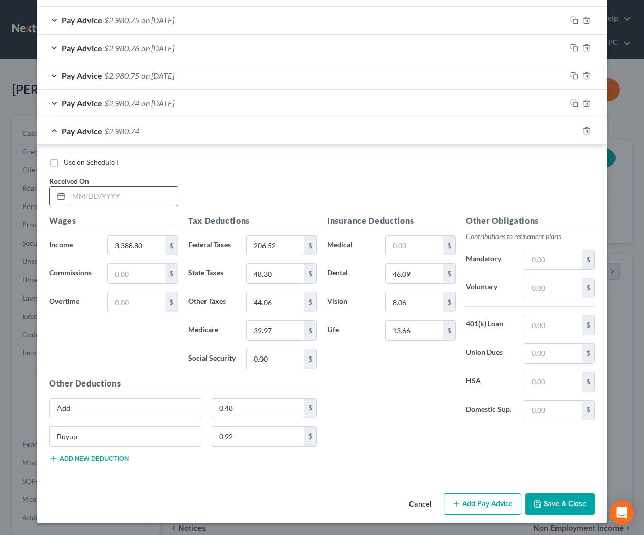
click at [166, 202] on input "text" at bounding box center [123, 196] width 109 height 19
type input "7/1/2025"
drag, startPoint x: 578, startPoint y: 130, endPoint x: 408, endPoint y: 157, distance: 172.5
click at [578, 130] on rect "button" at bounding box center [575, 132] width 5 height 5
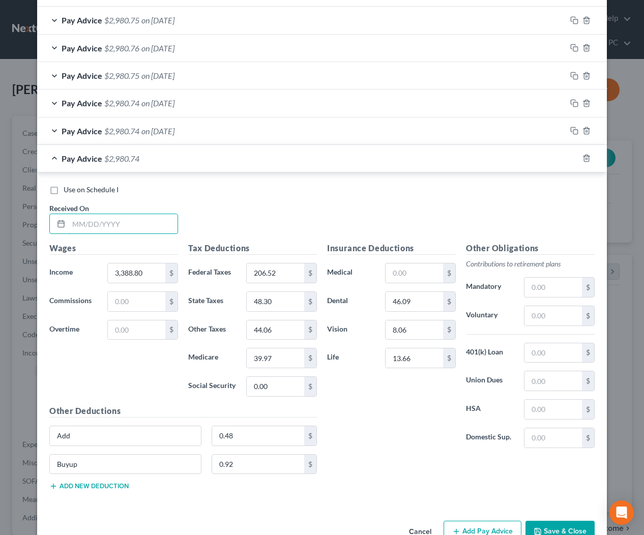
drag, startPoint x: 160, startPoint y: 220, endPoint x: 188, endPoint y: 223, distance: 28.1
click at [161, 221] on input "text" at bounding box center [123, 223] width 109 height 19
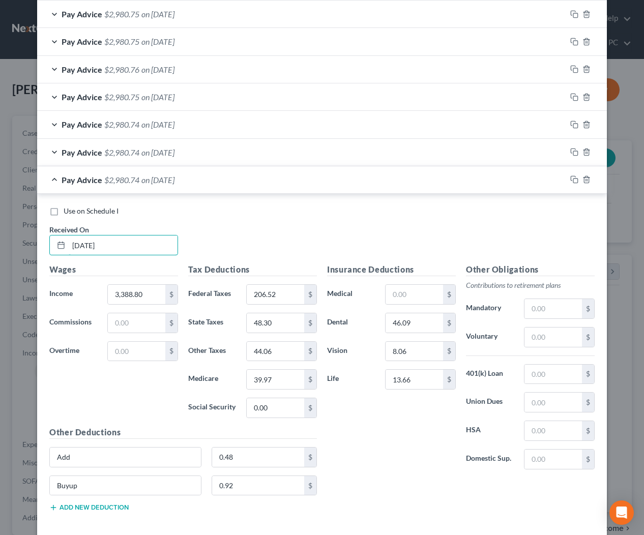
scroll to position [510, 0]
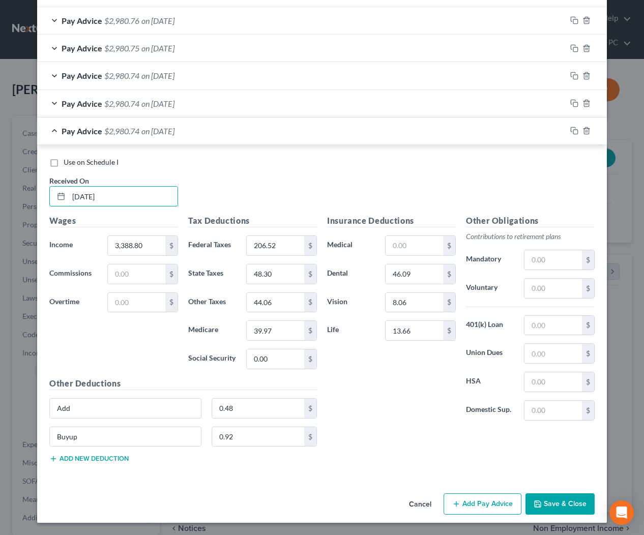
type input "7/1/2025"
drag, startPoint x: 553, startPoint y: 500, endPoint x: 597, endPoint y: 487, distance: 46.2
click at [553, 500] on button "Save & Close" at bounding box center [560, 504] width 69 height 21
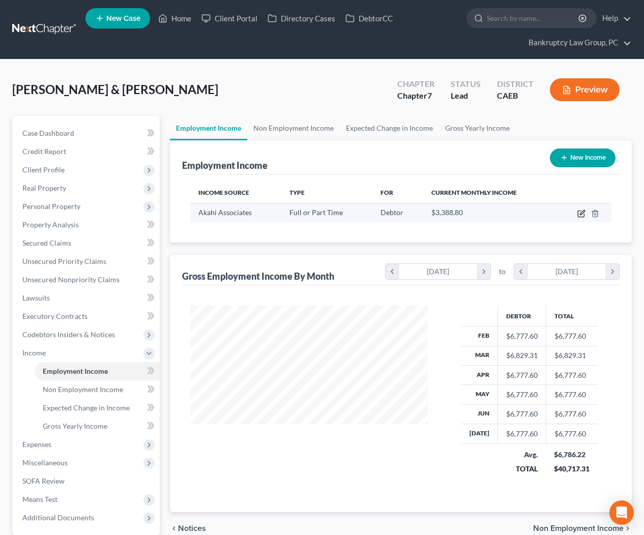
click at [579, 212] on icon "button" at bounding box center [582, 214] width 8 height 8
select select "0"
select select "4"
select select "0"
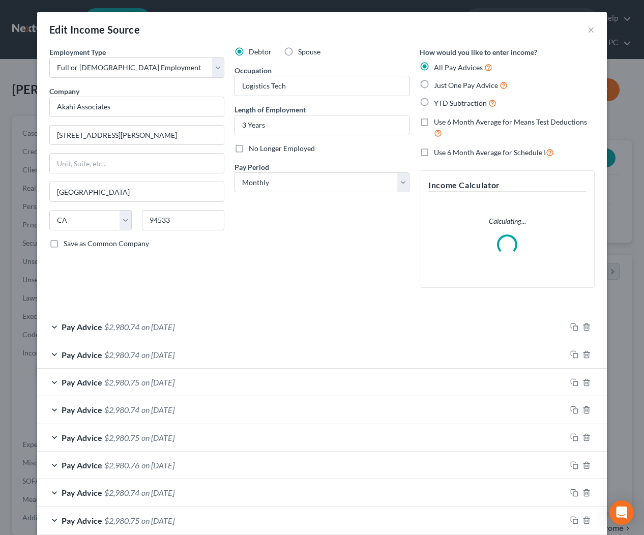
drag, startPoint x: 425, startPoint y: 123, endPoint x: 422, endPoint y: 128, distance: 6.6
click at [434, 123] on label "Use 6 Month Average for Means Test Deductions" at bounding box center [514, 128] width 161 height 22
click at [438, 123] on input "Use 6 Month Average for Means Test Deductions" at bounding box center [441, 120] width 7 height 7
checkbox input "true"
drag, startPoint x: 422, startPoint y: 151, endPoint x: 394, endPoint y: 175, distance: 36.9
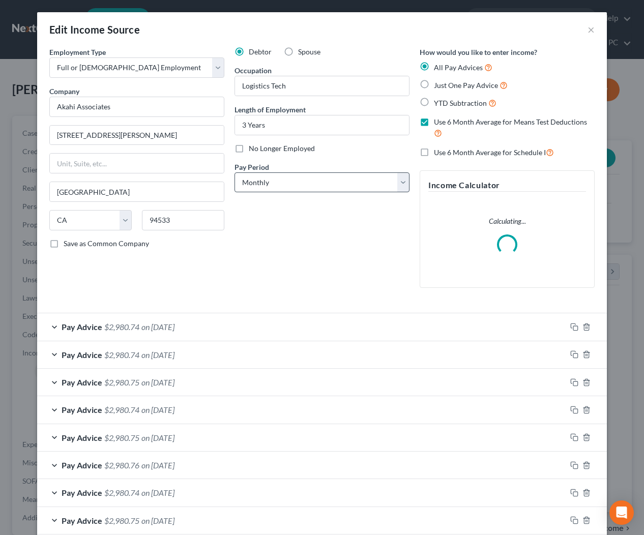
click at [434, 152] on label "Use 6 Month Average for Schedule I" at bounding box center [494, 153] width 120 height 12
click at [438, 152] on input "Use 6 Month Average for Schedule I" at bounding box center [441, 150] width 7 height 7
drag, startPoint x: 424, startPoint y: 152, endPoint x: 419, endPoint y: 154, distance: 6.1
click at [434, 152] on label "Use 6 Month Average for Schedule I" at bounding box center [494, 153] width 120 height 12
click at [438, 152] on input "Use 6 Month Average for Schedule I" at bounding box center [441, 150] width 7 height 7
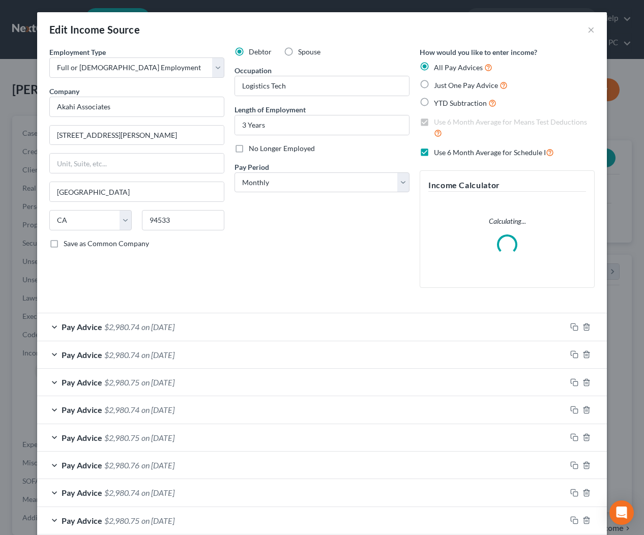
checkbox input "false"
click at [362, 183] on select "Select Monthly Twice Monthly Every Other Week Weekly" at bounding box center [322, 183] width 175 height 20
select select "2"
click at [175, 322] on span "on 07/01/2025" at bounding box center [157, 327] width 33 height 10
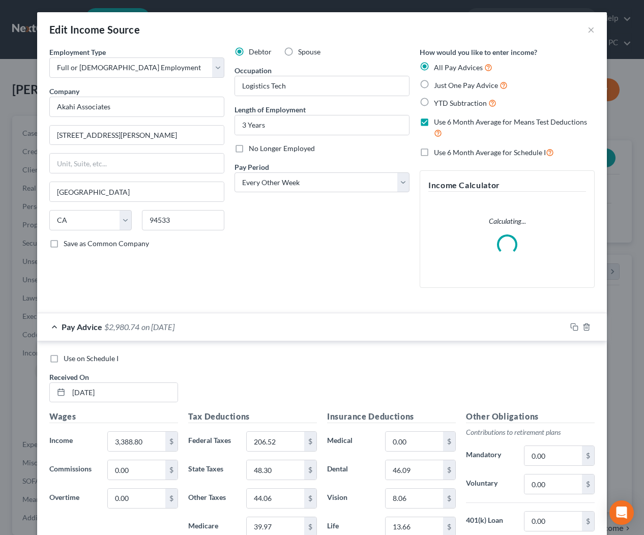
click at [175, 322] on span "on 07/01/2025" at bounding box center [157, 327] width 33 height 10
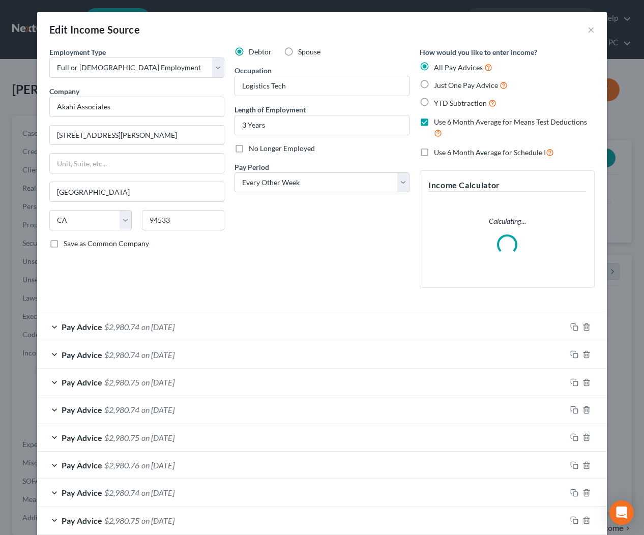
click at [169, 376] on div "Pay Advice $2,980.75 on 06/20/2025" at bounding box center [301, 382] width 529 height 27
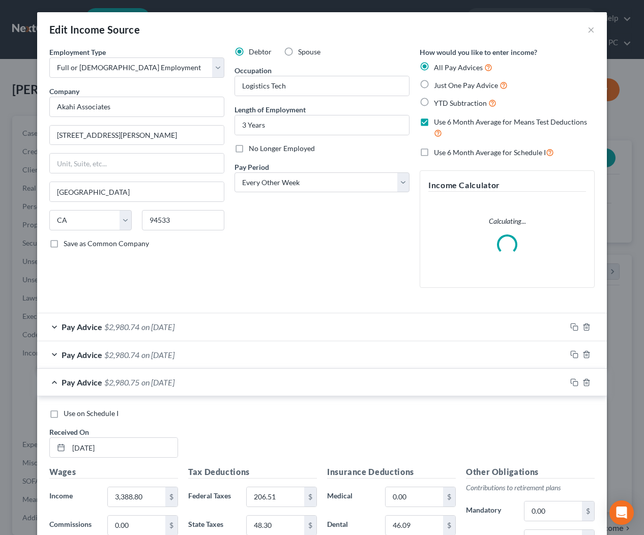
click at [104, 414] on span "Use on Schedule I" at bounding box center [91, 413] width 55 height 9
click at [74, 414] on input "Use on Schedule I" at bounding box center [71, 412] width 7 height 7
checkbox input "true"
click at [140, 385] on div "Pay Advice $2,980.75 on 06/20/2025 - Use on Schedule I" at bounding box center [301, 382] width 529 height 27
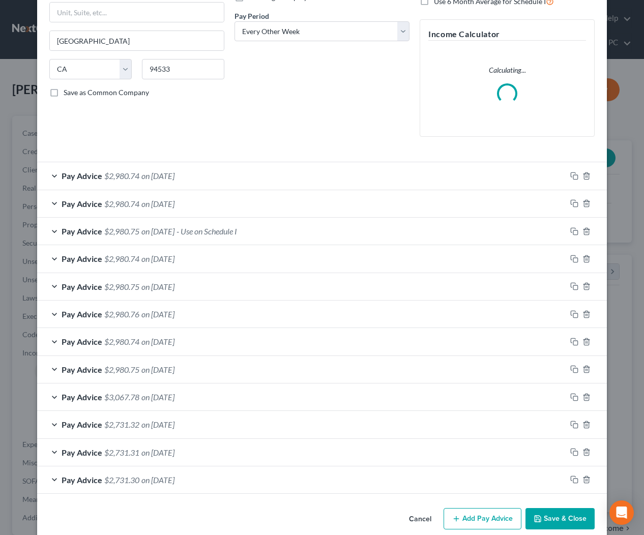
scroll to position [166, 0]
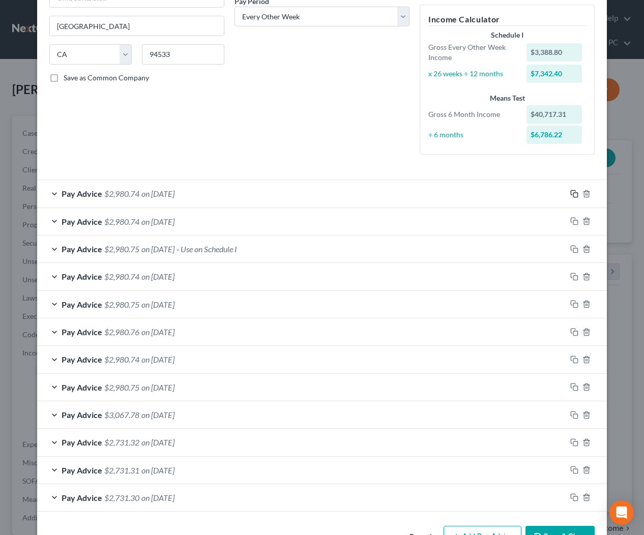
click at [574, 191] on icon "button" at bounding box center [574, 194] width 8 height 8
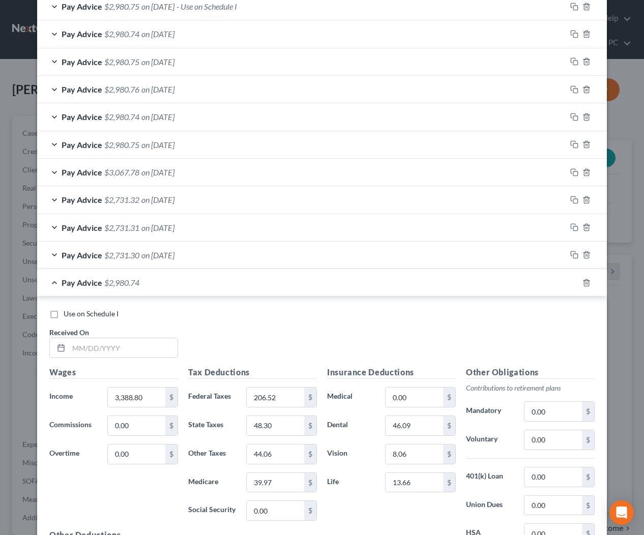
scroll to position [560, 0]
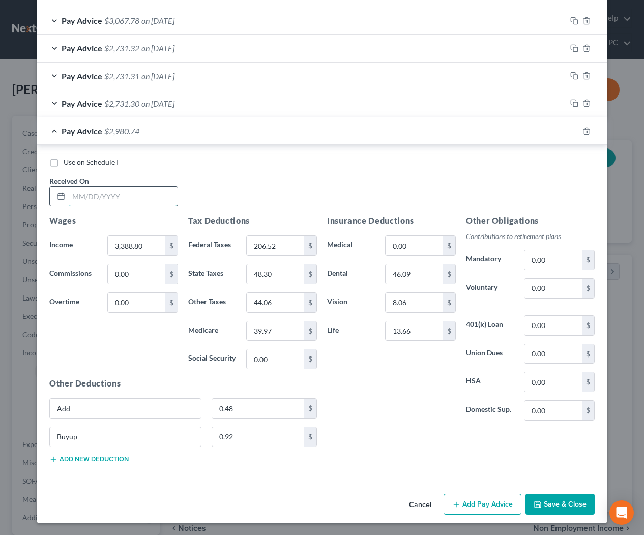
click at [135, 197] on input "text" at bounding box center [123, 196] width 109 height 19
type input "7/1/2025"
click at [571, 508] on button "Save & Close" at bounding box center [560, 504] width 69 height 21
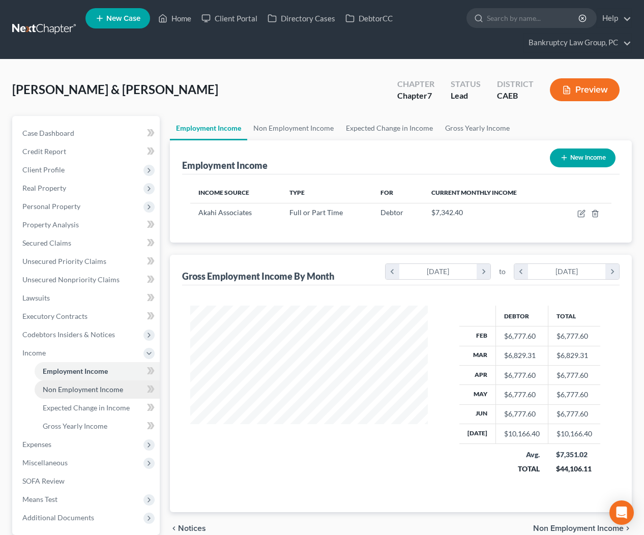
click at [74, 392] on span "Non Employment Income" at bounding box center [83, 389] width 80 height 9
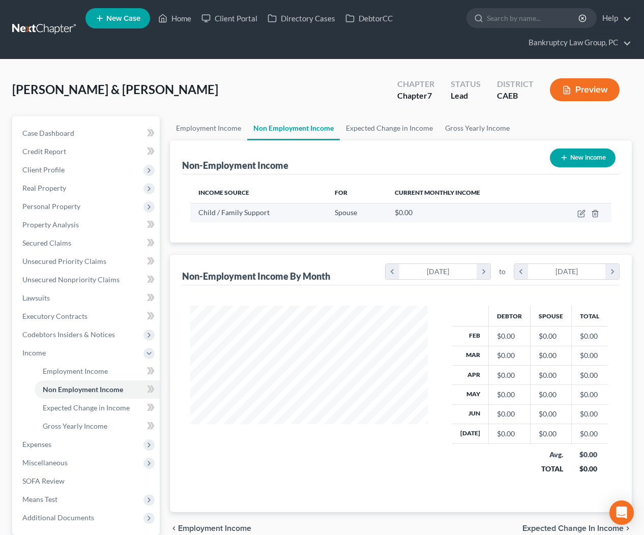
scroll to position [182, 258]
click at [584, 212] on icon "button" at bounding box center [582, 214] width 8 height 8
select select "7"
select select "0"
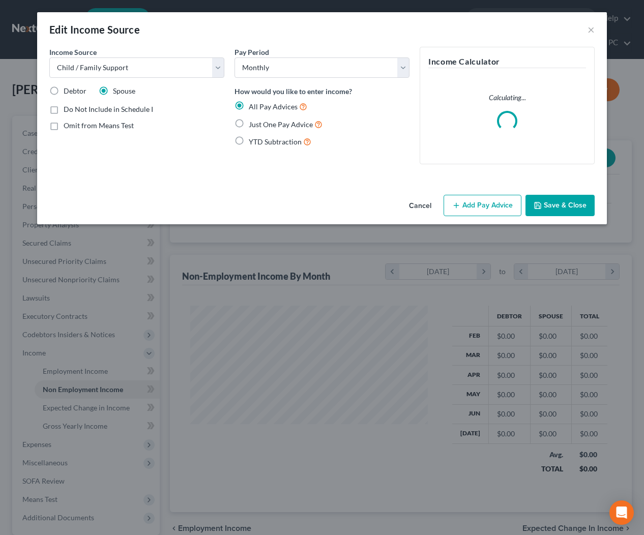
drag, startPoint x: 474, startPoint y: 200, endPoint x: 404, endPoint y: 231, distance: 77.0
click at [474, 200] on button "Add Pay Advice" at bounding box center [483, 205] width 78 height 21
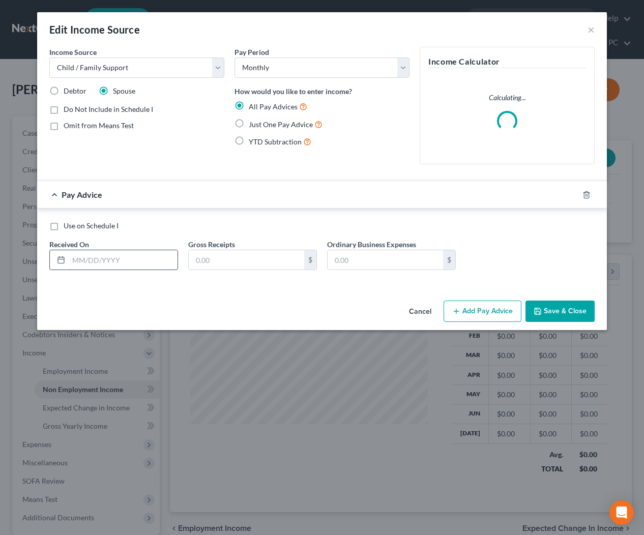
click at [146, 258] on input "text" at bounding box center [123, 259] width 109 height 19
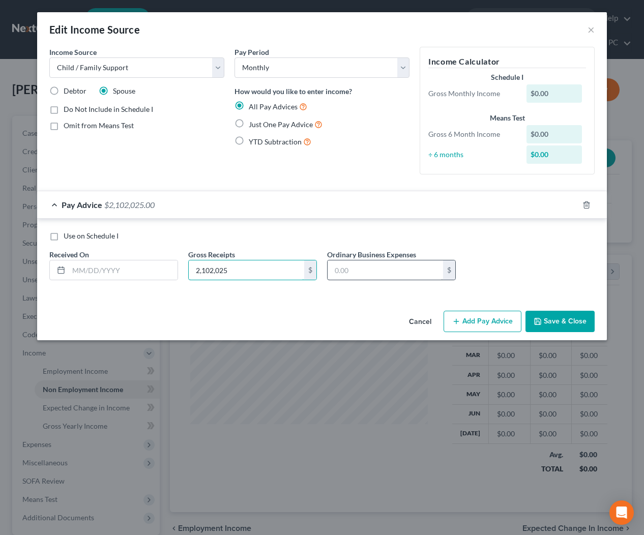
type input "2,102,025"
type input "273.69"
drag, startPoint x: 237, startPoint y: 271, endPoint x: 170, endPoint y: 271, distance: 66.7
click at [189, 272] on input "2,102,025" at bounding box center [247, 270] width 116 height 19
click at [139, 272] on input "text" at bounding box center [123, 270] width 109 height 19
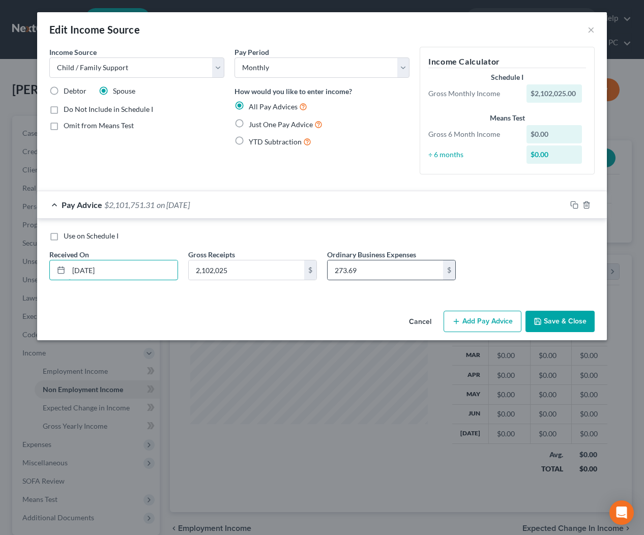
type input "2/10/2025"
type input "273.69"
click at [575, 205] on icon "button" at bounding box center [574, 205] width 8 height 8
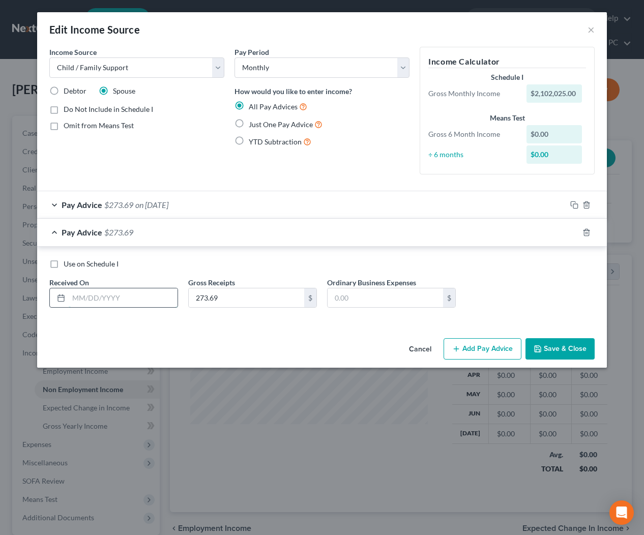
click at [175, 295] on input "text" at bounding box center [123, 298] width 109 height 19
type input "2/25/2025"
click at [572, 231] on icon "button" at bounding box center [574, 232] width 8 height 8
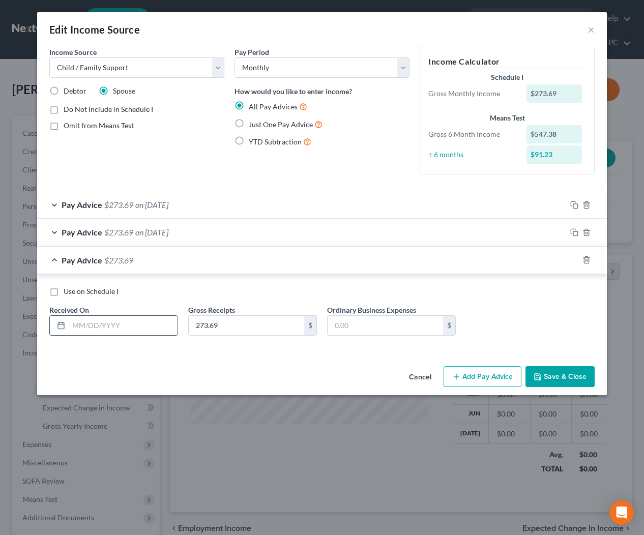
click at [161, 329] on input "text" at bounding box center [123, 325] width 109 height 19
type input "2"
type input "3/10/2025"
click at [575, 262] on icon "button" at bounding box center [574, 260] width 8 height 8
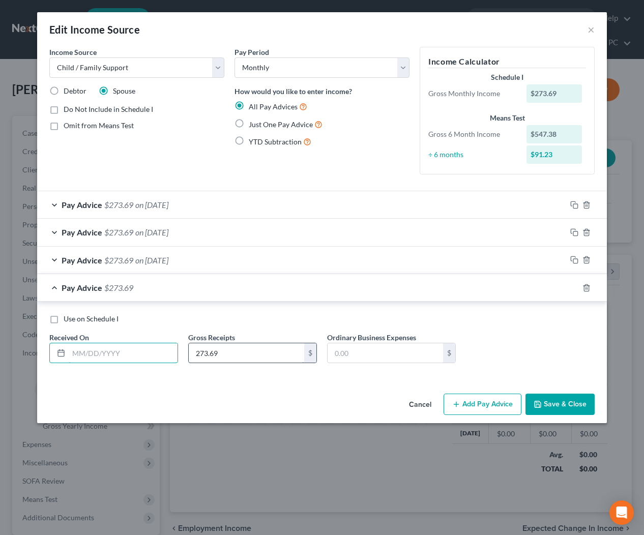
drag, startPoint x: 142, startPoint y: 354, endPoint x: 207, endPoint y: 355, distance: 64.6
click at [142, 354] on input "text" at bounding box center [123, 352] width 109 height 19
type input "4"
type input "3/13/2025"
type input "427"
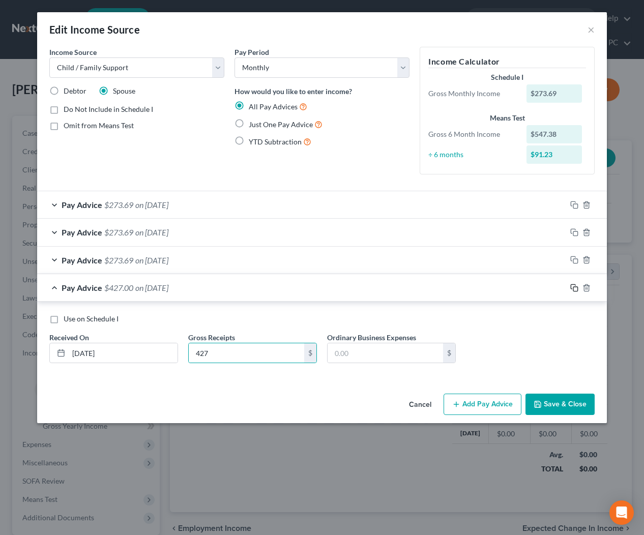
click at [577, 286] on icon "button" at bounding box center [574, 288] width 8 height 8
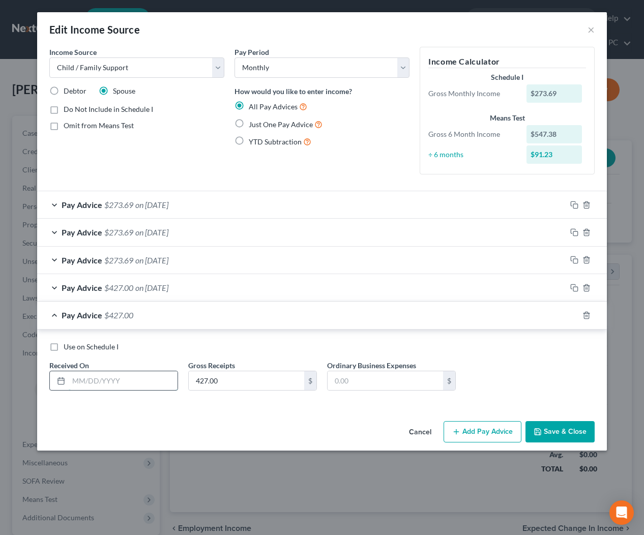
click at [140, 382] on input "text" at bounding box center [123, 380] width 109 height 19
type input "3/24/2025"
type input "273.69"
click at [574, 314] on rect "button" at bounding box center [575, 316] width 5 height 5
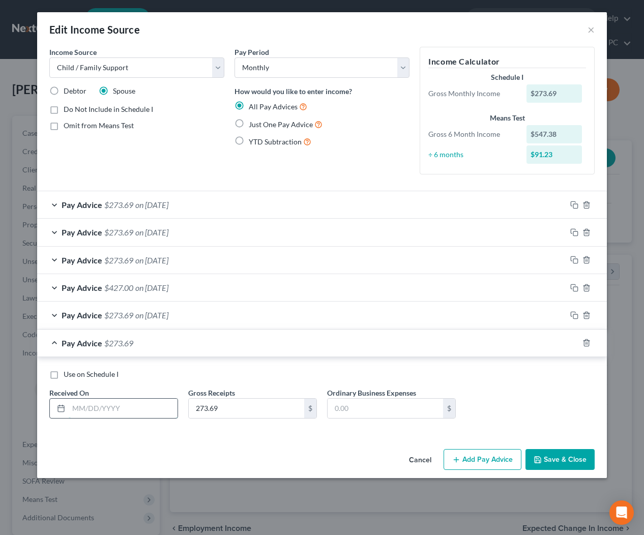
click at [125, 405] on input "text" at bounding box center [123, 408] width 109 height 19
type input "7"
type input "4/7/2025"
click at [573, 341] on icon "button" at bounding box center [574, 343] width 8 height 8
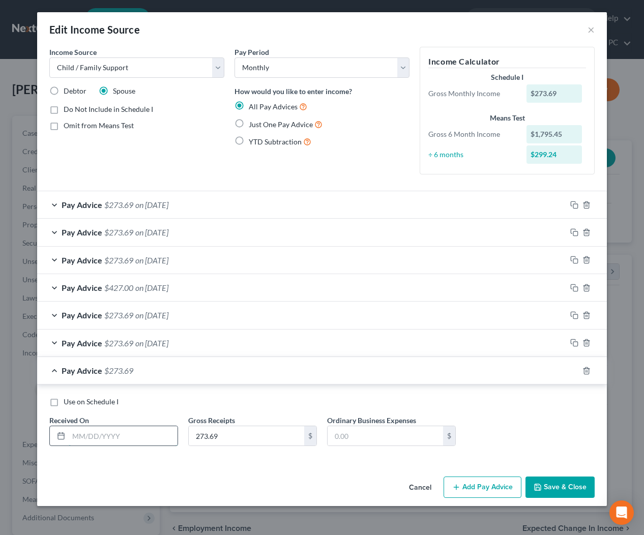
click at [124, 444] on input "text" at bounding box center [123, 435] width 109 height 19
type input "4/9/2025"
type input "660"
click at [570, 369] on icon "button" at bounding box center [574, 371] width 8 height 8
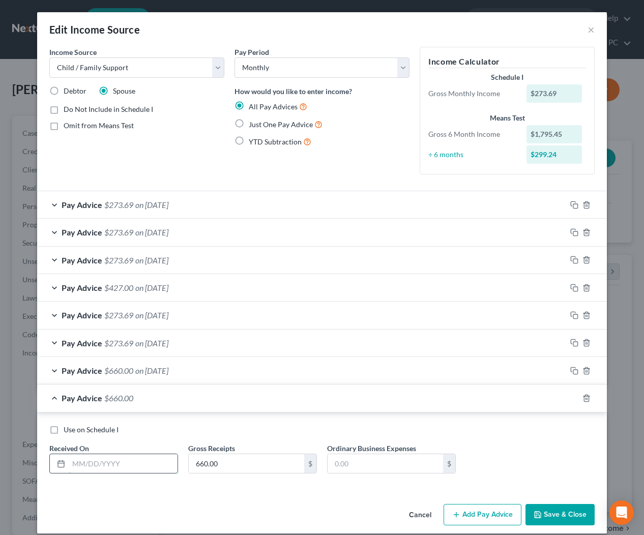
click at [137, 460] on input "text" at bounding box center [123, 463] width 109 height 19
type input "4/21/2025"
type input "273.69"
click at [572, 398] on icon "button" at bounding box center [574, 398] width 8 height 8
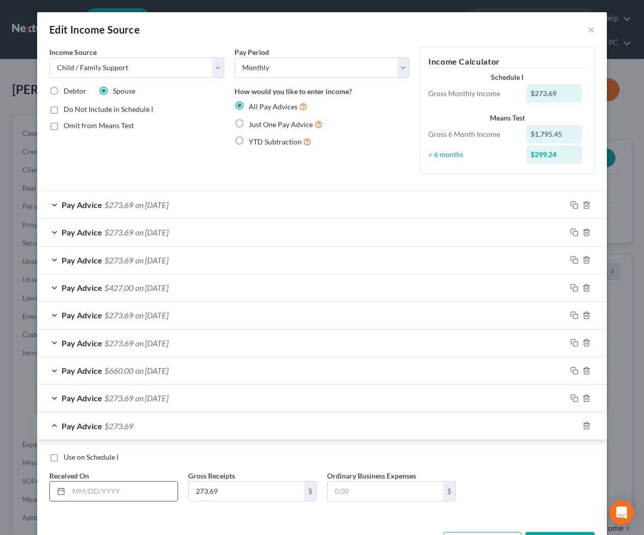
click at [91, 487] on input "text" at bounding box center [123, 491] width 109 height 19
type input "5/5/2025"
click at [572, 426] on icon "button" at bounding box center [574, 426] width 8 height 8
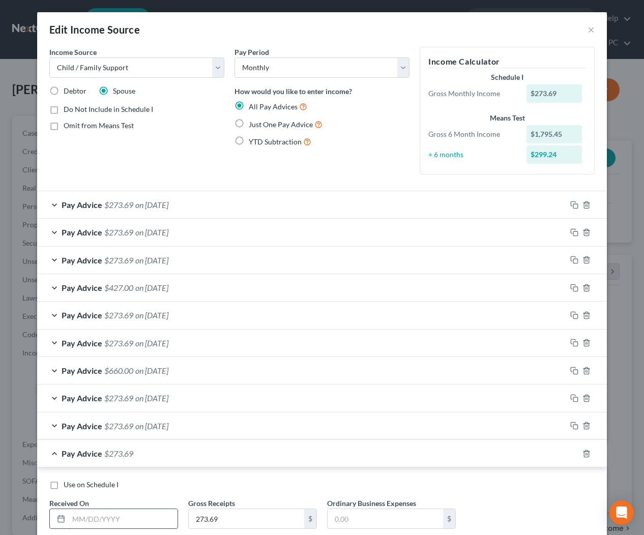
click at [109, 518] on input "text" at bounding box center [123, 518] width 109 height 19
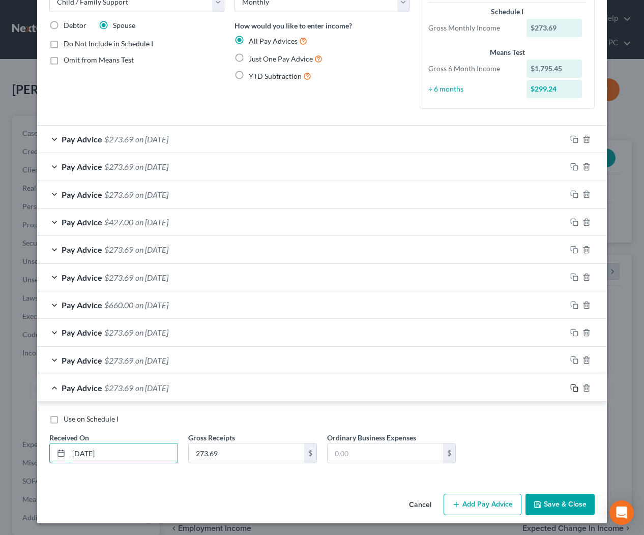
type input "5/19/2025"
click at [575, 387] on icon "button" at bounding box center [574, 388] width 8 height 8
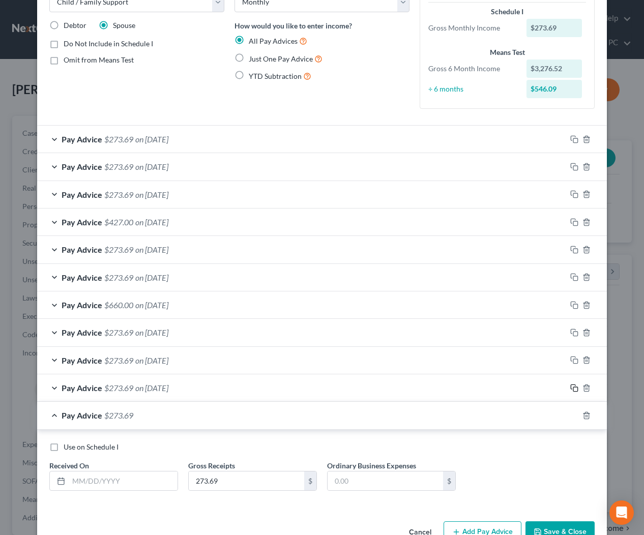
scroll to position [94, 0]
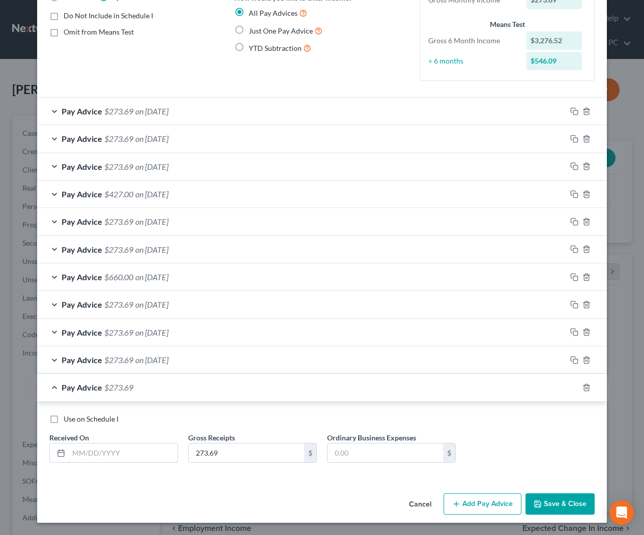
drag, startPoint x: 135, startPoint y: 448, endPoint x: 339, endPoint y: 435, distance: 204.5
click at [135, 448] on input "text" at bounding box center [123, 453] width 109 height 19
type input "6/3/2025"
click at [571, 387] on icon "button" at bounding box center [574, 388] width 8 height 8
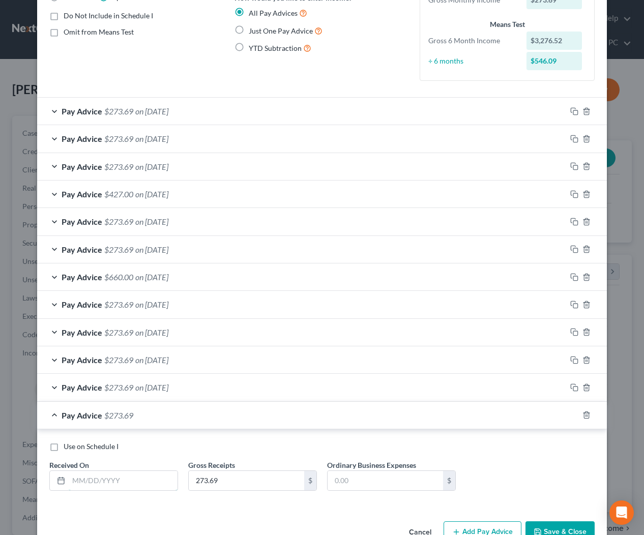
drag, startPoint x: 133, startPoint y: 482, endPoint x: 348, endPoint y: 445, distance: 217.8
click at [133, 482] on input "text" at bounding box center [123, 480] width 109 height 19
type input "6/16/2025"
click at [573, 416] on icon "button" at bounding box center [574, 415] width 8 height 8
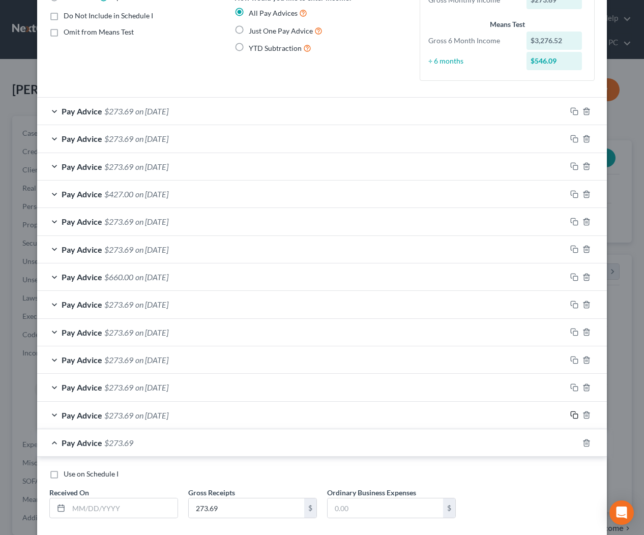
scroll to position [149, 0]
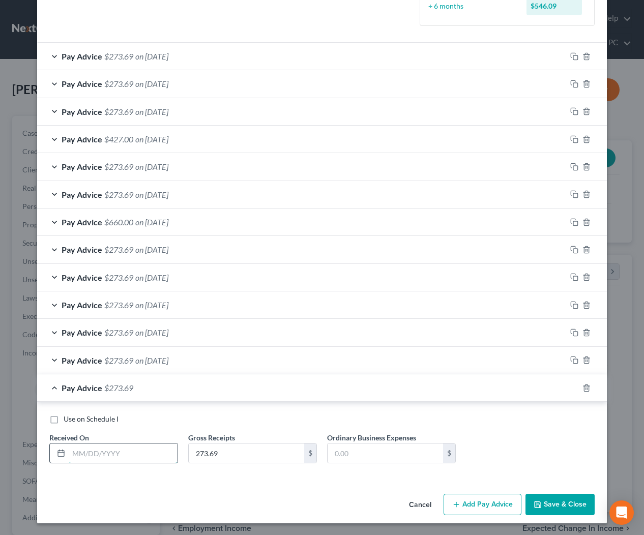
drag, startPoint x: 129, startPoint y: 453, endPoint x: 136, endPoint y: 452, distance: 6.6
click at [131, 453] on input "text" at bounding box center [123, 453] width 109 height 19
type input "7/1/2025"
drag, startPoint x: 573, startPoint y: 387, endPoint x: 385, endPoint y: 415, distance: 190.3
click at [573, 387] on rect "button" at bounding box center [575, 389] width 5 height 5
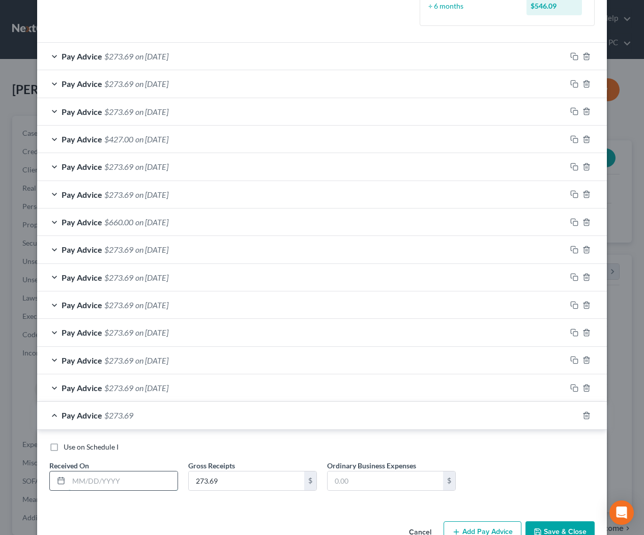
click at [124, 484] on input "text" at bounding box center [123, 481] width 109 height 19
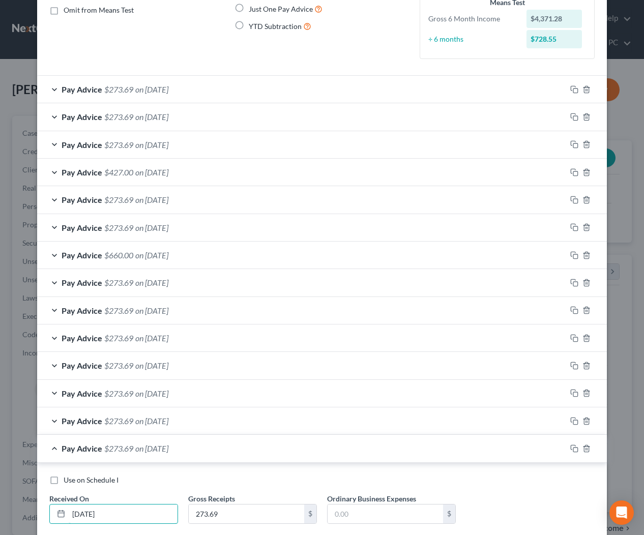
scroll to position [177, 0]
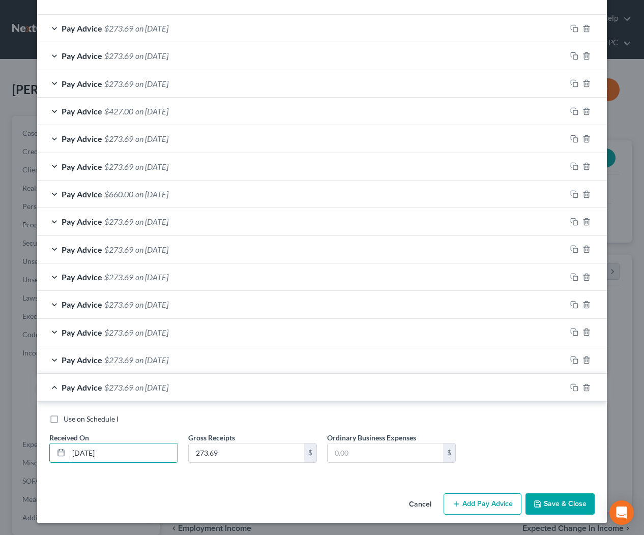
type input "7/1/2025"
click at [575, 501] on button "Save & Close" at bounding box center [560, 504] width 69 height 21
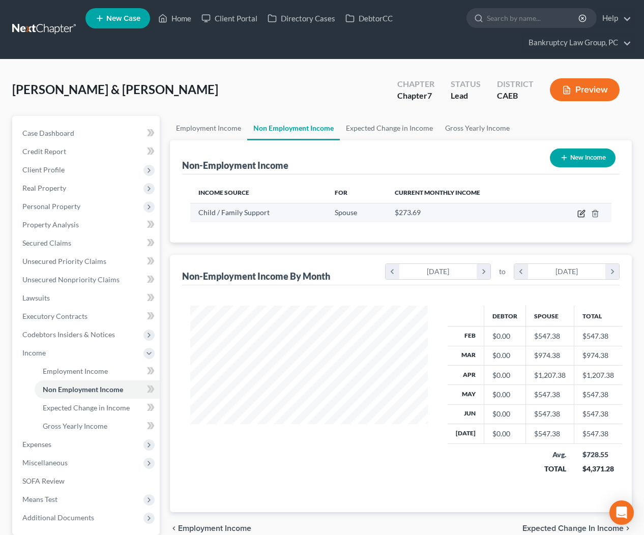
click at [583, 215] on icon "button" at bounding box center [582, 214] width 8 height 8
select select "7"
select select "0"
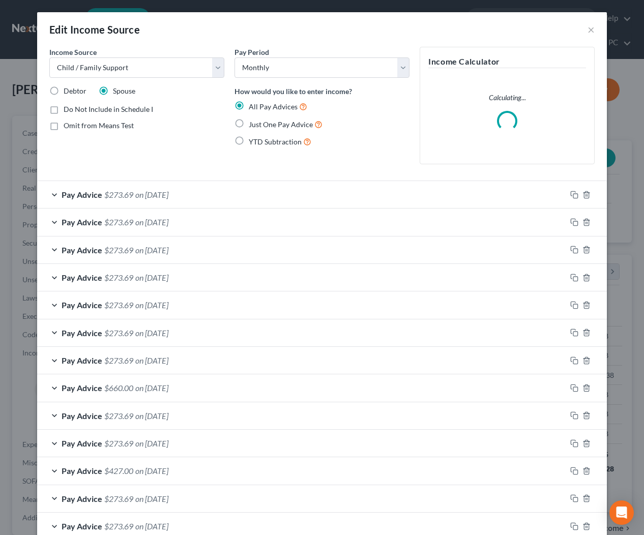
scroll to position [89, 0]
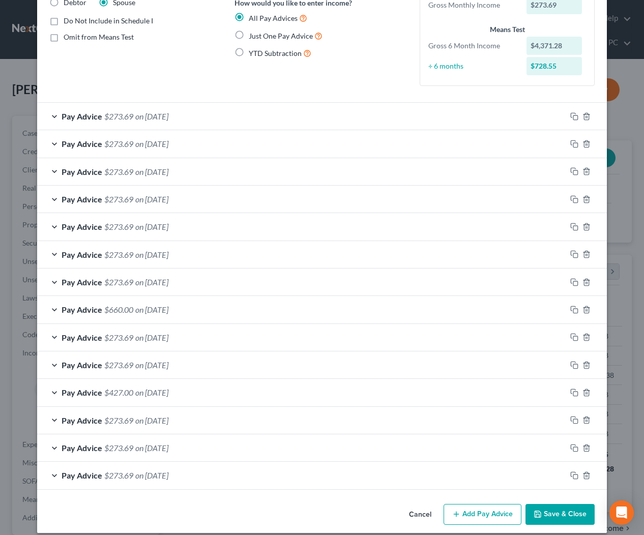
drag, startPoint x: 165, startPoint y: 169, endPoint x: 165, endPoint y: 178, distance: 8.1
click at [165, 169] on span "on 06/16/2025" at bounding box center [151, 172] width 33 height 10
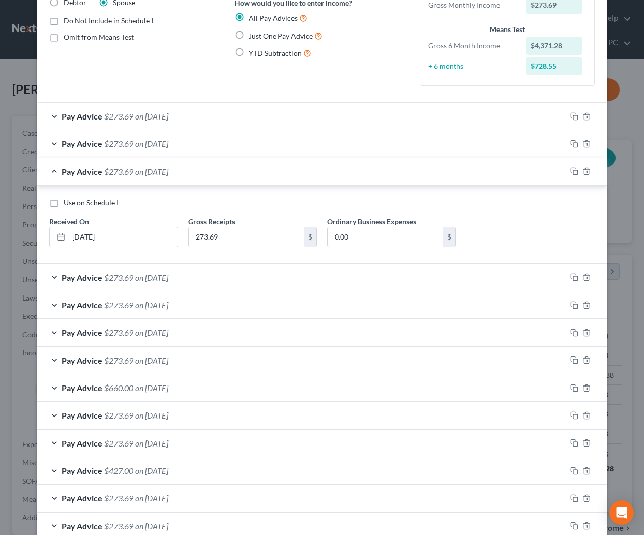
click at [64, 202] on label "Use on Schedule I" at bounding box center [91, 203] width 55 height 10
click at [68, 202] on input "Use on Schedule I" at bounding box center [71, 201] width 7 height 7
checkbox input "true"
click at [108, 171] on span "$273.69" at bounding box center [118, 172] width 29 height 10
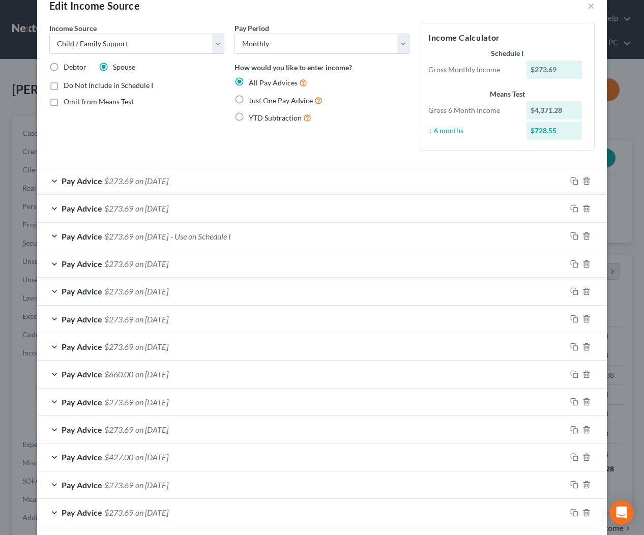
scroll to position [0, 0]
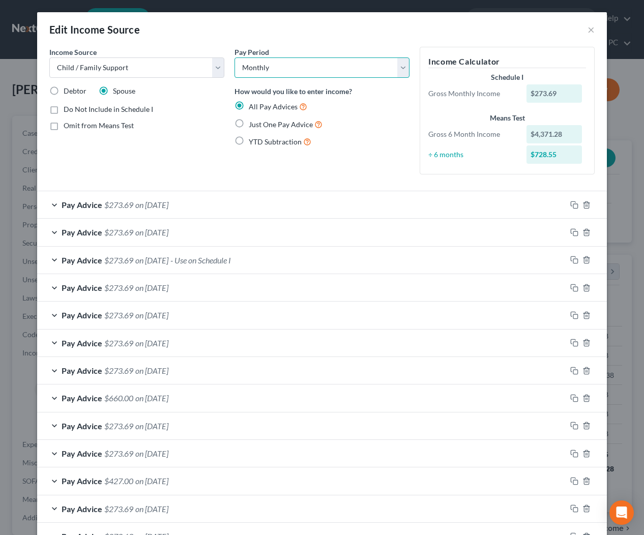
click at [292, 69] on select "Select Monthly Twice Monthly Every Other Week Weekly" at bounding box center [322, 68] width 175 height 20
select select "2"
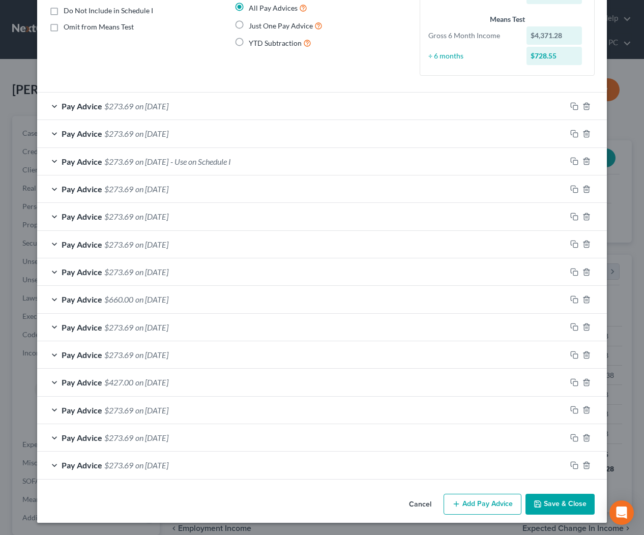
click at [560, 505] on button "Save & Close" at bounding box center [560, 504] width 69 height 21
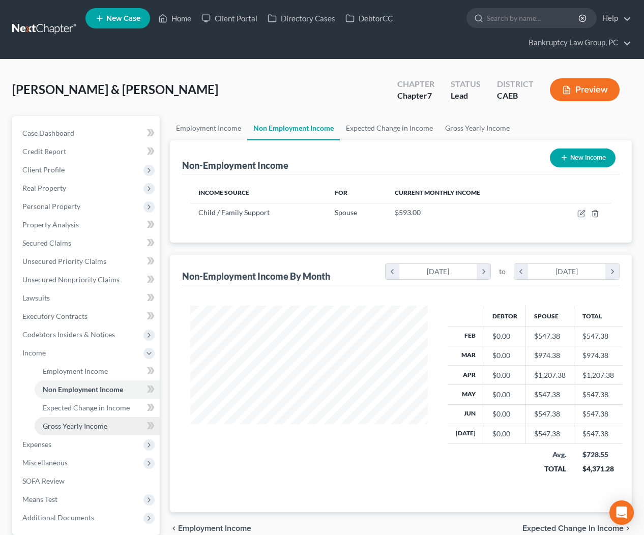
click at [88, 427] on span "Gross Yearly Income" at bounding box center [75, 426] width 65 height 9
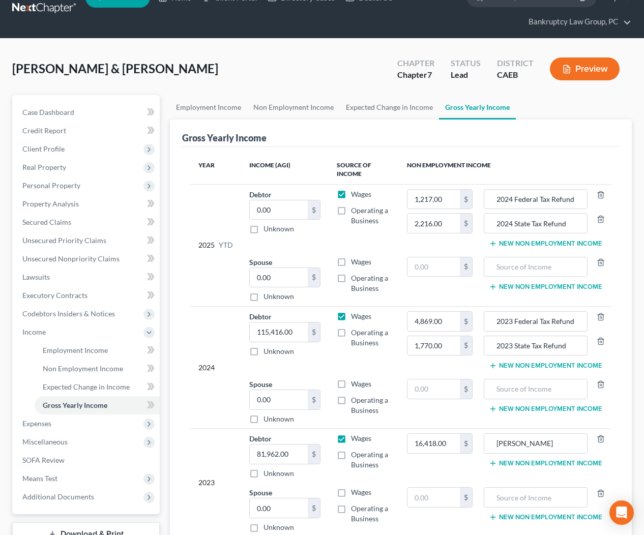
scroll to position [12, 0]
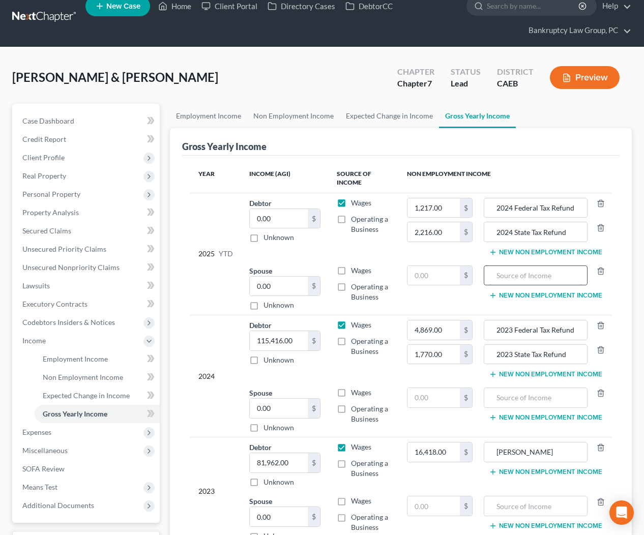
click at [532, 276] on input "text" at bounding box center [536, 275] width 93 height 19
type input "Child Support"
click at [441, 270] on input "text" at bounding box center [434, 275] width 52 height 19
type input "4,379.04"
click at [57, 270] on span "Unsecured Nonpriority Claims" at bounding box center [70, 267] width 97 height 9
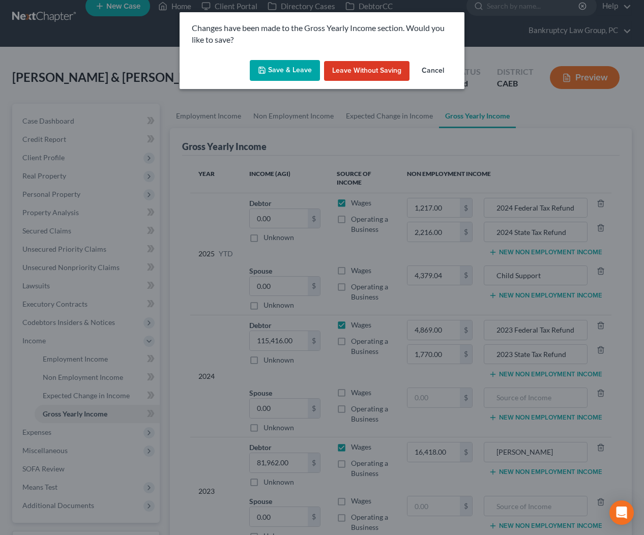
click at [277, 70] on button "Save & Leave" at bounding box center [285, 70] width 70 height 21
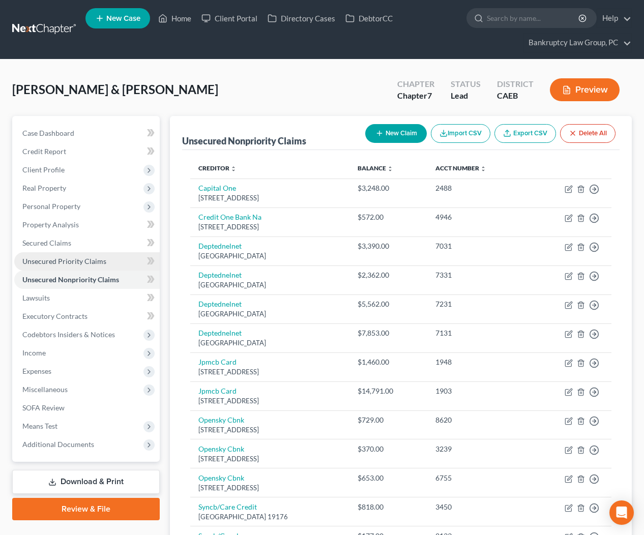
click at [78, 264] on span "Unsecured Priority Claims" at bounding box center [64, 261] width 84 height 9
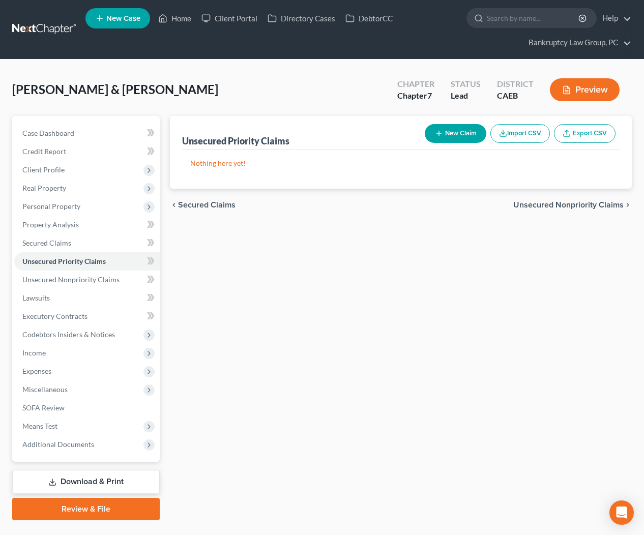
drag, startPoint x: 458, startPoint y: 123, endPoint x: 448, endPoint y: 133, distance: 14.4
click at [458, 123] on div "New Claim Import CSV Export CSV" at bounding box center [520, 133] width 199 height 27
click at [439, 140] on button "New Claim" at bounding box center [456, 133] width 62 height 19
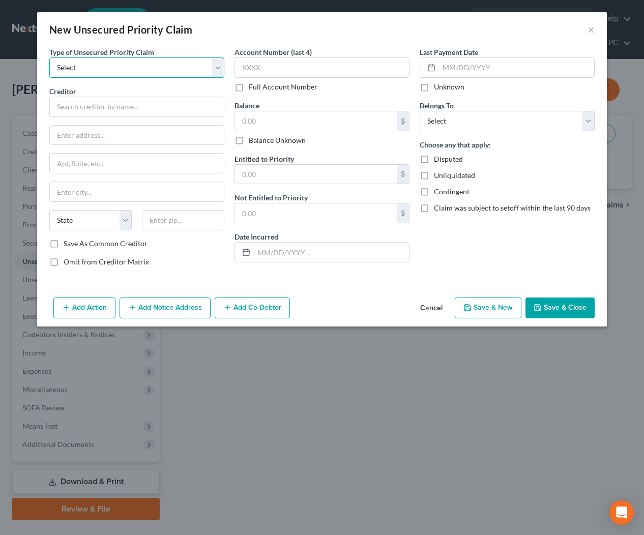
click at [130, 71] on select "Select Taxes & Other Government Units Domestic Support Obligations Extensions o…" at bounding box center [136, 68] width 175 height 20
select select "0"
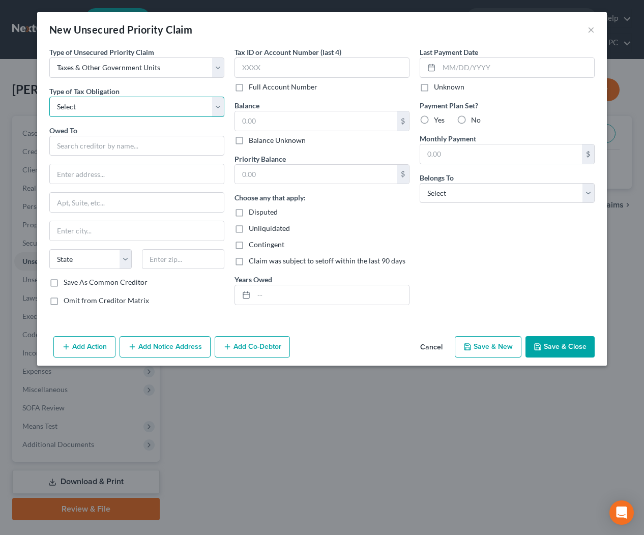
click at [131, 112] on select "Select Federal City State Franchise Tax Board Other" at bounding box center [136, 107] width 175 height 20
select select "0"
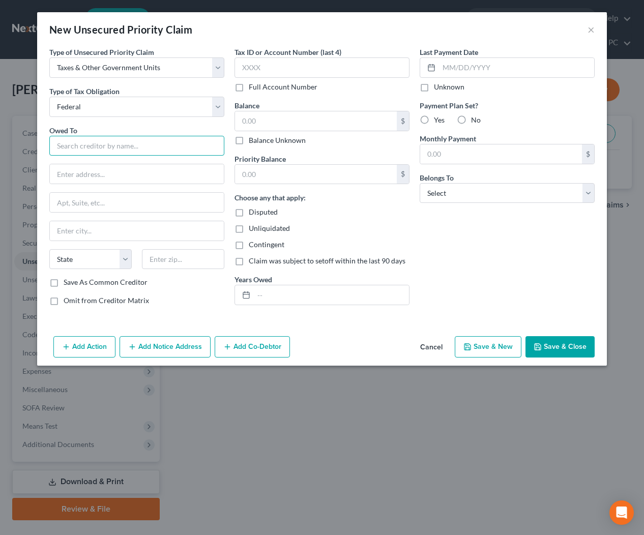
click at [131, 148] on input "text" at bounding box center [136, 146] width 175 height 20
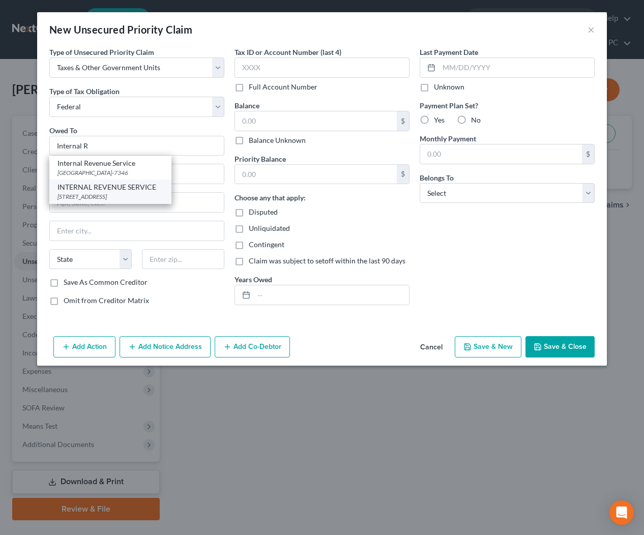
click at [122, 186] on div "INTERNAL REVENUE SERVICE" at bounding box center [111, 187] width 106 height 10
type input "INTERNAL REVENUE SERVICE"
type input "PO BOX 7346"
type input "PHILADELPHIA"
select select "39"
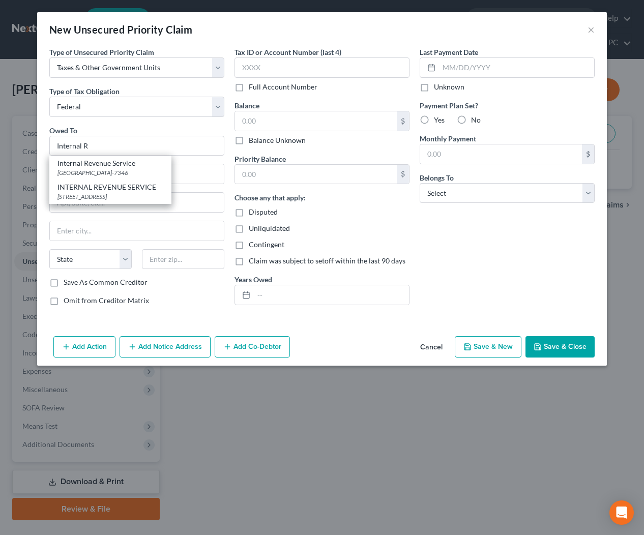
type input "19101-7346"
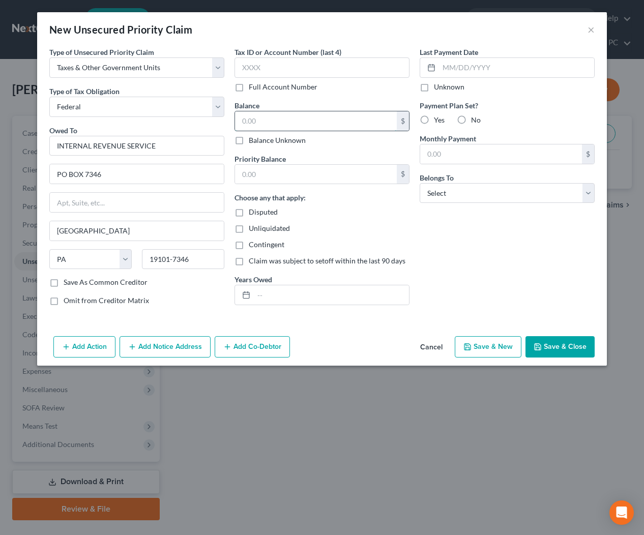
click at [281, 126] on input "text" at bounding box center [316, 120] width 162 height 19
type input "1,500"
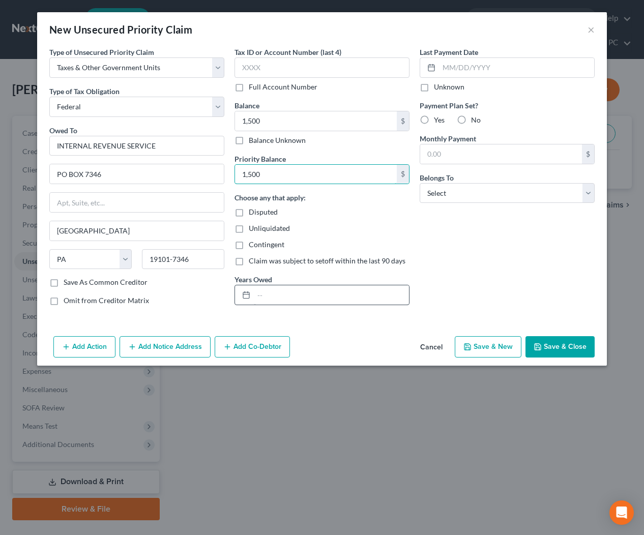
type input "1,500"
click at [292, 294] on input "text" at bounding box center [331, 294] width 155 height 19
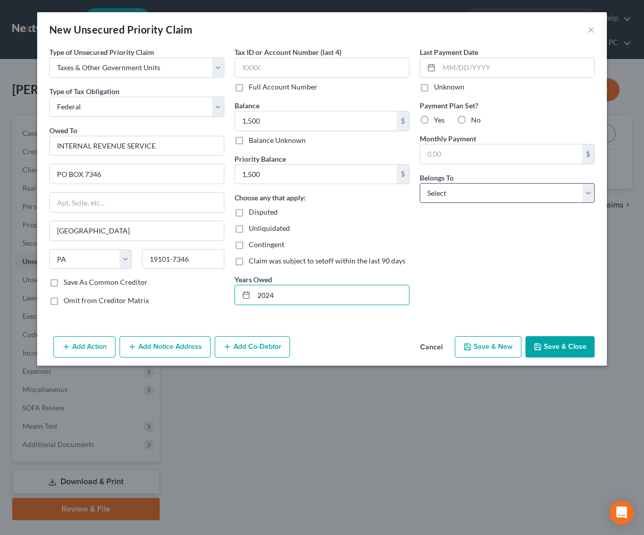
type input "2024"
click at [456, 192] on select "Select Debtor 1 Only Debtor 2 Only Debtor 1 And Debtor 2 Only At Least One Of T…" at bounding box center [507, 193] width 175 height 20
select select "2"
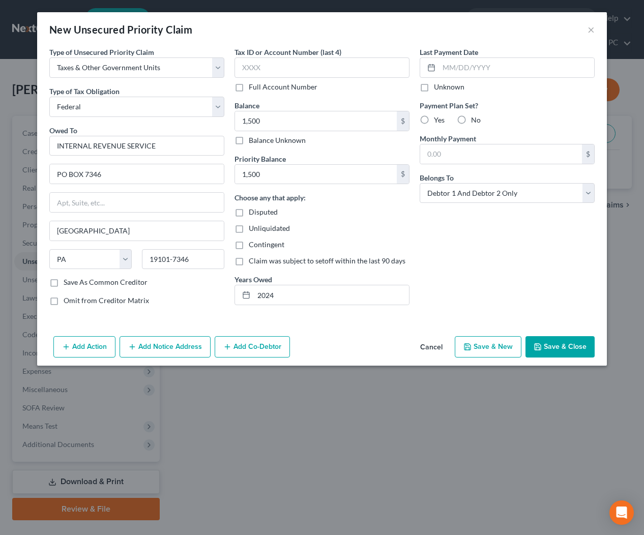
click at [160, 351] on button "Add Notice Address" at bounding box center [165, 346] width 91 height 21
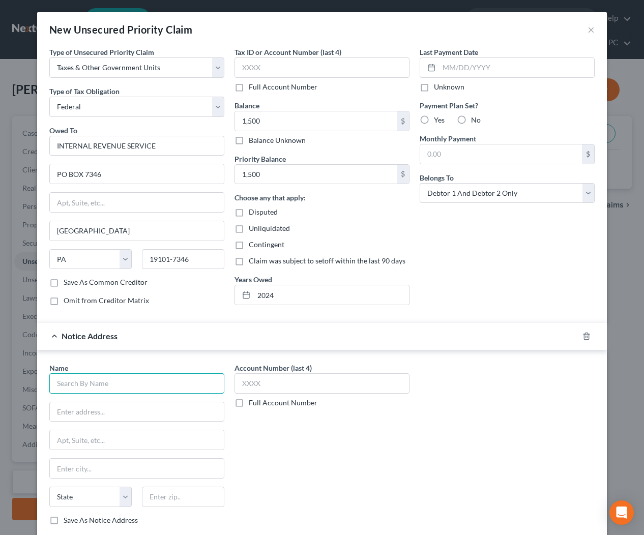
click at [125, 382] on input "text" at bounding box center [136, 384] width 175 height 20
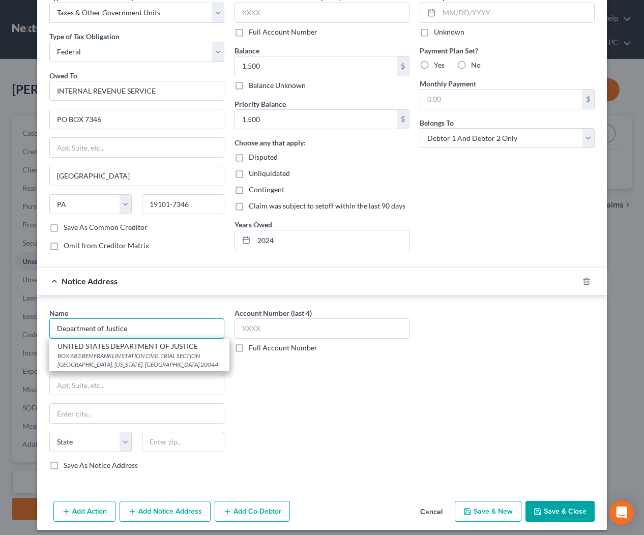
scroll to position [58, 0]
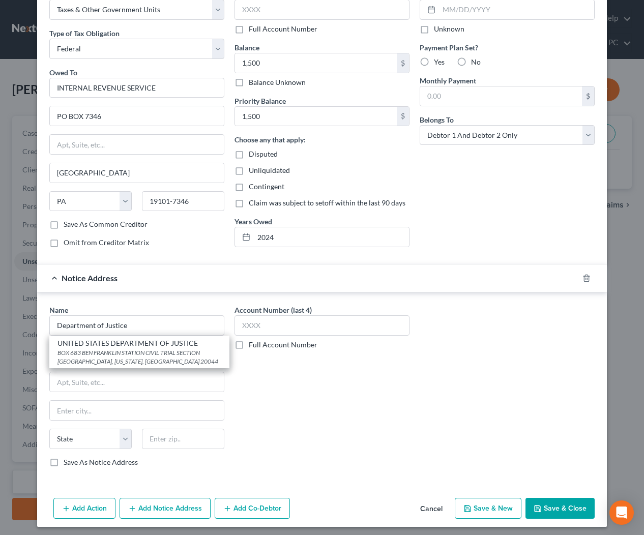
click at [127, 346] on div "UNITED STATES DEPARTMENT OF JUSTICE" at bounding box center [140, 343] width 164 height 10
type input "UNITED STATES DEPARTMENT OF JUSTICE"
type input "BOX 683 BEN FRANKLIN STATION"
type input "CIVIL TRIAL SECTION WESTERN REGION"
type input "Washington"
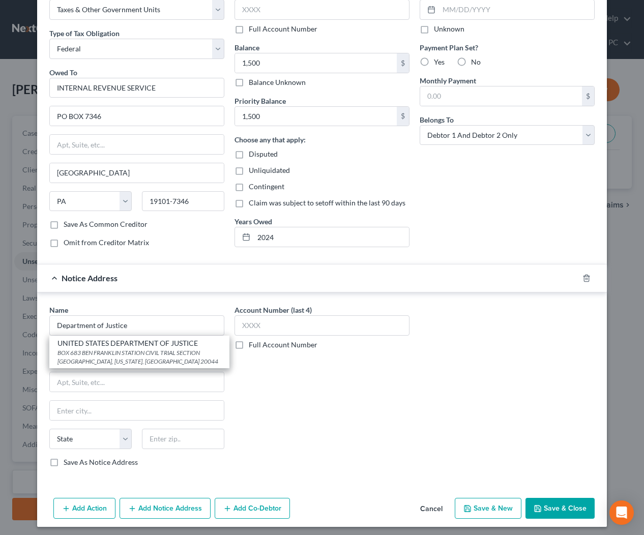
select select "8"
type input "20044"
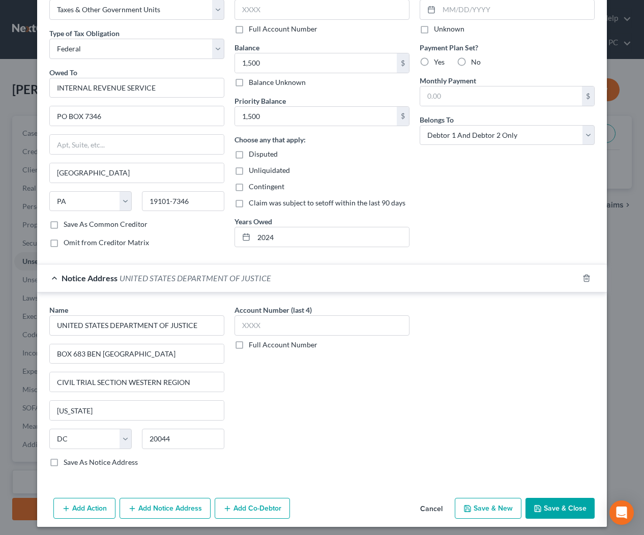
click at [129, 281] on span "UNITED STATES DEPARTMENT OF JUSTICE" at bounding box center [196, 278] width 152 height 10
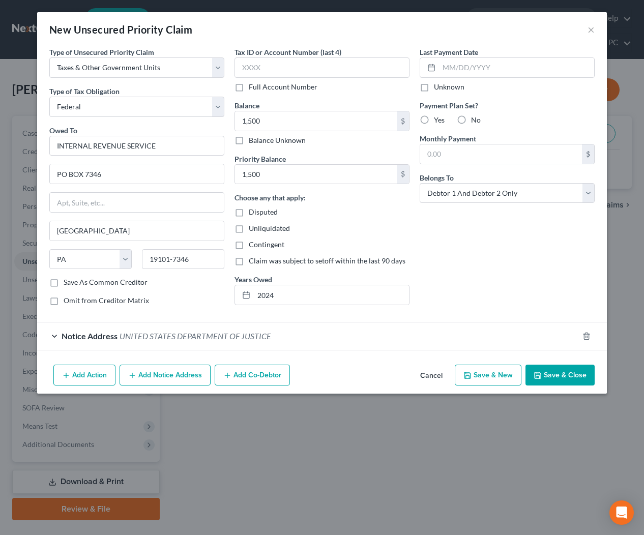
click at [168, 379] on button "Add Notice Address" at bounding box center [165, 375] width 91 height 21
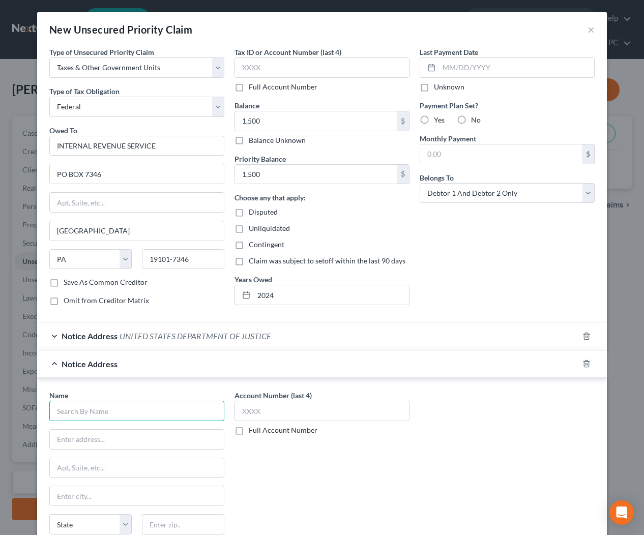
click at [127, 405] on input "text" at bounding box center [136, 411] width 175 height 20
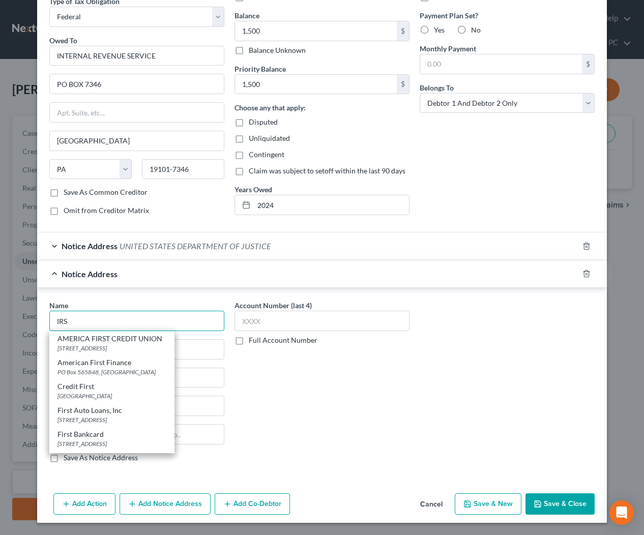
scroll to position [309, 0]
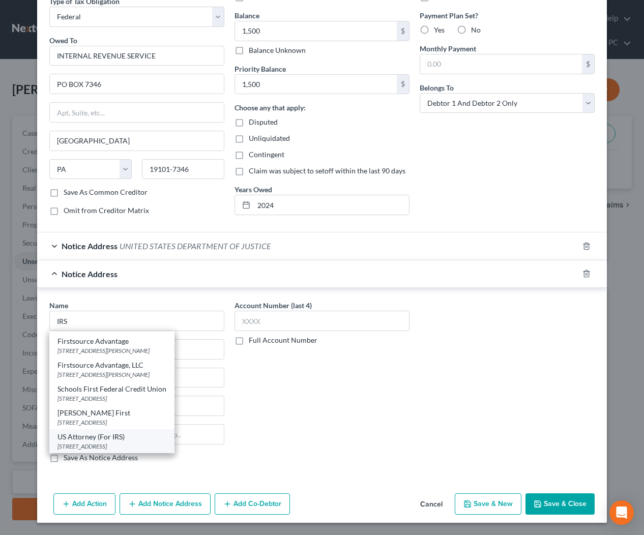
click at [98, 442] on div "501 I St Ste 10-100, Sacramento, CA 95814" at bounding box center [112, 446] width 109 height 9
type input "US Attorney (For IRS)"
type input "501 I St"
type input "Ste 10-100"
type input "[GEOGRAPHIC_DATA]"
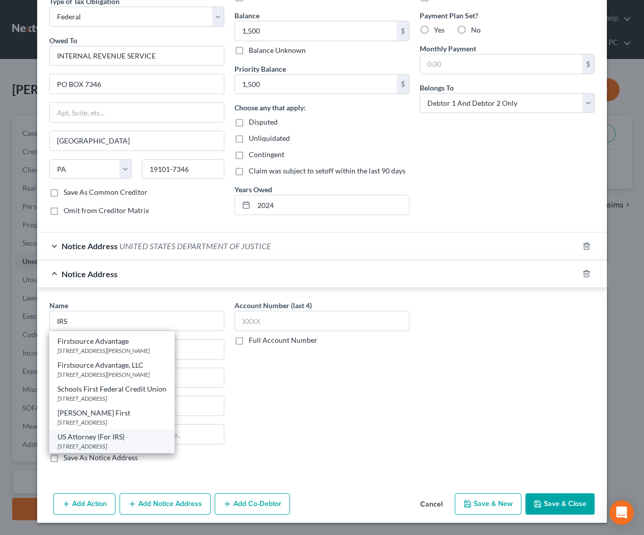
select select "4"
type input "95814"
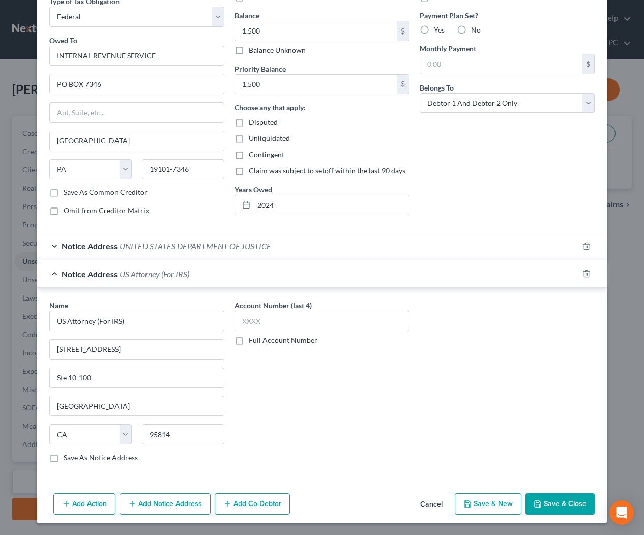
scroll to position [0, 0]
click at [127, 271] on span "US Attorney (For IRS)" at bounding box center [155, 274] width 70 height 10
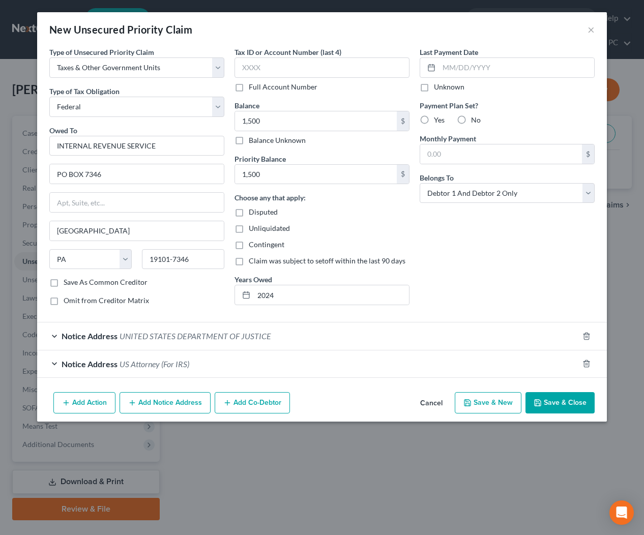
click at [562, 402] on button "Save & Close" at bounding box center [560, 402] width 69 height 21
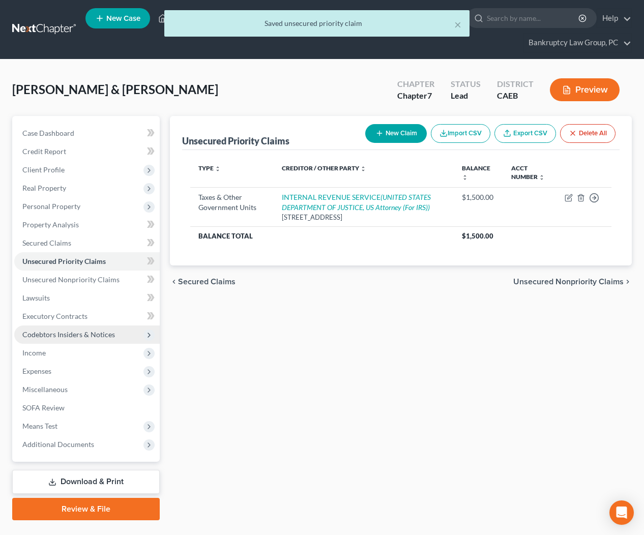
click at [104, 332] on span "Codebtors Insiders & Notices" at bounding box center [68, 334] width 93 height 9
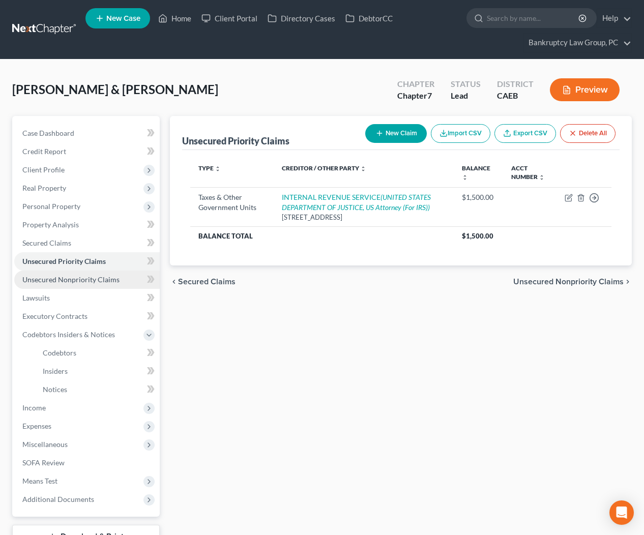
click at [102, 276] on span "Unsecured Nonpriority Claims" at bounding box center [70, 279] width 97 height 9
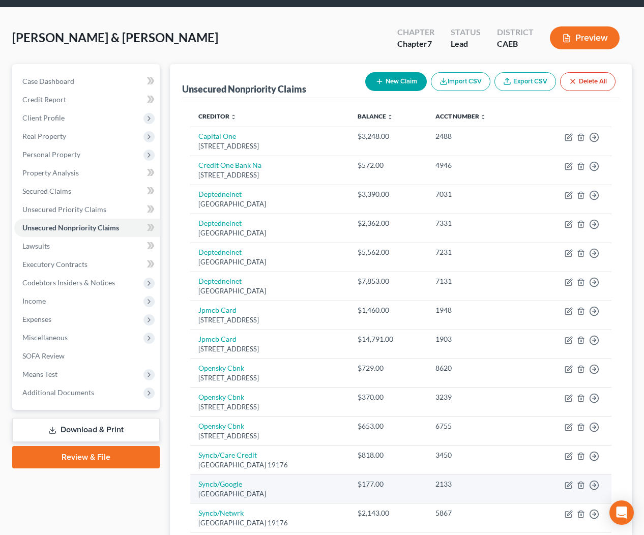
scroll to position [51, 0]
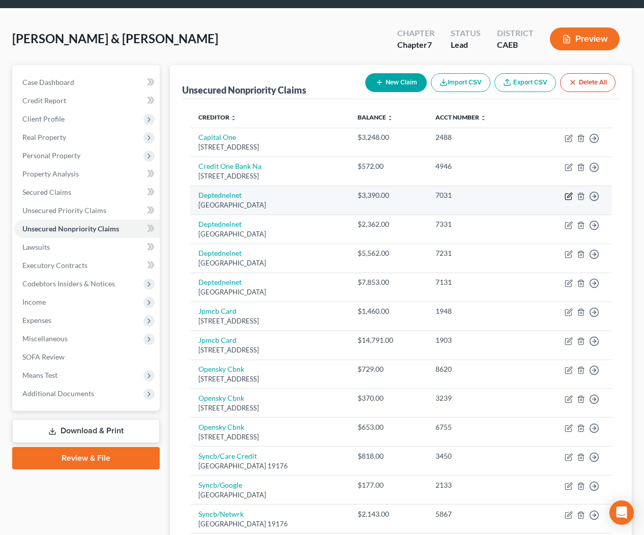
click at [568, 197] on icon "button" at bounding box center [569, 196] width 8 height 8
select select "30"
select select "17"
select select "1"
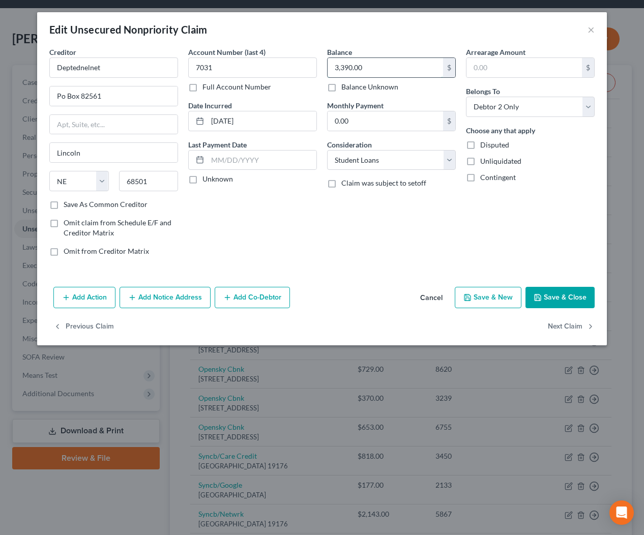
click at [398, 70] on input "3,390.00" at bounding box center [386, 67] width 116 height 19
type input "19,167"
click at [584, 294] on button "Save & Close" at bounding box center [560, 297] width 69 height 21
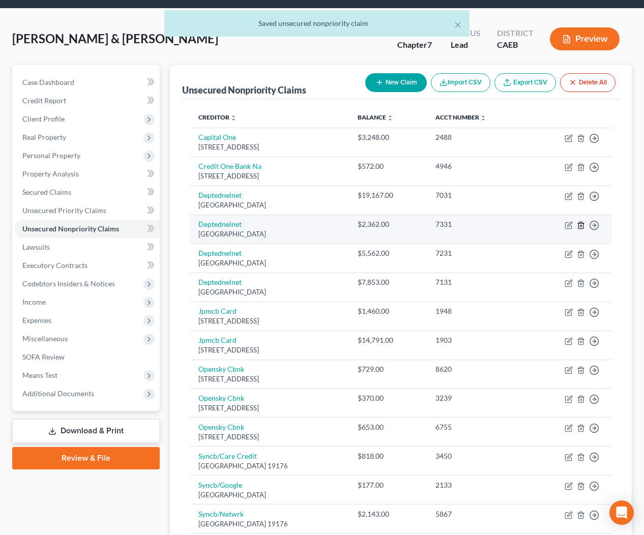
click at [580, 224] on icon "button" at bounding box center [581, 225] width 8 height 8
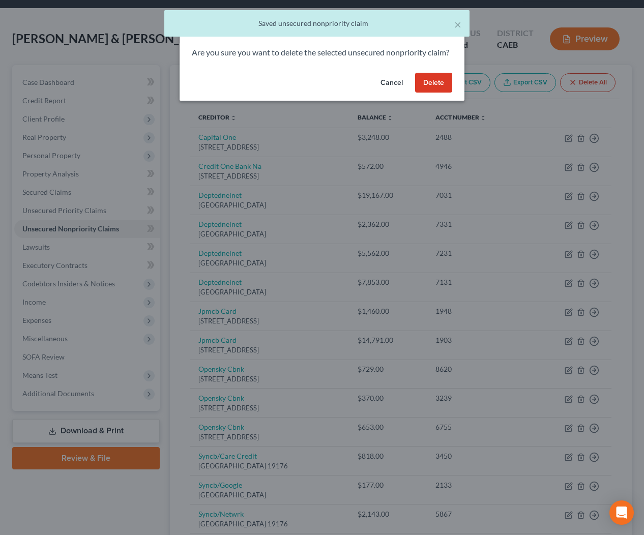
click at [442, 93] on button "Delete" at bounding box center [433, 83] width 37 height 20
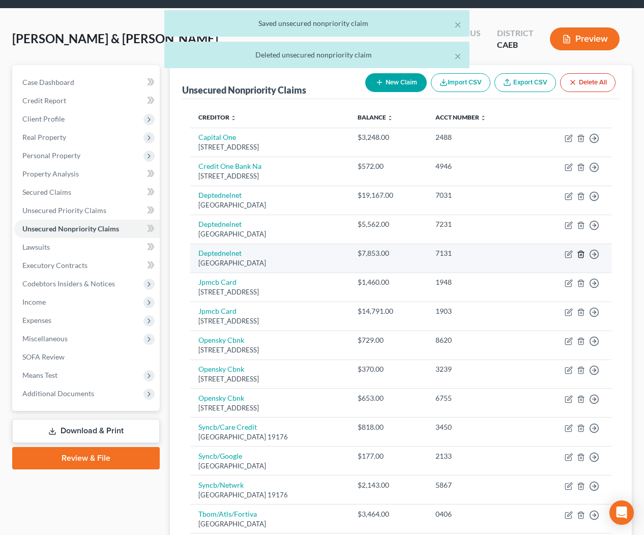
click at [577, 253] on icon "button" at bounding box center [581, 254] width 8 height 8
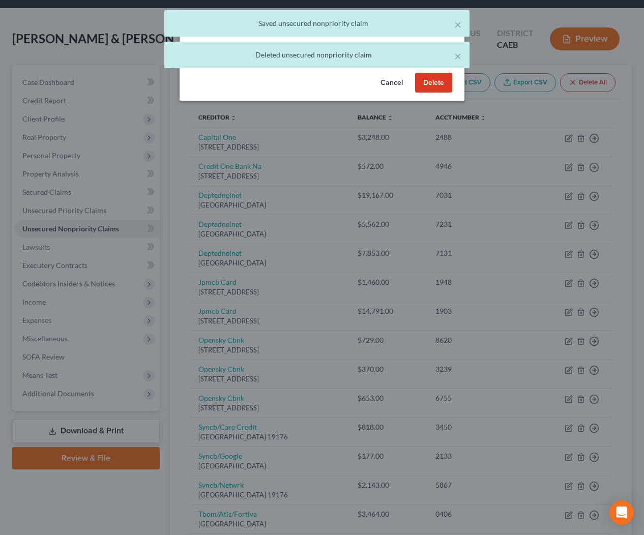
click at [439, 93] on button "Delete" at bounding box center [433, 83] width 37 height 20
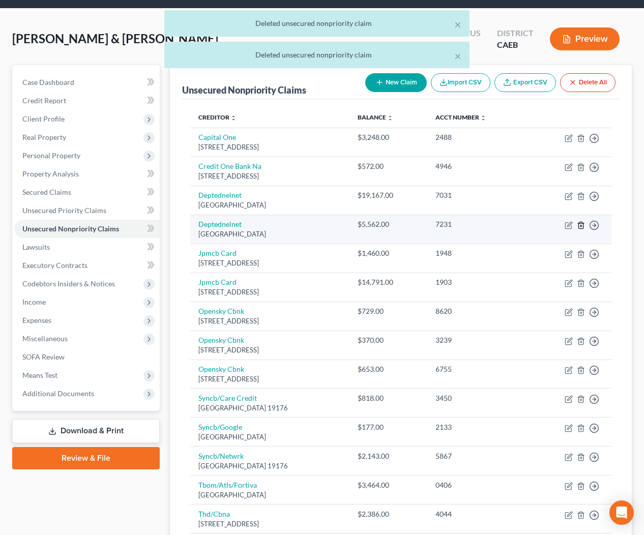
click at [583, 224] on icon "button" at bounding box center [581, 225] width 8 height 8
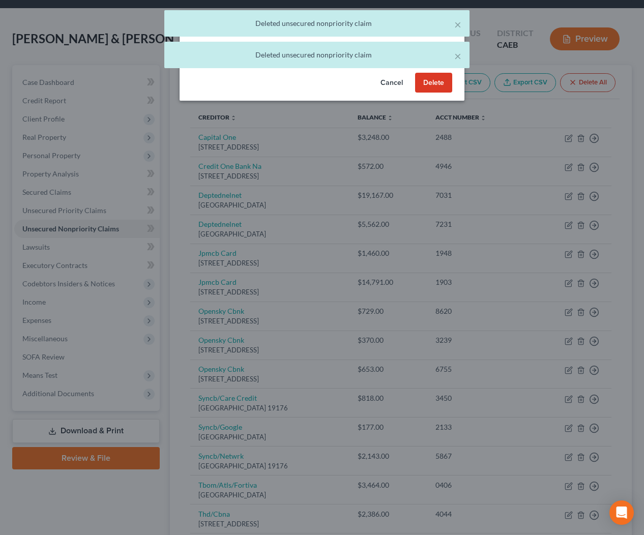
click at [446, 93] on button "Delete" at bounding box center [433, 83] width 37 height 20
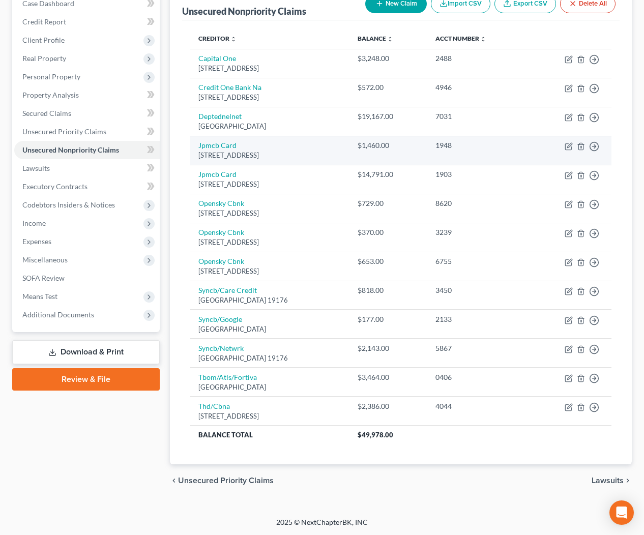
scroll to position [0, 0]
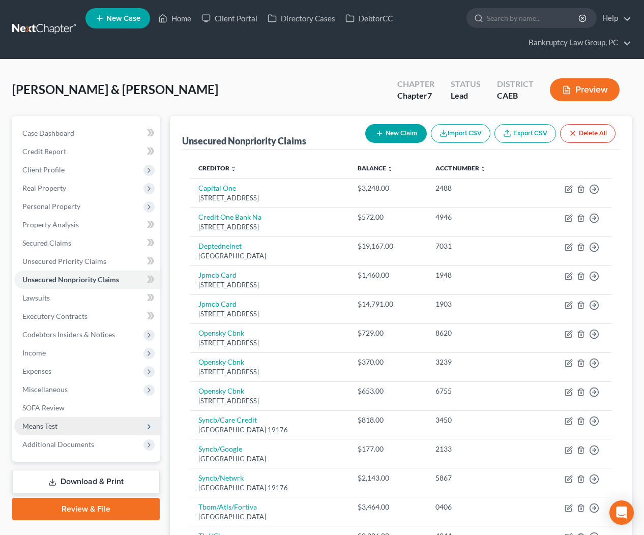
click at [54, 425] on span "Means Test" at bounding box center [39, 426] width 35 height 9
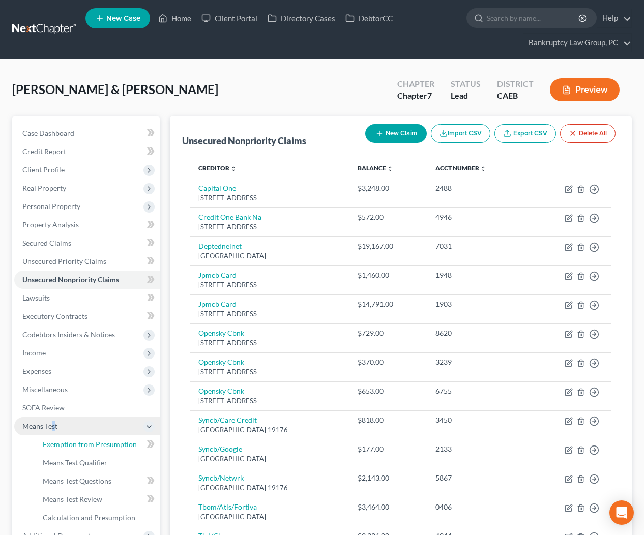
drag, startPoint x: 64, startPoint y: 441, endPoint x: 121, endPoint y: 428, distance: 58.4
click at [64, 441] on span "Exemption from Presumption" at bounding box center [90, 444] width 94 height 9
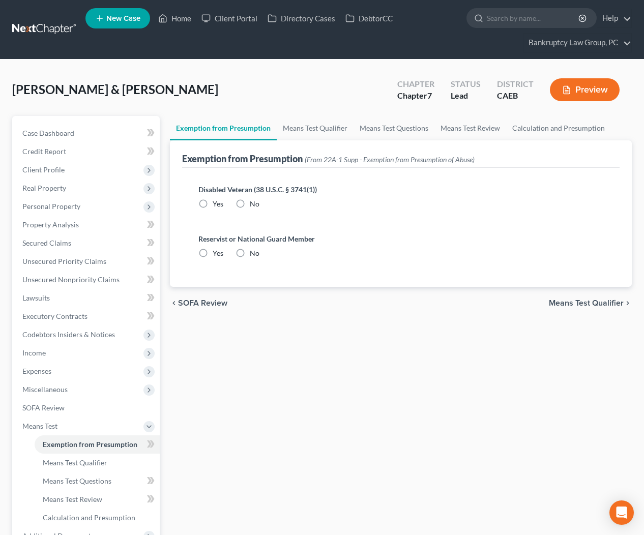
drag, startPoint x: 242, startPoint y: 204, endPoint x: 234, endPoint y: 229, distance: 26.6
click at [250, 205] on label "No" at bounding box center [255, 204] width 10 height 10
click at [254, 205] on input "No" at bounding box center [257, 202] width 7 height 7
radio input "true"
click at [250, 252] on label "No" at bounding box center [255, 253] width 10 height 10
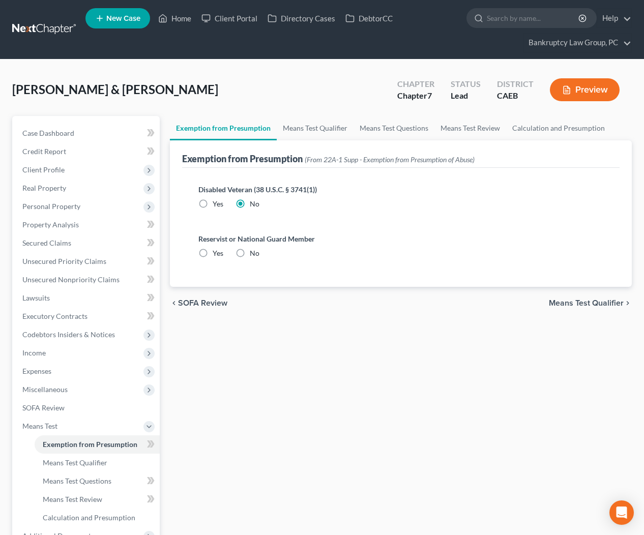
click at [254, 252] on input "No" at bounding box center [257, 251] width 7 height 7
radio input "true"
click at [597, 304] on span "Means Test Qualifier" at bounding box center [586, 303] width 75 height 8
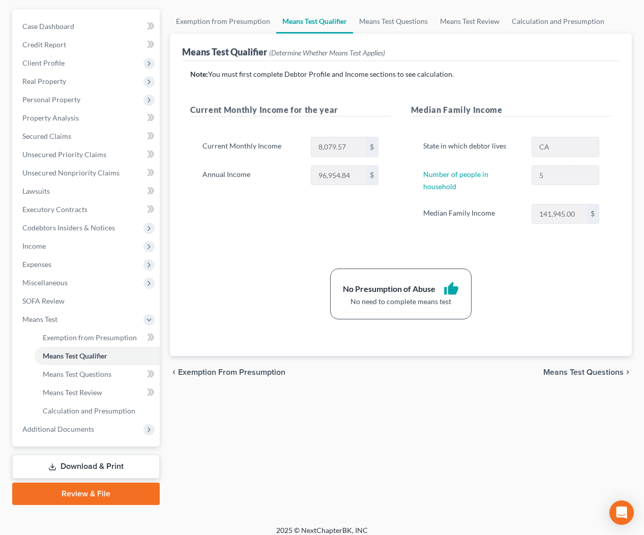
scroll to position [114, 0]
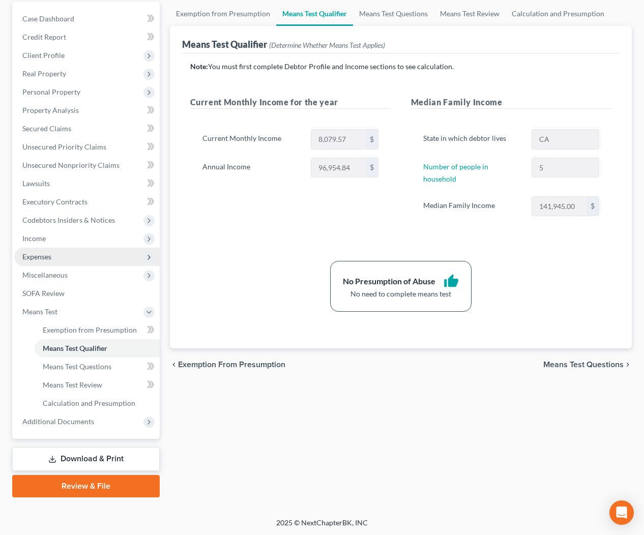
click at [38, 260] on span "Expenses" at bounding box center [36, 256] width 29 height 9
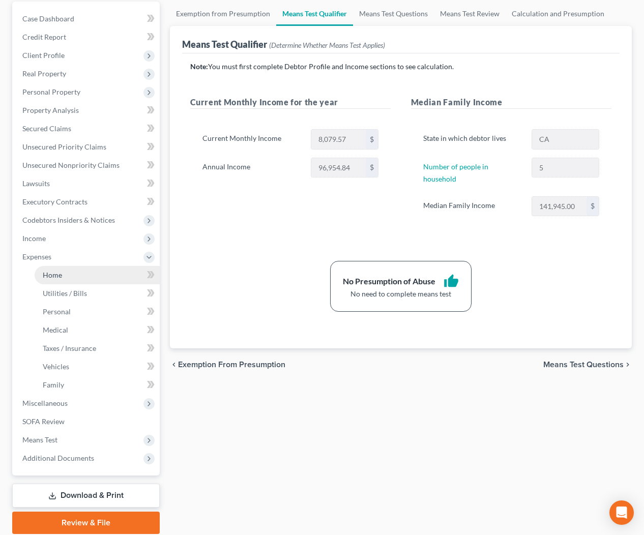
click at [44, 274] on span "Home" at bounding box center [52, 275] width 19 height 9
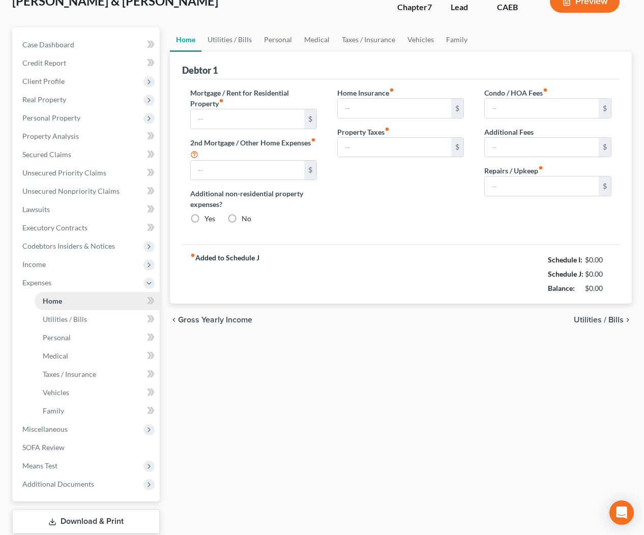
type input "2,625.00"
type input "0.00"
radio input "true"
type input "0.00"
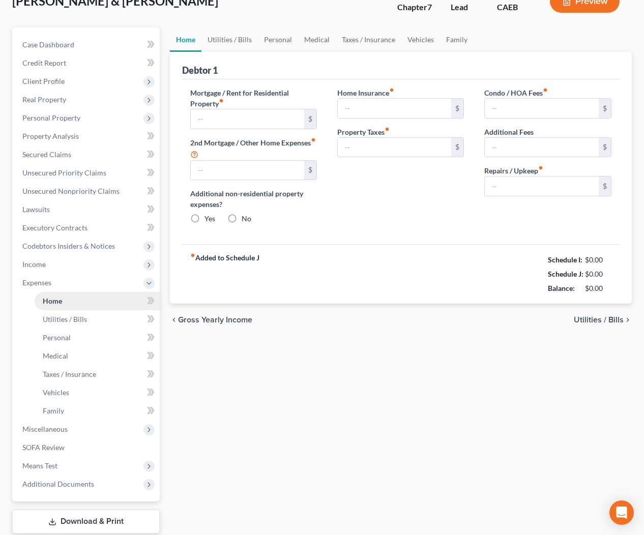
type input "0.00"
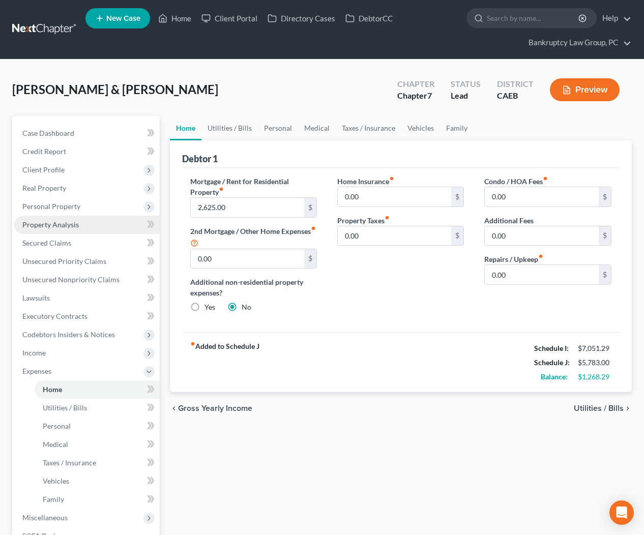
click at [63, 222] on span "Property Analysis" at bounding box center [50, 224] width 56 height 9
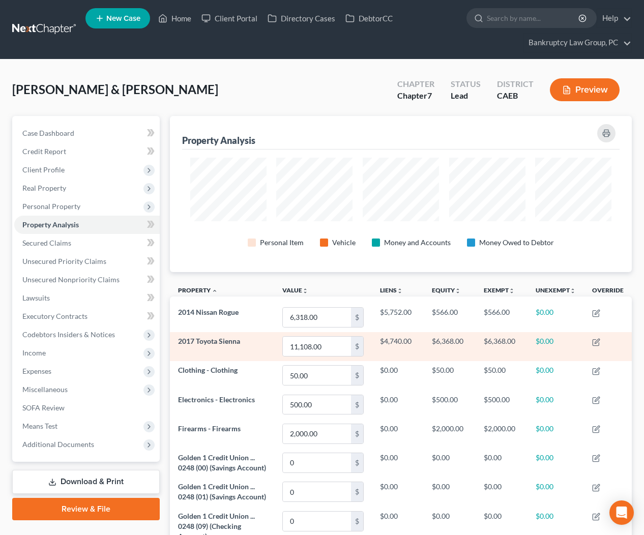
scroll to position [156, 462]
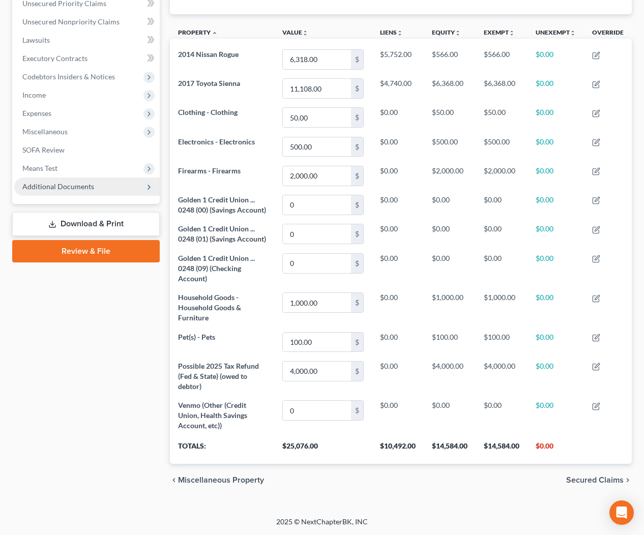
click at [70, 182] on span "Additional Documents" at bounding box center [58, 186] width 72 height 9
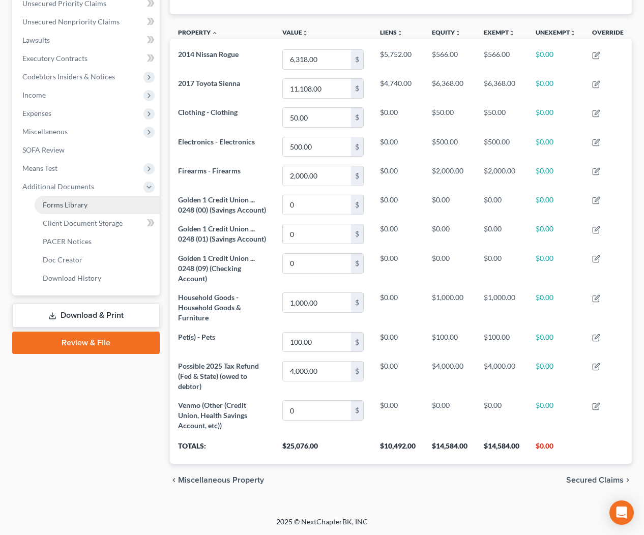
click at [68, 200] on span "Forms Library" at bounding box center [65, 204] width 45 height 9
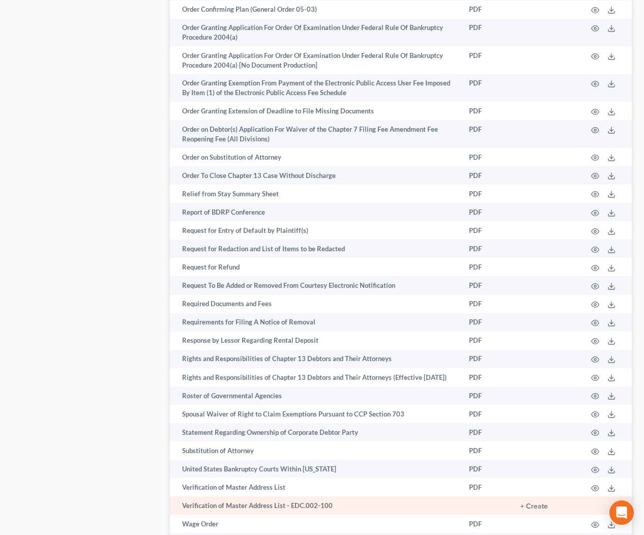
scroll to position [1538, 0]
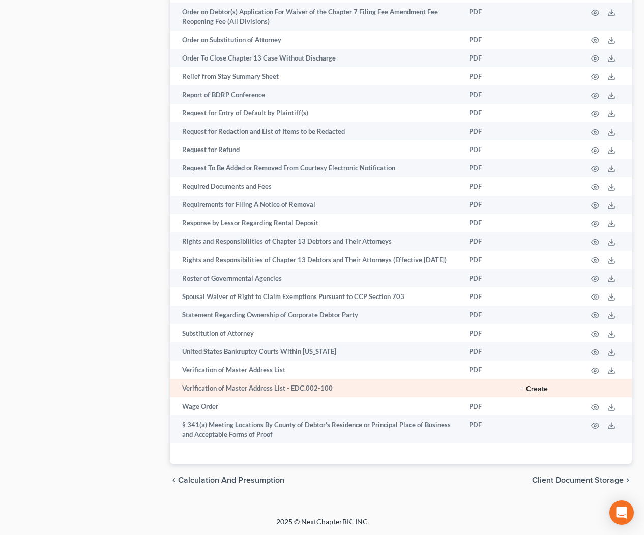
click at [539, 387] on button "+ Create" at bounding box center [534, 389] width 27 height 7
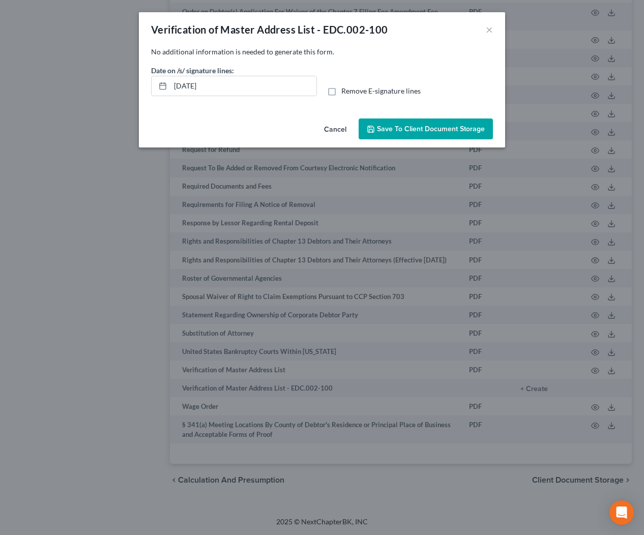
drag, startPoint x: 330, startPoint y: 89, endPoint x: 337, endPoint y: 109, distance: 21.1
click at [341, 90] on label "Remove E-signature lines" at bounding box center [380, 91] width 79 height 10
click at [346, 90] on input "Remove E-signature lines" at bounding box center [349, 89] width 7 height 7
checkbox input "true"
drag, startPoint x: 256, startPoint y: 87, endPoint x: 133, endPoint y: 78, distance: 123.5
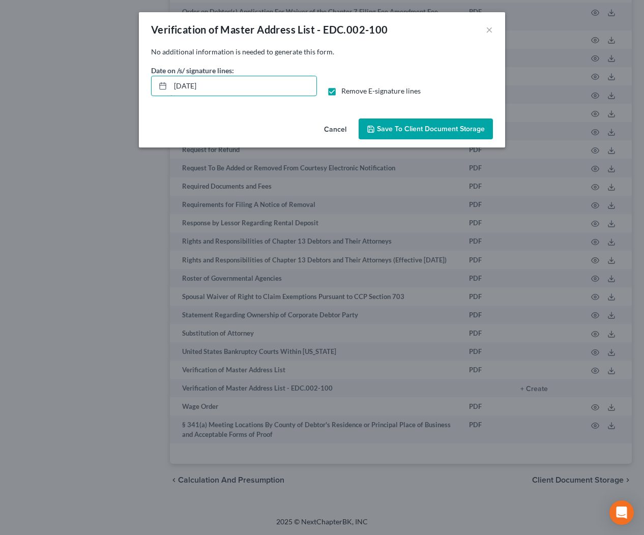
click at [134, 78] on div "Verification of Master Address List - EDC.002-100 × No additional information i…" at bounding box center [322, 267] width 644 height 535
click at [412, 131] on span "Save to Client Document Storage" at bounding box center [431, 129] width 108 height 9
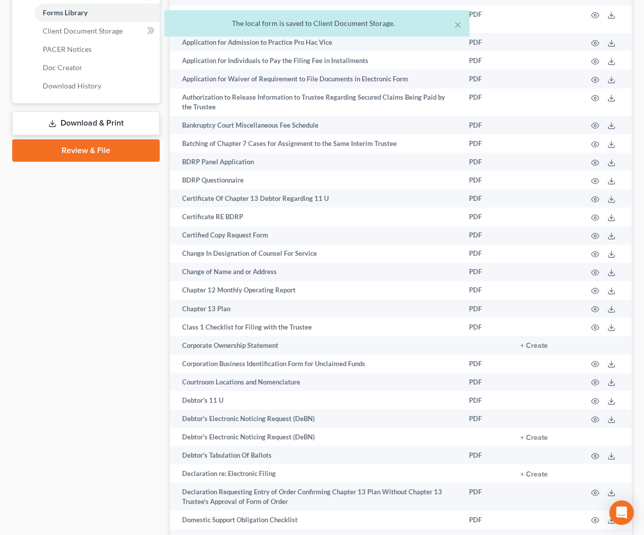
drag, startPoint x: 98, startPoint y: 122, endPoint x: 119, endPoint y: 135, distance: 24.6
click at [99, 122] on link "Download & Print" at bounding box center [86, 123] width 148 height 24
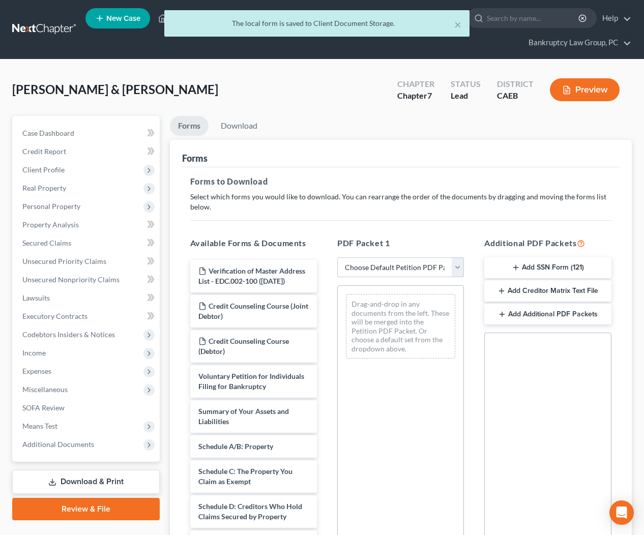
click at [379, 267] on select "Choose Default Petition PDF Packet Complete Bankruptcy Petition (all forms and …" at bounding box center [400, 267] width 127 height 20
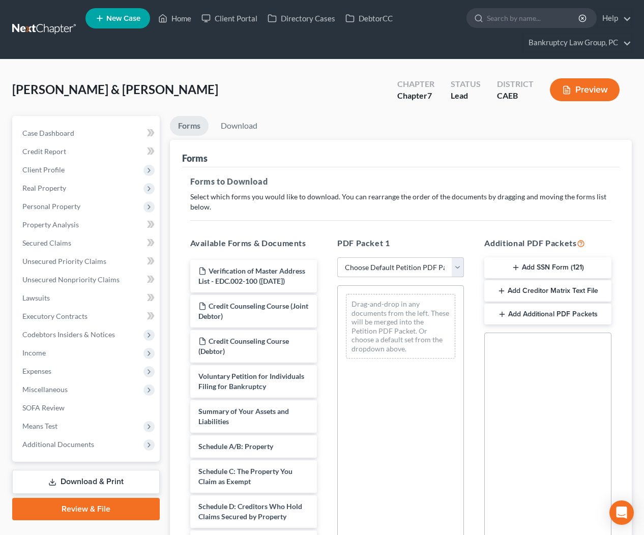
select select "4"
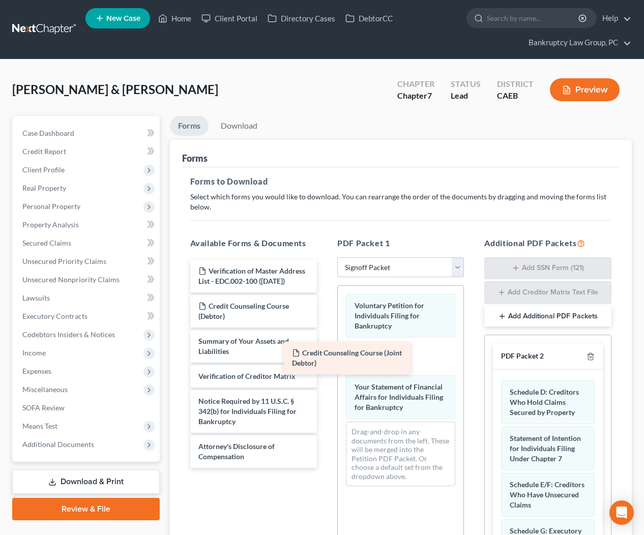
drag, startPoint x: 295, startPoint y: 311, endPoint x: 351, endPoint y: 345, distance: 65.7
click at [325, 359] on div "Credit Counseling Course (Joint Debtor) Verification of Master Address List - E…" at bounding box center [253, 364] width 143 height 208
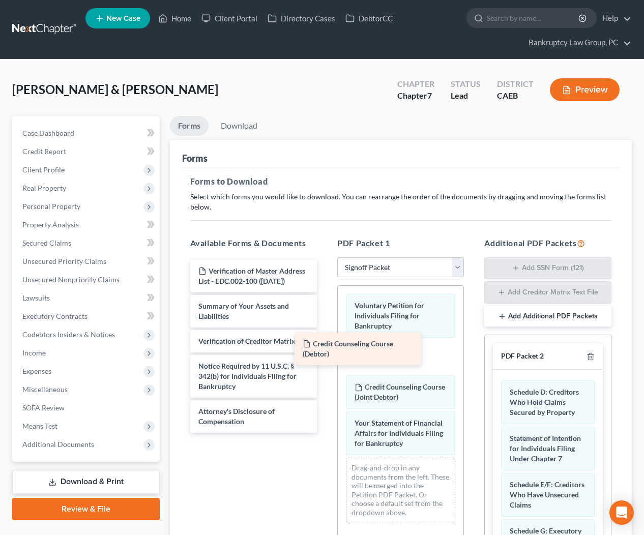
drag, startPoint x: 276, startPoint y: 312, endPoint x: 381, endPoint y: 351, distance: 111.1
click at [325, 351] on div "Credit Counseling Course (Debtor) Verification of Master Address List - EDC.002…" at bounding box center [253, 346] width 143 height 173
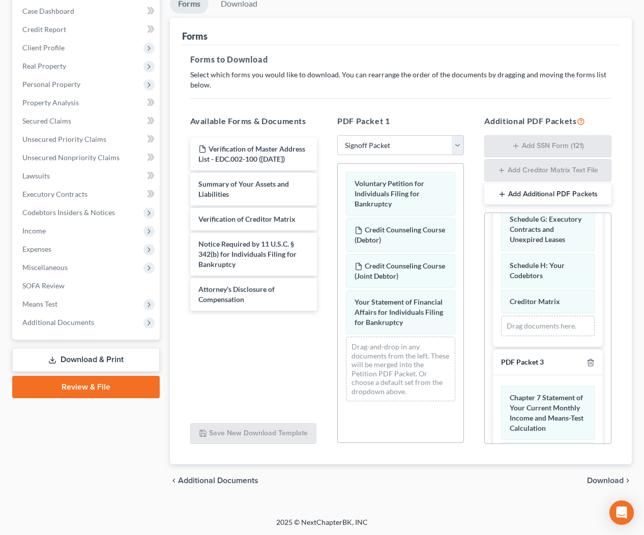
scroll to position [203, 0]
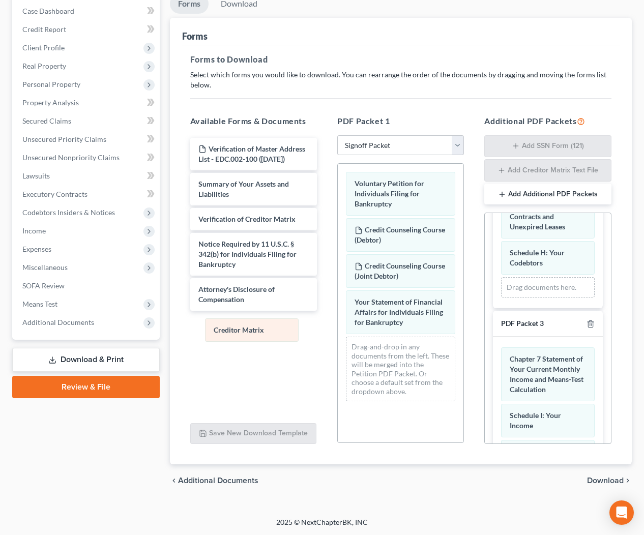
drag, startPoint x: 525, startPoint y: 289, endPoint x: 226, endPoint y: 330, distance: 301.5
click at [493, 308] on div "Creditor Matrix Schedule D: Creditors Who Hold Claims Secured by Property State…" at bounding box center [547, 176] width 109 height 263
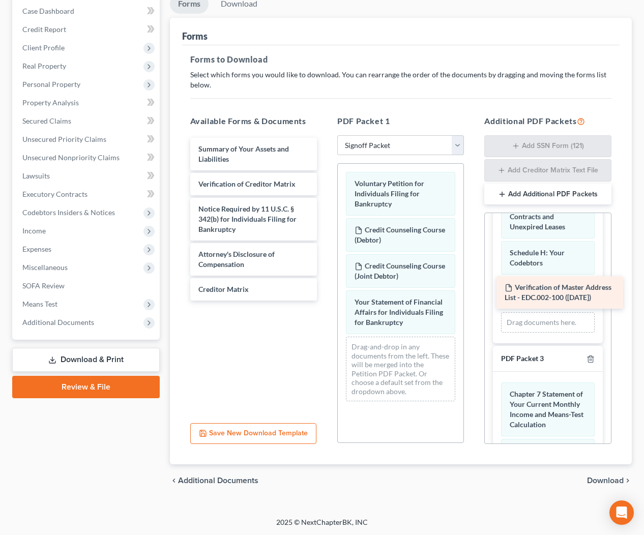
drag, startPoint x: 227, startPoint y: 155, endPoint x: 533, endPoint y: 294, distance: 335.9
click at [325, 294] on div "Verification of Master Address List - EDC.002-100 (08/12/2025) Verification of …" at bounding box center [253, 219] width 143 height 163
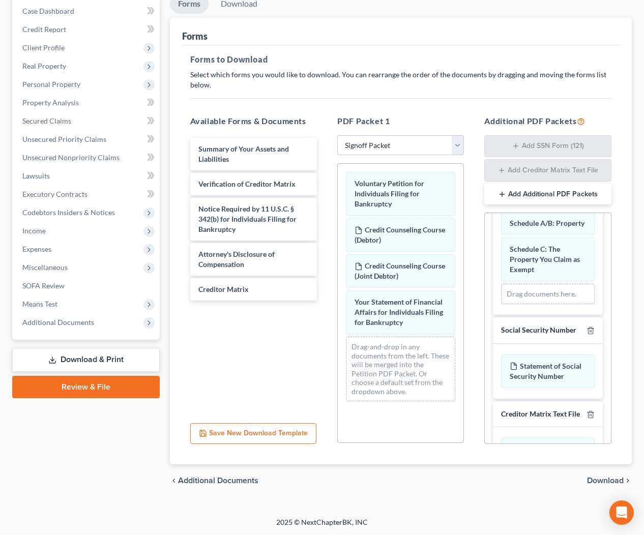
scroll to position [666, 0]
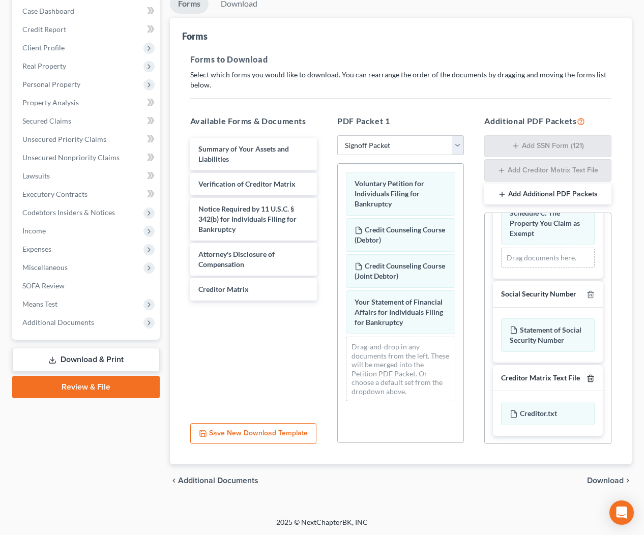
click at [589, 377] on icon "button" at bounding box center [591, 379] width 8 height 8
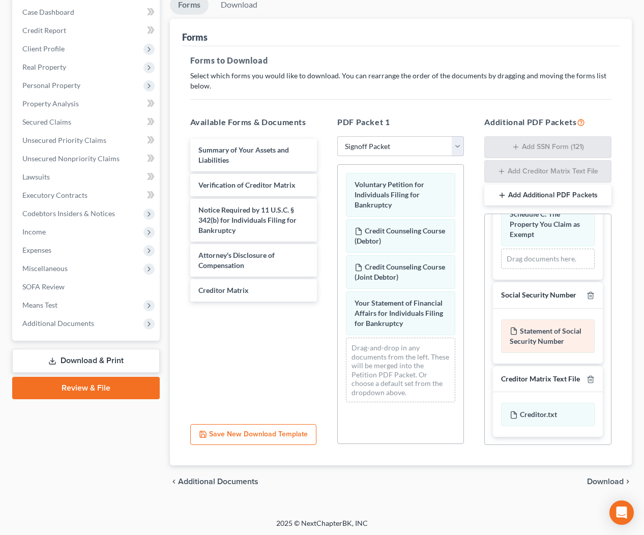
scroll to position [593, 0]
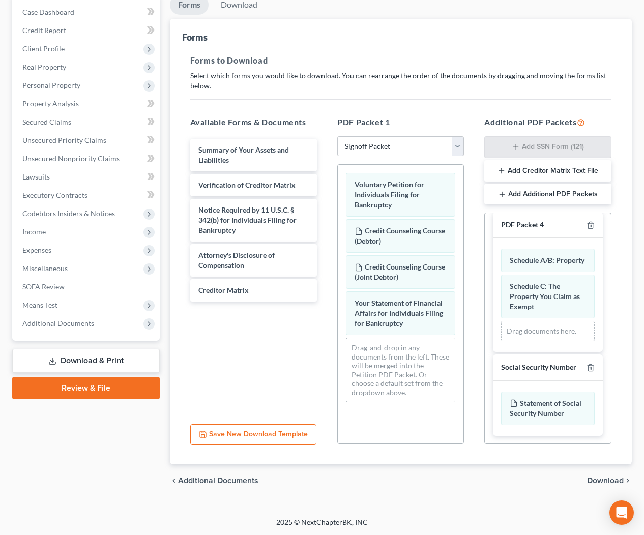
drag, startPoint x: 604, startPoint y: 479, endPoint x: 395, endPoint y: 300, distance: 274.6
click at [604, 479] on span "Download" at bounding box center [605, 481] width 37 height 8
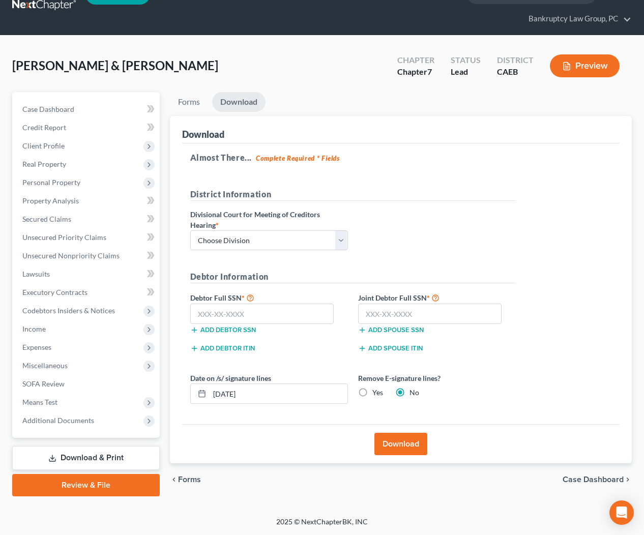
scroll to position [23, 0]
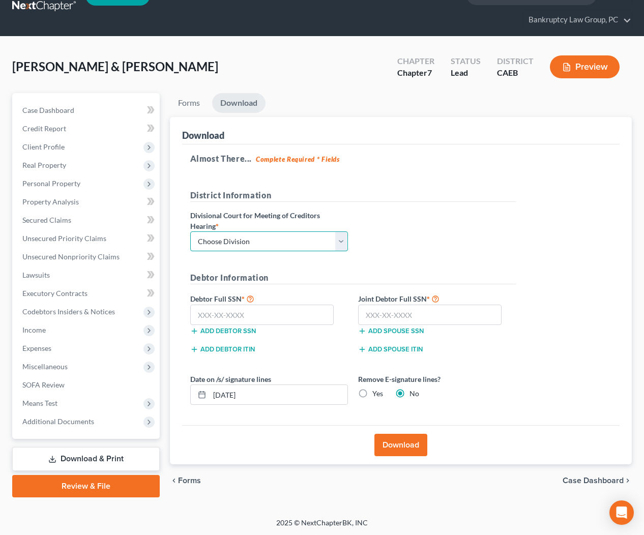
click at [304, 239] on select "Choose Division Fresno Modesto Sacramento" at bounding box center [269, 242] width 158 height 20
select select "2"
click at [301, 319] on input "text" at bounding box center [262, 315] width 144 height 20
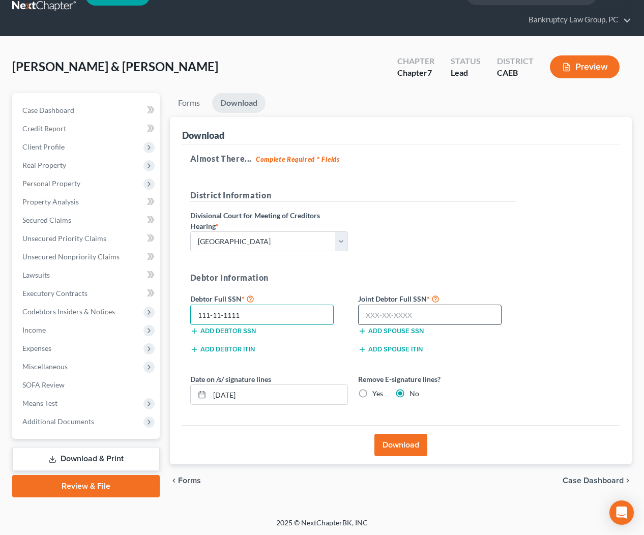
type input "111-11-1111"
click at [440, 320] on input "text" at bounding box center [430, 315] width 144 height 20
type input "111-11-1111"
drag, startPoint x: 362, startPoint y: 392, endPoint x: 355, endPoint y: 395, distance: 7.8
click at [372, 392] on label "Yes" at bounding box center [377, 394] width 11 height 10
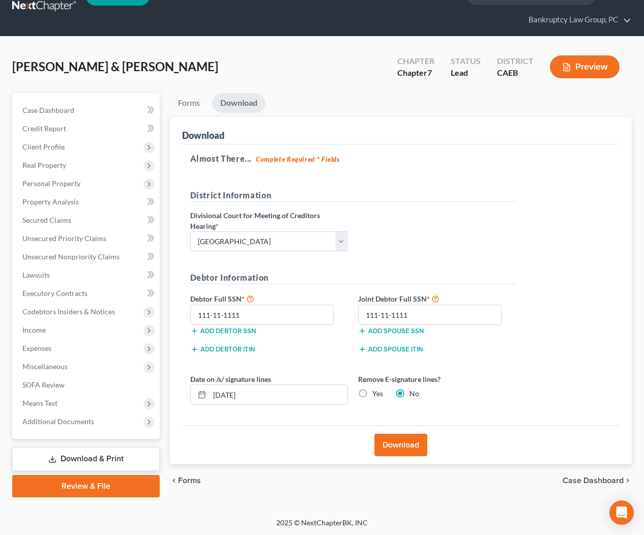
click at [377, 392] on input "Yes" at bounding box center [380, 392] width 7 height 7
radio input "true"
radio input "false"
drag, startPoint x: 298, startPoint y: 399, endPoint x: 163, endPoint y: 390, distance: 135.7
click at [163, 390] on div "Petition Navigation Case Dashboard Payments Invoices Payments Payments Credit R…" at bounding box center [322, 295] width 630 height 405
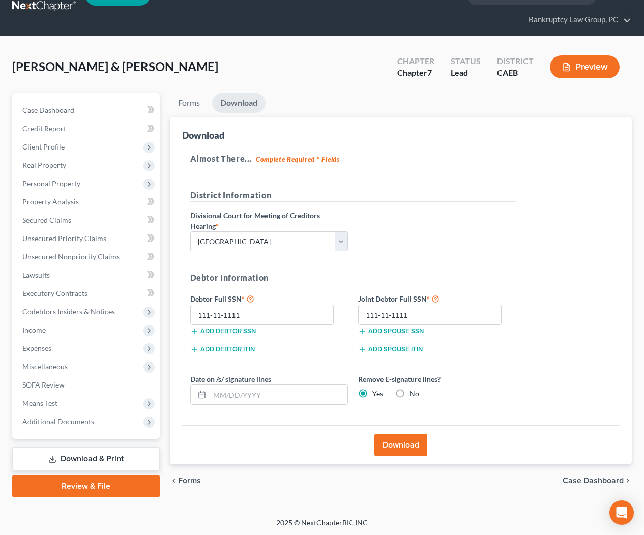
drag, startPoint x: 395, startPoint y: 447, endPoint x: 593, endPoint y: 302, distance: 245.4
click at [396, 447] on button "Download" at bounding box center [401, 445] width 53 height 22
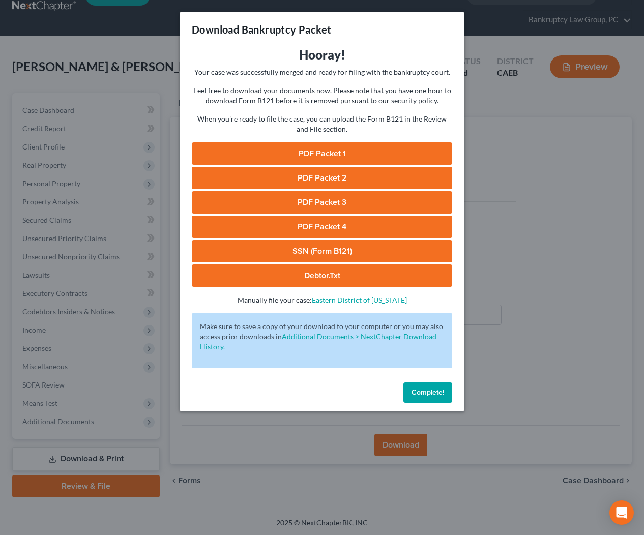
click at [331, 132] on p "When you're ready to file the case, you can upload the Form B121 in the Review …" at bounding box center [322, 124] width 261 height 20
click at [328, 155] on link "PDF Packet 1" at bounding box center [322, 153] width 261 height 22
click at [310, 189] on link "PDF Packet 2" at bounding box center [322, 178] width 261 height 22
click at [308, 200] on link "PDF Packet 3" at bounding box center [322, 202] width 261 height 22
click at [311, 228] on link "PDF Packet 4" at bounding box center [322, 227] width 261 height 22
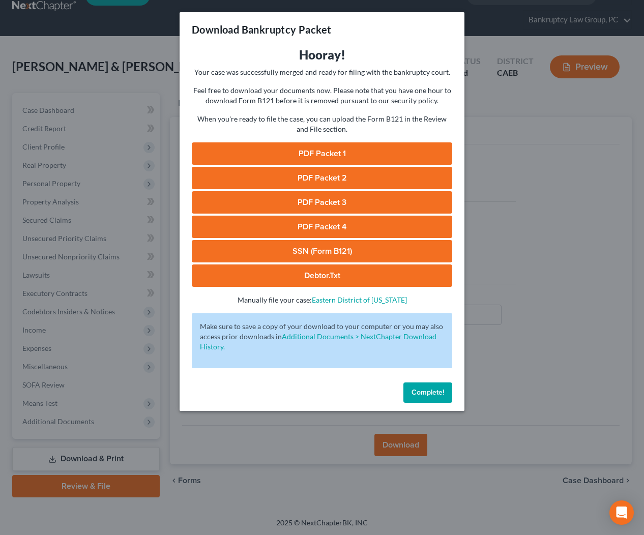
click at [346, 250] on link "SSN (Form B121)" at bounding box center [322, 251] width 261 height 22
drag, startPoint x: 428, startPoint y: 395, endPoint x: 421, endPoint y: 383, distance: 14.1
click at [428, 395] on span "Complete!" at bounding box center [428, 392] width 33 height 9
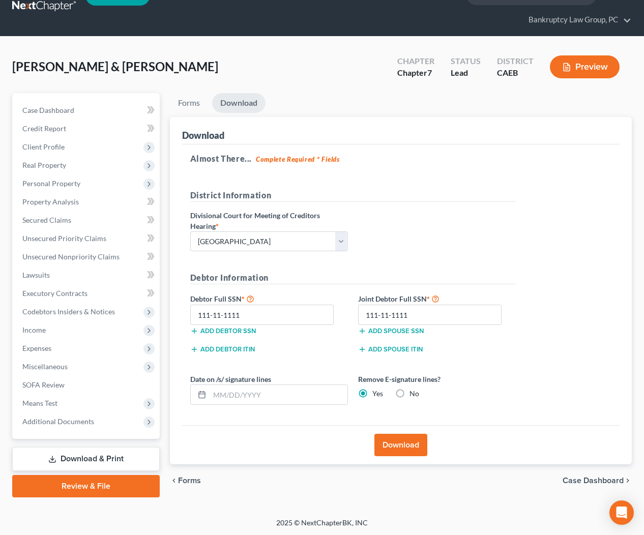
scroll to position [0, 0]
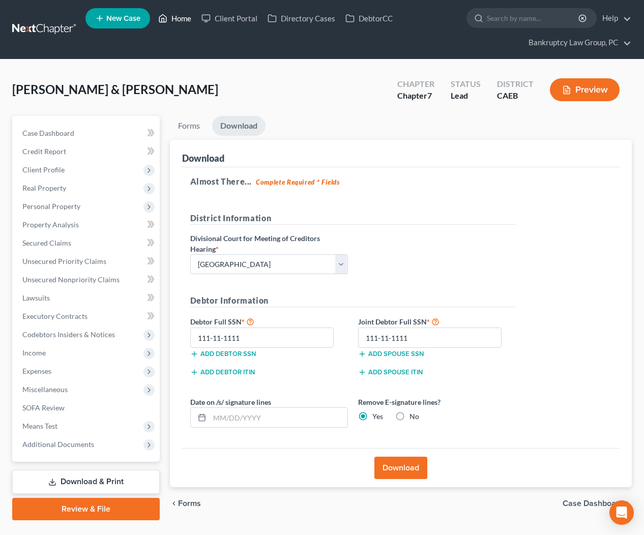
click at [179, 22] on link "Home" at bounding box center [174, 18] width 43 height 18
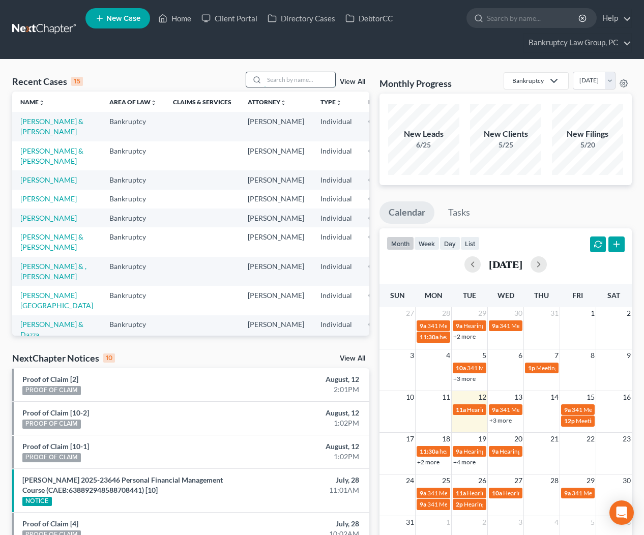
click at [307, 78] on input "search" at bounding box center [299, 79] width 71 height 15
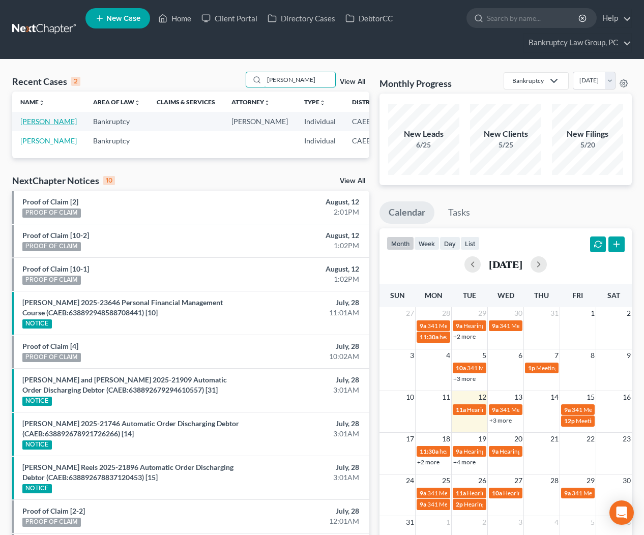
type input "MURPHY"
click at [38, 126] on link "[PERSON_NAME]" at bounding box center [48, 121] width 56 height 9
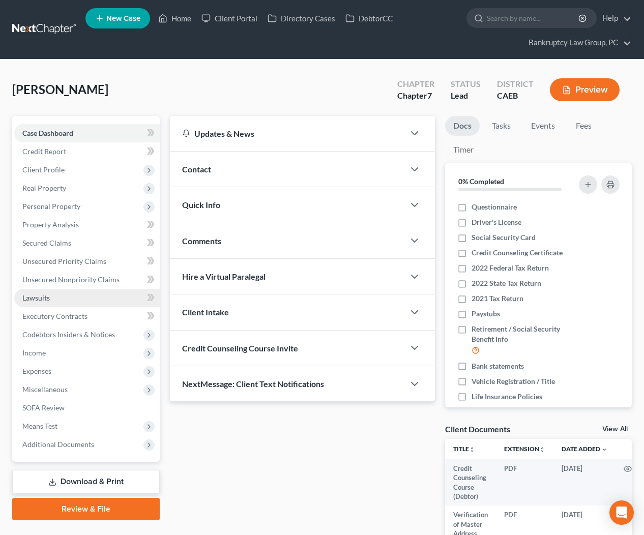
click at [44, 298] on span "Lawsuits" at bounding box center [35, 298] width 27 height 9
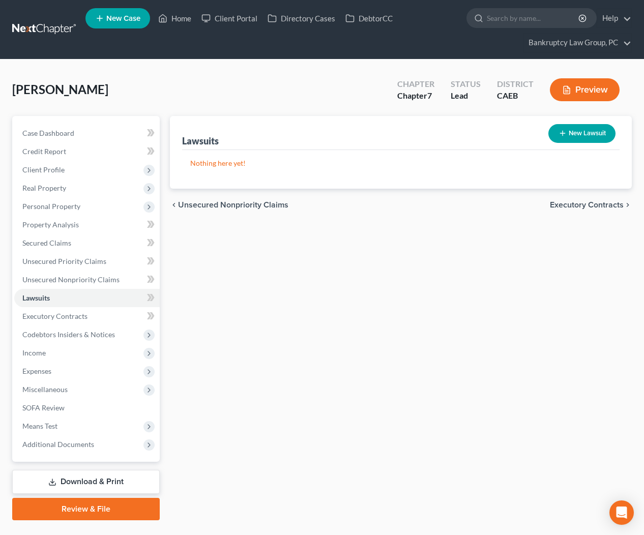
click at [583, 132] on button "New Lawsuit" at bounding box center [582, 133] width 67 height 19
select select "0"
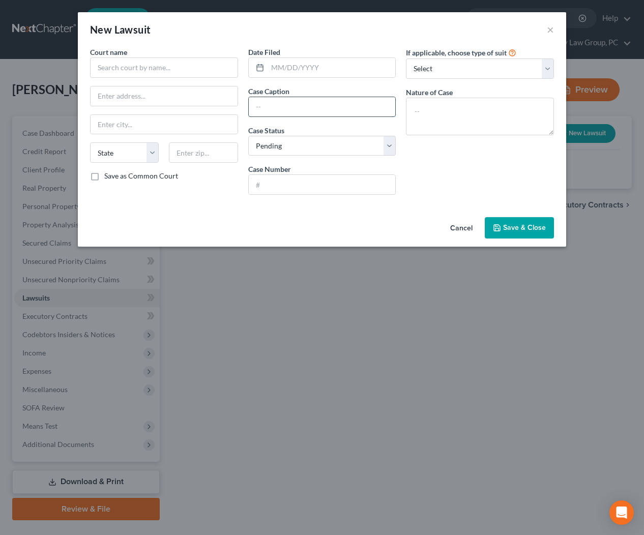
click at [276, 105] on input "text" at bounding box center [322, 106] width 147 height 19
click at [254, 107] on input "Bitwise Industry" at bounding box center [322, 106] width 147 height 19
click at [317, 107] on input "Bitwise Industry" at bounding box center [322, 106] width 147 height 19
click at [256, 107] on input "Bitwise Industries, Inc" at bounding box center [322, 106] width 147 height 19
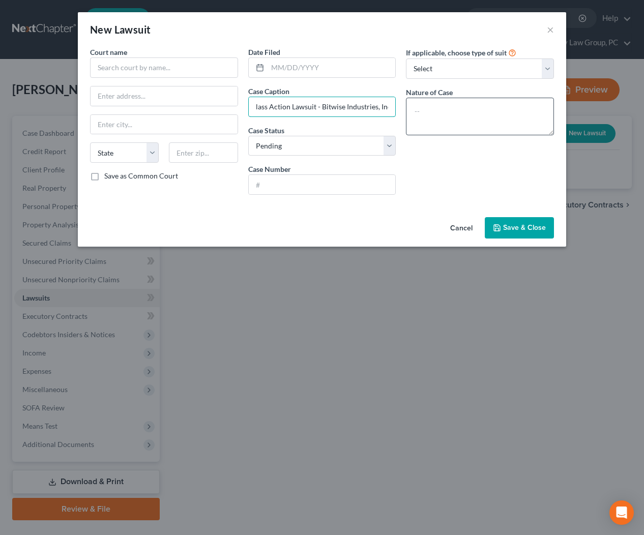
drag, startPoint x: 351, startPoint y: 106, endPoint x: 429, endPoint y: 106, distance: 78.4
click at [432, 106] on div "Court name * State AL AK AR AZ CA CO CT DE DC FL GA GU HI ID IL IN IA KS KY LA …" at bounding box center [322, 125] width 474 height 156
type input "Class Action Lawsuit - Bitwise Industries, Inc"
click at [132, 69] on input "text" at bounding box center [164, 68] width 148 height 20
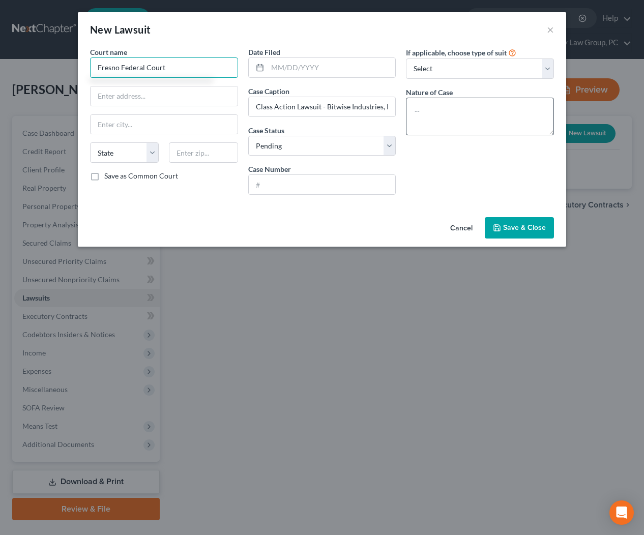
type input "Fresno Federal Court"
click at [474, 123] on textarea at bounding box center [480, 117] width 148 height 38
click at [464, 111] on textarea "Settlement of $4,2" at bounding box center [480, 117] width 148 height 38
type textarea "Settlement of $2,466.13 Net after taxes for Debtor"
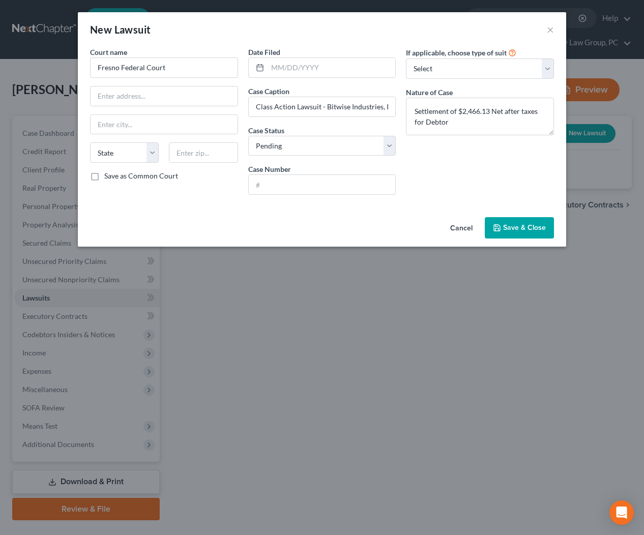
click at [511, 222] on button "Save & Close" at bounding box center [519, 227] width 69 height 21
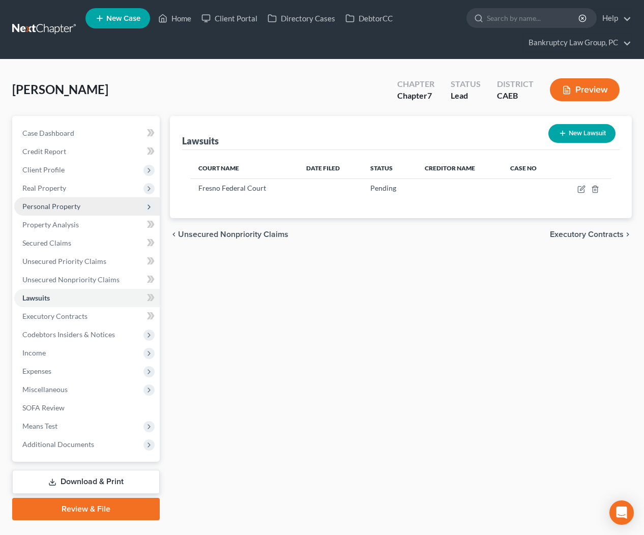
click at [48, 206] on span "Personal Property" at bounding box center [51, 206] width 58 height 9
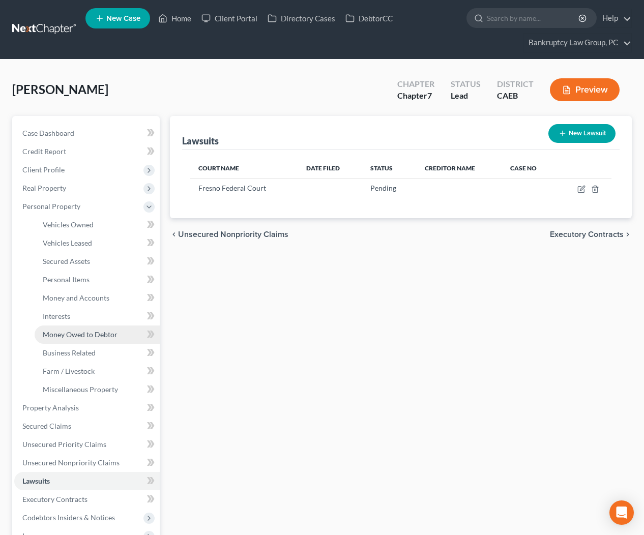
click at [74, 338] on link "Money Owed to Debtor" at bounding box center [97, 335] width 125 height 18
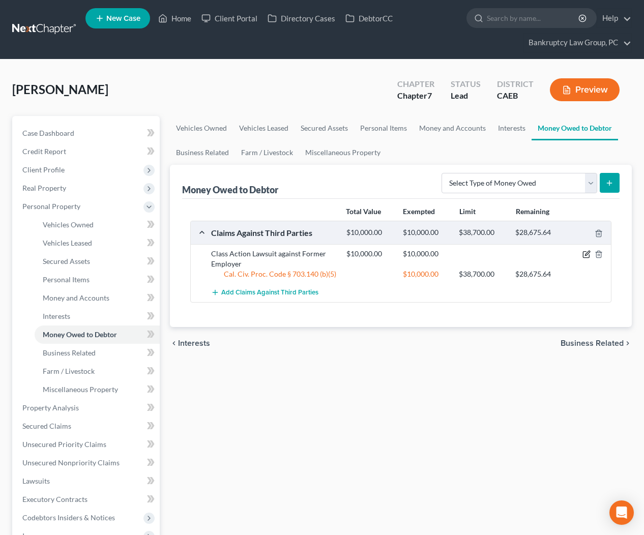
click at [587, 252] on icon "button" at bounding box center [587, 253] width 5 height 5
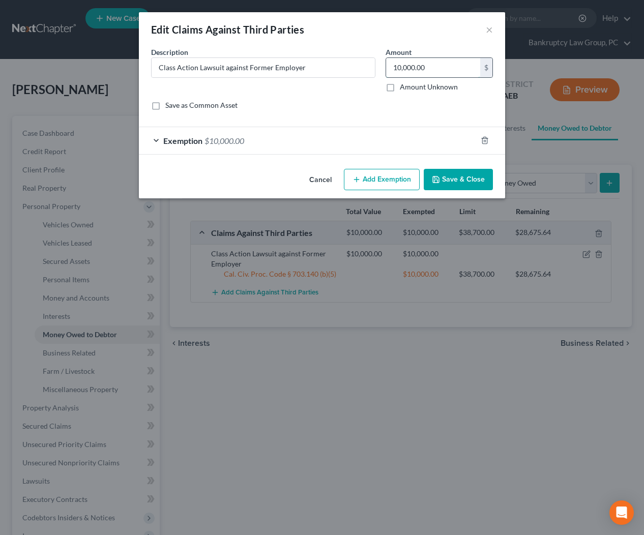
drag, startPoint x: 434, startPoint y: 69, endPoint x: 399, endPoint y: 69, distance: 34.6
click at [399, 68] on input "10,000.00" at bounding box center [433, 67] width 94 height 19
drag, startPoint x: 432, startPoint y: 69, endPoint x: 389, endPoint y: 68, distance: 42.2
click at [389, 68] on input "10,000.00" at bounding box center [433, 67] width 94 height 19
type input "0"
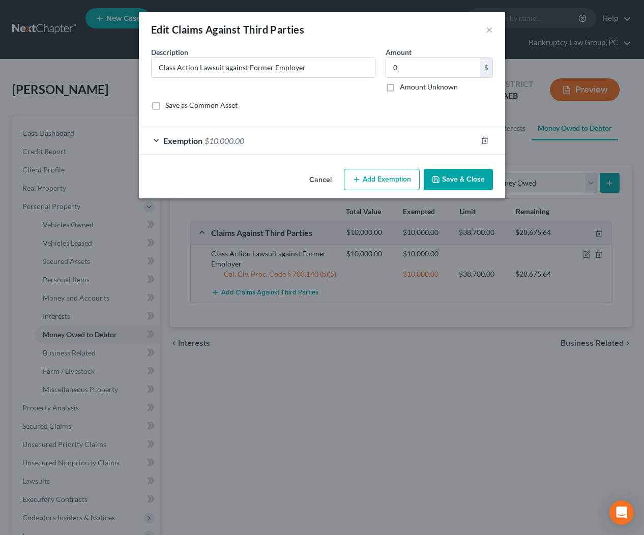
click at [400, 88] on label "Amount Unknown" at bounding box center [429, 87] width 58 height 10
click at [404, 88] on input "Amount Unknown" at bounding box center [407, 85] width 7 height 7
checkbox input "true"
type input "0.00"
click at [345, 70] on input "Class Action Lawsuit against Former Employer" at bounding box center [263, 67] width 223 height 19
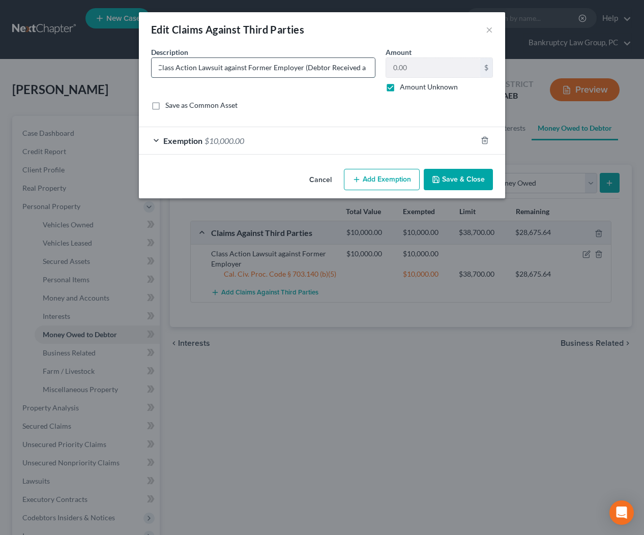
click at [357, 70] on input "Class Action Lawsuit against Former Employer (Debtor Received a Net Payment of …" at bounding box center [263, 67] width 223 height 19
click at [370, 68] on input "Class Action Lawsuit against Former Employer (Debtor Received a Net Payment of …" at bounding box center [263, 67] width 223 height 19
type input "Class Action Lawsuit against Former Employer (Debtor Received a Net Payment of …"
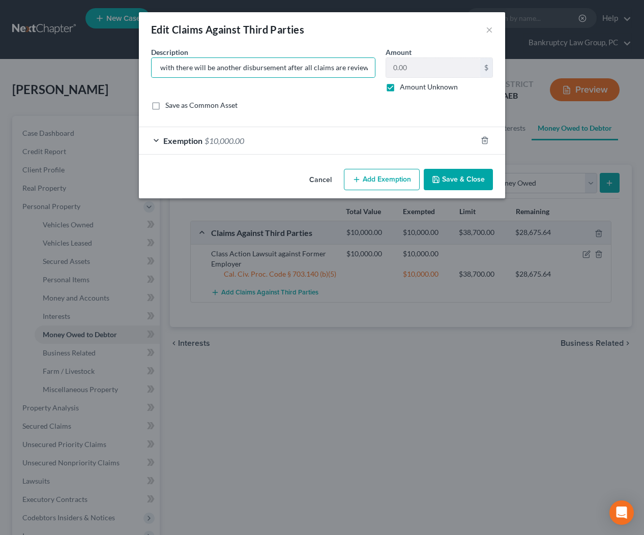
scroll to position [0, 0]
click at [471, 181] on button "Save & Close" at bounding box center [458, 179] width 69 height 21
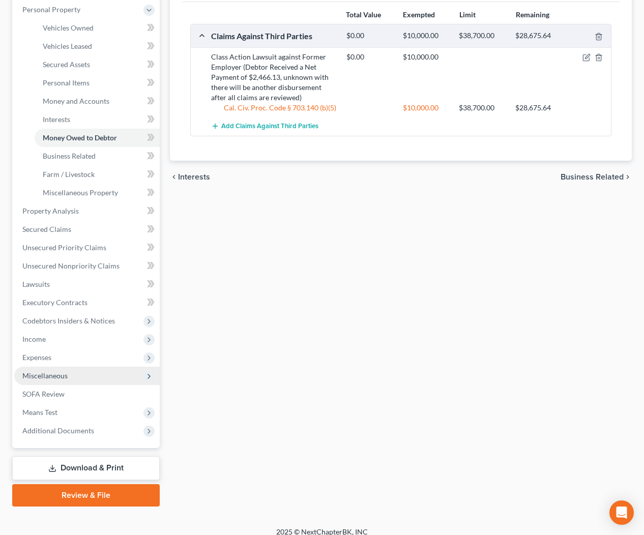
scroll to position [198, 0]
click at [48, 375] on span "Miscellaneous" at bounding box center [44, 374] width 45 height 9
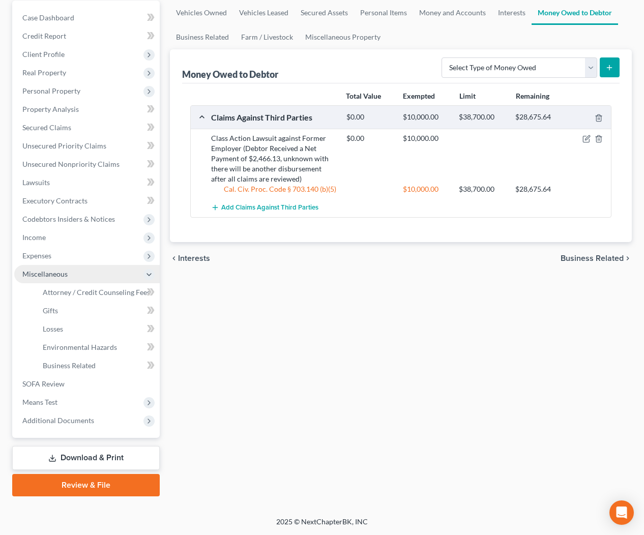
scroll to position [114, 0]
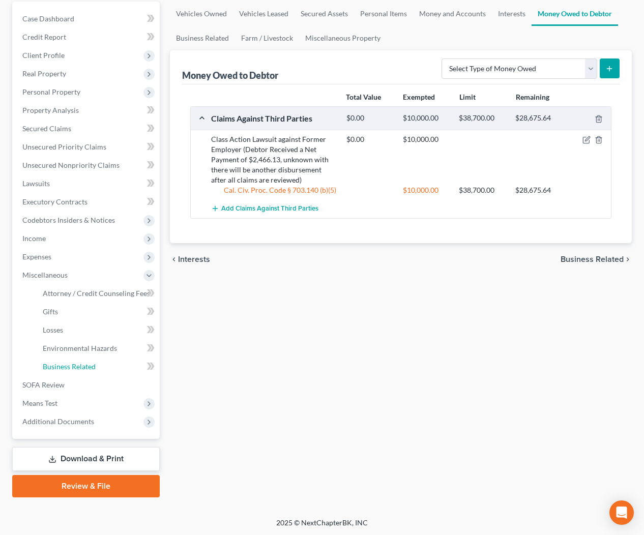
drag, startPoint x: 54, startPoint y: 367, endPoint x: 310, endPoint y: 347, distance: 257.2
click at [54, 367] on span "Business Related" at bounding box center [69, 366] width 53 height 9
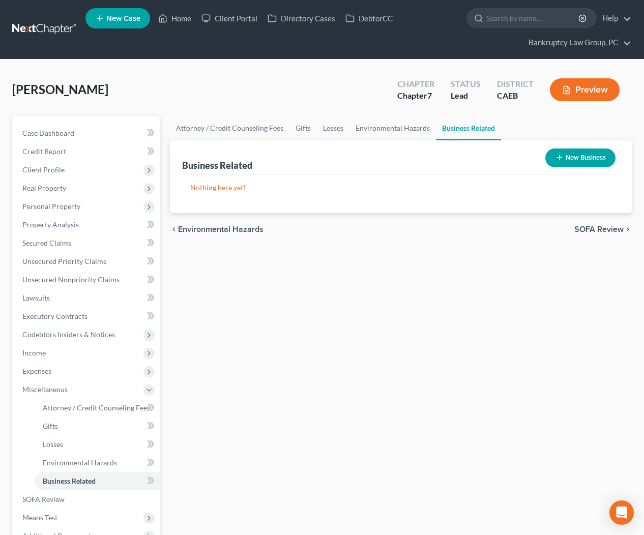
click at [589, 157] on button "New Business" at bounding box center [581, 158] width 70 height 19
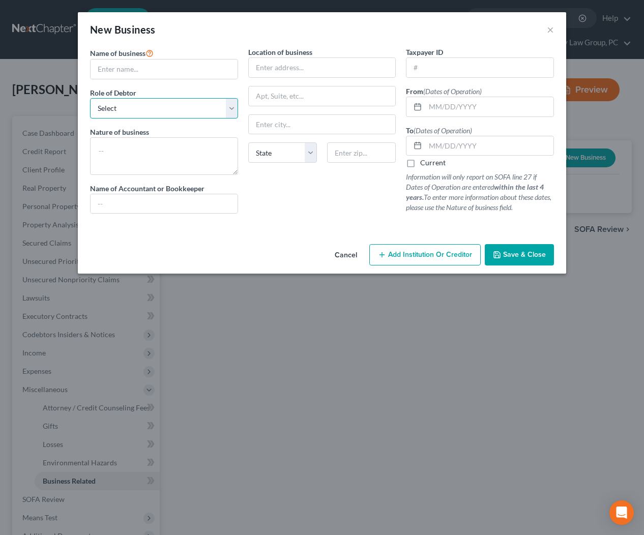
click at [180, 108] on select "Select A member of a limited liability company (LLC) or limited liability partn…" at bounding box center [164, 108] width 148 height 20
click at [216, 109] on select "Select A member of a limited liability company (LLC) or limited liability partn…" at bounding box center [164, 108] width 148 height 20
select select "member"
click at [146, 72] on input "text" at bounding box center [164, 69] width 147 height 19
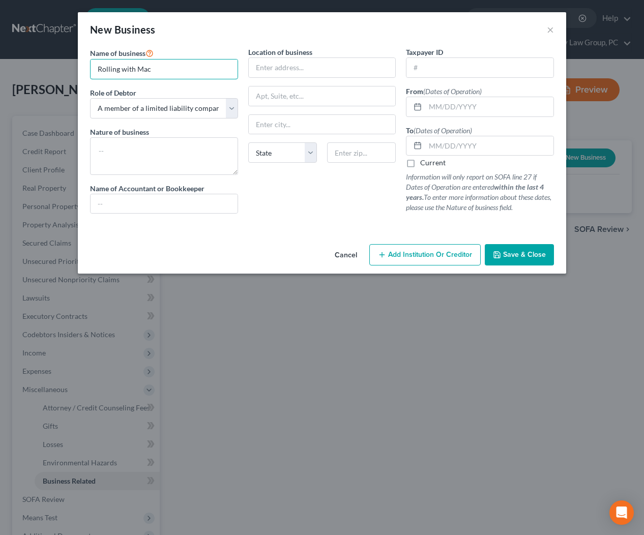
drag, startPoint x: 118, startPoint y: 70, endPoint x: 131, endPoint y: 93, distance: 25.8
click at [118, 70] on input "Rolling with Mac" at bounding box center [164, 69] width 147 height 19
type input "Rollin with Mac"
click at [275, 69] on input "text" at bounding box center [322, 67] width 147 height 19
click at [446, 106] on input "text" at bounding box center [489, 106] width 128 height 19
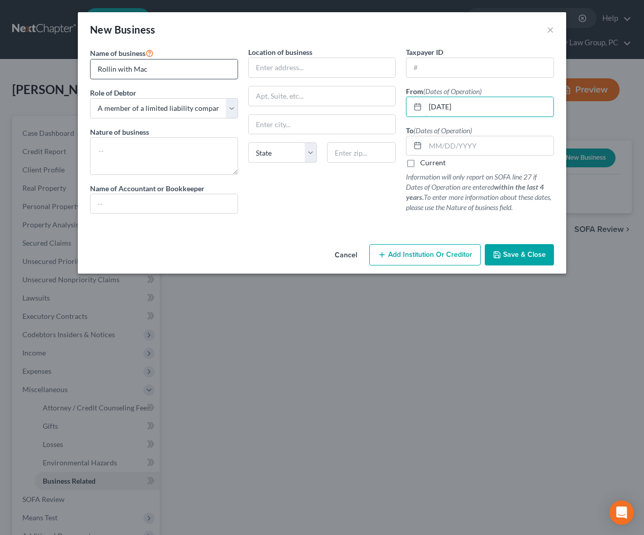
type input "08/16/2023"
click at [200, 72] on input "Rollin with Mac" at bounding box center [164, 69] width 147 height 19
type input "Rollin with Mac, LLC"
click at [442, 149] on input "text" at bounding box center [489, 145] width 128 height 19
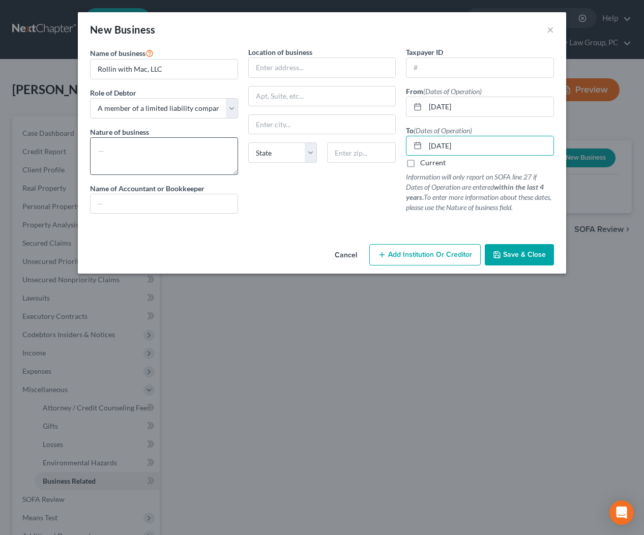
type input "08/17/2023"
click at [127, 159] on textarea at bounding box center [164, 156] width 148 height 38
click at [130, 151] on textarea "Rolled Icecream Business" at bounding box center [164, 156] width 148 height 38
click at [196, 153] on textarea "Rolled Ice cream Business" at bounding box center [164, 156] width 148 height 38
type textarea "Rolled Ice cream Business Never operated, was just formed"
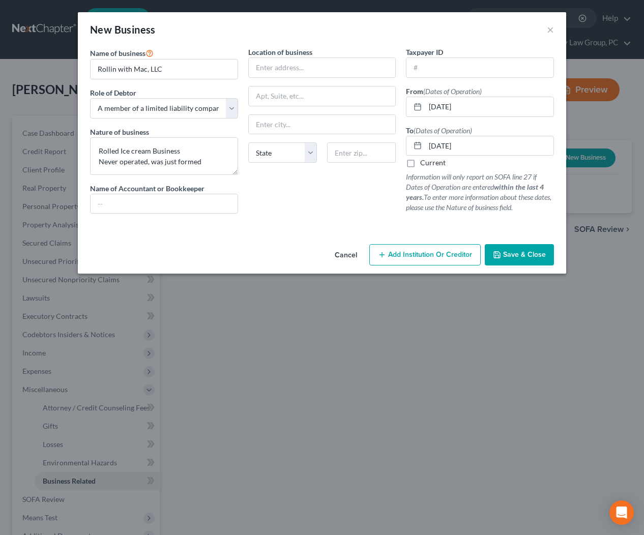
click at [265, 79] on div "Location of business State AL AK AR AZ CA CO CT DE DC FL GA GU HI ID IL IN IA K…" at bounding box center [322, 134] width 158 height 175
click at [271, 60] on input "text" at bounding box center [322, 67] width 147 height 19
type input "1250 Oliver Road"
type input "94533"
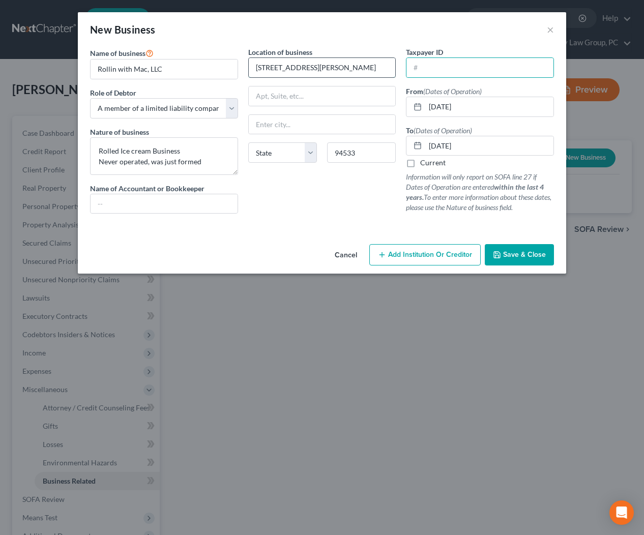
click at [271, 62] on input "1250 Oliver Road" at bounding box center [322, 67] width 147 height 19
type input "[GEOGRAPHIC_DATA]"
select select "4"
click at [524, 245] on button "Save & Close" at bounding box center [519, 254] width 69 height 21
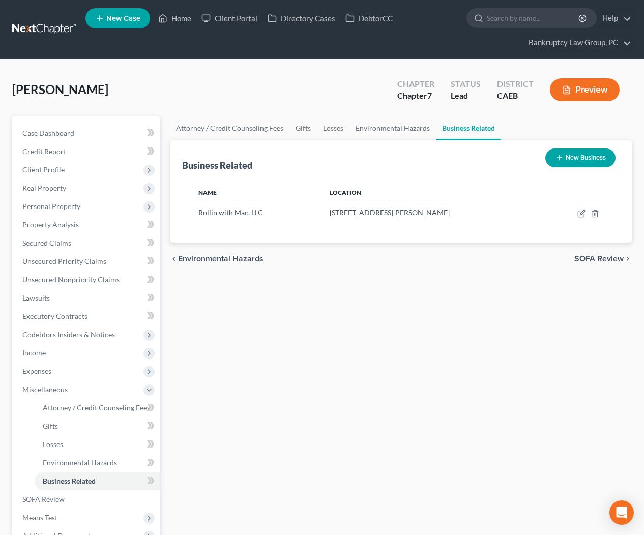
click at [487, 274] on div "chevron_left Environmental Hazards SOFA Review chevron_right" at bounding box center [401, 259] width 463 height 33
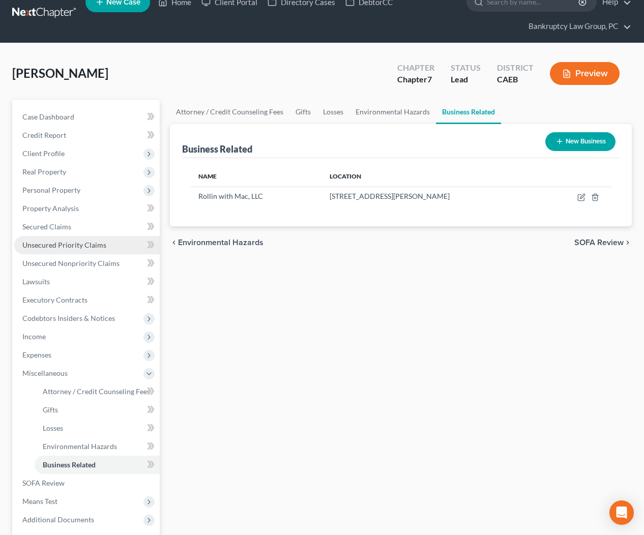
scroll to position [28, 0]
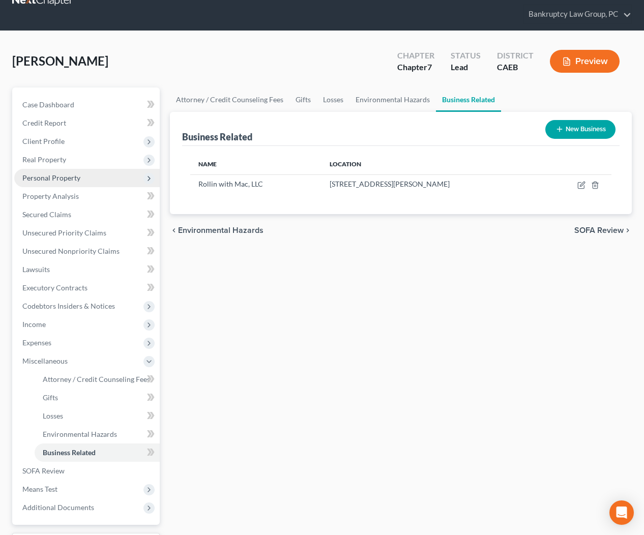
click at [61, 180] on span "Personal Property" at bounding box center [51, 178] width 58 height 9
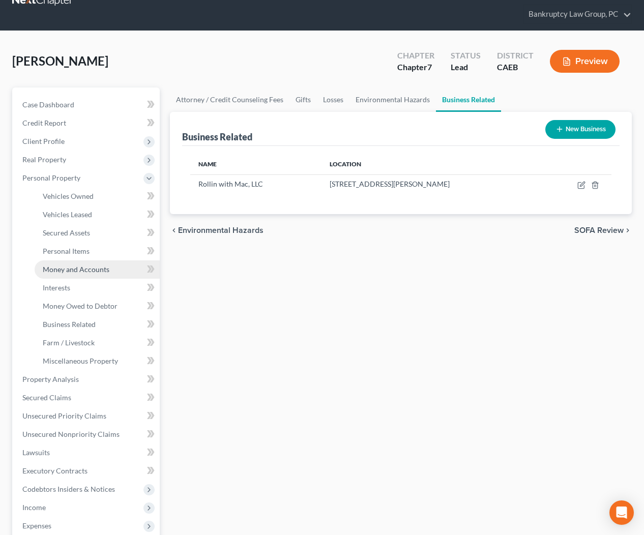
click at [61, 264] on link "Money and Accounts" at bounding box center [97, 270] width 125 height 18
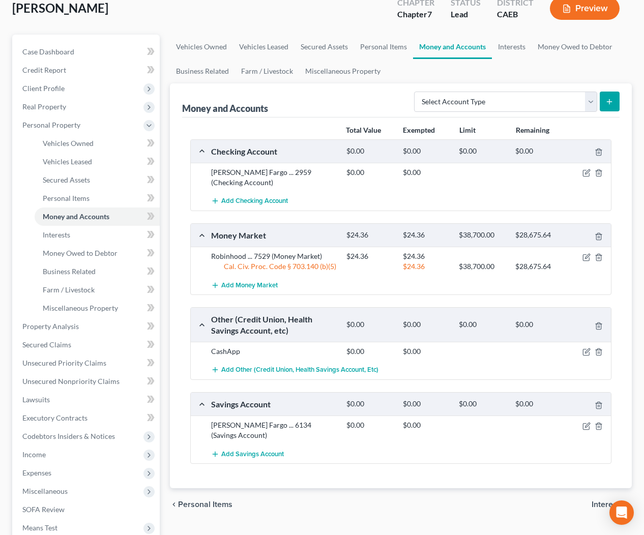
scroll to position [110, 0]
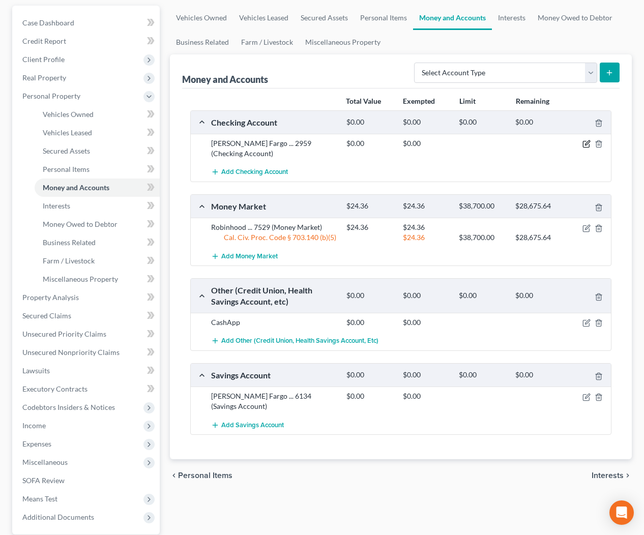
click at [586, 142] on icon "button" at bounding box center [587, 144] width 8 height 8
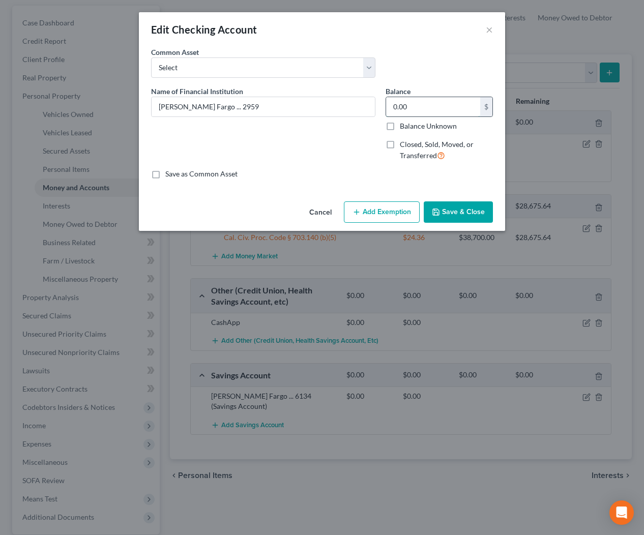
click at [431, 106] on input "0.00" at bounding box center [433, 106] width 94 height 19
click at [390, 208] on button "Add Exemption" at bounding box center [382, 212] width 76 height 21
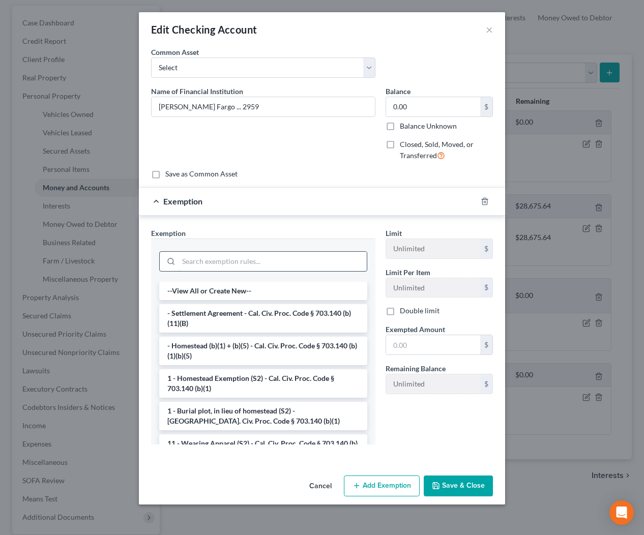
click at [284, 263] on input "search" at bounding box center [273, 261] width 188 height 19
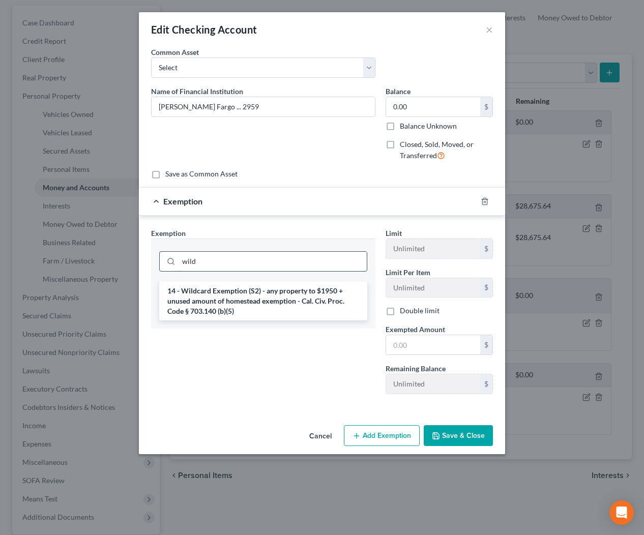
type input "wild"
click at [286, 303] on li "14 - Wildcard Exemption (S2) - any property to $1950 + unused amount of homeste…" at bounding box center [263, 301] width 208 height 39
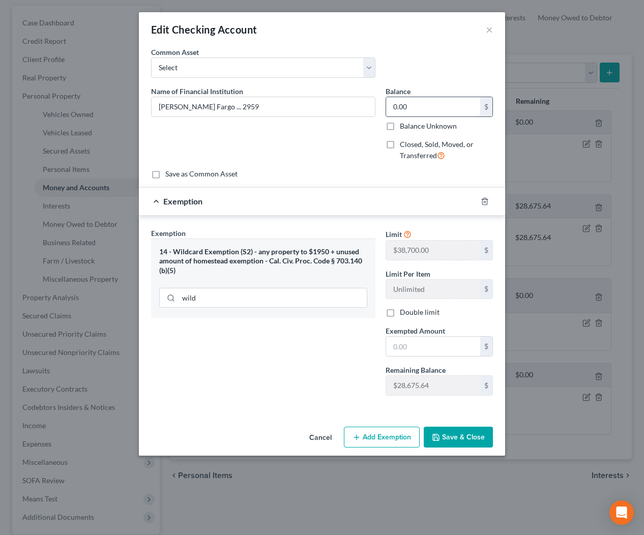
click at [441, 105] on input "0.00" at bounding box center [433, 106] width 94 height 19
type input "978.63"
click at [446, 346] on input "text" at bounding box center [433, 346] width 94 height 19
type input "978.63"
click at [469, 441] on button "Save & Close" at bounding box center [458, 437] width 69 height 21
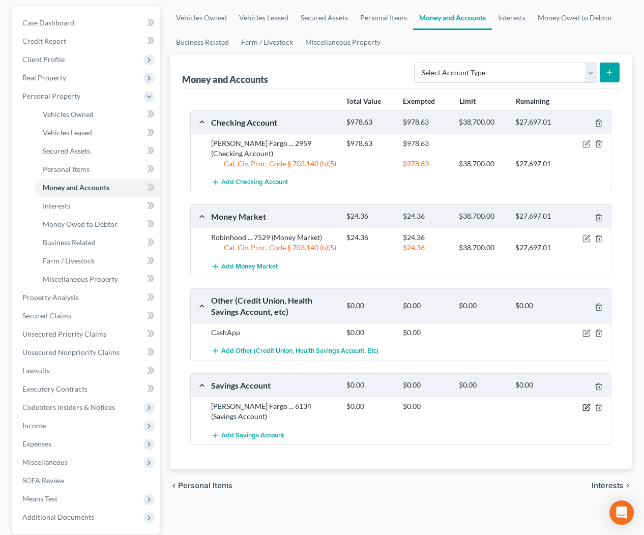
click at [586, 404] on icon "button" at bounding box center [587, 408] width 8 height 8
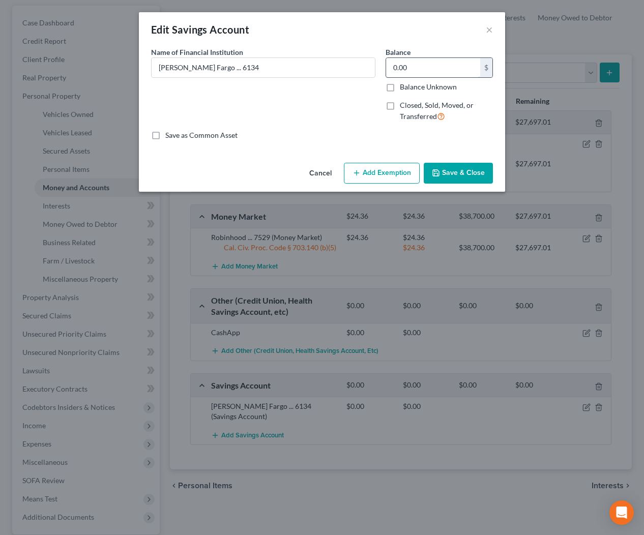
click at [449, 64] on input "0.00" at bounding box center [433, 67] width 94 height 19
type input "134.01"
drag, startPoint x: 407, startPoint y: 170, endPoint x: 387, endPoint y: 185, distance: 24.4
click at [406, 170] on button "Add Exemption" at bounding box center [382, 173] width 76 height 21
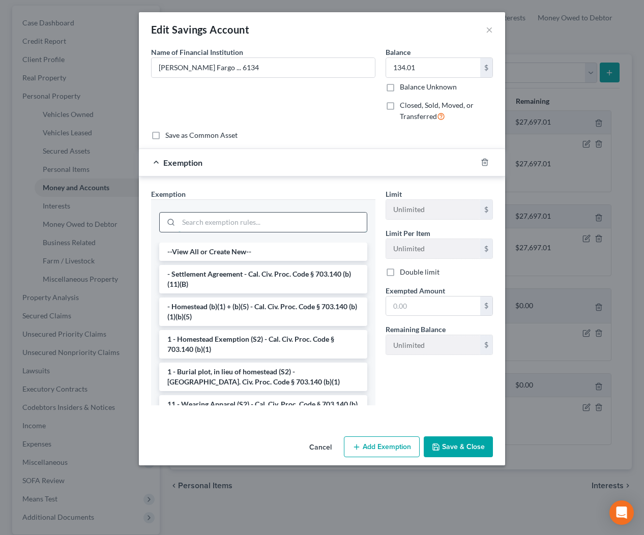
click at [307, 222] on input "search" at bounding box center [273, 222] width 188 height 19
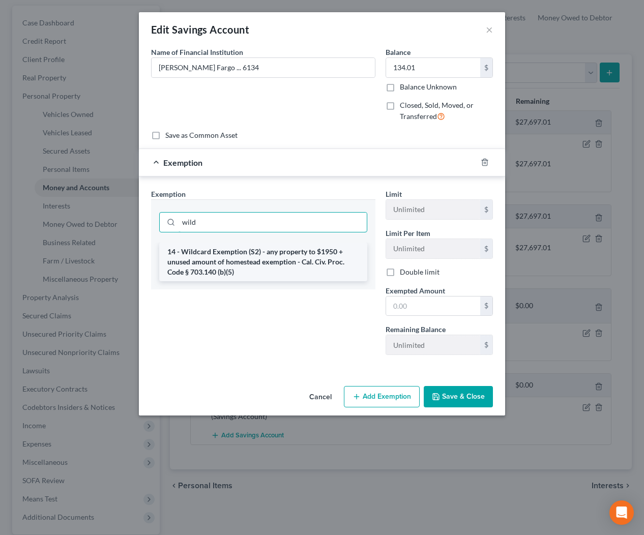
type input "wild"
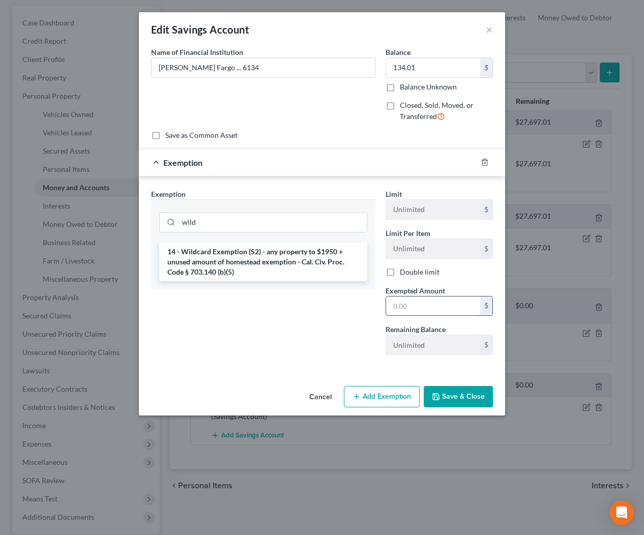
drag, startPoint x: 289, startPoint y: 264, endPoint x: 397, endPoint y: 308, distance: 117.1
click at [290, 264] on li "14 - Wildcard Exemption (S2) - any property to $1950 + unused amount of homeste…" at bounding box center [263, 262] width 208 height 39
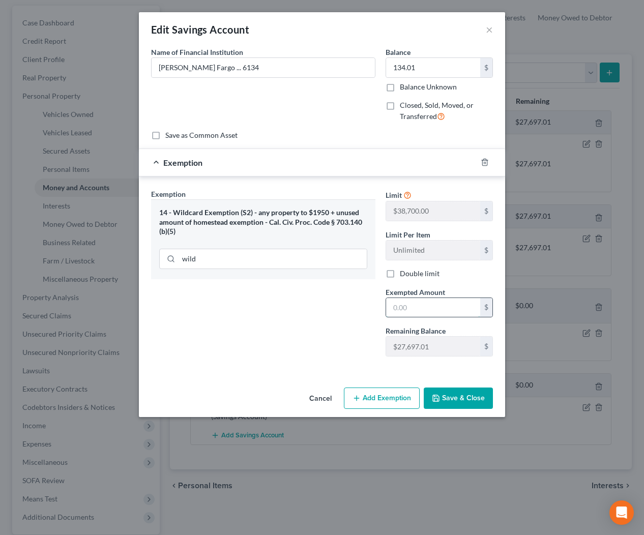
click at [429, 309] on input "text" at bounding box center [433, 307] width 94 height 19
type input "134.01"
click at [461, 403] on button "Save & Close" at bounding box center [458, 398] width 69 height 21
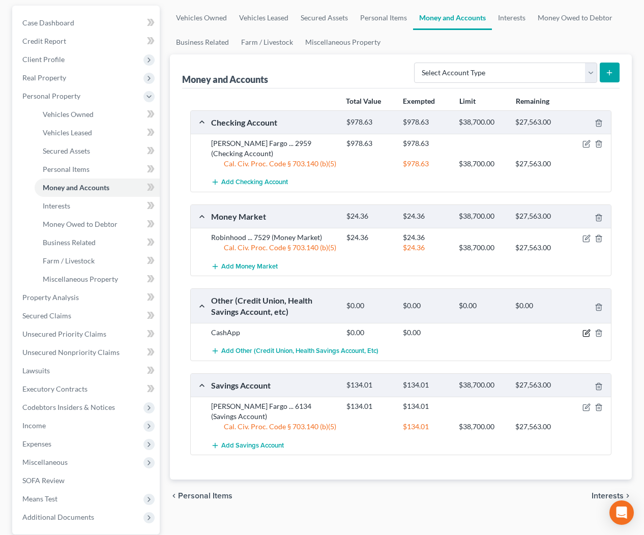
click at [587, 330] on icon "button" at bounding box center [587, 332] width 5 height 5
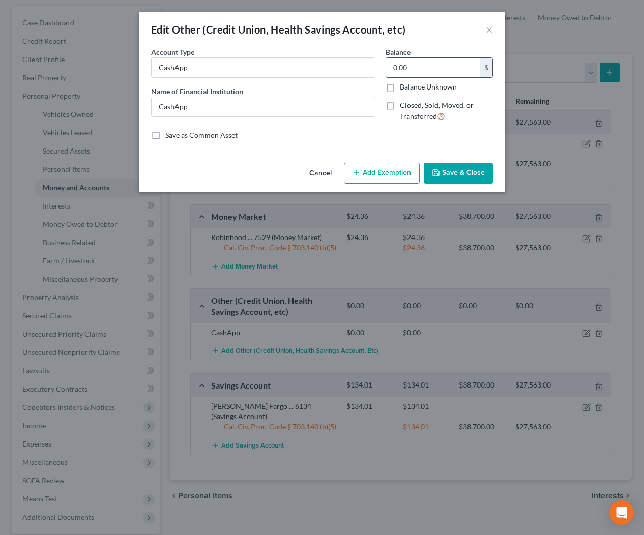
click at [431, 69] on input "0.00" at bounding box center [433, 67] width 94 height 19
type input "5.00"
click at [366, 167] on button "Add Exemption" at bounding box center [382, 173] width 76 height 21
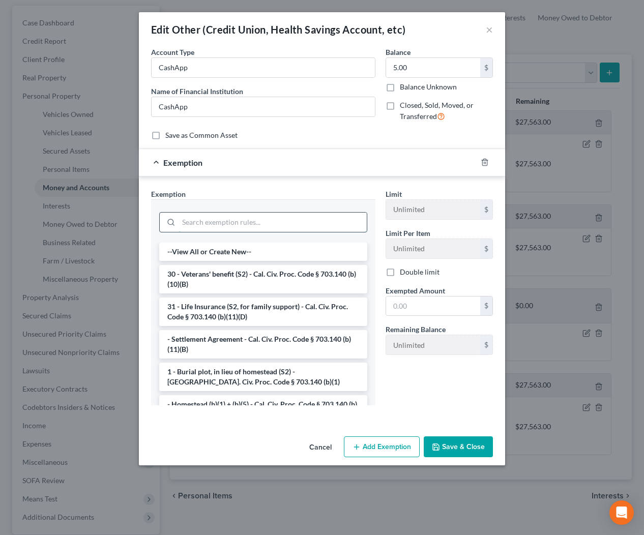
click at [326, 220] on input "search" at bounding box center [273, 222] width 188 height 19
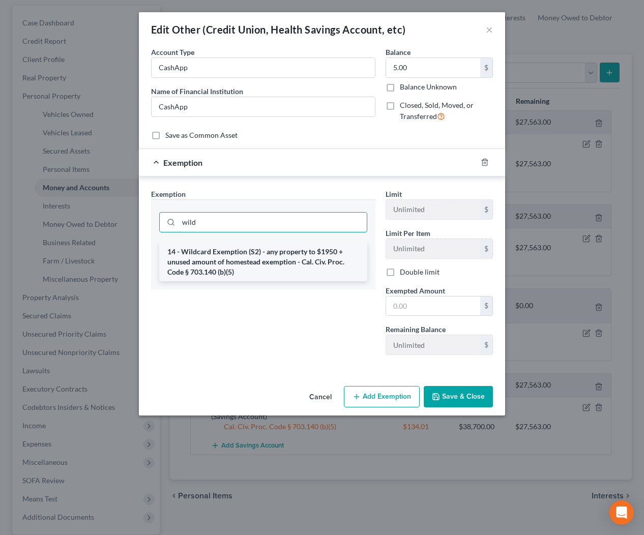
type input "wild"
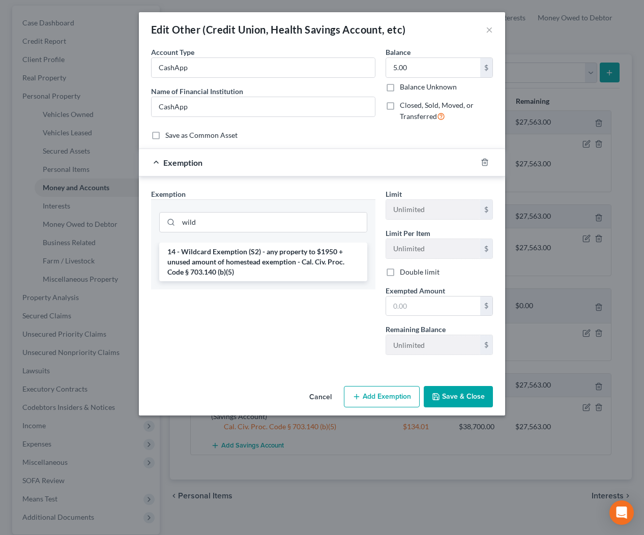
drag, startPoint x: 329, startPoint y: 255, endPoint x: 371, endPoint y: 282, distance: 50.1
click at [330, 255] on li "14 - Wildcard Exemption (S2) - any property to $1950 + unused amount of homeste…" at bounding box center [263, 262] width 208 height 39
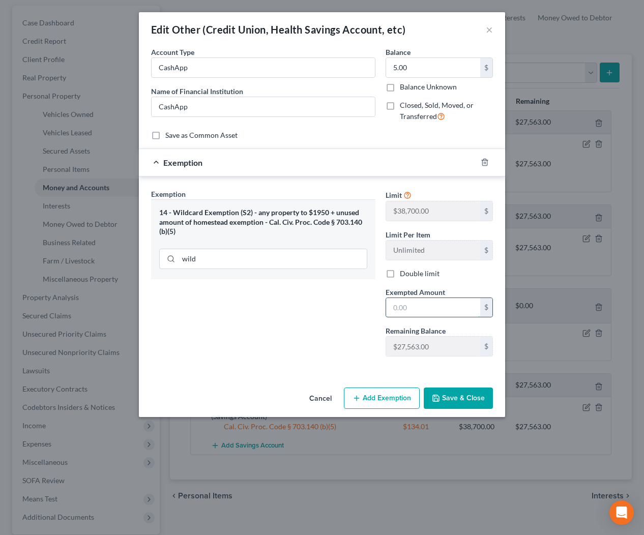
click at [434, 313] on input "text" at bounding box center [433, 307] width 94 height 19
type input "5.00"
click at [455, 393] on button "Save & Close" at bounding box center [458, 398] width 69 height 21
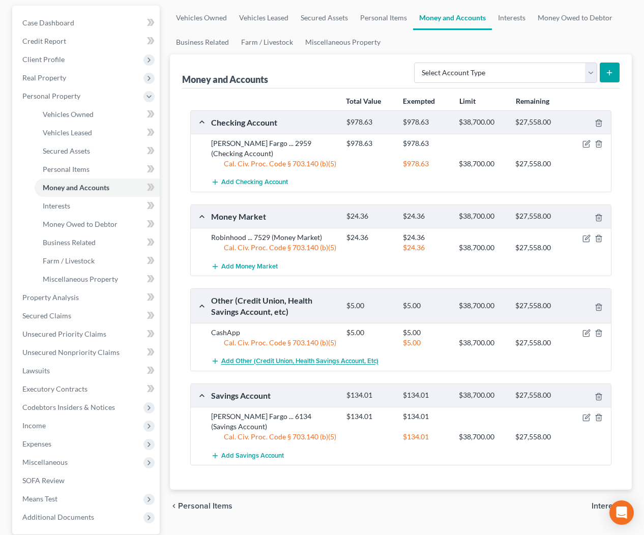
click at [295, 355] on button "Add Other (Credit Union, Health Savings Account, etc)" at bounding box center [294, 361] width 167 height 19
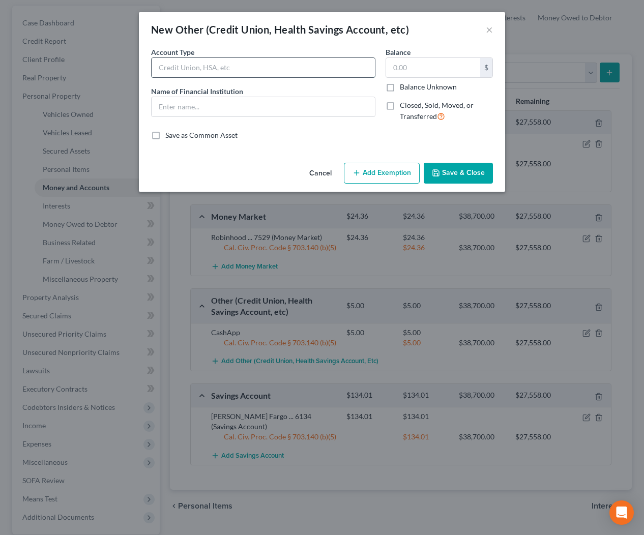
click at [276, 62] on input "text" at bounding box center [263, 67] width 223 height 19
type input "Coinbase"
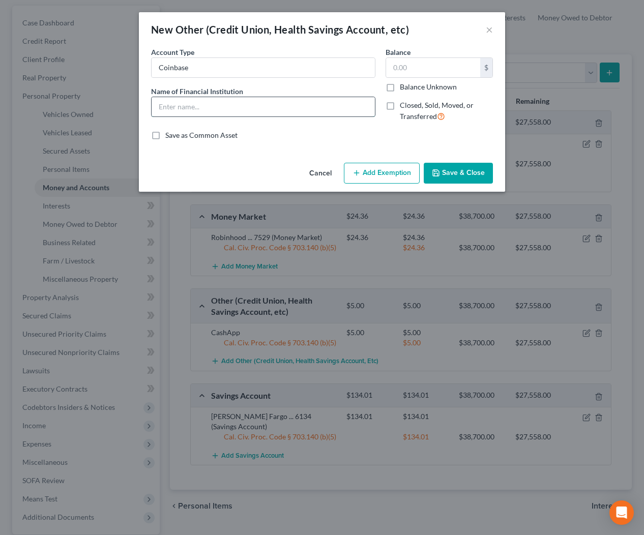
click at [232, 109] on input "text" at bounding box center [263, 106] width 223 height 19
type input "Coinbase"
click at [429, 64] on input "text" at bounding box center [433, 67] width 94 height 19
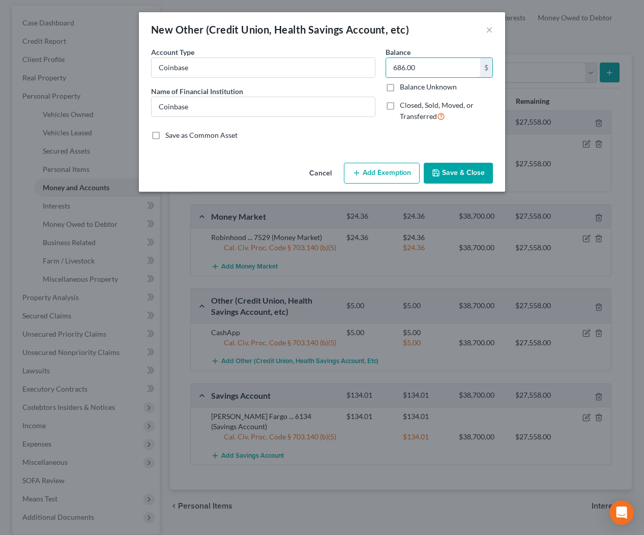
type input "686.00"
click at [406, 175] on button "Add Exemption" at bounding box center [382, 173] width 76 height 21
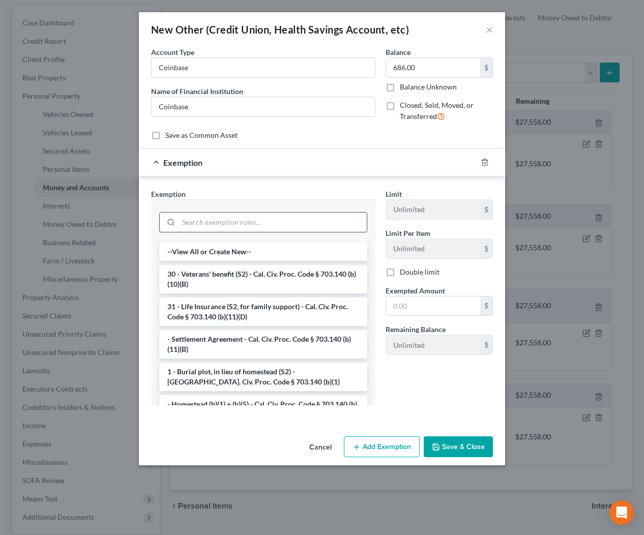
click at [342, 224] on input "search" at bounding box center [273, 222] width 188 height 19
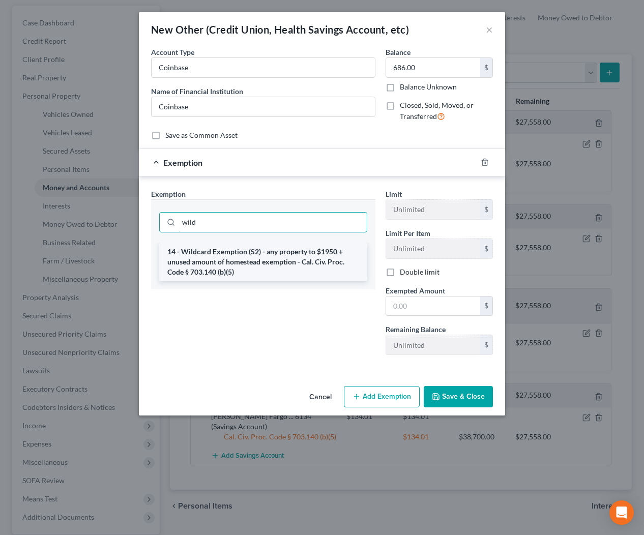
type input "wild"
drag, startPoint x: 320, startPoint y: 261, endPoint x: 337, endPoint y: 278, distance: 24.5
click at [320, 261] on li "14 - Wildcard Exemption (S2) - any property to $1950 + unused amount of homeste…" at bounding box center [263, 262] width 208 height 39
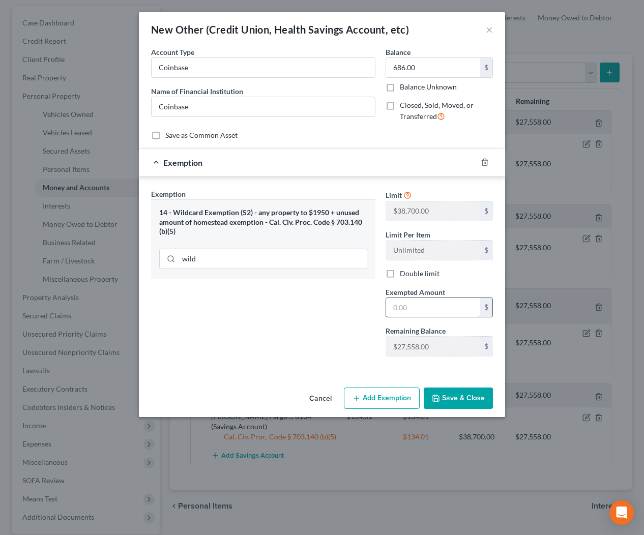
click at [438, 310] on input "text" at bounding box center [433, 307] width 94 height 19
type input "686"
click at [470, 400] on button "Save & Close" at bounding box center [458, 398] width 69 height 21
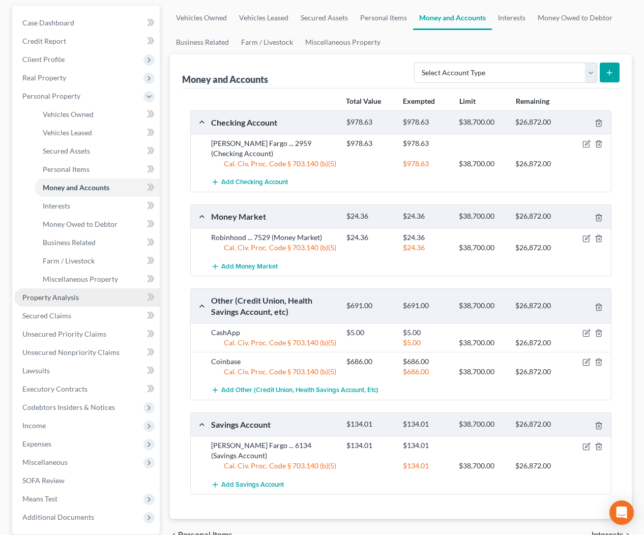
click at [62, 300] on span "Property Analysis" at bounding box center [50, 297] width 56 height 9
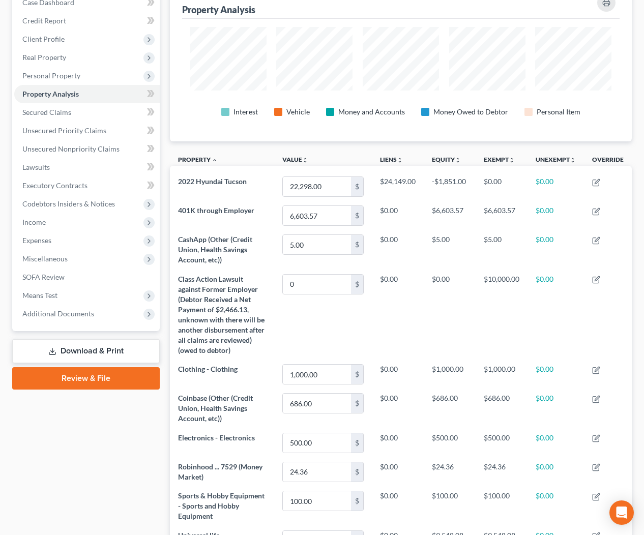
scroll to position [128, 0]
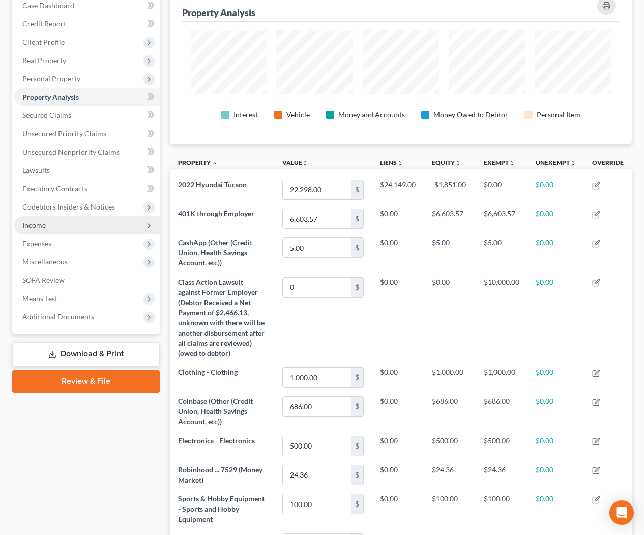
click at [41, 224] on span "Income" at bounding box center [33, 225] width 23 height 9
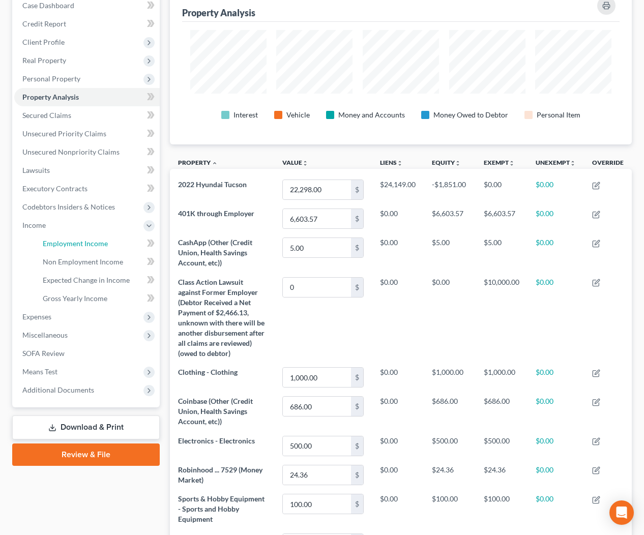
drag, startPoint x: 61, startPoint y: 246, endPoint x: 239, endPoint y: 244, distance: 177.6
click at [62, 246] on span "Employment Income" at bounding box center [75, 243] width 65 height 9
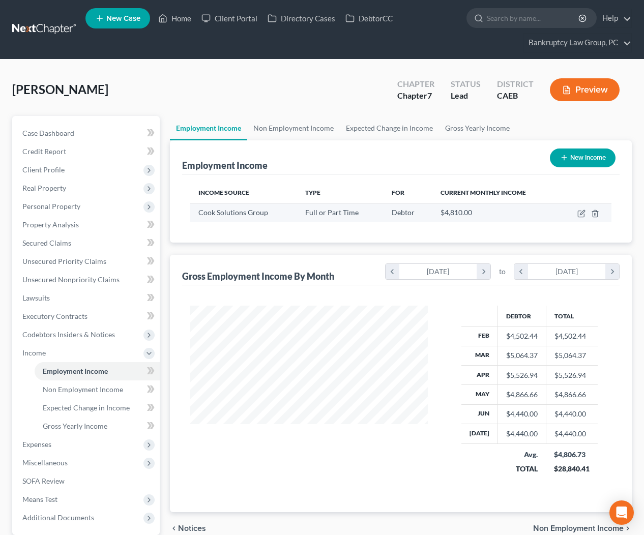
scroll to position [182, 258]
click at [581, 212] on icon "button" at bounding box center [582, 214] width 8 height 8
select select "0"
select select "4"
select select "2"
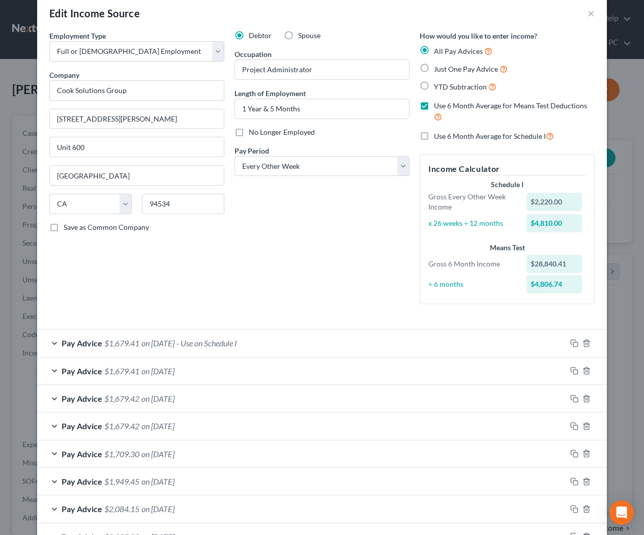
scroll to position [0, 0]
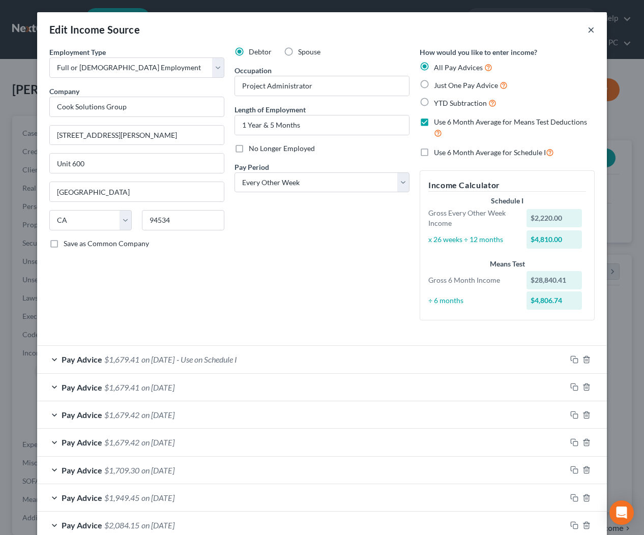
click at [594, 30] on button "×" at bounding box center [591, 29] width 7 height 12
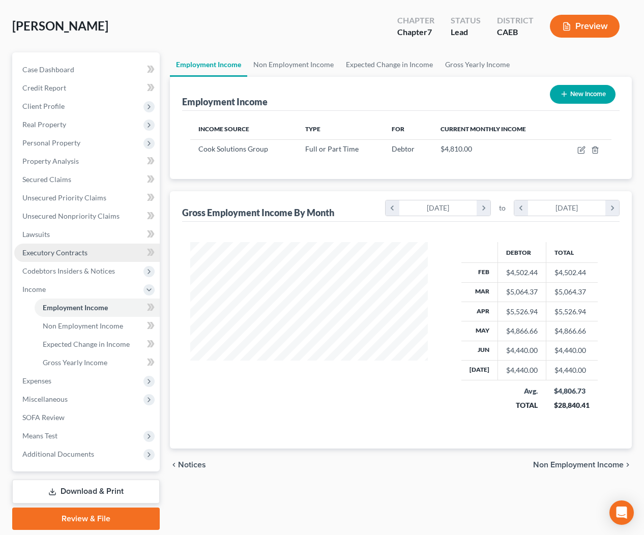
scroll to position [64, 0]
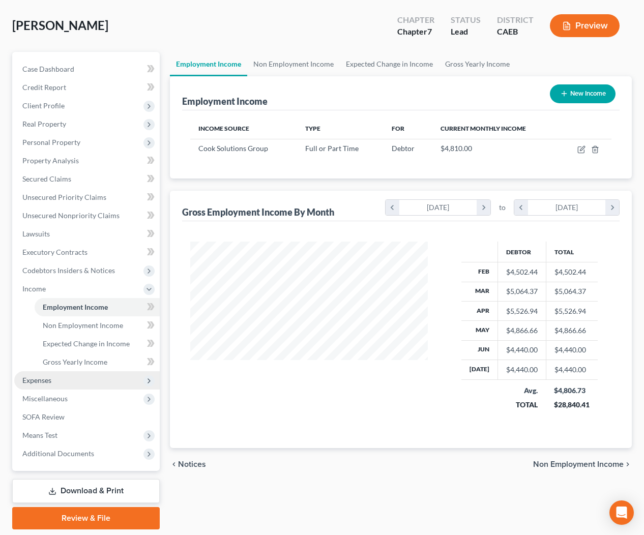
click at [33, 383] on span "Expenses" at bounding box center [36, 380] width 29 height 9
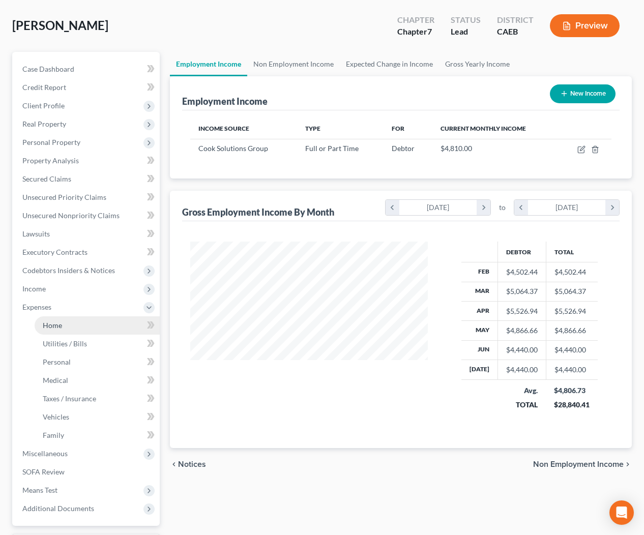
click at [53, 332] on link "Home" at bounding box center [97, 326] width 125 height 18
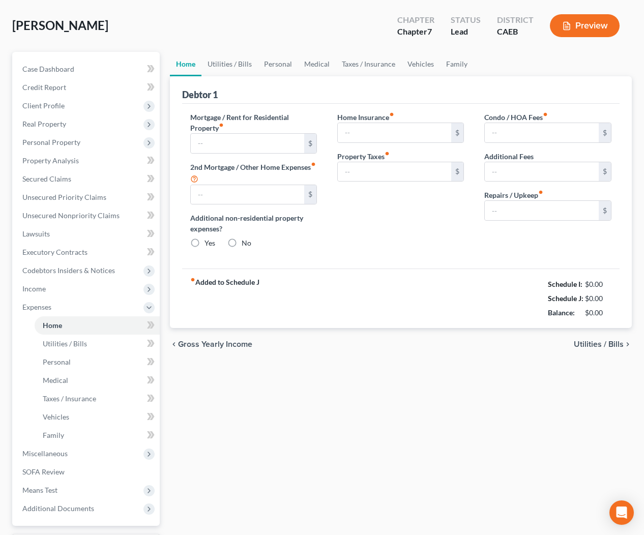
scroll to position [18, 0]
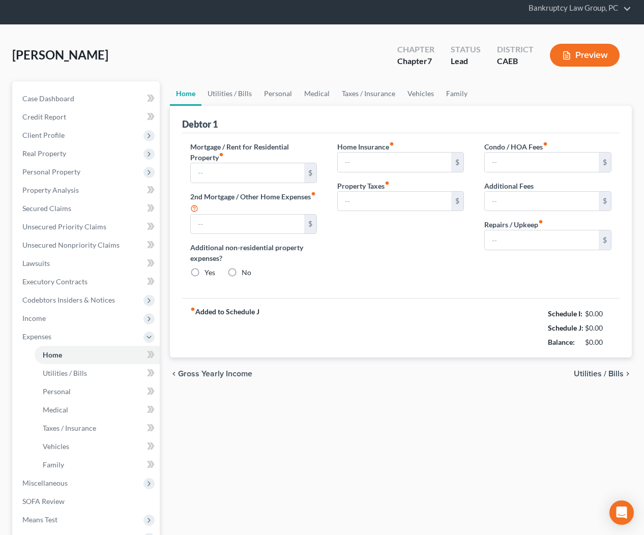
type input "1,128.75"
type input "0.00"
radio input "true"
type input "0.00"
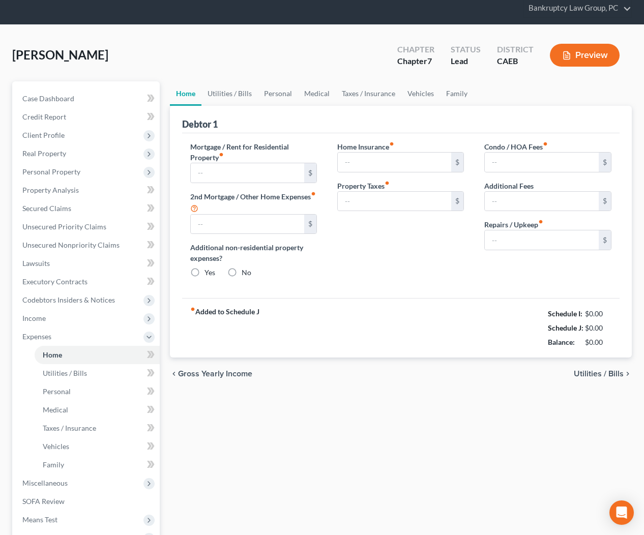
type input "0.00"
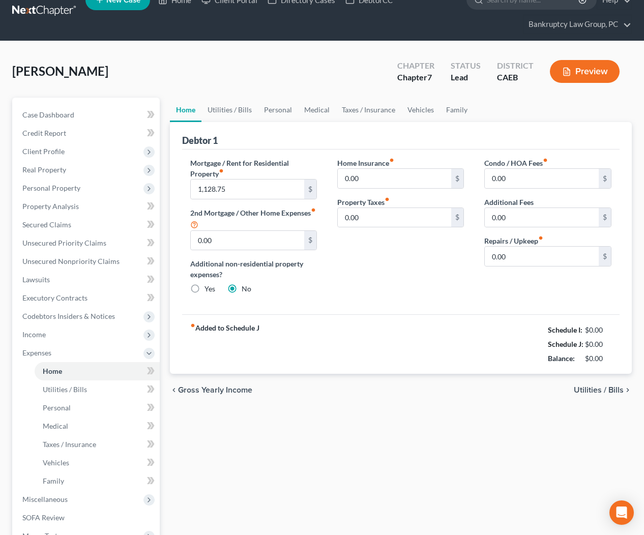
scroll to position [0, 0]
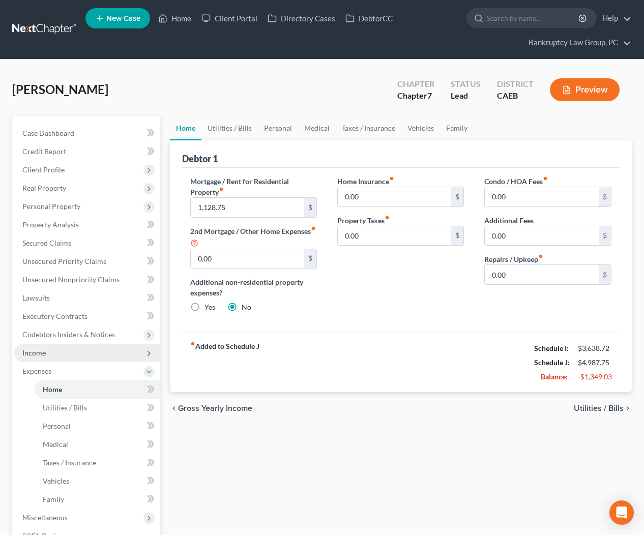
click at [49, 360] on span "Income" at bounding box center [87, 353] width 146 height 18
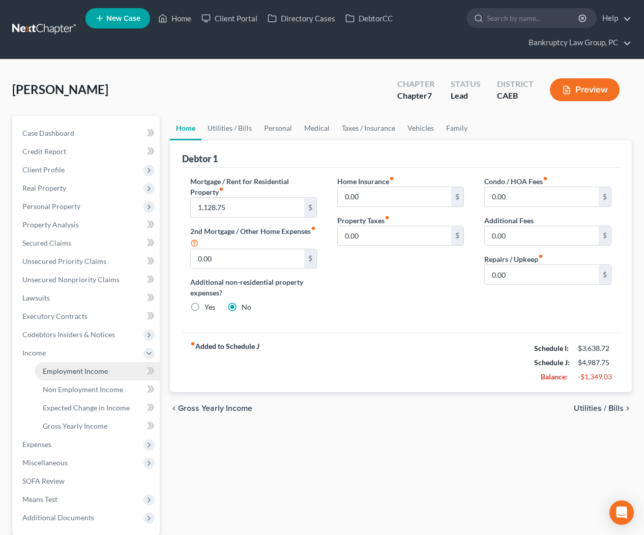
drag, startPoint x: 54, startPoint y: 368, endPoint x: 218, endPoint y: 348, distance: 164.6
click at [55, 368] on span "Employment Income" at bounding box center [75, 371] width 65 height 9
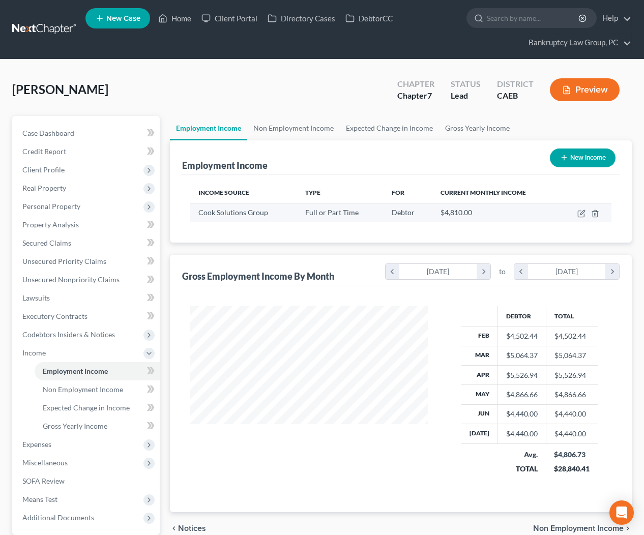
scroll to position [182, 258]
click at [581, 211] on icon "button" at bounding box center [582, 214] width 8 height 8
select select "0"
select select "4"
select select "2"
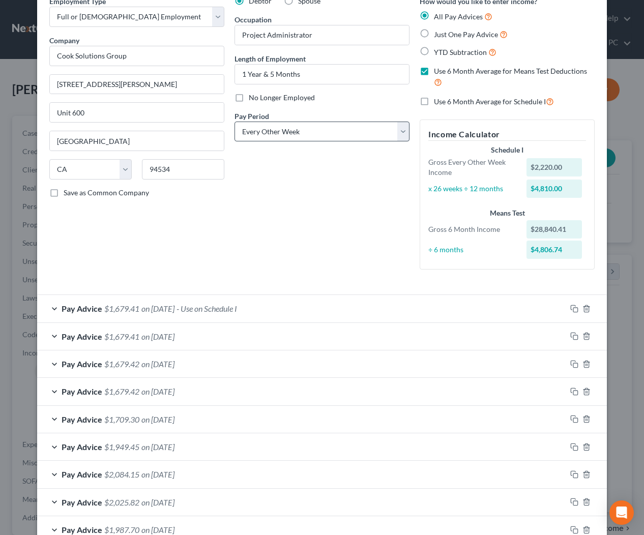
scroll to position [0, 0]
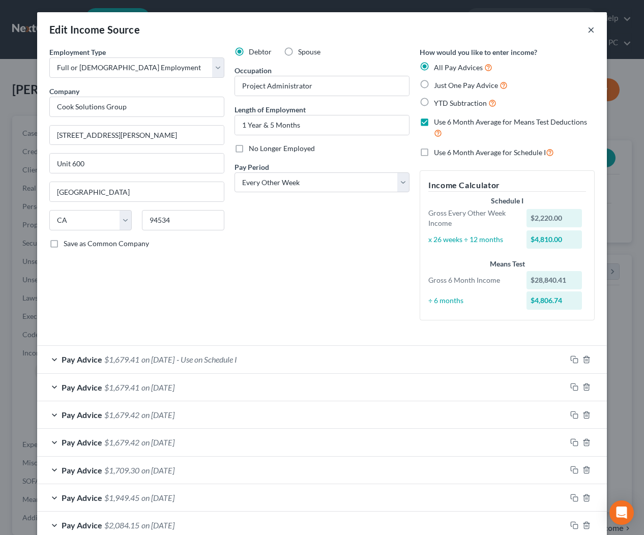
click at [589, 28] on button "×" at bounding box center [591, 29] width 7 height 12
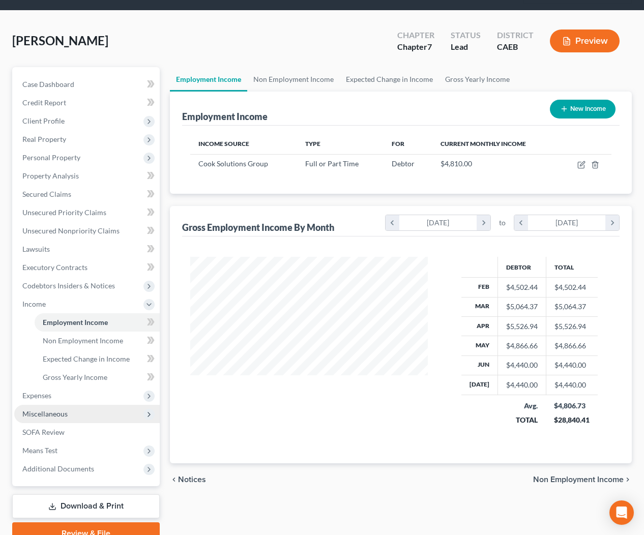
scroll to position [55, 0]
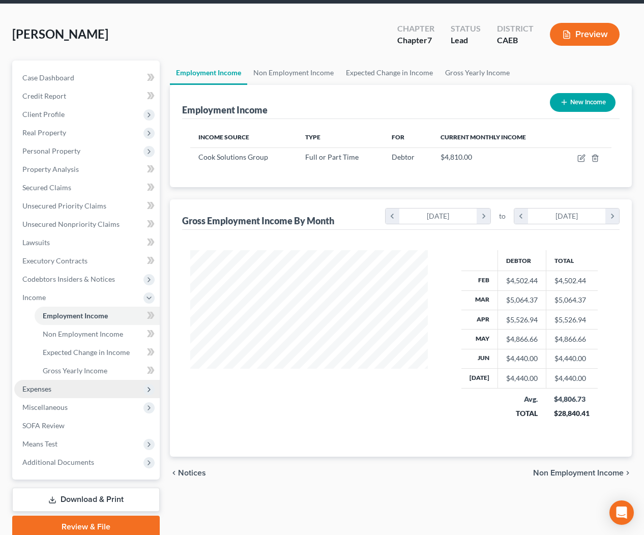
click at [43, 389] on span "Expenses" at bounding box center [36, 389] width 29 height 9
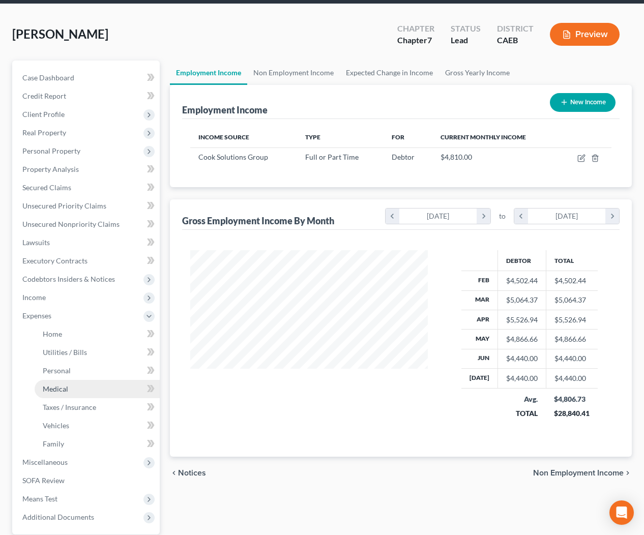
click at [61, 388] on span "Medical" at bounding box center [55, 389] width 25 height 9
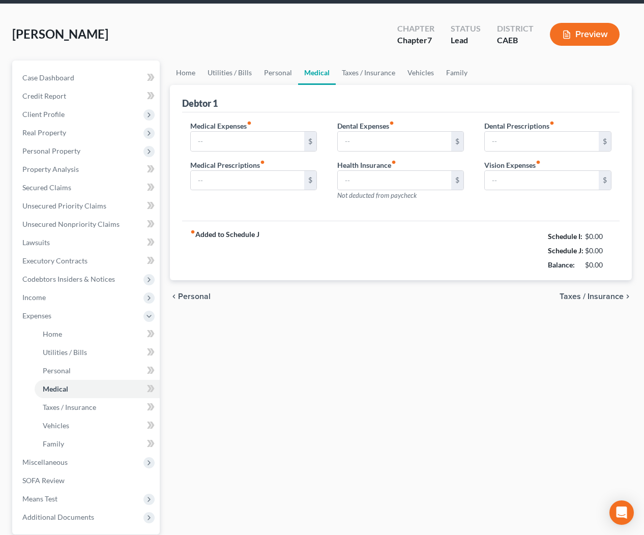
type input "1,761.55"
type input "0.00"
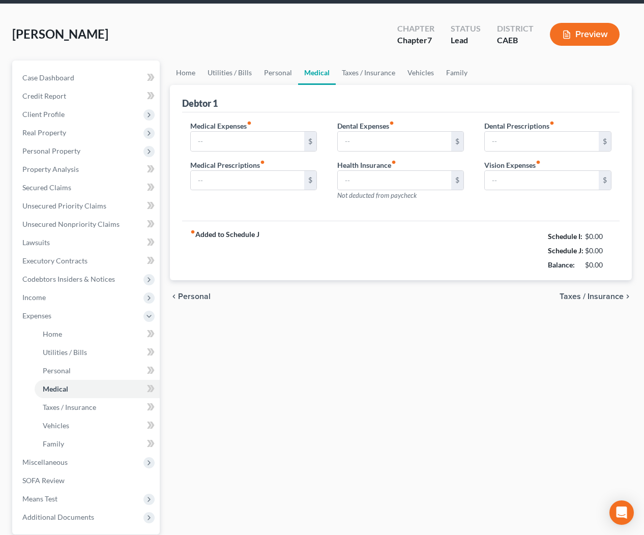
type input "0.00"
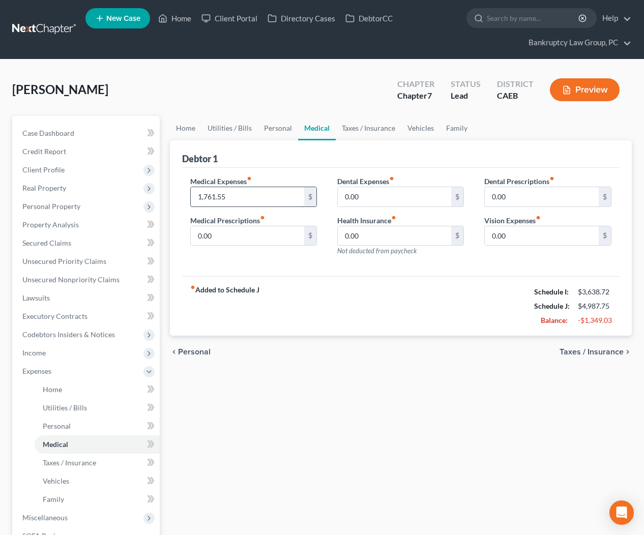
click at [265, 197] on input "1,761.55" at bounding box center [248, 196] width 114 height 19
type input "85.00"
click at [288, 128] on link "Personal" at bounding box center [278, 128] width 40 height 24
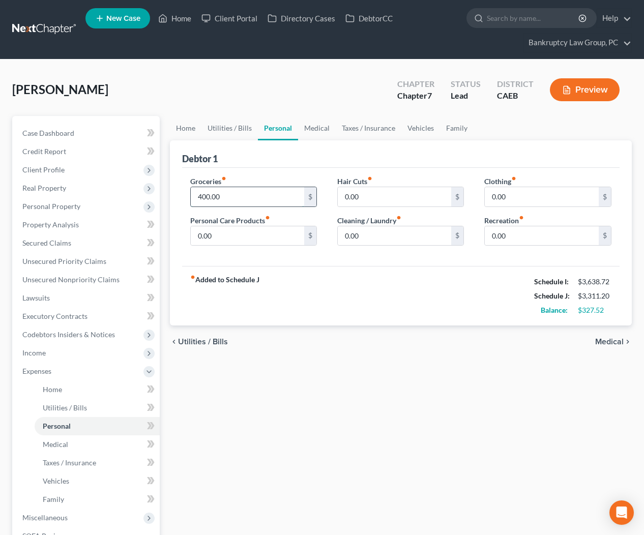
click at [246, 193] on input "400.00" at bounding box center [248, 196] width 114 height 19
type input "650.00"
click at [371, 350] on div "chevron_left Utilities / Bills Medical chevron_right" at bounding box center [401, 342] width 463 height 33
click at [522, 239] on input "0.00" at bounding box center [542, 235] width 114 height 19
click at [272, 239] on input "0.00" at bounding box center [248, 235] width 114 height 19
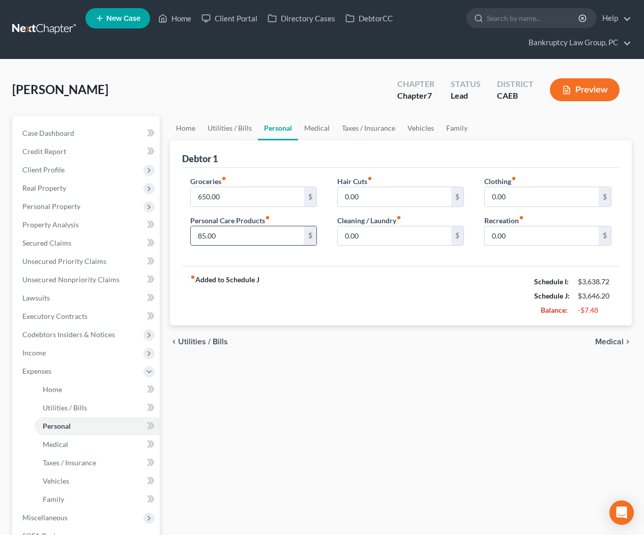
type input "85.00"
type input "125"
type input "300.00"
click at [54, 208] on span "Personal Property" at bounding box center [51, 206] width 58 height 9
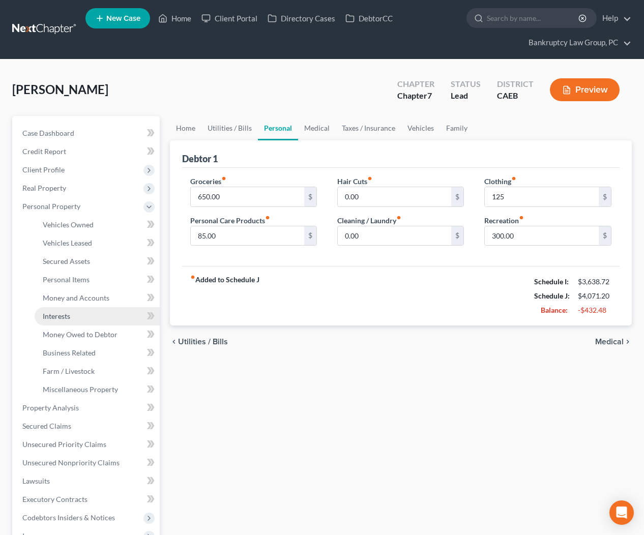
click at [64, 313] on span "Interests" at bounding box center [56, 316] width 27 height 9
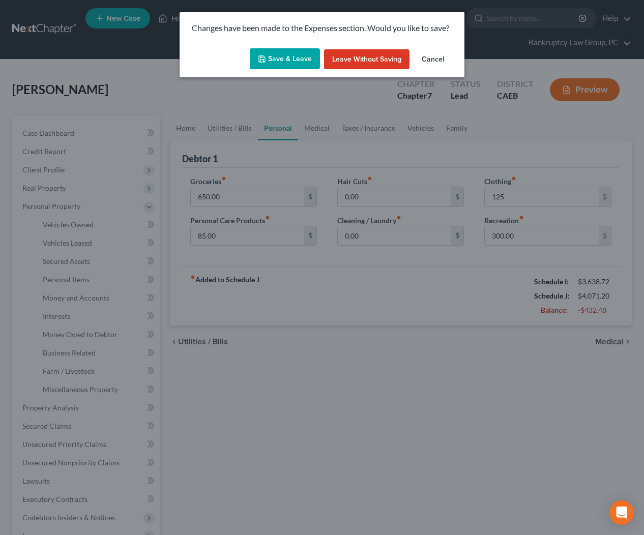
click at [280, 59] on button "Save & Leave" at bounding box center [285, 58] width 70 height 21
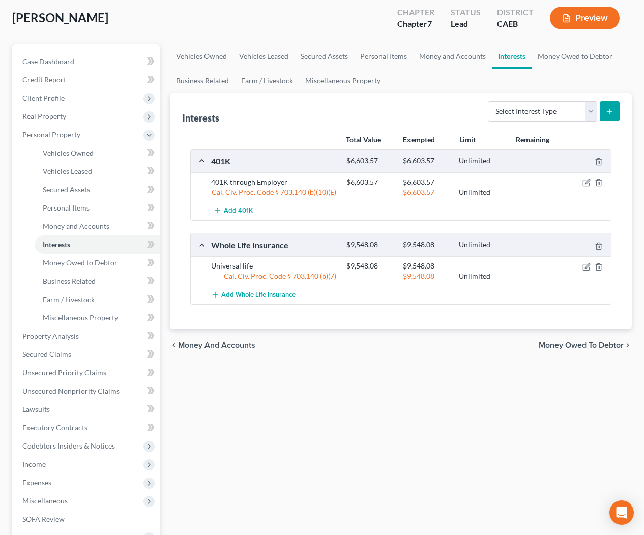
scroll to position [75, 0]
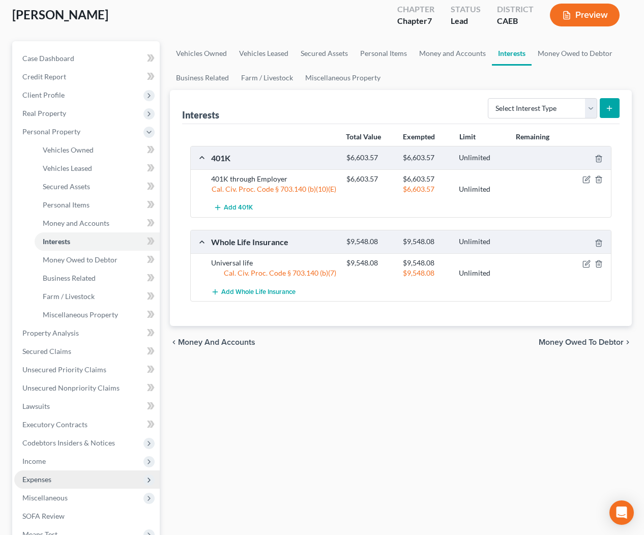
click at [50, 482] on span "Expenses" at bounding box center [36, 479] width 29 height 9
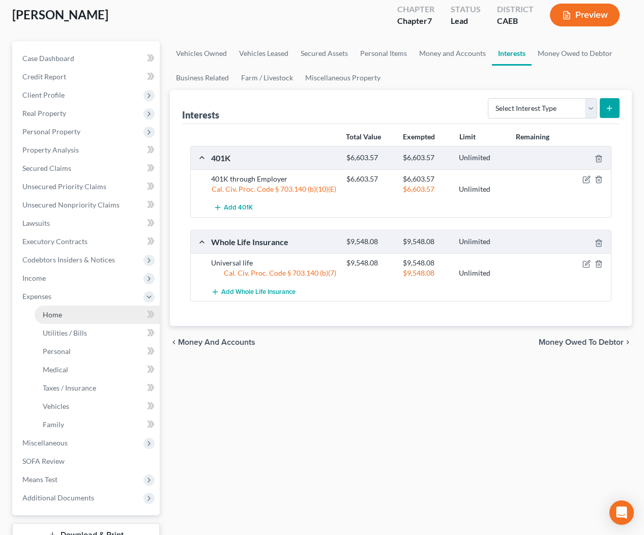
click at [54, 312] on span "Home" at bounding box center [52, 314] width 19 height 9
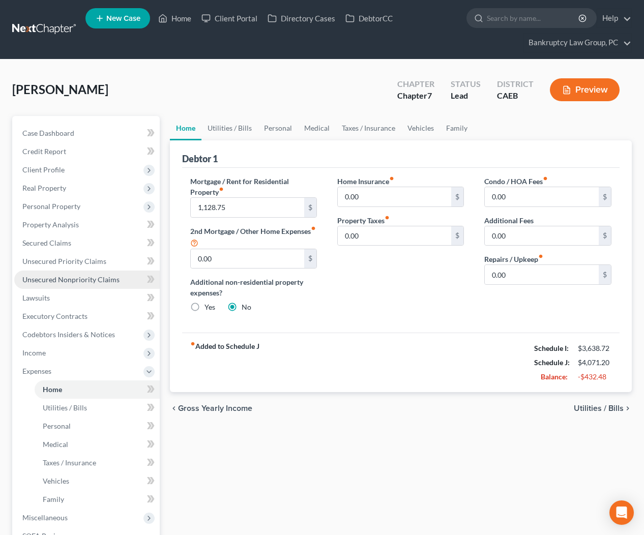
click at [80, 278] on span "Unsecured Nonpriority Claims" at bounding box center [70, 279] width 97 height 9
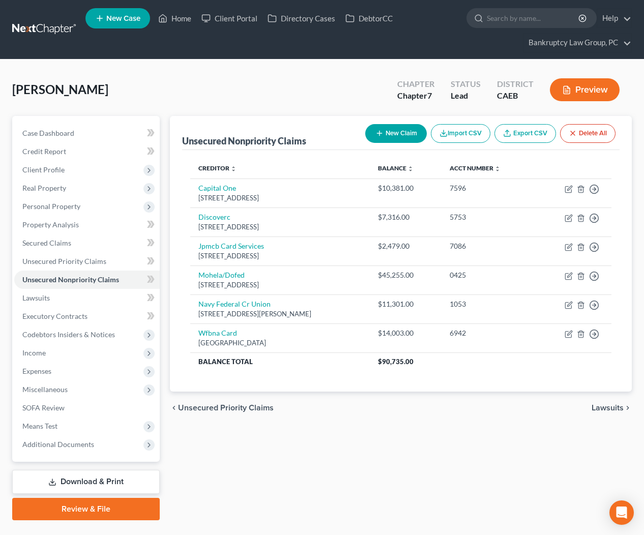
click at [394, 133] on button "New Claim" at bounding box center [396, 133] width 62 height 19
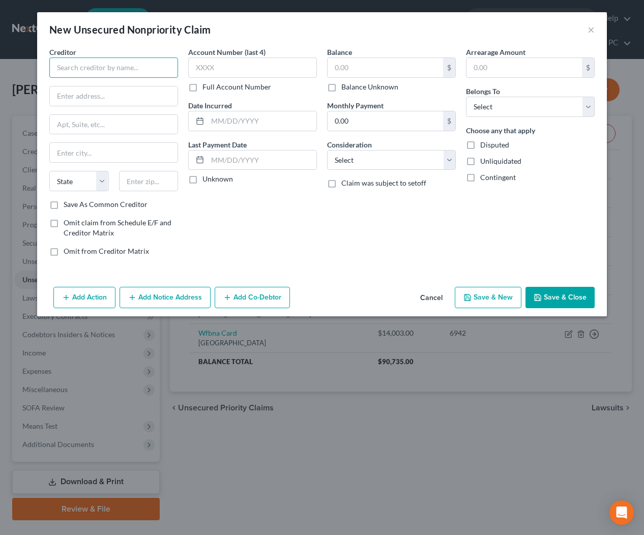
click at [93, 72] on input "text" at bounding box center [113, 68] width 129 height 20
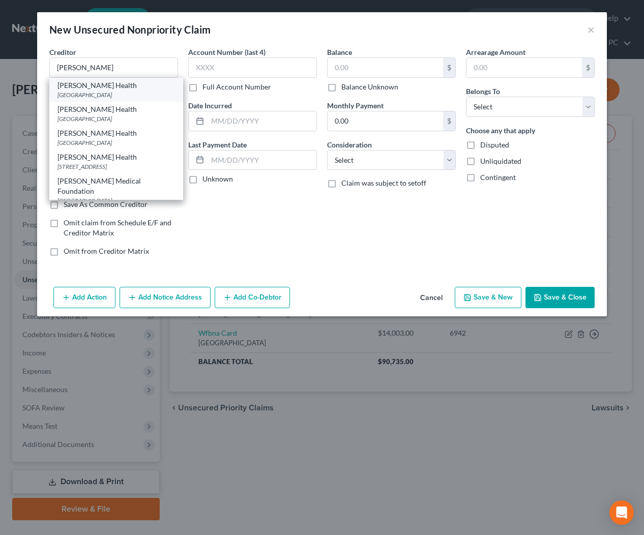
click at [138, 93] on div "PO Box 255228, Sacramento, CA 95865" at bounding box center [117, 95] width 118 height 9
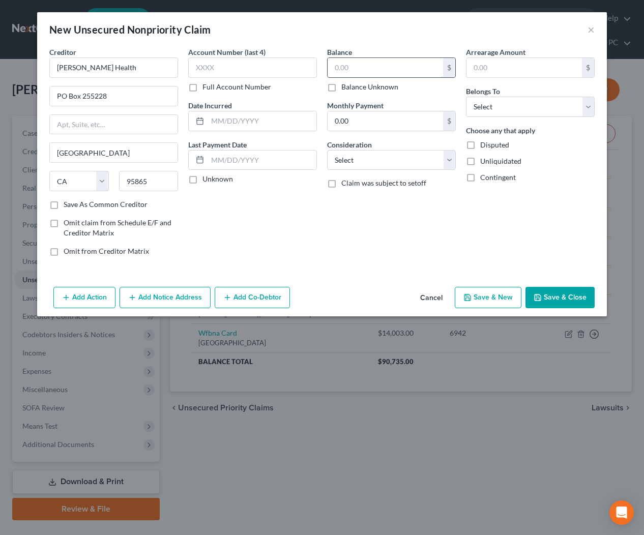
click at [365, 68] on input "text" at bounding box center [386, 67] width 116 height 19
click at [509, 106] on select "Select Debtor 1 Only Debtor 2 Only Debtor 1 And Debtor 2 Only At Least One Of T…" at bounding box center [530, 107] width 129 height 20
click at [400, 70] on input "text" at bounding box center [386, 67] width 116 height 19
click at [131, 72] on input "Sutter Health" at bounding box center [113, 68] width 129 height 20
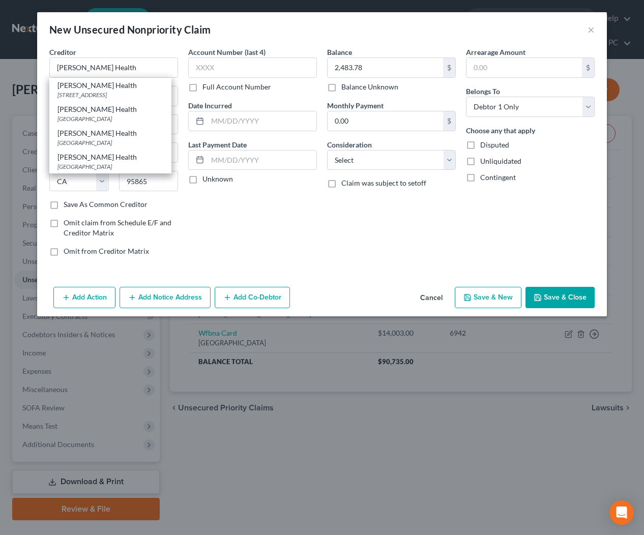
click at [315, 242] on div "Account Number (last 4) Full Account Number Date Incurred Last Payment Date Unk…" at bounding box center [252, 156] width 139 height 218
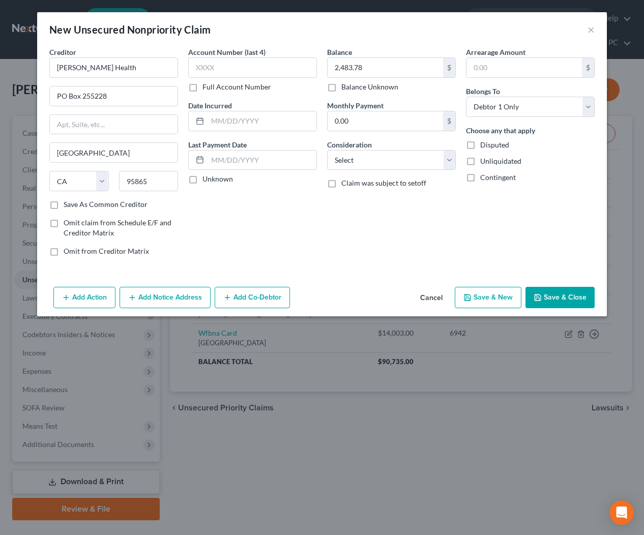
click at [565, 299] on button "Save & Close" at bounding box center [560, 297] width 69 height 21
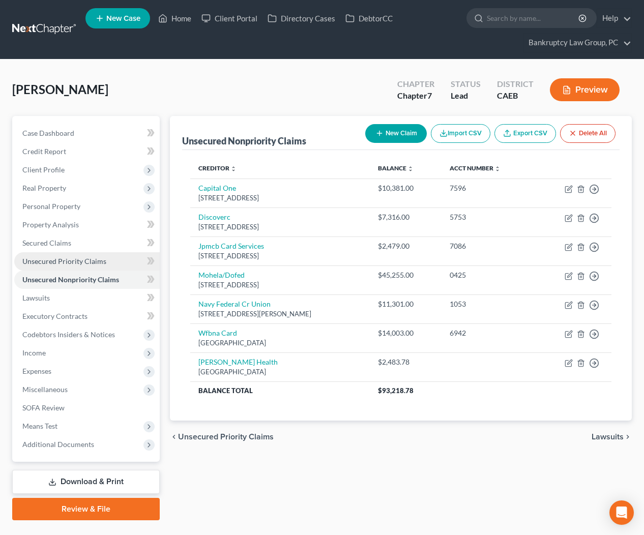
click at [75, 263] on span "Unsecured Priority Claims" at bounding box center [64, 261] width 84 height 9
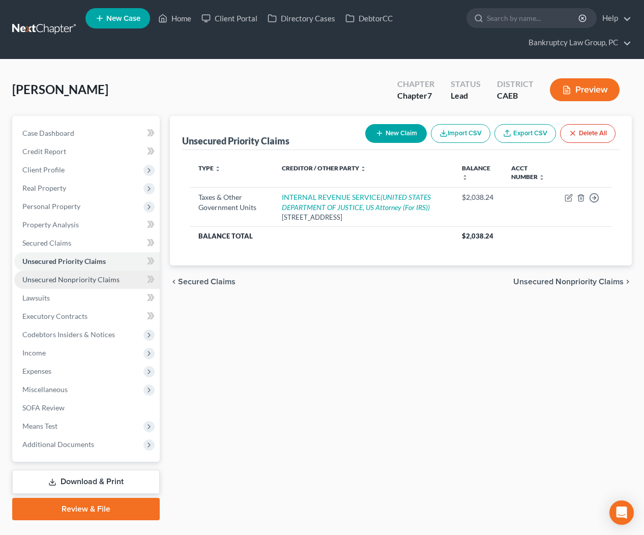
click at [82, 277] on span "Unsecured Nonpriority Claims" at bounding box center [70, 279] width 97 height 9
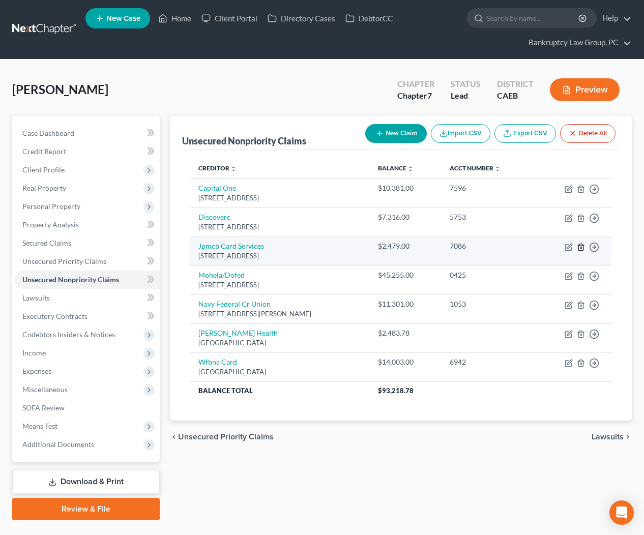
click at [584, 246] on icon "button" at bounding box center [581, 247] width 8 height 8
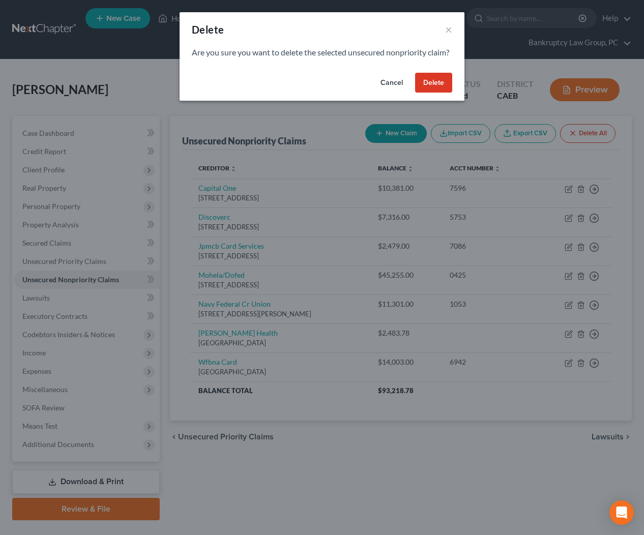
click at [437, 93] on button "Delete" at bounding box center [433, 83] width 37 height 20
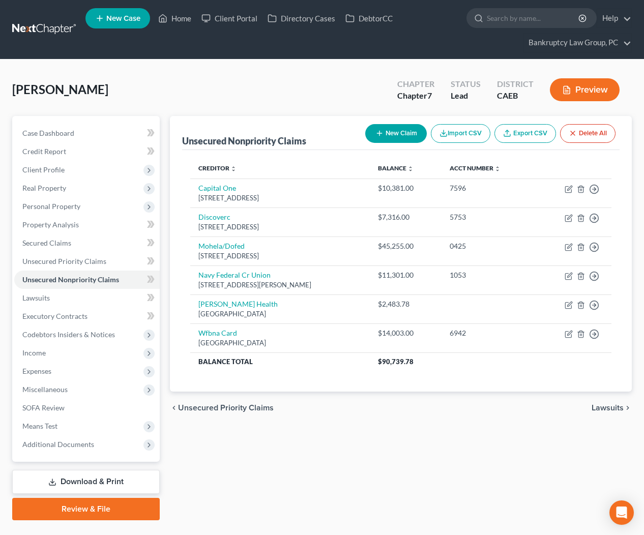
scroll to position [1, 0]
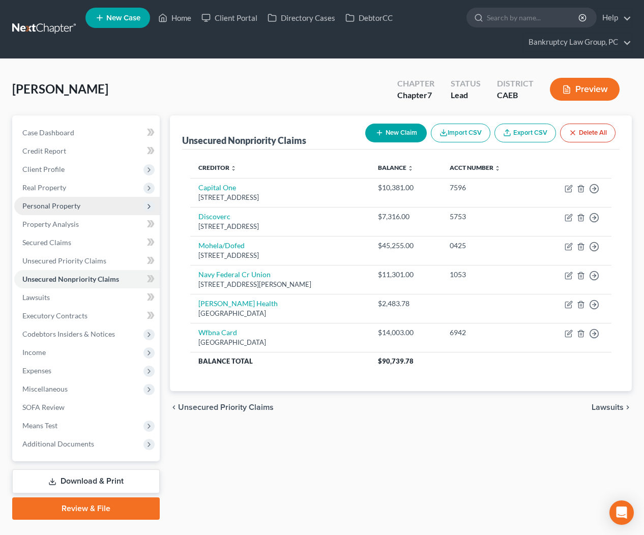
click at [64, 210] on span "Personal Property" at bounding box center [51, 206] width 58 height 9
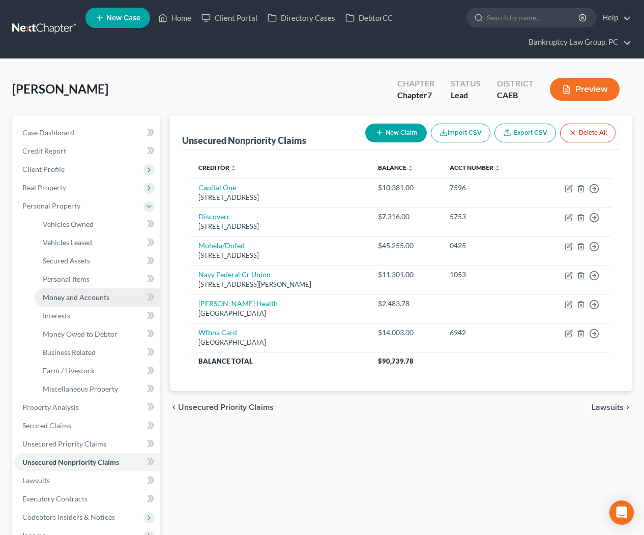
click at [74, 301] on span "Money and Accounts" at bounding box center [76, 297] width 67 height 9
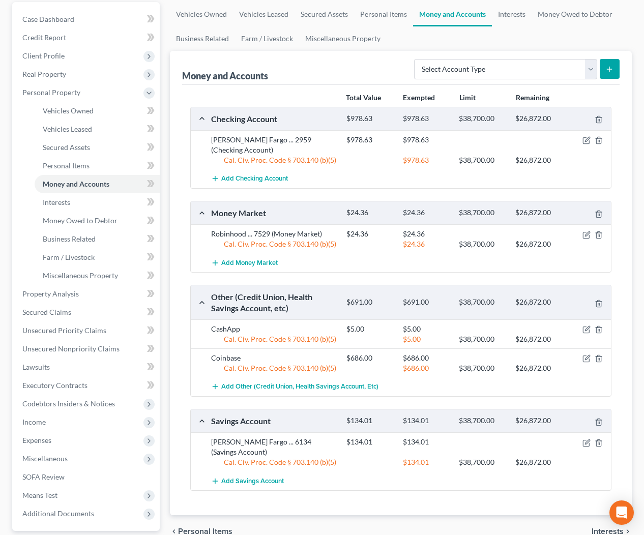
scroll to position [116, 0]
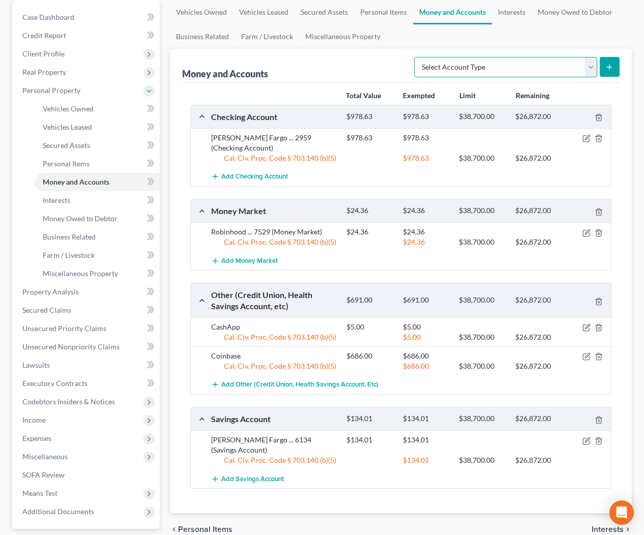
click at [479, 64] on select "Select Account Type Brokerage Cash on Hand Certificates of Deposit Checking Acc…" at bounding box center [505, 67] width 183 height 20
click at [606, 70] on icon "submit" at bounding box center [610, 67] width 8 height 8
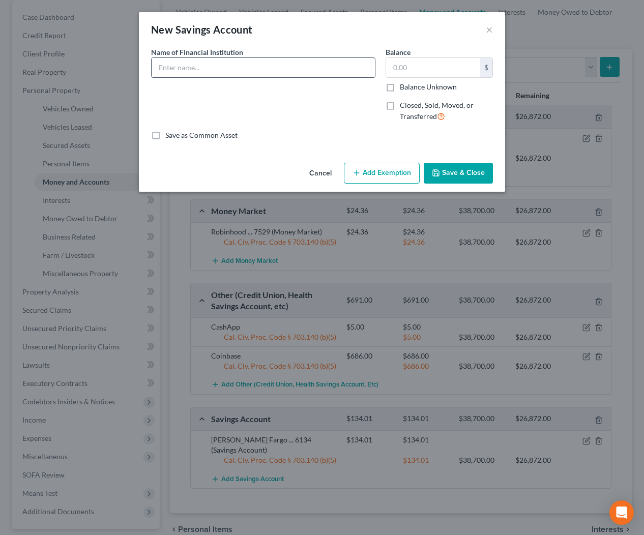
click at [240, 73] on input "text" at bounding box center [263, 67] width 223 height 19
click at [492, 28] on button "×" at bounding box center [489, 29] width 7 height 12
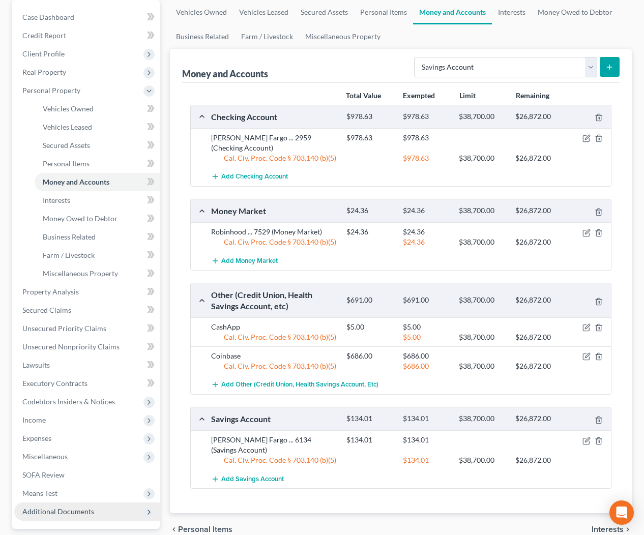
click at [46, 512] on span "Additional Documents" at bounding box center [58, 511] width 72 height 9
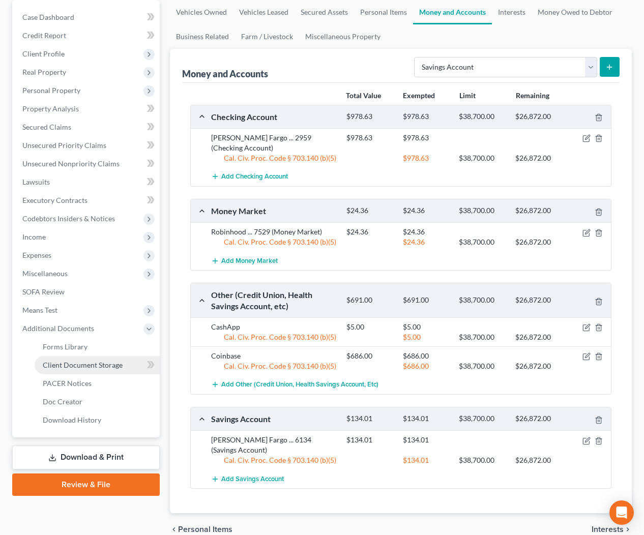
click at [82, 365] on span "Client Document Storage" at bounding box center [83, 365] width 80 height 9
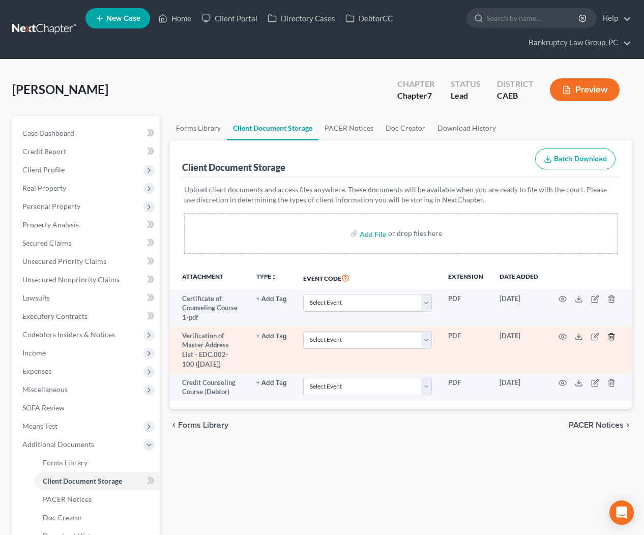
click at [613, 337] on icon "button" at bounding box center [612, 337] width 8 height 8
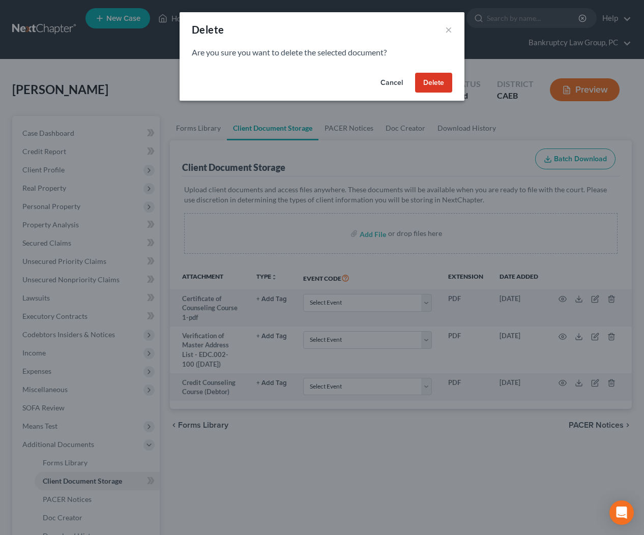
click at [430, 82] on button "Delete" at bounding box center [433, 83] width 37 height 20
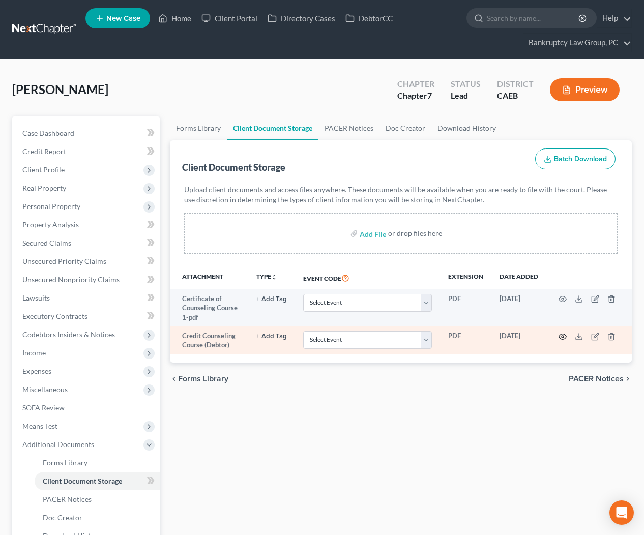
click at [564, 335] on icon "button" at bounding box center [563, 337] width 8 height 8
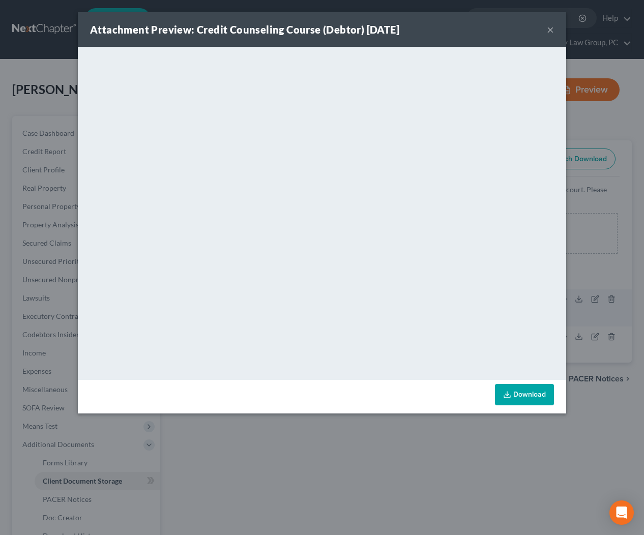
drag, startPoint x: 552, startPoint y: 30, endPoint x: 554, endPoint y: 37, distance: 7.4
click at [552, 30] on button "×" at bounding box center [550, 29] width 7 height 12
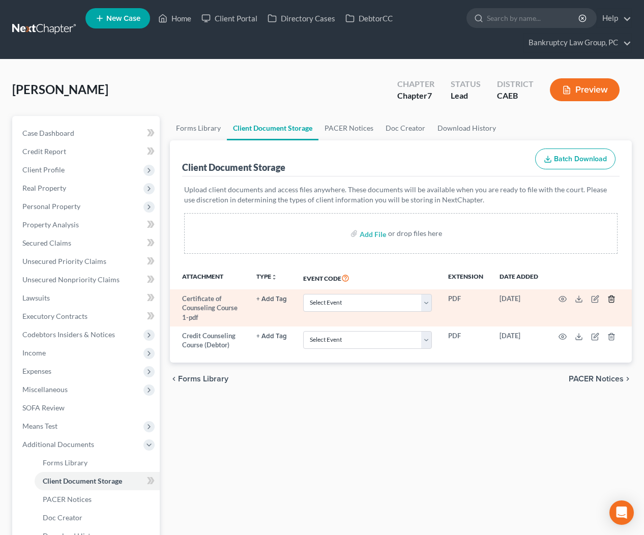
click at [613, 299] on icon "button" at bounding box center [612, 299] width 8 height 8
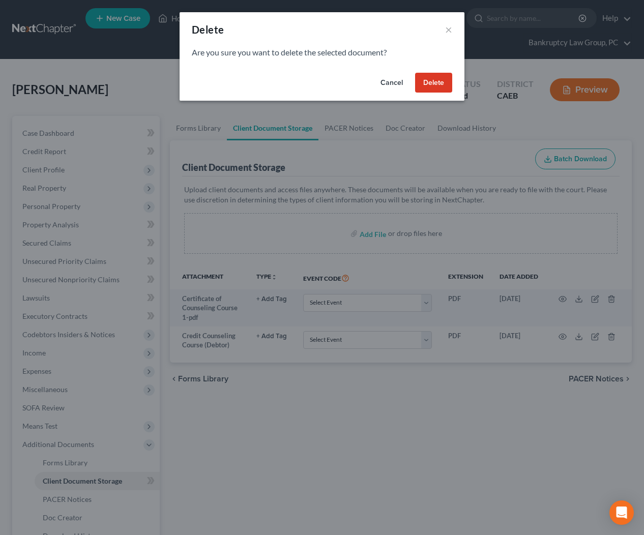
click at [432, 83] on button "Delete" at bounding box center [433, 83] width 37 height 20
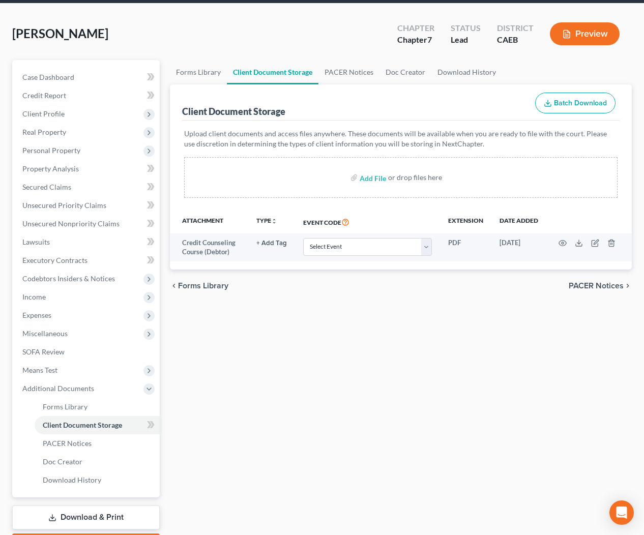
scroll to position [68, 0]
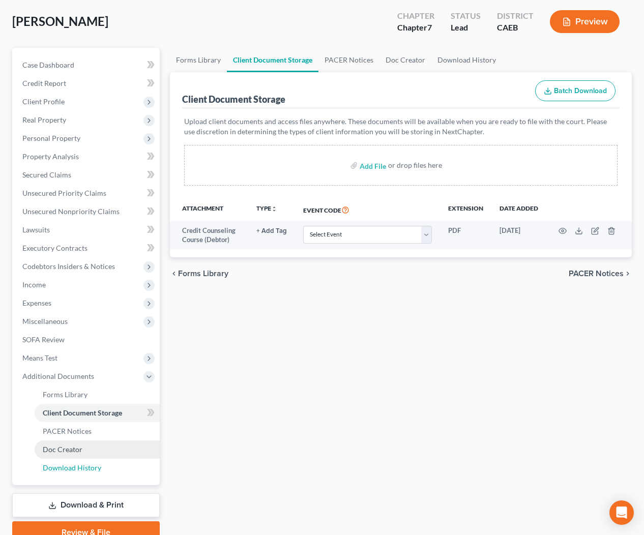
click at [64, 469] on span "Download History" at bounding box center [72, 468] width 59 height 9
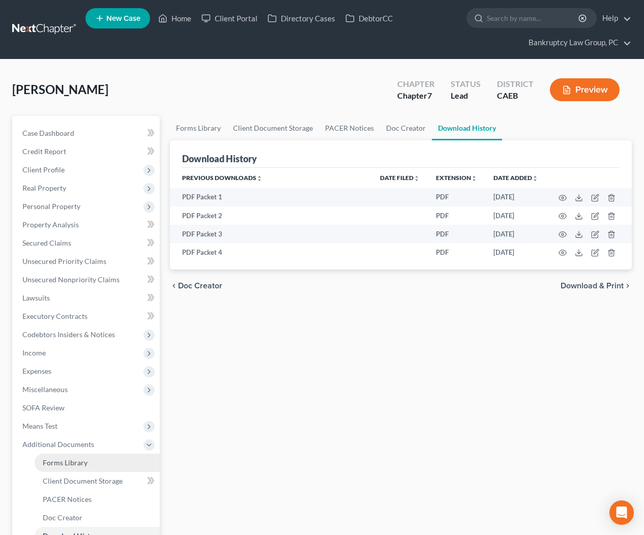
click at [64, 466] on span "Forms Library" at bounding box center [65, 462] width 45 height 9
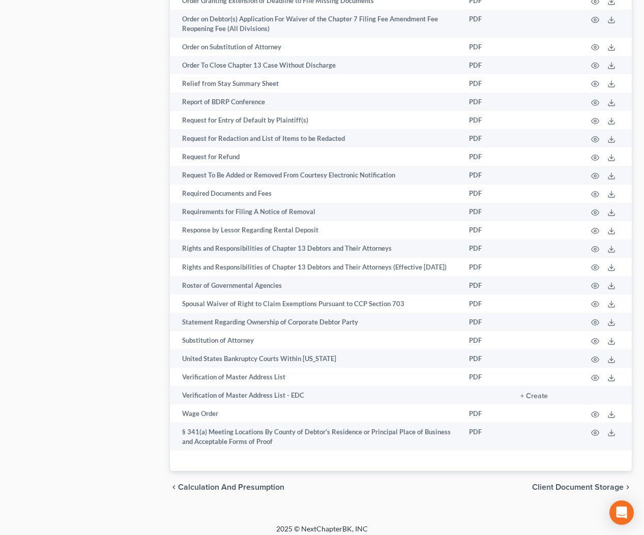
scroll to position [1538, 0]
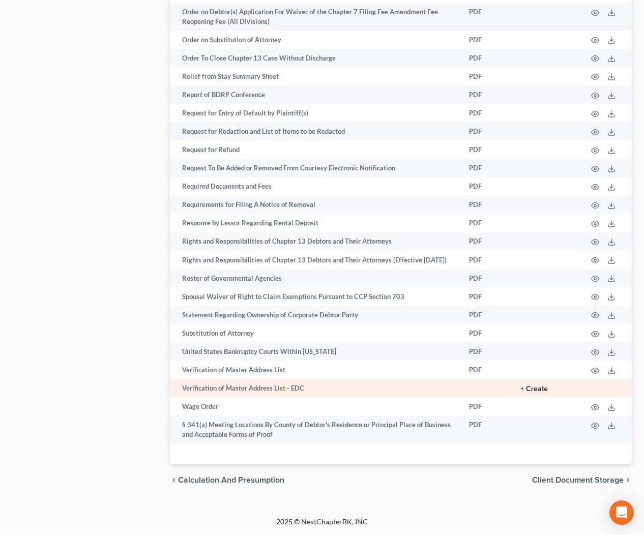
click at [543, 387] on button "+ Create" at bounding box center [534, 389] width 27 height 7
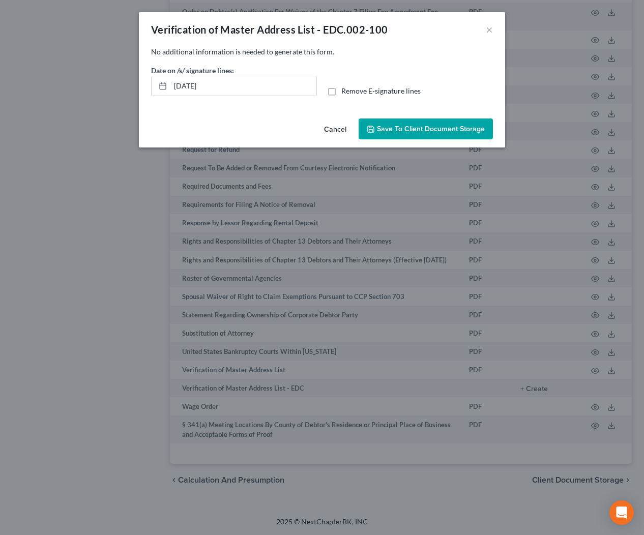
drag, startPoint x: 330, startPoint y: 91, endPoint x: 367, endPoint y: 117, distance: 45.3
click at [341, 92] on label "Remove E-signature lines" at bounding box center [380, 91] width 79 height 10
click at [346, 92] on input "Remove E-signature lines" at bounding box center [349, 89] width 7 height 7
click at [401, 129] on span "Save to Client Document Storage" at bounding box center [431, 129] width 108 height 9
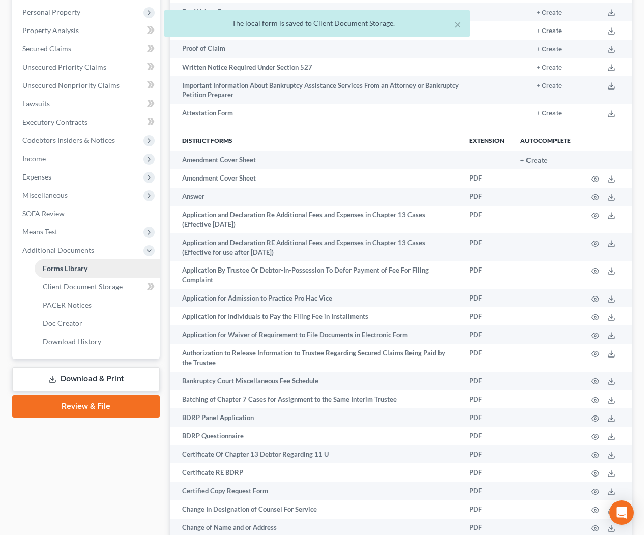
scroll to position [180, 0]
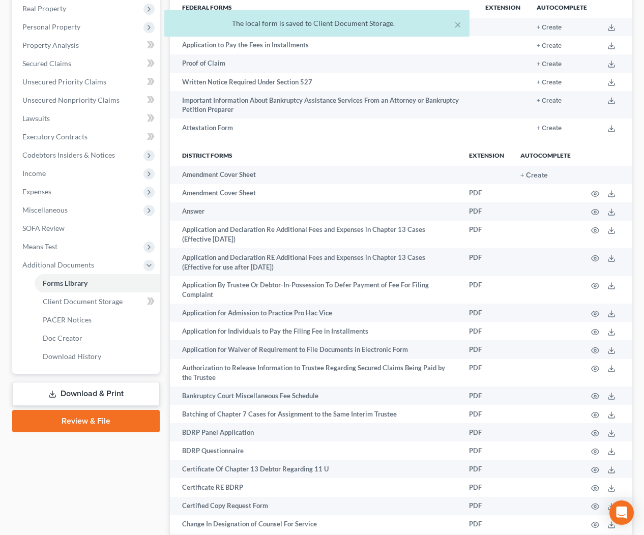
click at [98, 396] on link "Download & Print" at bounding box center [86, 394] width 148 height 24
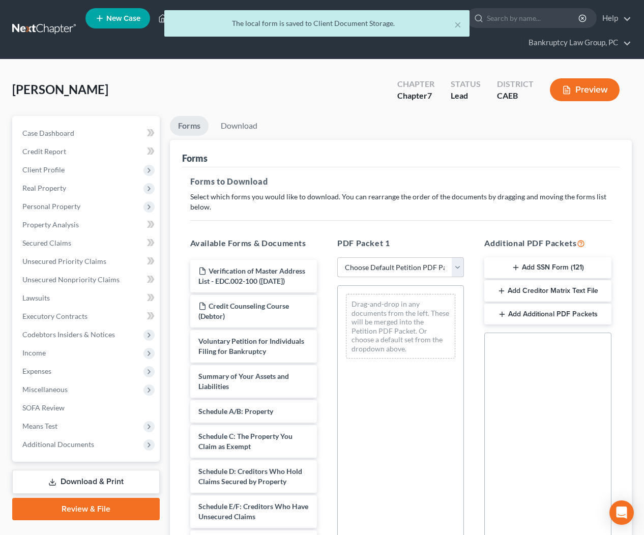
click at [378, 272] on select "Choose Default Petition PDF Packet Complete Bankruptcy Petition (all forms and …" at bounding box center [400, 267] width 127 height 20
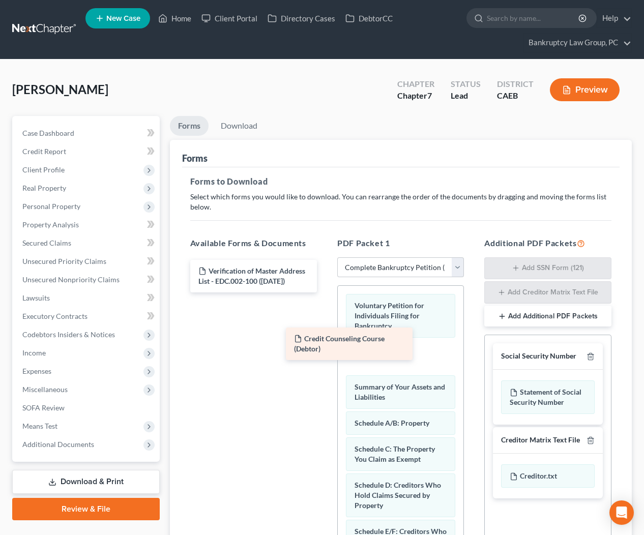
drag, startPoint x: 269, startPoint y: 309, endPoint x: 372, endPoint y: 347, distance: 109.5
click at [325, 293] on div "Credit Counseling Course (Debtor) Verification of Master Address List - EDC.002…" at bounding box center [253, 276] width 143 height 33
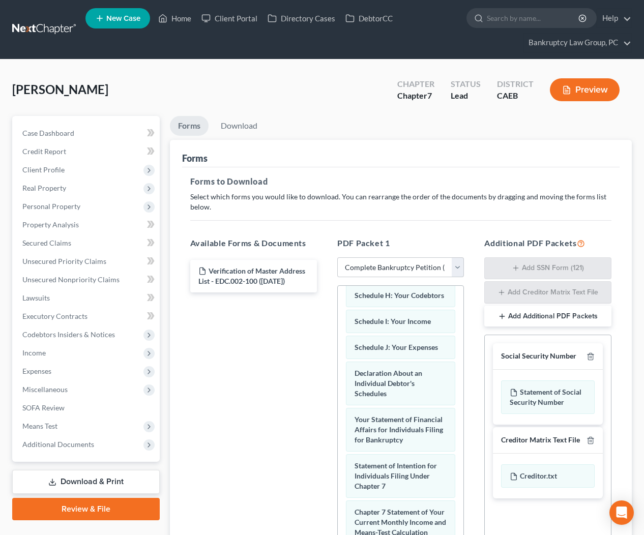
scroll to position [519, 0]
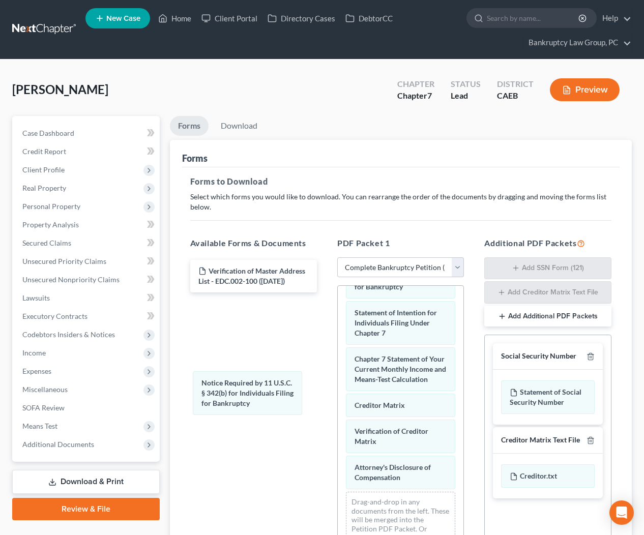
drag, startPoint x: 390, startPoint y: 435, endPoint x: 244, endPoint y: 403, distance: 149.0
click at [338, 391] on div "Notice Required by 11 U.S.C. § 342(b) for Individuals Filing for Bankruptcy Vol…" at bounding box center [401, 189] width 126 height 752
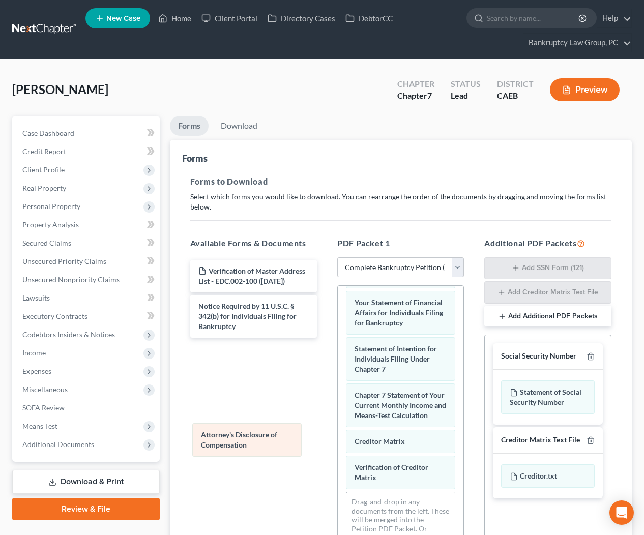
drag, startPoint x: 370, startPoint y: 473, endPoint x: 240, endPoint y: 446, distance: 132.6
click at [338, 440] on div "Attorney's Disclosure of Compensation Voluntary Petition for Individuals Filing…" at bounding box center [401, 206] width 126 height 715
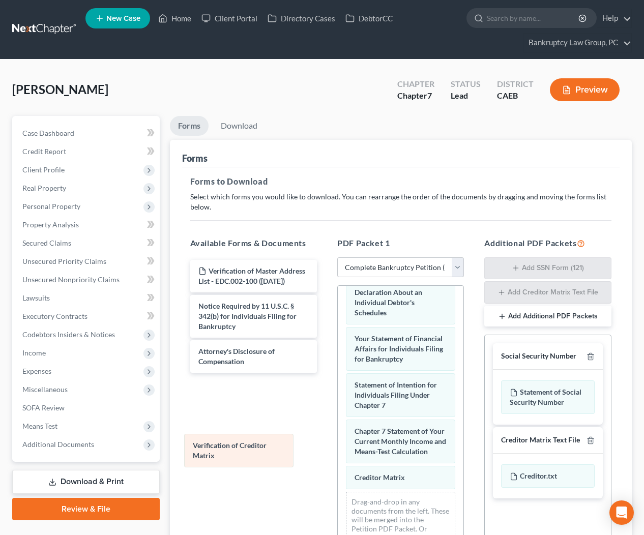
drag, startPoint x: 372, startPoint y: 475, endPoint x: 210, endPoint y: 453, distance: 163.2
click at [338, 453] on div "Verification of Creditor Matrix Voluntary Petition for Individuals Filing for B…" at bounding box center [401, 225] width 126 height 679
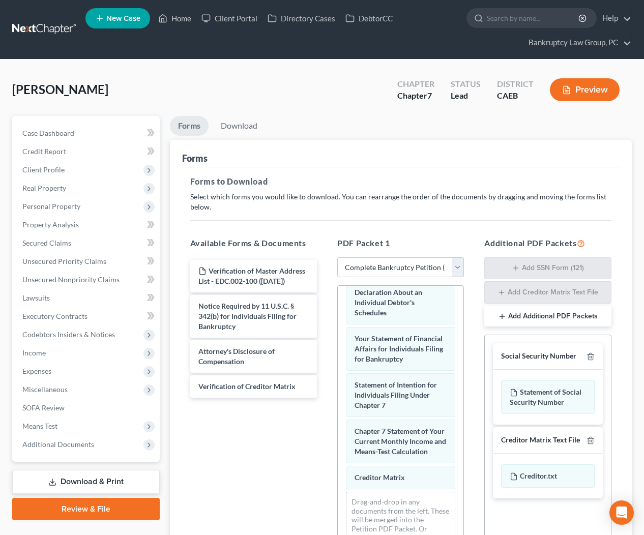
scroll to position [375, 0]
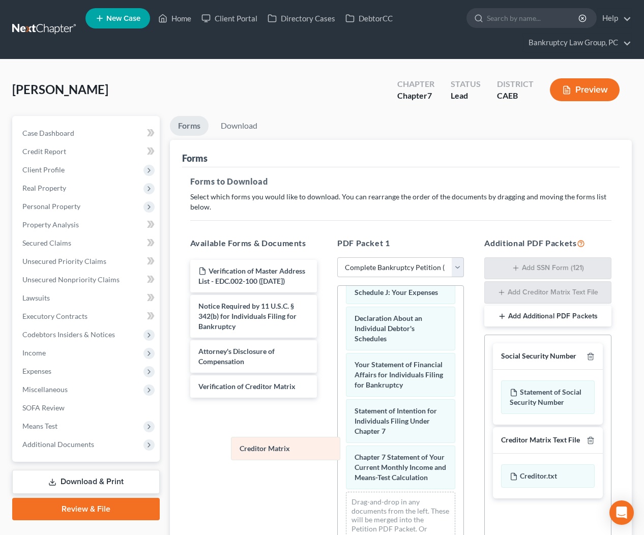
drag, startPoint x: 252, startPoint y: 455, endPoint x: 243, endPoint y: 434, distance: 23.7
click at [338, 452] on div "Creditor Matrix Voluntary Petition for Individuals Filing for Bankruptcy Credit…" at bounding box center [401, 237] width 126 height 653
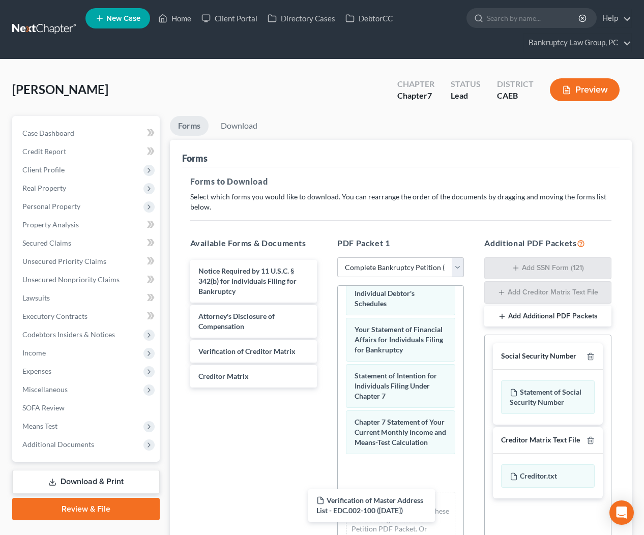
drag, startPoint x: 257, startPoint y: 272, endPoint x: 382, endPoint y: 494, distance: 254.3
click at [325, 388] on div "Verification of Master Address List - EDC.002-100 (08/12/2025) Verification of …" at bounding box center [253, 324] width 143 height 128
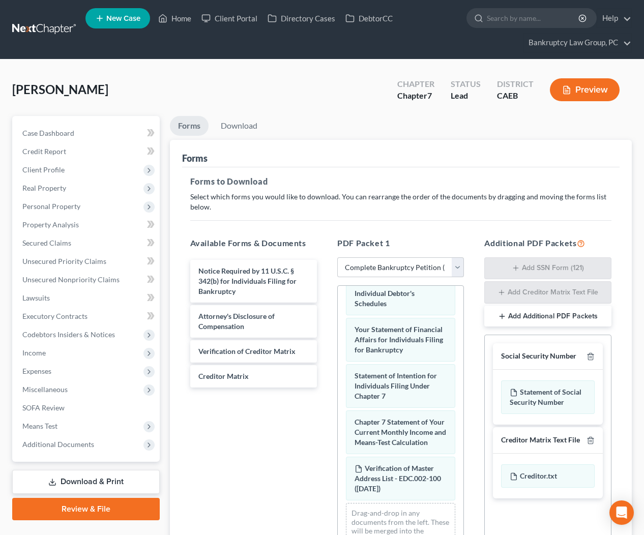
scroll to position [421, 0]
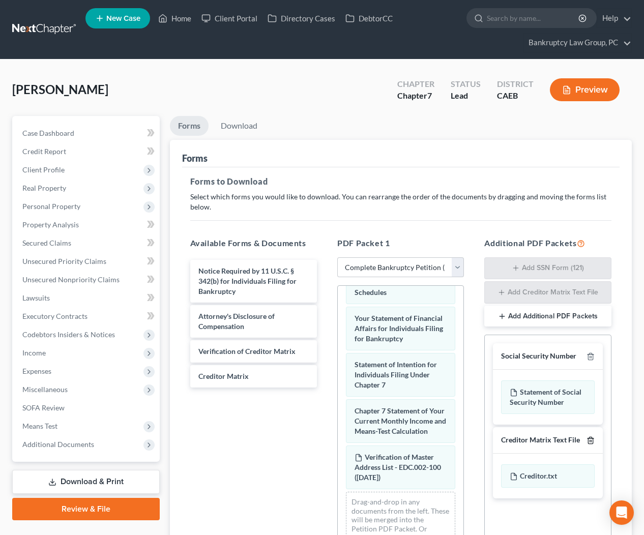
drag, startPoint x: 591, startPoint y: 439, endPoint x: 552, endPoint y: 468, distance: 48.0
click at [591, 439] on icon "button" at bounding box center [591, 441] width 8 height 8
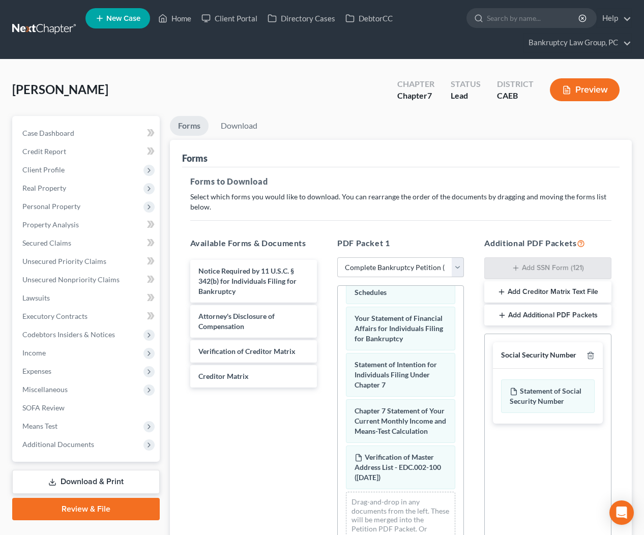
scroll to position [121, 0]
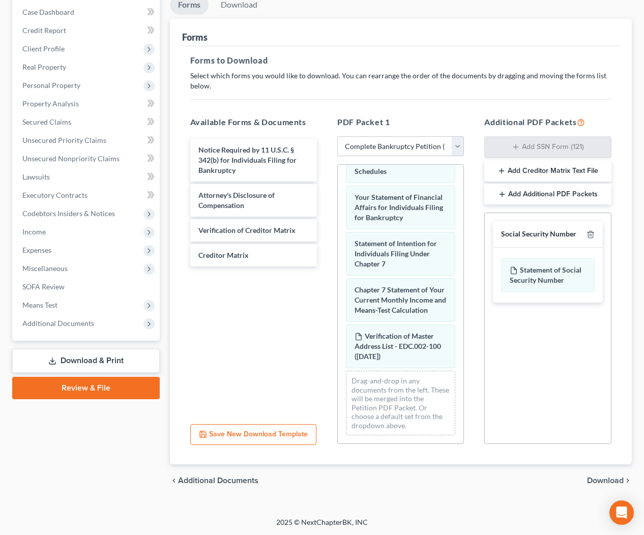
drag, startPoint x: 594, startPoint y: 476, endPoint x: 417, endPoint y: 351, distance: 216.9
click at [594, 477] on span "Download" at bounding box center [605, 481] width 37 height 8
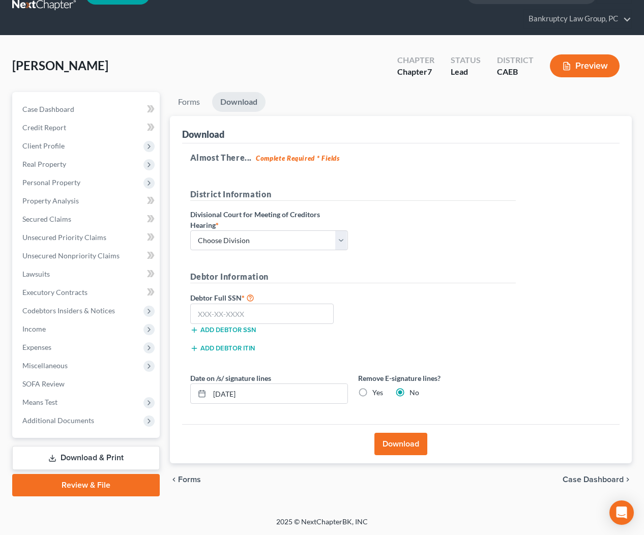
scroll to position [23, 0]
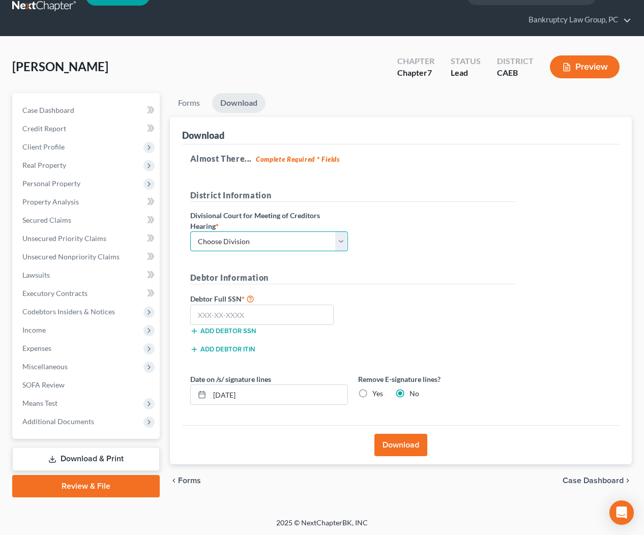
click at [330, 240] on select "Choose Division Fresno Modesto Sacramento" at bounding box center [269, 242] width 158 height 20
click at [307, 312] on input "text" at bounding box center [262, 315] width 144 height 20
drag, startPoint x: 360, startPoint y: 393, endPoint x: 367, endPoint y: 410, distance: 18.0
click at [372, 393] on label "Yes" at bounding box center [377, 394] width 11 height 10
click at [377, 393] on input "Yes" at bounding box center [380, 392] width 7 height 7
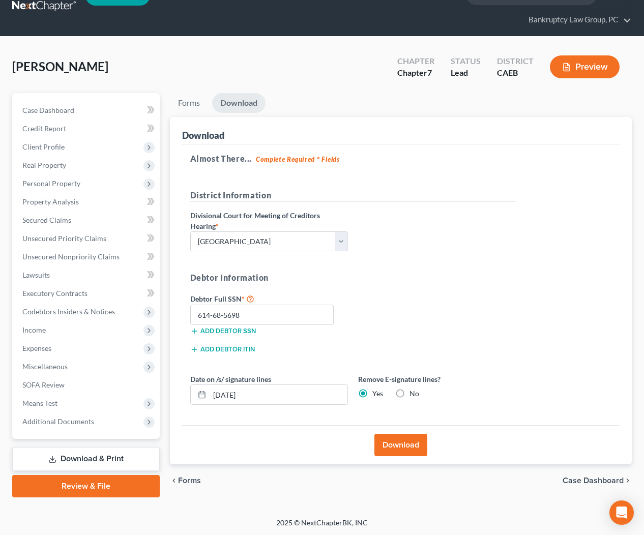
click at [390, 443] on button "Download" at bounding box center [401, 445] width 53 height 22
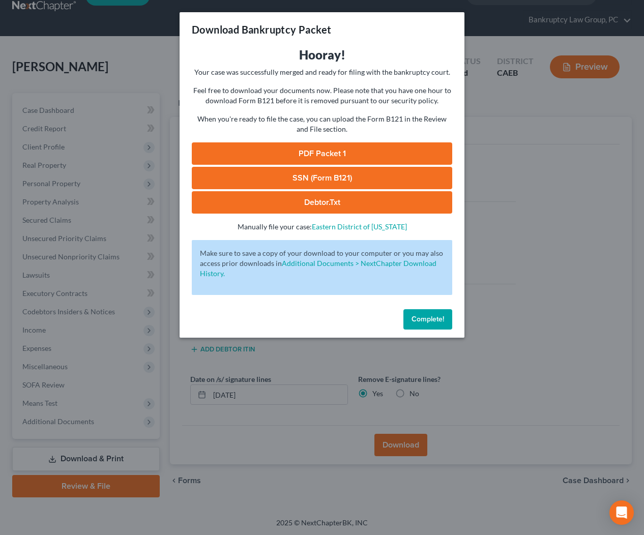
click at [334, 180] on link "SSN (Form B121)" at bounding box center [322, 178] width 261 height 22
click at [328, 149] on link "PDF Packet 1" at bounding box center [322, 153] width 261 height 22
drag, startPoint x: 427, startPoint y: 323, endPoint x: 412, endPoint y: 311, distance: 19.2
click at [427, 323] on span "Complete!" at bounding box center [428, 319] width 33 height 9
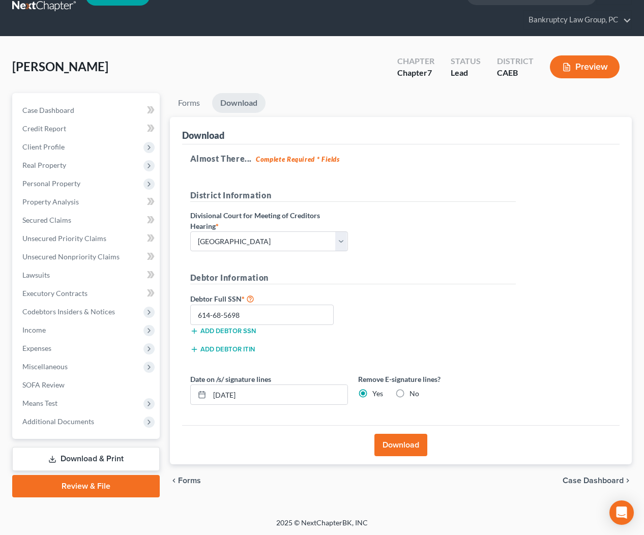
scroll to position [0, 0]
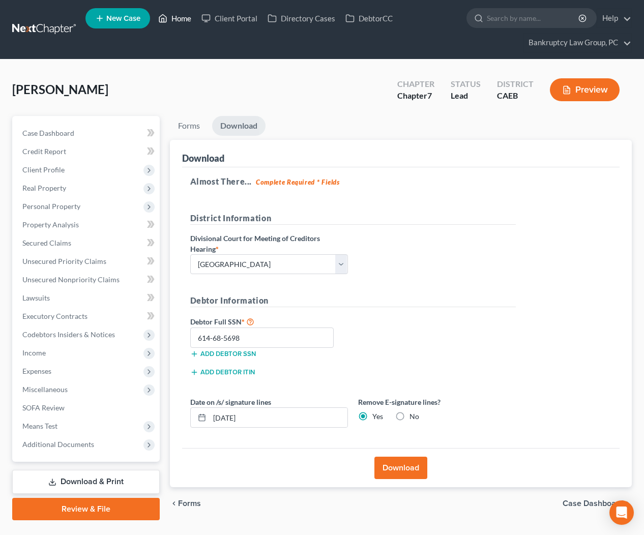
click at [178, 26] on link "Home" at bounding box center [174, 18] width 43 height 18
click at [179, 21] on link "Home" at bounding box center [174, 18] width 43 height 18
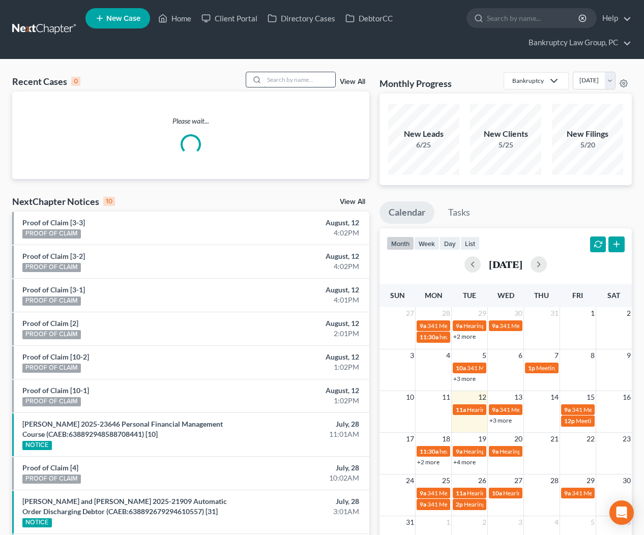
click at [299, 82] on input "search" at bounding box center [299, 79] width 71 height 15
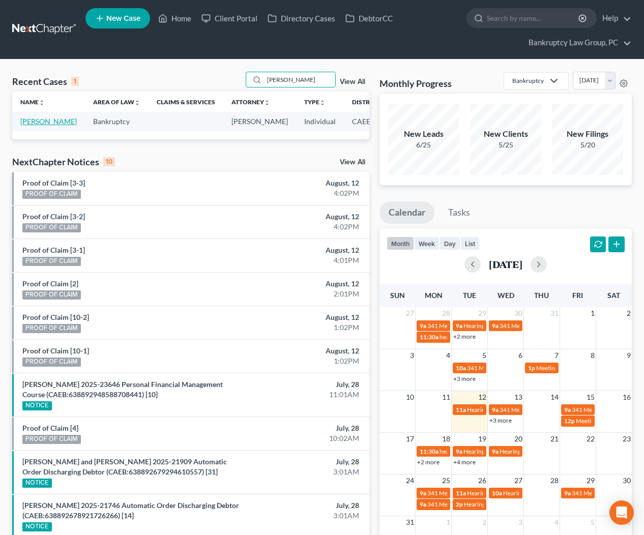
click at [32, 126] on link "[PERSON_NAME]" at bounding box center [48, 121] width 56 height 9
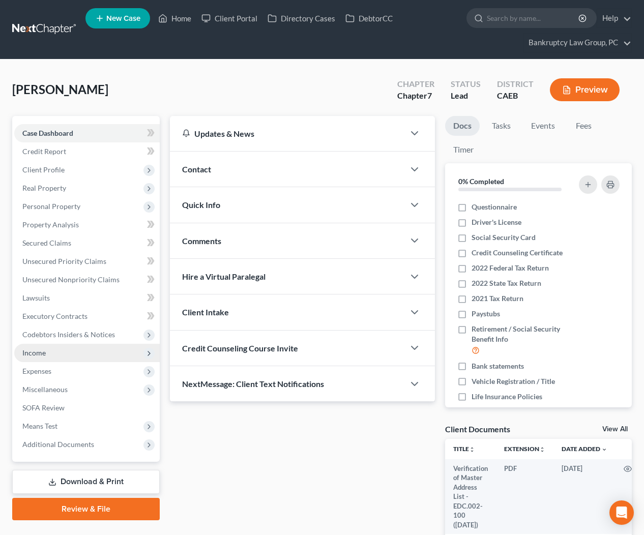
click at [51, 356] on span "Income" at bounding box center [87, 353] width 146 height 18
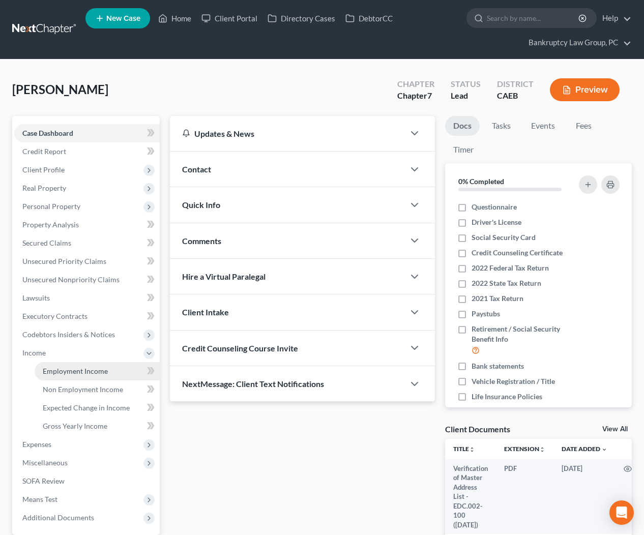
click at [64, 371] on span "Employment Income" at bounding box center [75, 371] width 65 height 9
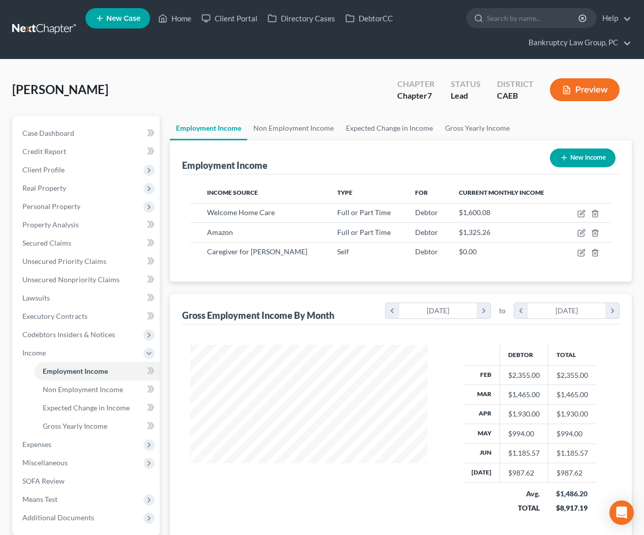
scroll to position [182, 258]
click at [582, 212] on icon "button" at bounding box center [582, 214] width 8 height 8
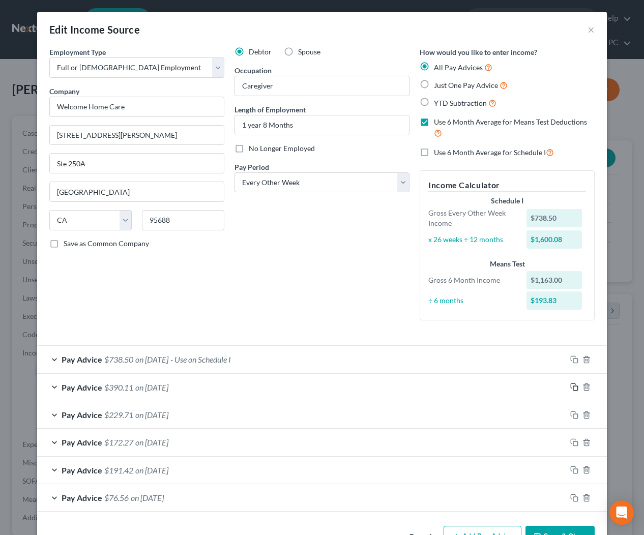
click at [573, 387] on rect "button" at bounding box center [575, 388] width 5 height 5
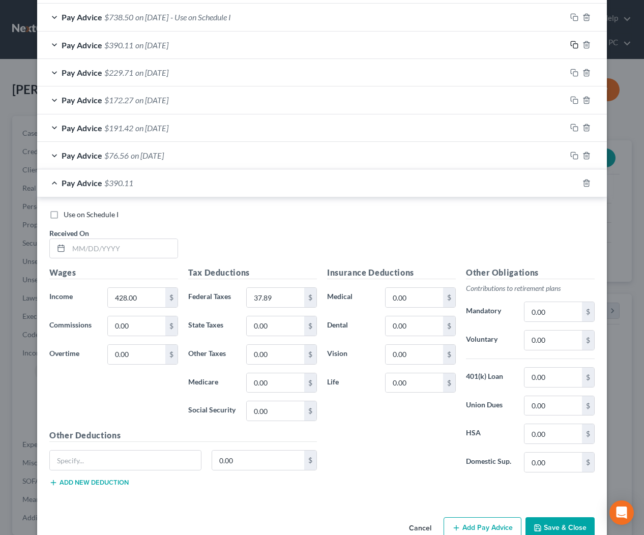
scroll to position [366, 0]
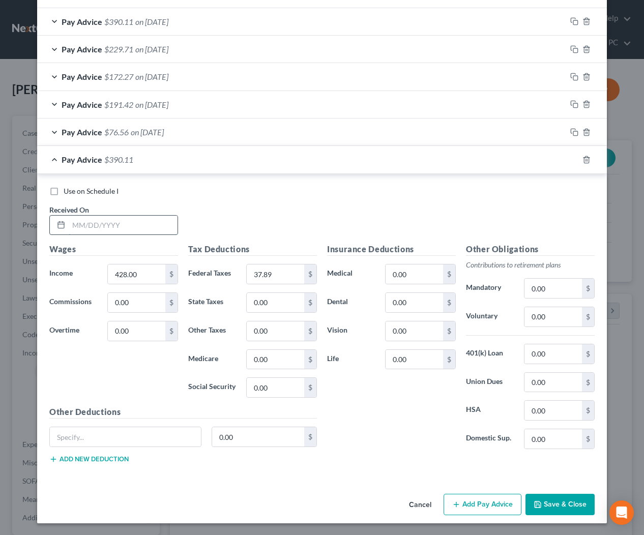
click at [123, 224] on input "text" at bounding box center [123, 225] width 109 height 19
click at [572, 505] on button "Save & Close" at bounding box center [560, 504] width 69 height 21
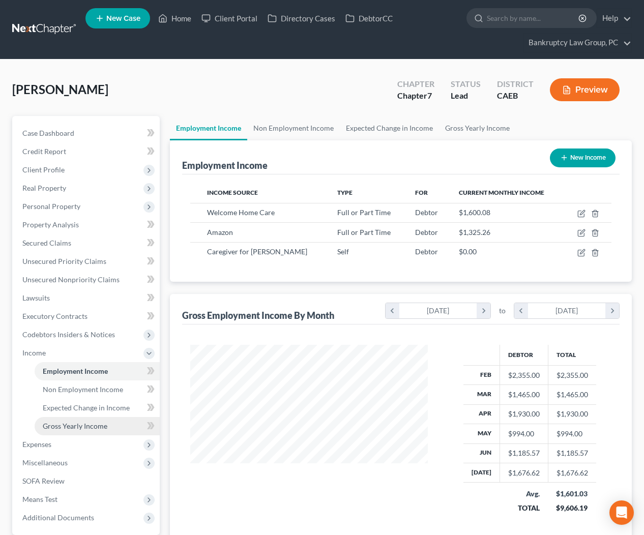
click at [77, 429] on span "Gross Yearly Income" at bounding box center [75, 426] width 65 height 9
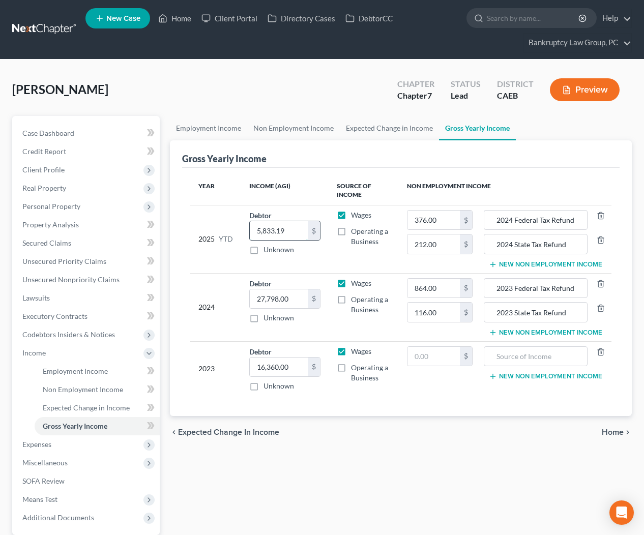
drag, startPoint x: 295, startPoint y: 228, endPoint x: 253, endPoint y: 228, distance: 41.7
click at [253, 228] on input "5,833.19" at bounding box center [279, 230] width 59 height 19
click at [293, 234] on input "5,833.19" at bounding box center [279, 230] width 59 height 19
click at [87, 375] on span "Employment Income" at bounding box center [75, 371] width 65 height 9
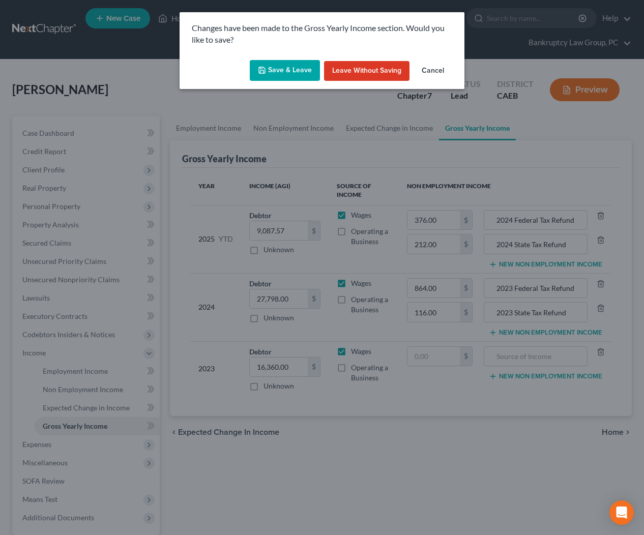
click at [283, 67] on button "Save & Leave" at bounding box center [285, 70] width 70 height 21
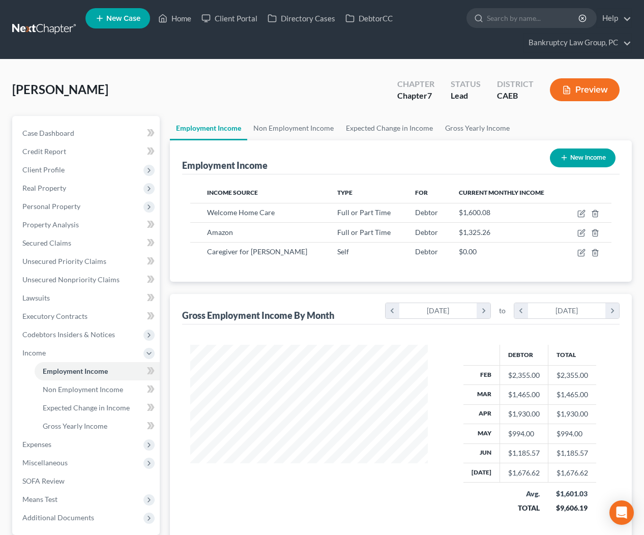
scroll to position [182, 258]
click at [583, 233] on icon "button" at bounding box center [582, 232] width 5 height 5
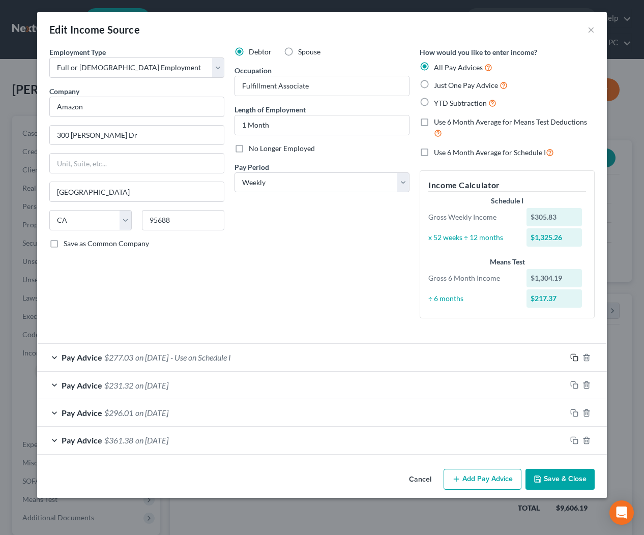
click at [574, 357] on rect "button" at bounding box center [575, 359] width 5 height 5
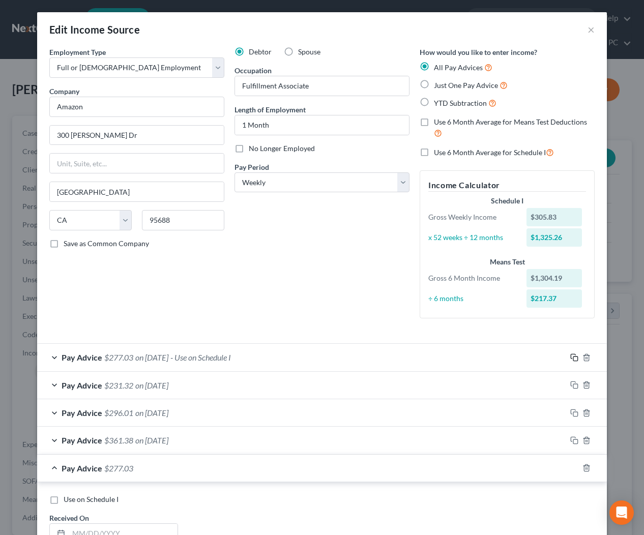
scroll to position [309, 0]
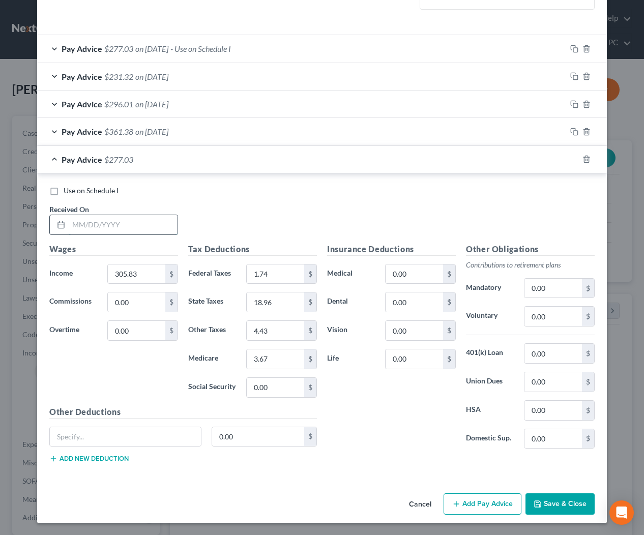
drag, startPoint x: 144, startPoint y: 220, endPoint x: 177, endPoint y: 224, distance: 33.3
click at [144, 220] on input "text" at bounding box center [123, 224] width 109 height 19
click at [283, 386] on input "7.11" at bounding box center [276, 387] width 58 height 19
click at [384, 433] on div "Insurance Deductions Medical 0.00 $ Dental 0.00 $ Vision 0.00 $ Life 0.00 $" at bounding box center [391, 350] width 139 height 214
drag, startPoint x: 573, startPoint y: 155, endPoint x: 468, endPoint y: 188, distance: 110.3
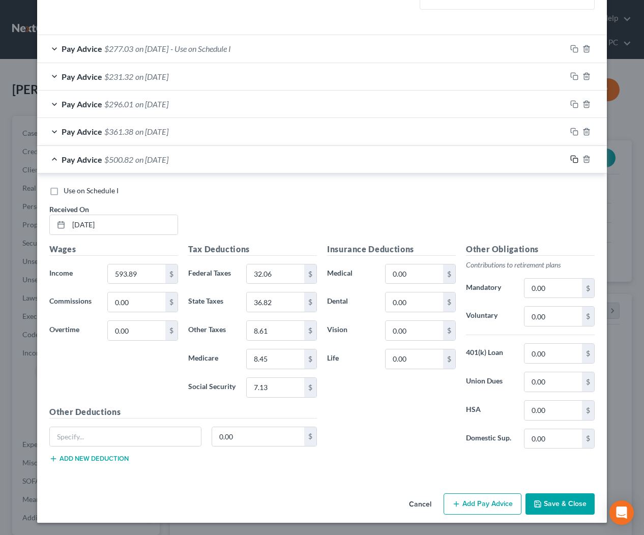
click at [572, 155] on icon "button" at bounding box center [574, 159] width 8 height 8
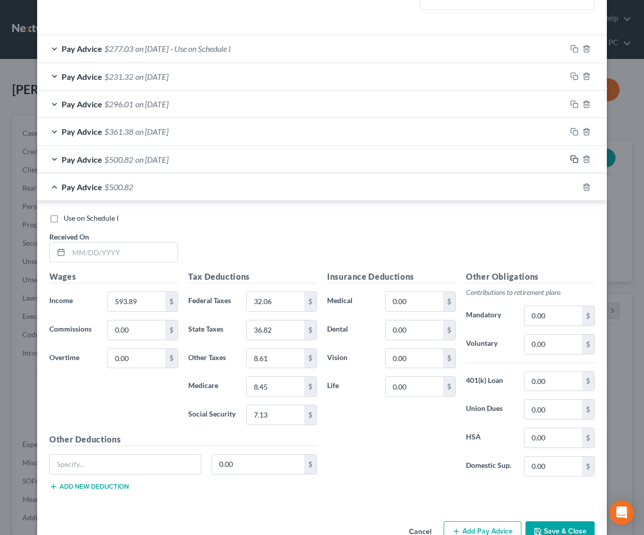
scroll to position [336, 0]
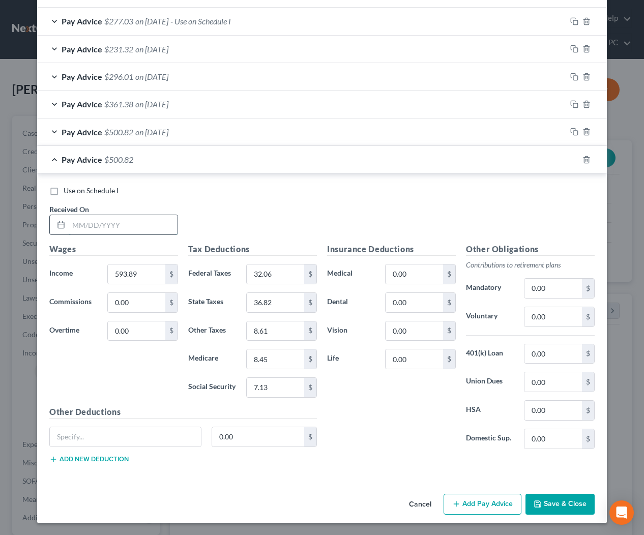
click at [150, 217] on input "text" at bounding box center [123, 224] width 109 height 19
click at [564, 510] on button "Save & Close" at bounding box center [560, 504] width 69 height 21
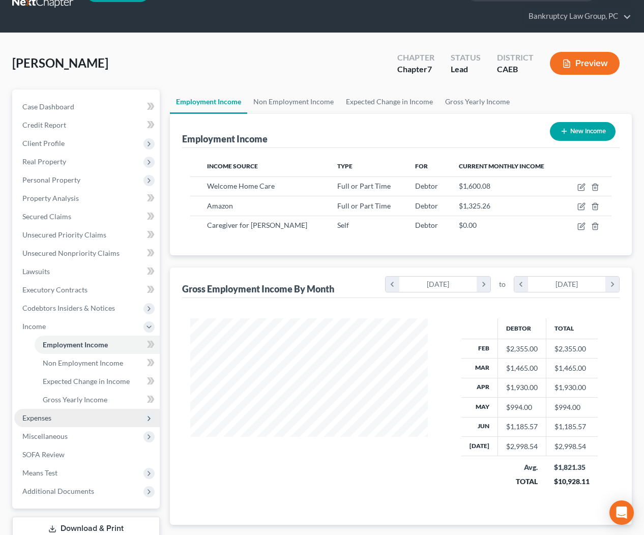
scroll to position [56, 0]
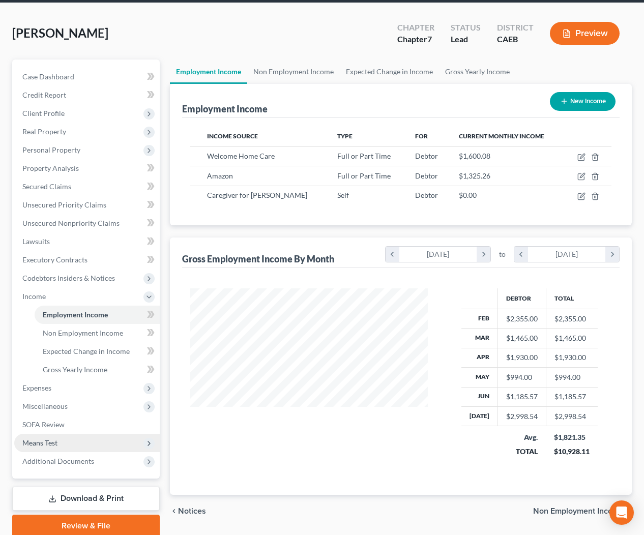
click at [56, 447] on span "Means Test" at bounding box center [39, 443] width 35 height 9
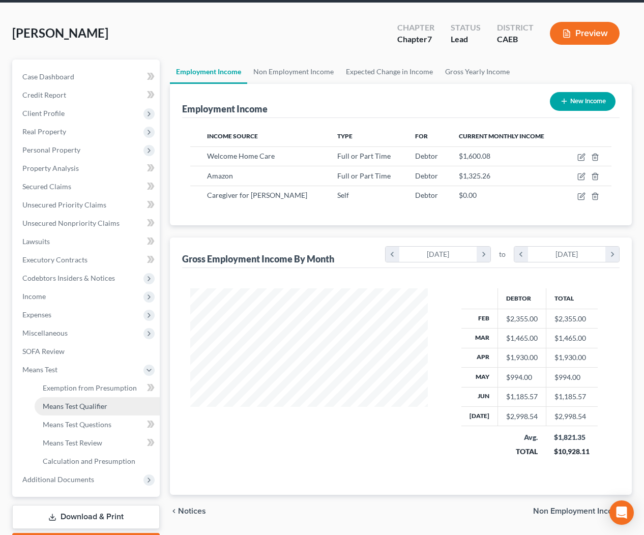
click at [70, 408] on span "Means Test Qualifier" at bounding box center [75, 406] width 65 height 9
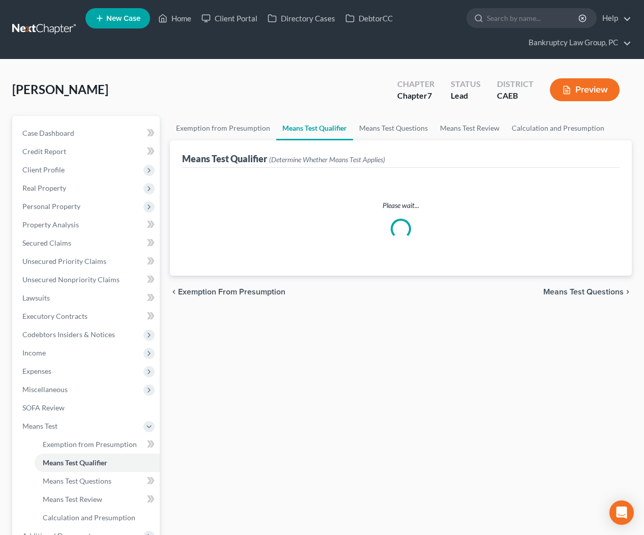
scroll to position [2, 0]
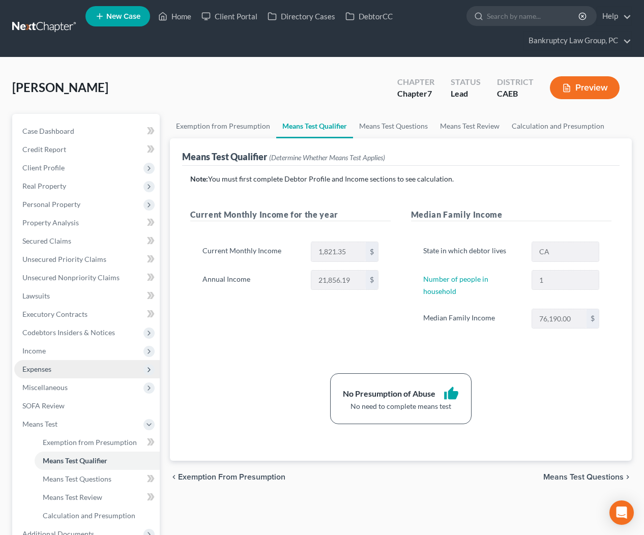
click at [48, 365] on span "Expenses" at bounding box center [36, 369] width 29 height 9
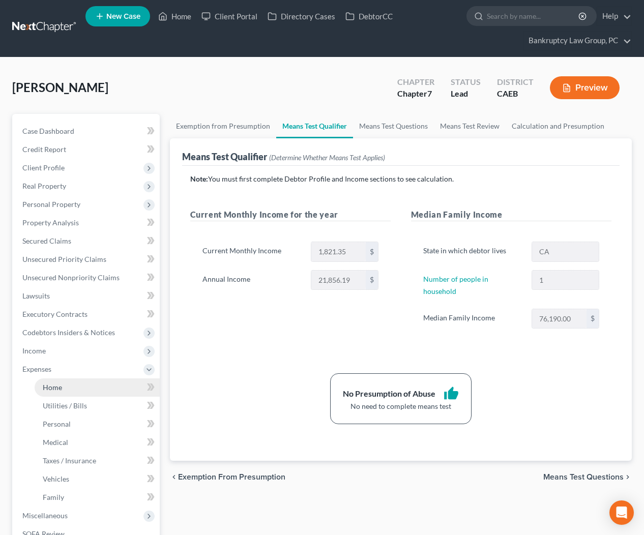
click at [61, 381] on link "Home" at bounding box center [97, 388] width 125 height 18
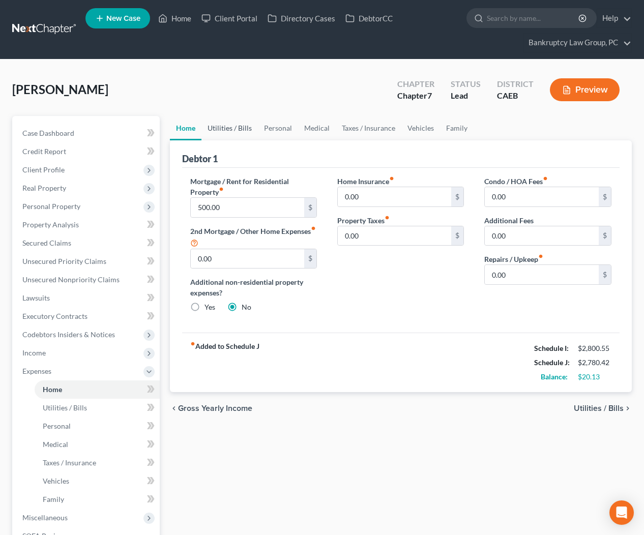
click at [239, 127] on link "Utilities / Bills" at bounding box center [230, 128] width 56 height 24
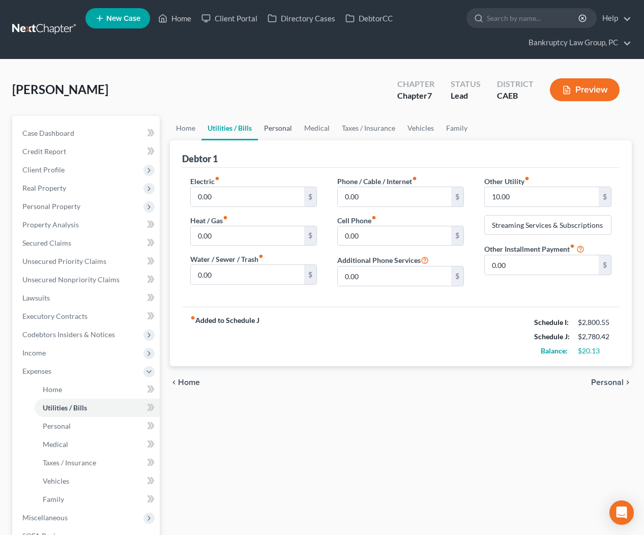
click at [277, 127] on link "Personal" at bounding box center [278, 128] width 40 height 24
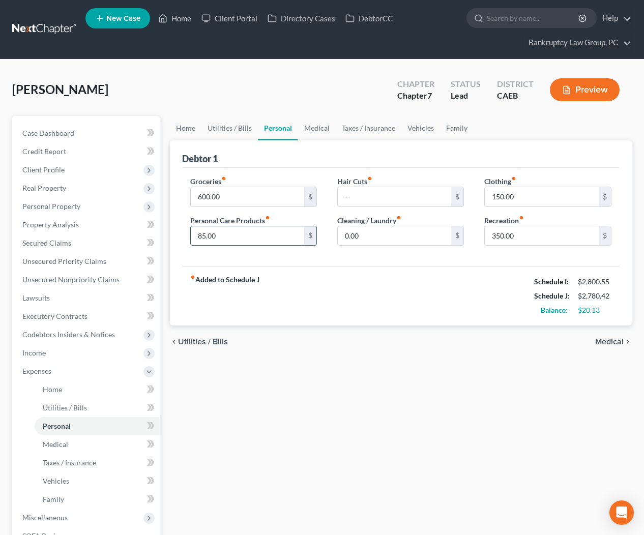
click at [232, 233] on input "85.00" at bounding box center [248, 235] width 114 height 19
click at [387, 319] on div "fiber_manual_record Added to Schedule J Schedule I: $2,800.55 Schedule J: $2,79…" at bounding box center [401, 296] width 438 height 60
click at [312, 126] on link "Medical" at bounding box center [317, 128] width 38 height 24
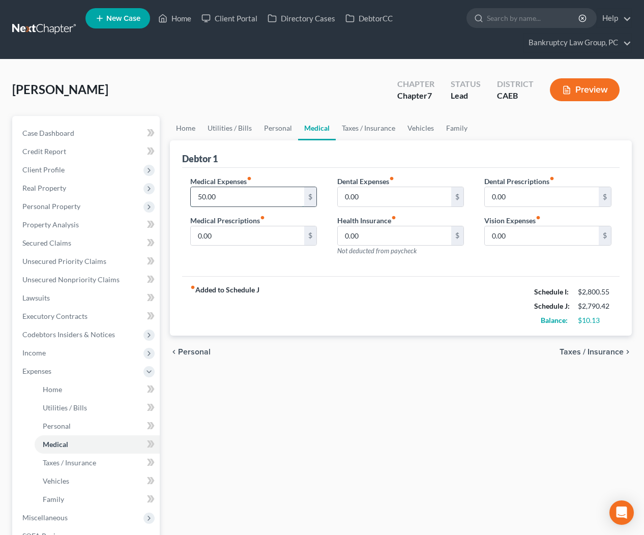
click at [242, 198] on input "50.00" at bounding box center [248, 196] width 114 height 19
click at [435, 362] on div "chevron_left Personal Taxes / Insurance chevron_right" at bounding box center [401, 352] width 463 height 33
click at [185, 127] on link "Home" at bounding box center [186, 128] width 32 height 24
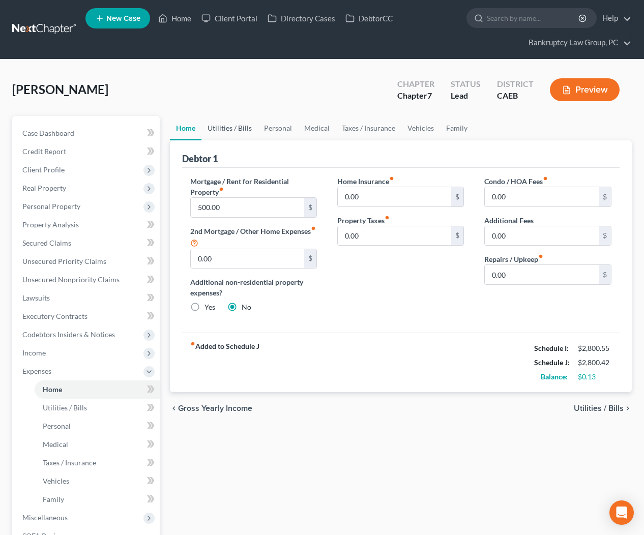
click at [210, 128] on link "Utilities / Bills" at bounding box center [230, 128] width 56 height 24
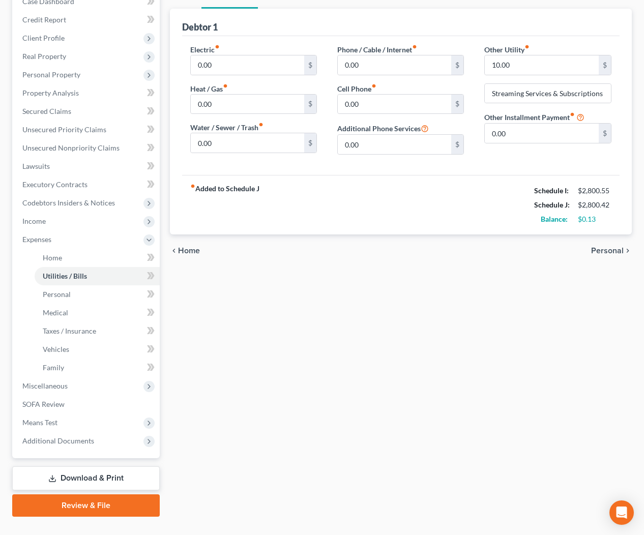
scroll to position [151, 0]
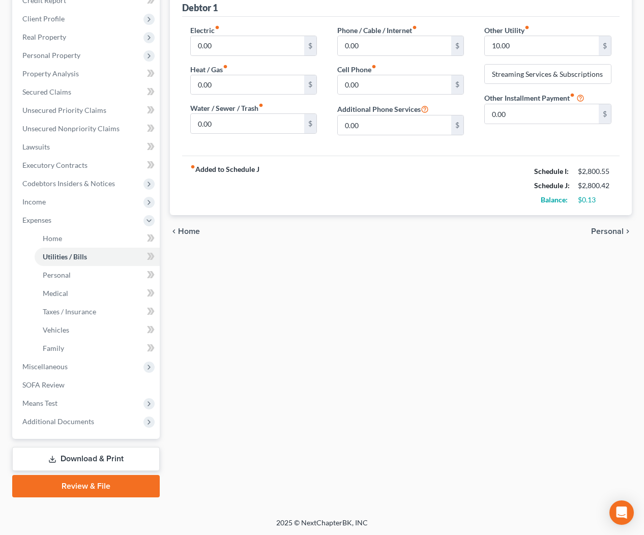
click at [123, 459] on link "Download & Print" at bounding box center [86, 459] width 148 height 24
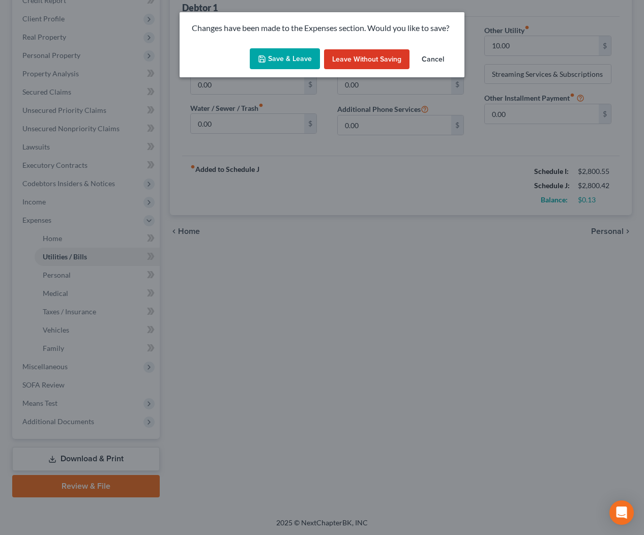
click at [285, 56] on button "Save & Leave" at bounding box center [285, 58] width 70 height 21
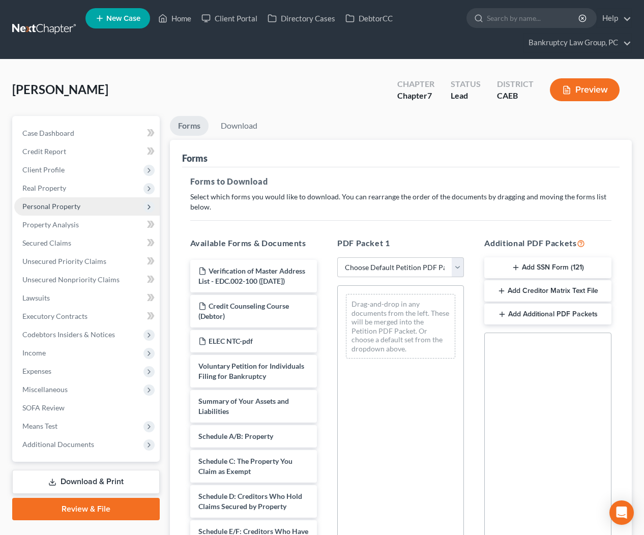
click at [64, 207] on span "Personal Property" at bounding box center [51, 206] width 58 height 9
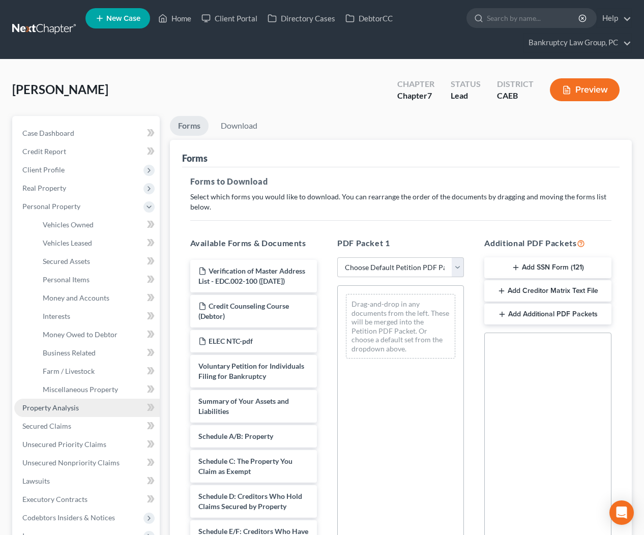
click at [59, 405] on span "Property Analysis" at bounding box center [50, 408] width 56 height 9
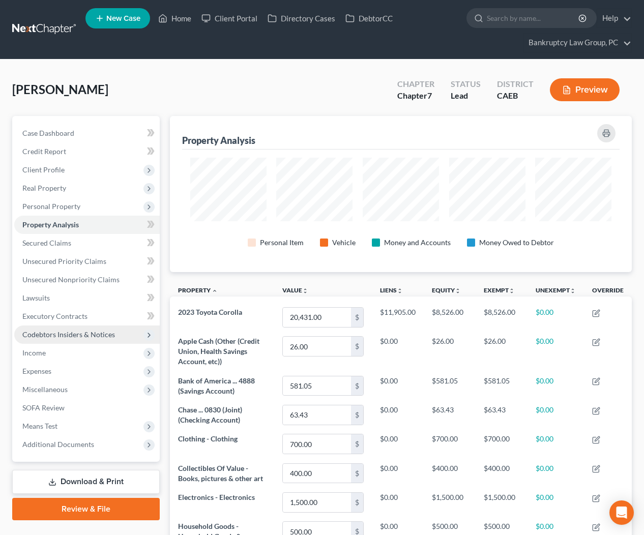
scroll to position [156, 462]
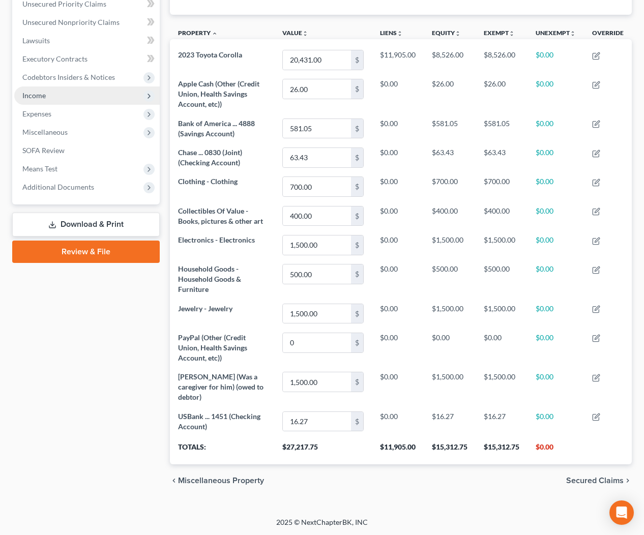
drag, startPoint x: 80, startPoint y: 222, endPoint x: 97, endPoint y: 222, distance: 16.3
click at [81, 222] on link "Download & Print" at bounding box center [86, 225] width 148 height 24
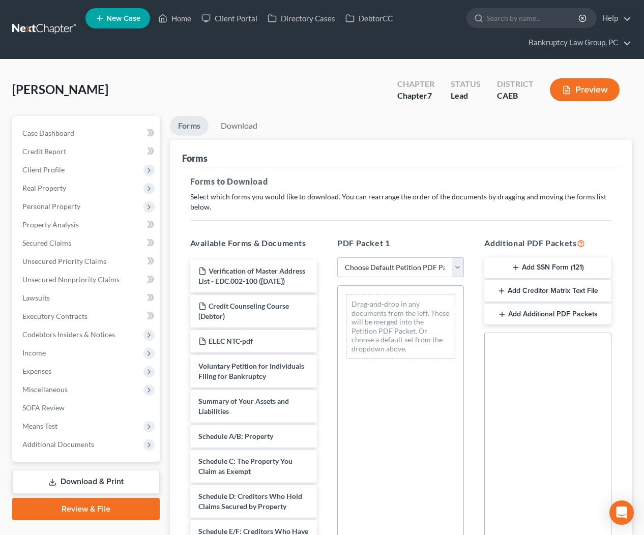
click at [411, 268] on select "Choose Default Petition PDF Packet Complete Bankruptcy Petition (all forms and …" at bounding box center [400, 267] width 127 height 20
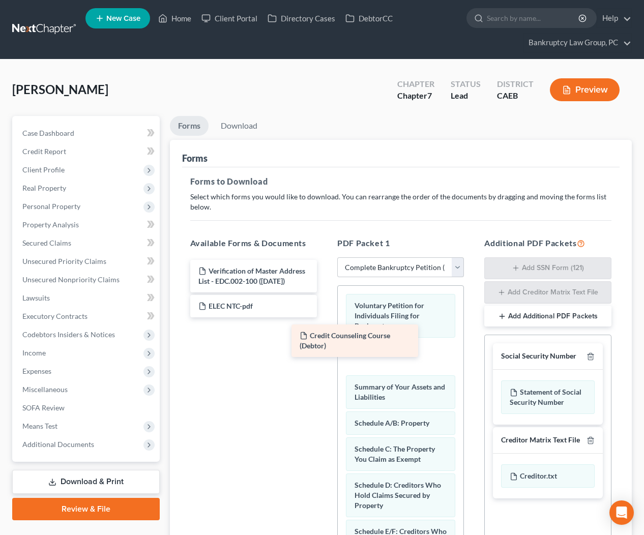
drag, startPoint x: 268, startPoint y: 311, endPoint x: 372, endPoint y: 344, distance: 108.8
click at [325, 318] on div "Credit Counseling Course (Debtor) Verification of Master Address List - EDC.002…" at bounding box center [253, 289] width 143 height 58
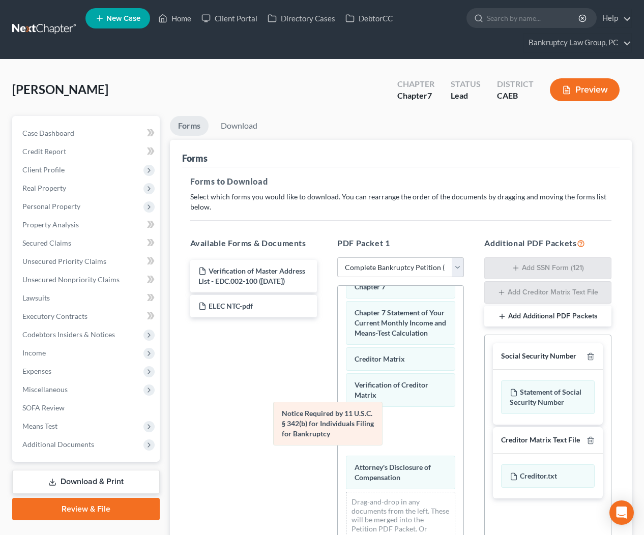
scroll to position [473, 0]
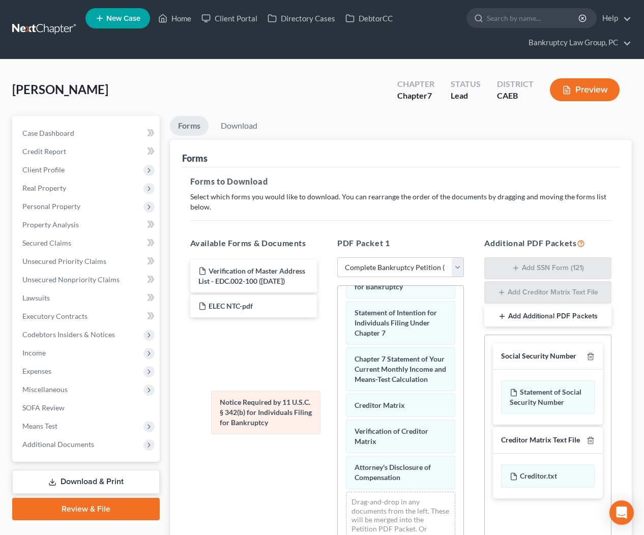
drag, startPoint x: 376, startPoint y: 429, endPoint x: 258, endPoint y: 419, distance: 118.0
click at [338, 409] on div "Notice Required by 11 U.S.C. § 342(b) for Individuals Filing for Bankruptcy Vol…" at bounding box center [401, 189] width 126 height 752
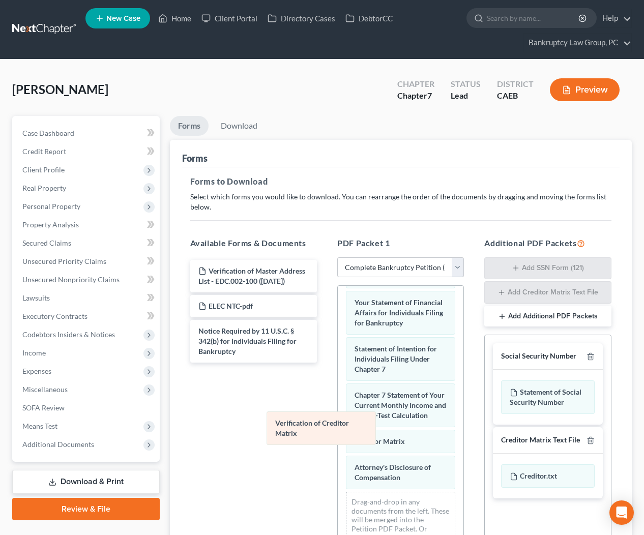
scroll to position [437, 0]
drag, startPoint x: 376, startPoint y: 436, endPoint x: 283, endPoint y: 426, distance: 93.6
click at [338, 426] on div "Verification of Creditor Matrix Voluntary Petition for Individuals Filing for B…" at bounding box center [401, 206] width 126 height 715
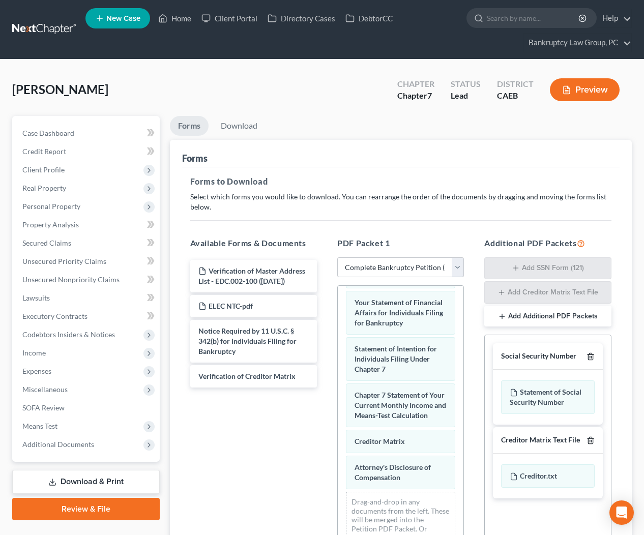
click at [591, 358] on icon "button" at bounding box center [591, 357] width 8 height 8
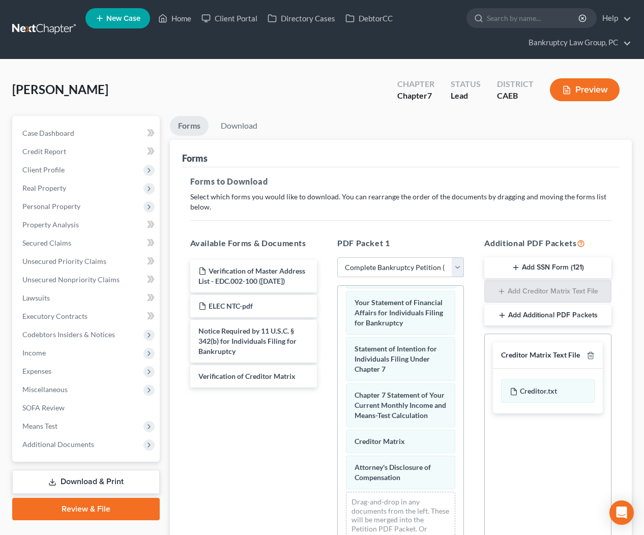
scroll to position [121, 0]
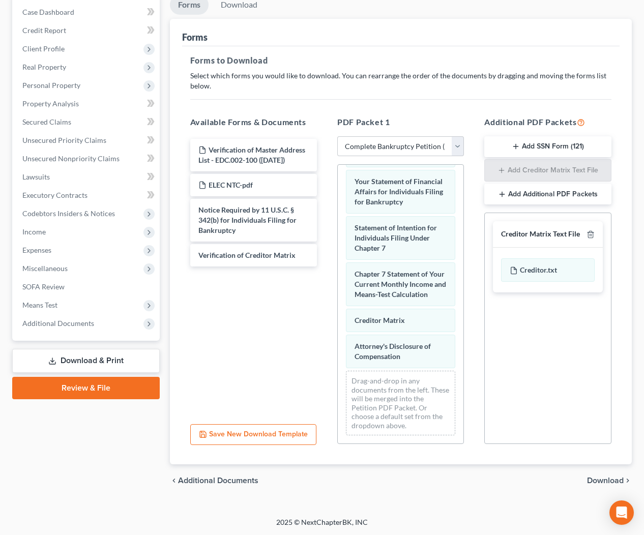
click at [610, 475] on div "chevron_left Additional Documents Download chevron_right" at bounding box center [401, 481] width 463 height 33
drag, startPoint x: 608, startPoint y: 481, endPoint x: 524, endPoint y: 411, distance: 109.5
click at [608, 481] on span "Download" at bounding box center [605, 481] width 37 height 8
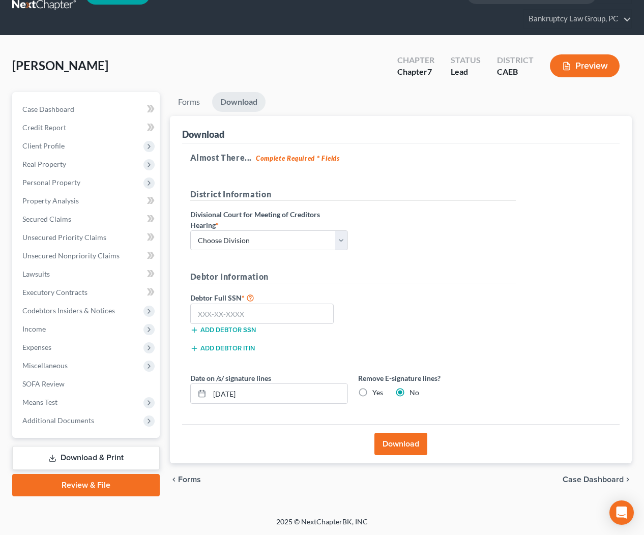
scroll to position [23, 0]
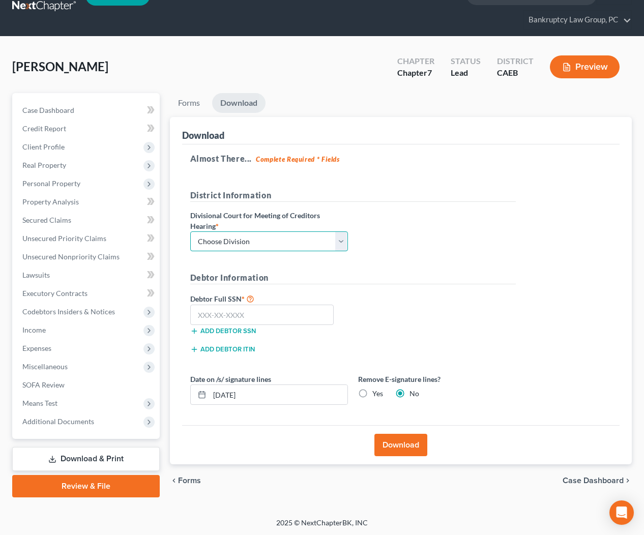
click at [308, 241] on select "Choose Division Fresno Modesto Sacramento" at bounding box center [269, 242] width 158 height 20
click at [303, 314] on input "text" at bounding box center [262, 315] width 144 height 20
drag, startPoint x: 231, startPoint y: 391, endPoint x: 252, endPoint y: 427, distance: 42.2
click at [232, 391] on input "[DATE]" at bounding box center [279, 394] width 138 height 19
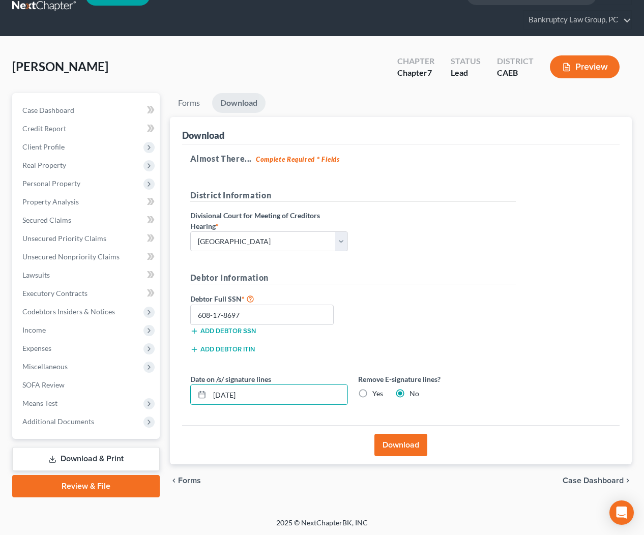
click at [404, 445] on button "Download" at bounding box center [401, 445] width 53 height 22
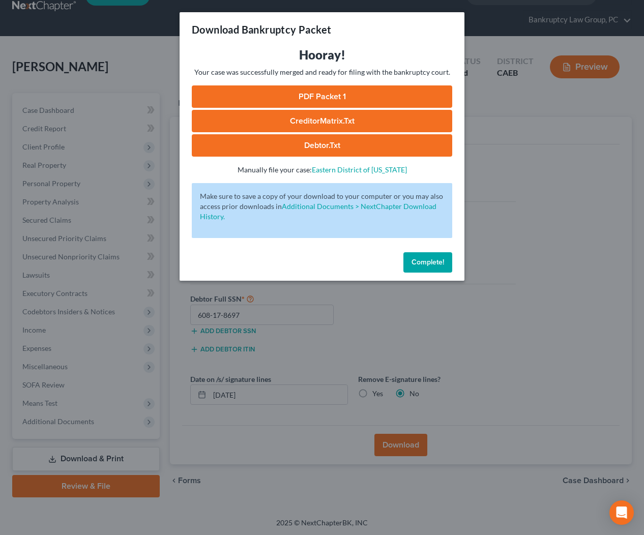
click at [433, 262] on span "Complete!" at bounding box center [428, 262] width 33 height 9
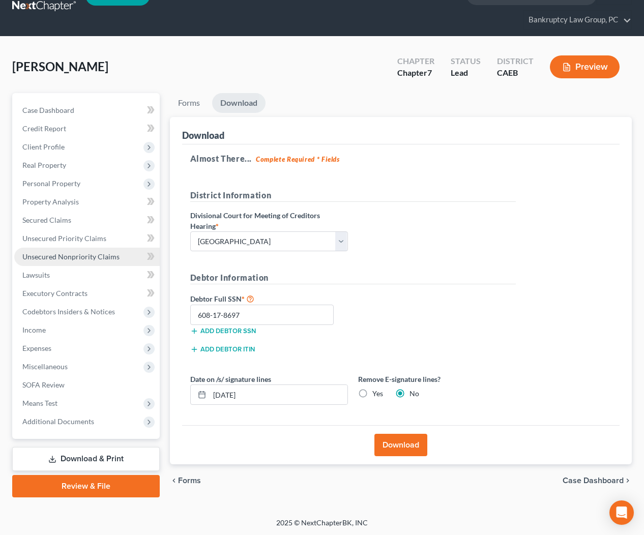
click at [73, 256] on span "Unsecured Nonpriority Claims" at bounding box center [70, 256] width 97 height 9
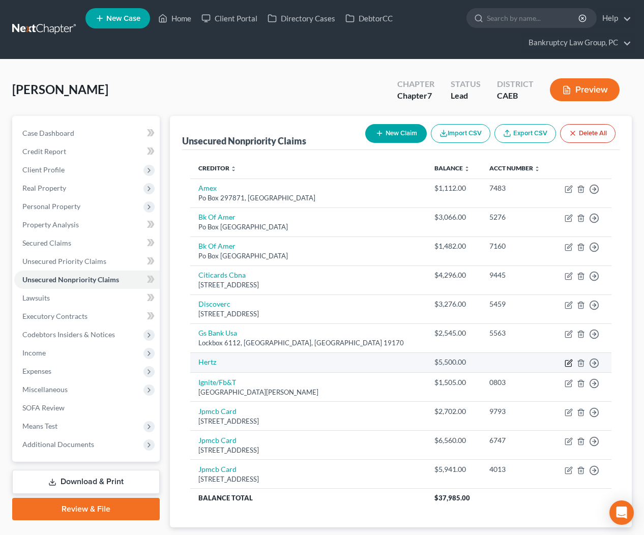
click at [567, 363] on icon "button" at bounding box center [569, 362] width 5 height 5
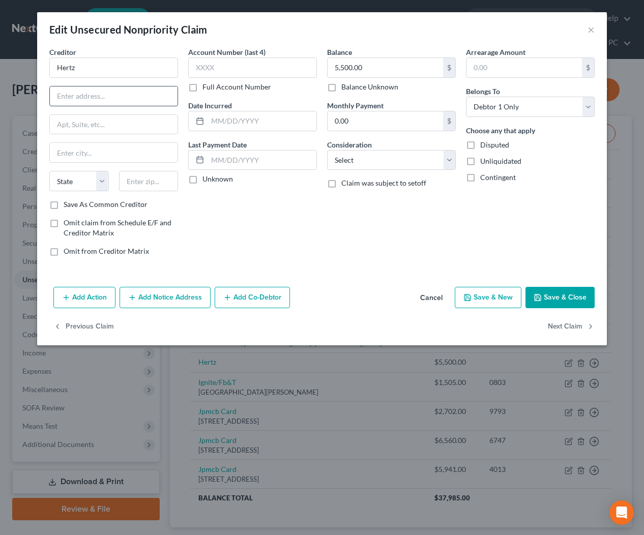
click at [95, 95] on input "text" at bounding box center [114, 96] width 128 height 19
click at [405, 76] on input "5,500.00" at bounding box center [386, 67] width 116 height 19
click at [570, 300] on button "Save & Close" at bounding box center [560, 297] width 69 height 21
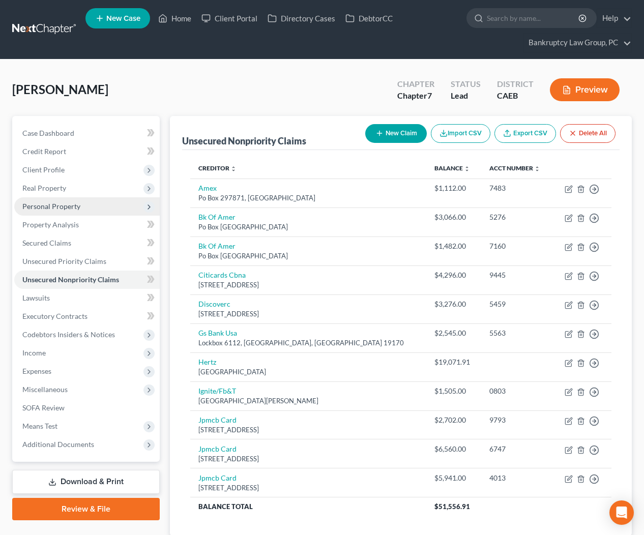
click at [47, 211] on span "Personal Property" at bounding box center [87, 206] width 146 height 18
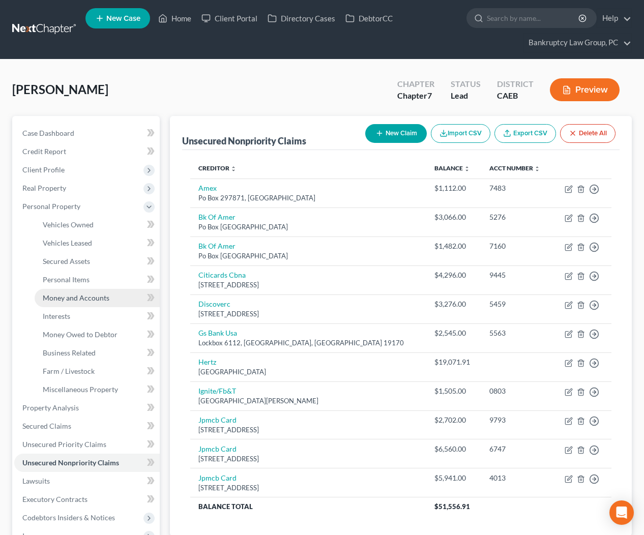
click at [63, 300] on span "Money and Accounts" at bounding box center [76, 298] width 67 height 9
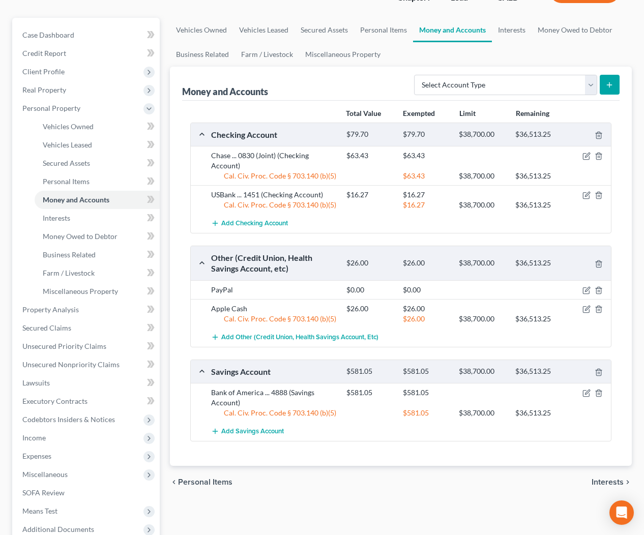
scroll to position [104, 0]
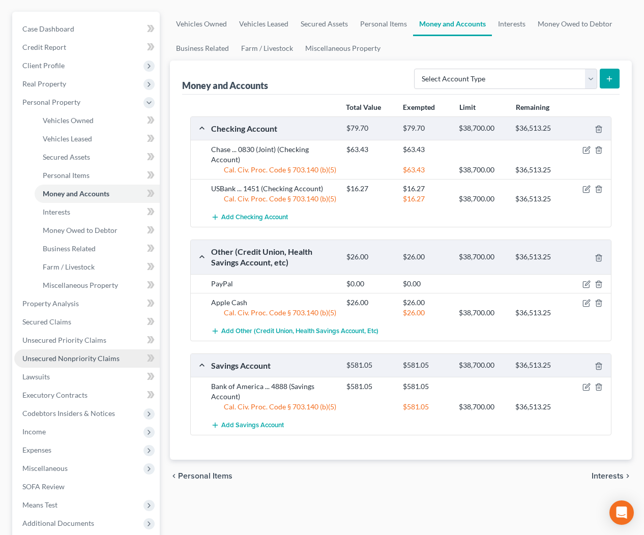
click at [61, 362] on span "Unsecured Nonpriority Claims" at bounding box center [70, 358] width 97 height 9
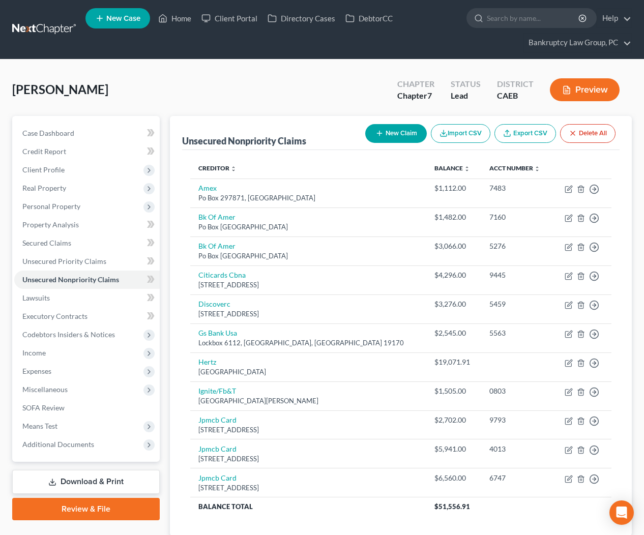
click at [383, 138] on button "New Claim" at bounding box center [396, 133] width 62 height 19
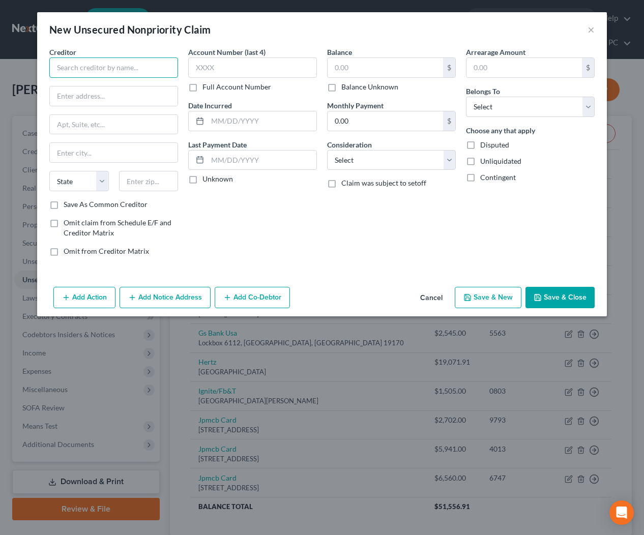
click at [128, 72] on input "text" at bounding box center [113, 68] width 129 height 20
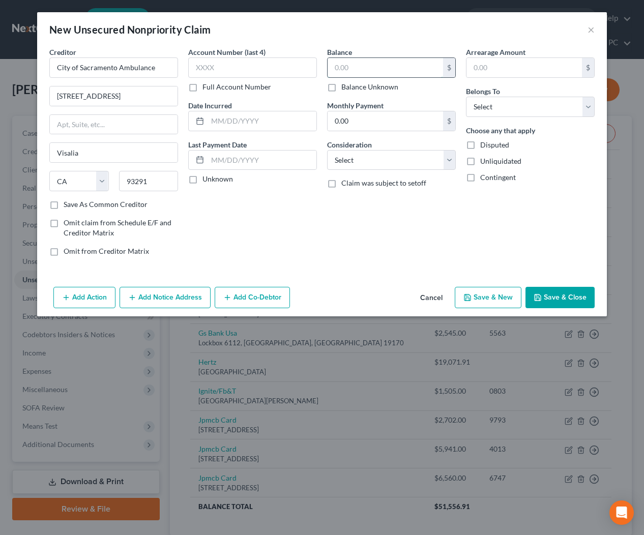
click at [361, 73] on input "text" at bounding box center [386, 67] width 116 height 19
click at [504, 108] on select "Select Debtor 1 Only Debtor 2 Only Debtor 1 And Debtor 2 Only At Least One Of T…" at bounding box center [530, 107] width 129 height 20
click at [435, 159] on select "Select Cable / Satellite Services Collection Agency Credit Card Debt Debt Couns…" at bounding box center [391, 160] width 129 height 20
click at [556, 300] on button "Save & Close" at bounding box center [560, 297] width 69 height 21
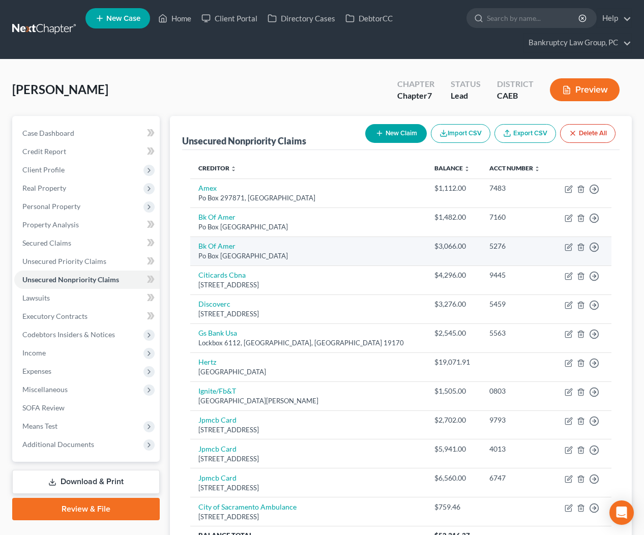
scroll to position [101, 0]
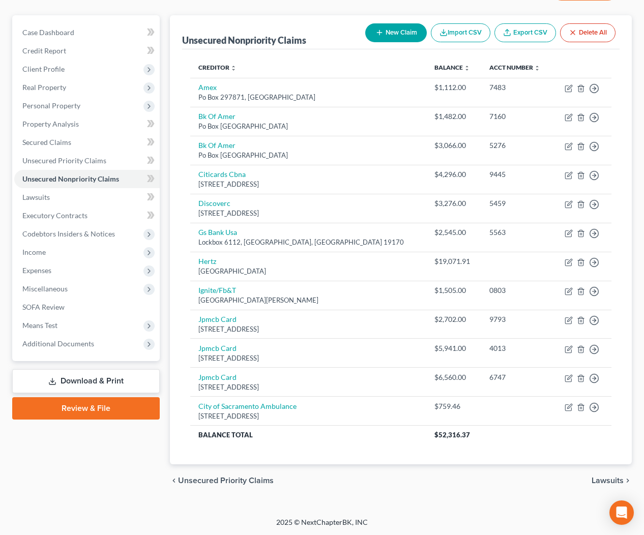
click at [101, 387] on link "Download & Print" at bounding box center [86, 381] width 148 height 24
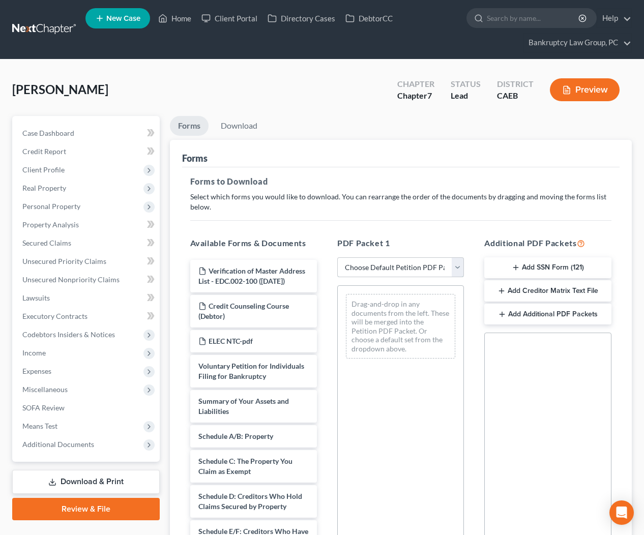
click at [360, 270] on select "Choose Default Petition PDF Packet Complete Bankruptcy Petition (all forms and …" at bounding box center [400, 267] width 127 height 20
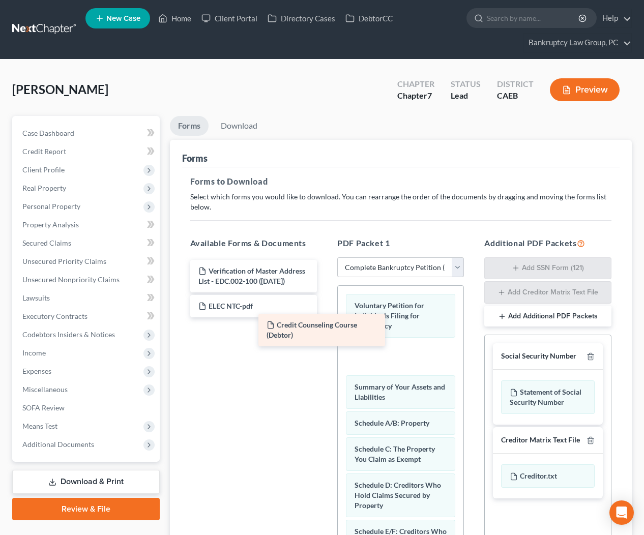
drag, startPoint x: 270, startPoint y: 311, endPoint x: 352, endPoint y: 333, distance: 84.9
click at [325, 318] on div "Credit Counseling Course (Debtor) Verification of Master Address List - EDC.002…" at bounding box center [253, 289] width 143 height 58
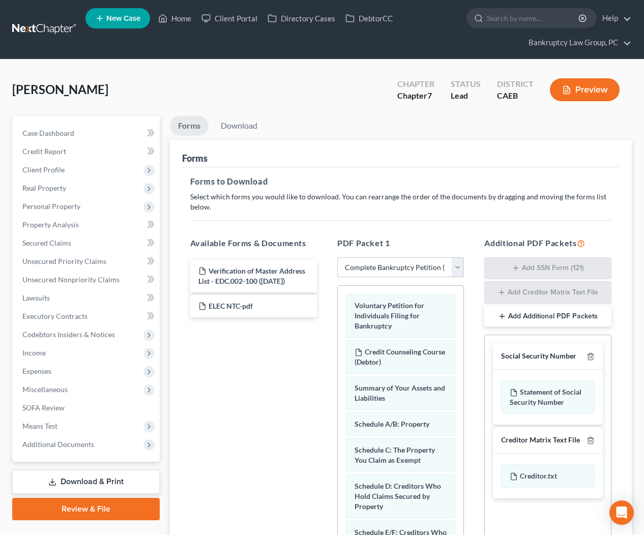
scroll to position [519, 0]
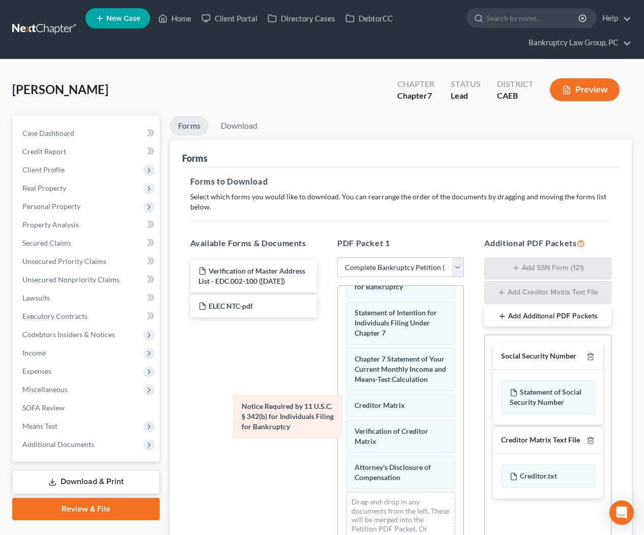
drag, startPoint x: 371, startPoint y: 425, endPoint x: 255, endPoint y: 408, distance: 117.4
click at [338, 407] on div "Notice Required by 11 U.S.C. § 342(b) for Individuals Filing for Bankruptcy Vol…" at bounding box center [401, 189] width 126 height 752
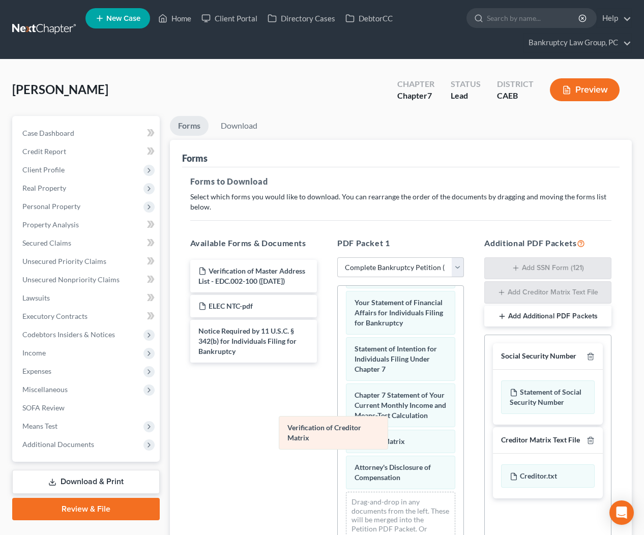
scroll to position [437, 0]
drag, startPoint x: 359, startPoint y: 431, endPoint x: 259, endPoint y: 419, distance: 100.4
click at [338, 419] on div "Verification of Creditor Matrix Voluntary Petition for Individuals Filing for B…" at bounding box center [401, 206] width 126 height 715
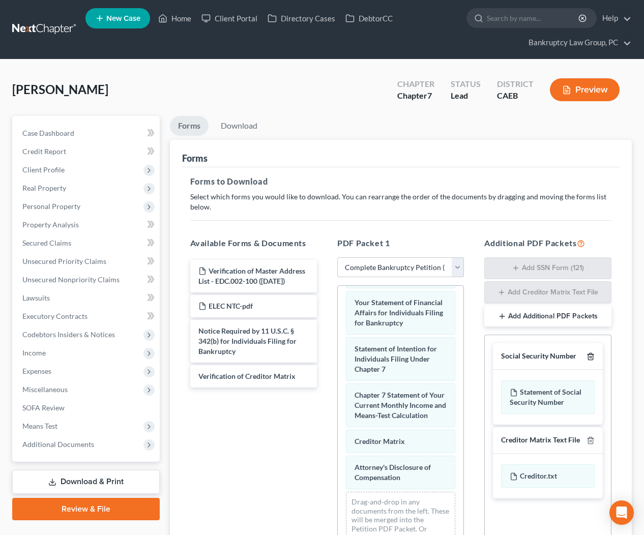
drag, startPoint x: 592, startPoint y: 357, endPoint x: 587, endPoint y: 368, distance: 12.5
click at [592, 357] on icon "button" at bounding box center [591, 357] width 8 height 8
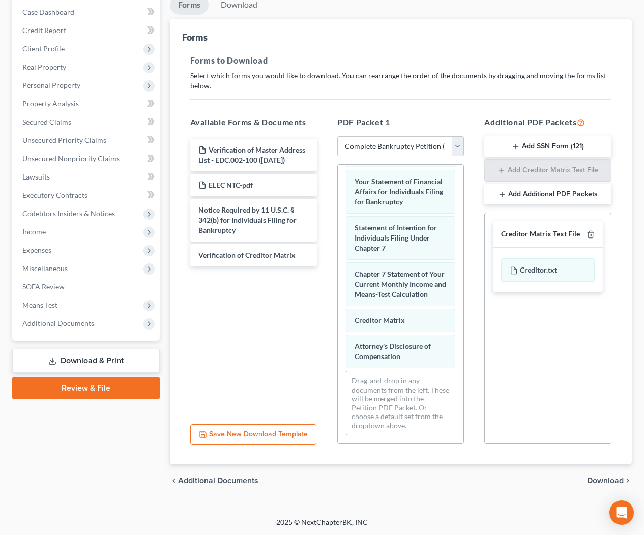
drag, startPoint x: 597, startPoint y: 482, endPoint x: 500, endPoint y: 363, distance: 154.0
click at [597, 482] on span "Download" at bounding box center [605, 481] width 37 height 8
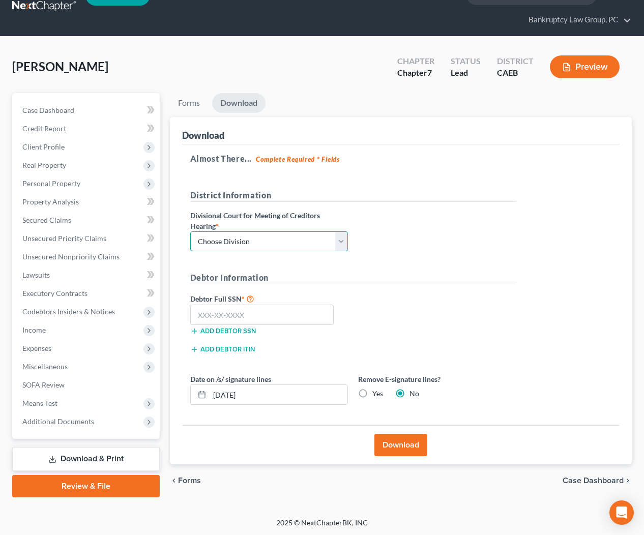
click at [288, 239] on select "Choose Division Fresno Modesto Sacramento" at bounding box center [269, 242] width 158 height 20
drag, startPoint x: 295, startPoint y: 317, endPoint x: 341, endPoint y: 317, distance: 45.8
click at [295, 317] on input "text" at bounding box center [262, 315] width 144 height 20
click at [231, 392] on input "[DATE]" at bounding box center [279, 394] width 138 height 19
click at [410, 441] on button "Download" at bounding box center [401, 445] width 53 height 22
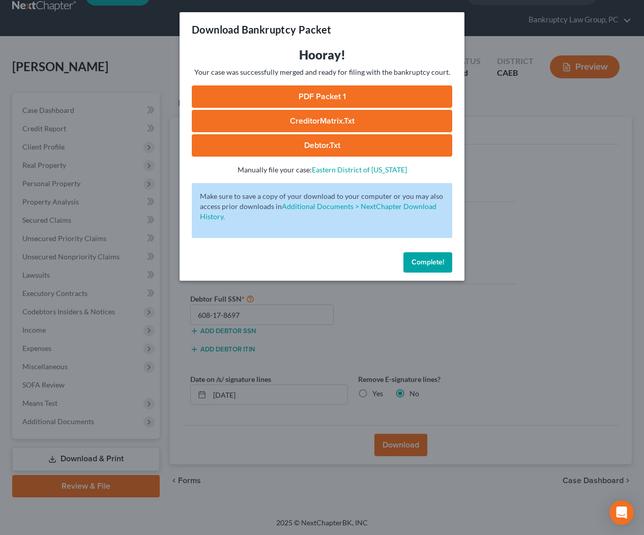
click at [325, 149] on link "Debtor.txt" at bounding box center [322, 145] width 261 height 22
click at [324, 127] on link "CreditorMatrix.txt" at bounding box center [322, 121] width 261 height 22
click at [336, 93] on link "PDF Packet 1" at bounding box center [322, 96] width 261 height 22
drag, startPoint x: 440, startPoint y: 259, endPoint x: 348, endPoint y: 189, distance: 115.2
click at [440, 258] on span "Complete!" at bounding box center [428, 262] width 33 height 9
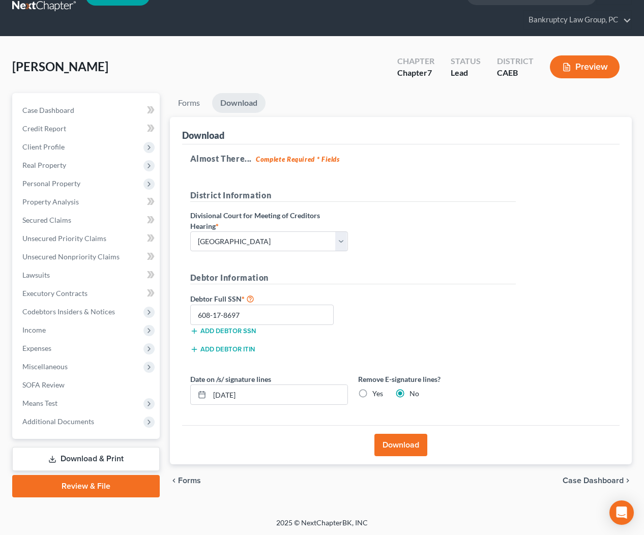
scroll to position [0, 0]
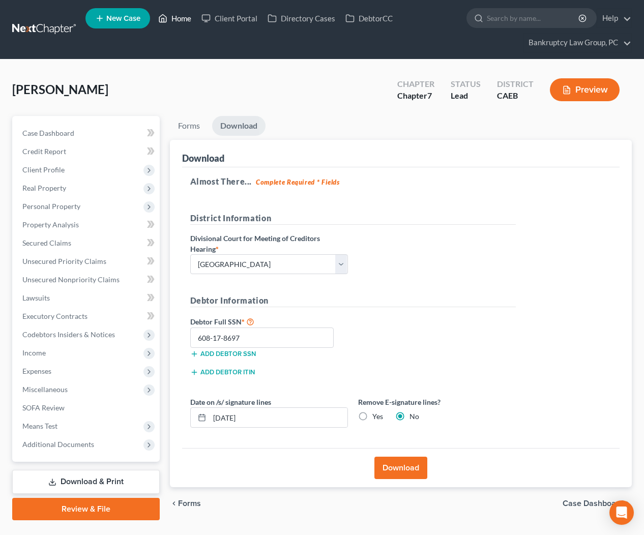
click at [182, 19] on link "Home" at bounding box center [174, 18] width 43 height 18
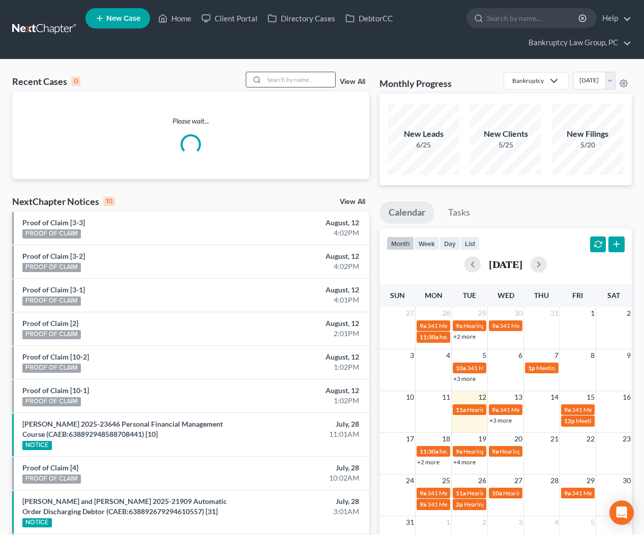
click at [292, 82] on input "search" at bounding box center [299, 79] width 71 height 15
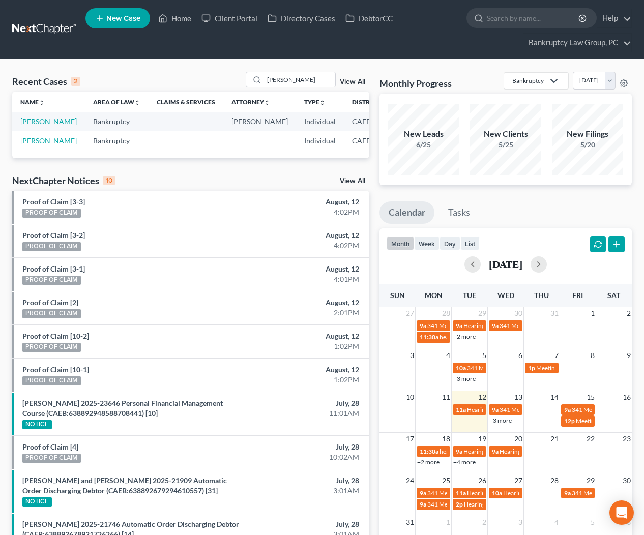
click at [32, 126] on link "[PERSON_NAME]" at bounding box center [48, 121] width 56 height 9
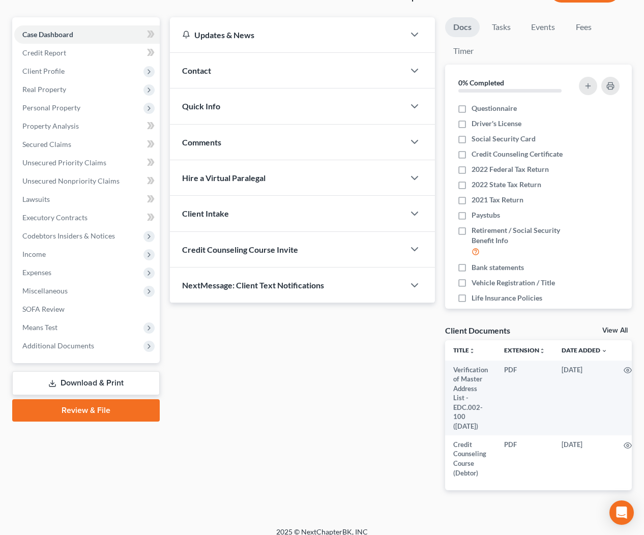
drag, startPoint x: 105, startPoint y: 383, endPoint x: 305, endPoint y: 268, distance: 230.7
click at [105, 383] on link "Download & Print" at bounding box center [86, 383] width 148 height 24
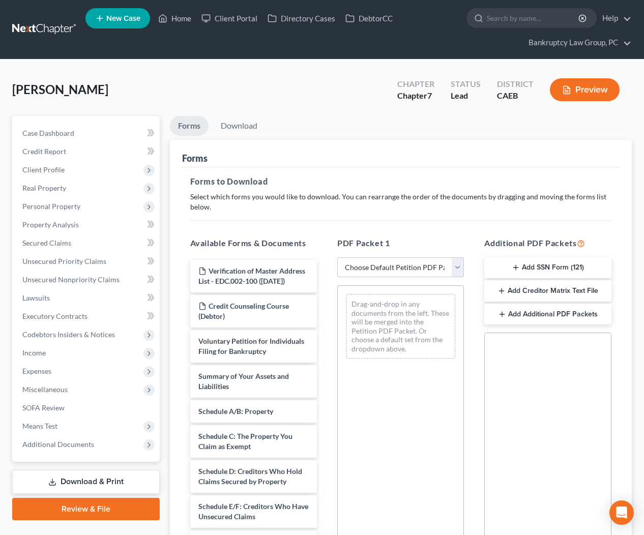
click at [382, 268] on select "Choose Default Petition PDF Packet Complete Bankruptcy Petition (all forms and …" at bounding box center [400, 267] width 127 height 20
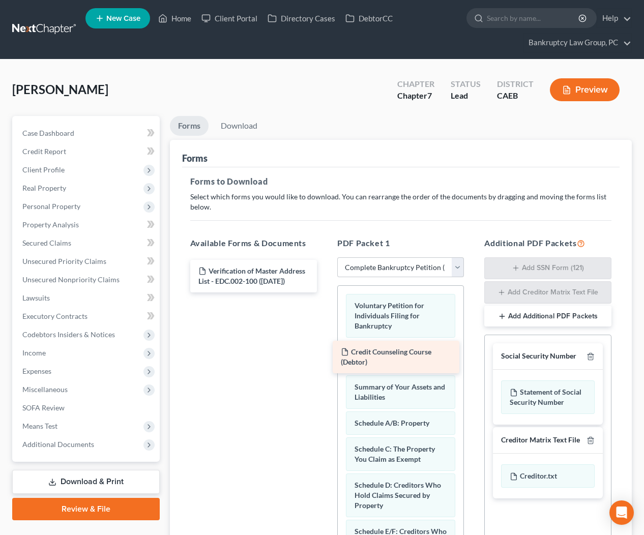
drag, startPoint x: 255, startPoint y: 314, endPoint x: 400, endPoint y: 358, distance: 151.6
click at [325, 293] on div "Credit Counseling Course (Debtor) Verification of Master Address List - EDC.002…" at bounding box center [253, 276] width 143 height 33
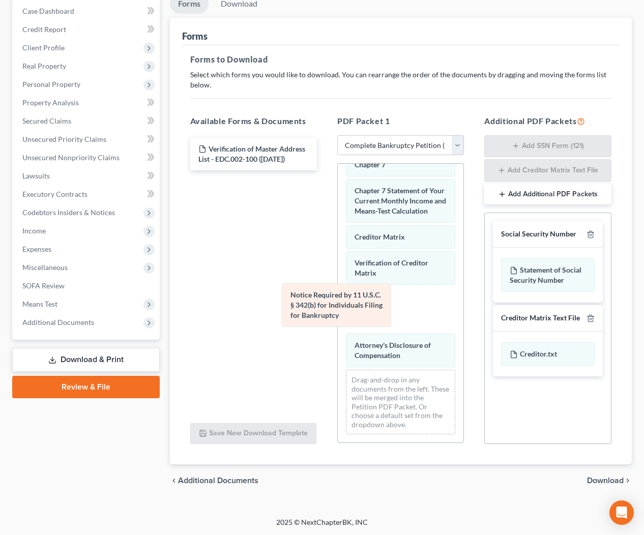
scroll to position [473, 0]
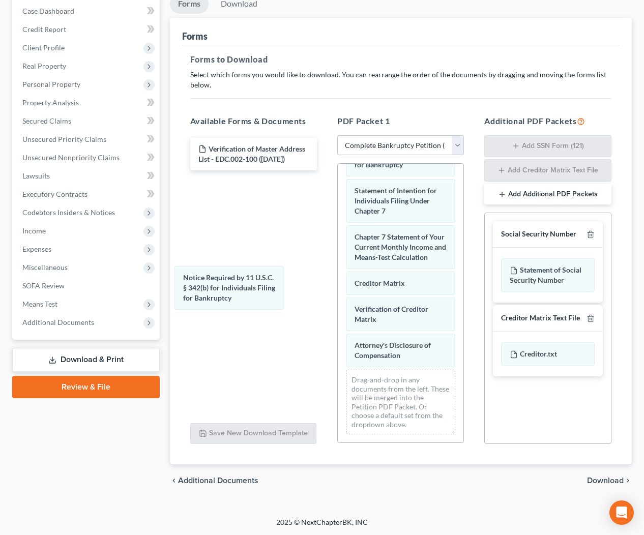
drag, startPoint x: 309, startPoint y: 314, endPoint x: 234, endPoint y: 311, distance: 75.9
click at [338, 297] on div "Notice Required by 11 U.S.C. § 342(b) for Individuals Filing for Bankruptcy Vol…" at bounding box center [401, 67] width 126 height 752
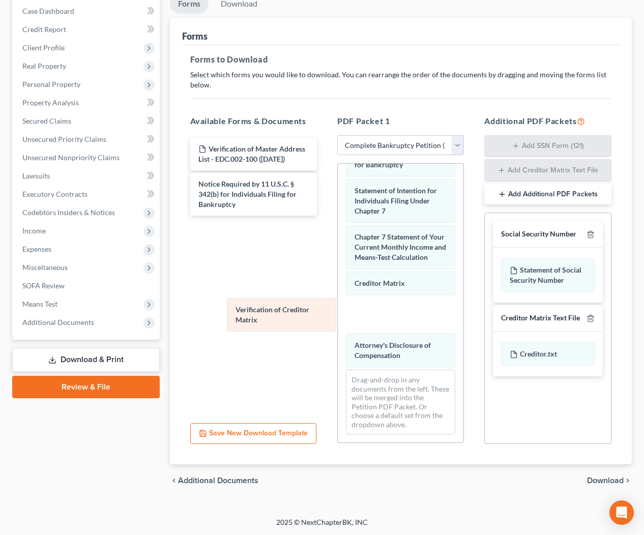
scroll to position [437, 0]
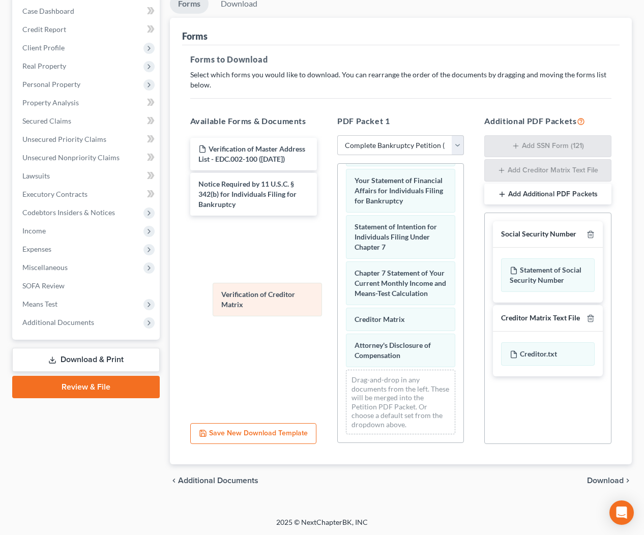
drag, startPoint x: 396, startPoint y: 315, endPoint x: 246, endPoint y: 291, distance: 152.1
click at [338, 289] on div "Verification of Creditor Matrix Voluntary Petition for Individuals Filing for B…" at bounding box center [401, 84] width 126 height 715
drag, startPoint x: 593, startPoint y: 234, endPoint x: 590, endPoint y: 253, distance: 19.5
click at [593, 234] on icon "button" at bounding box center [590, 235] width 5 height 7
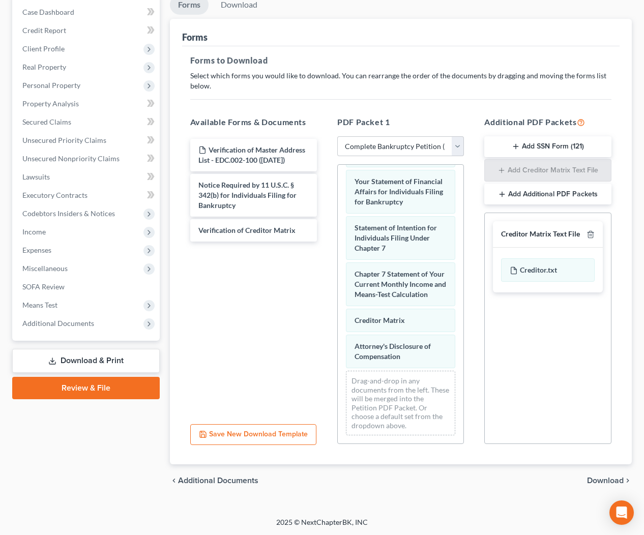
click at [604, 478] on span "Download" at bounding box center [605, 481] width 37 height 8
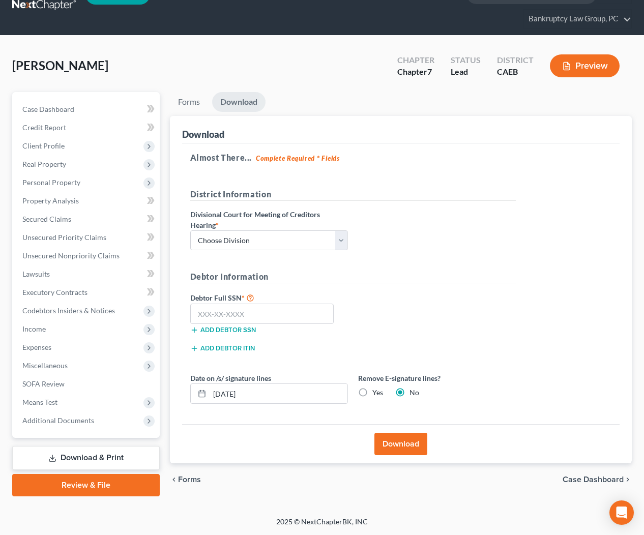
scroll to position [23, 0]
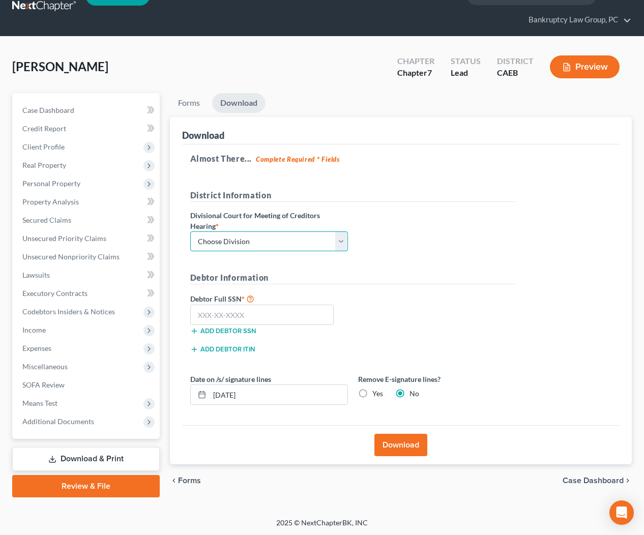
click at [274, 238] on select "Choose Division Fresno Modesto Sacramento" at bounding box center [269, 242] width 158 height 20
click at [278, 317] on input "text" at bounding box center [262, 315] width 144 height 20
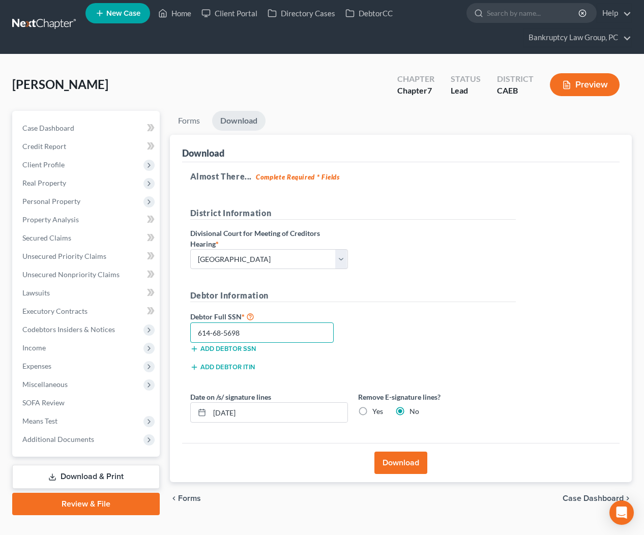
scroll to position [0, 0]
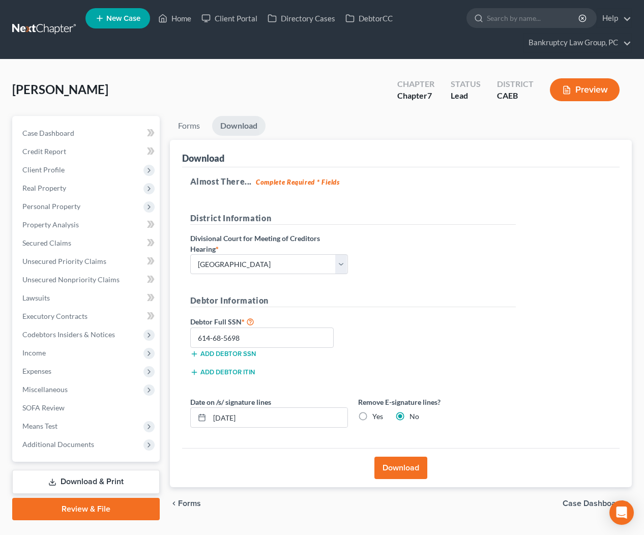
click at [390, 466] on button "Download" at bounding box center [401, 468] width 53 height 22
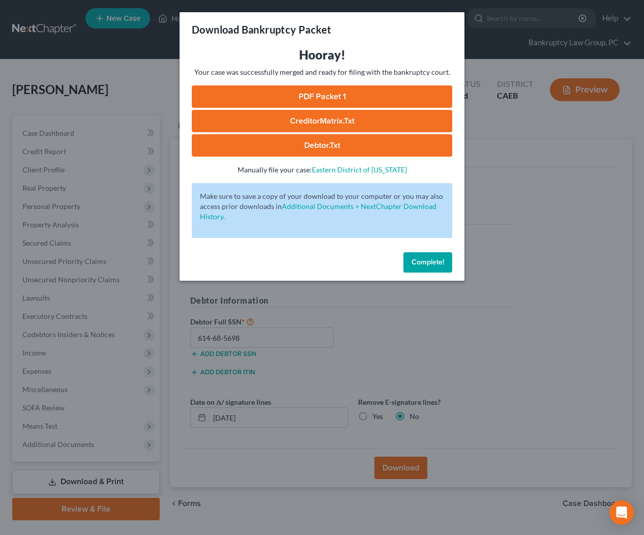
click at [336, 144] on link "Debtor.txt" at bounding box center [322, 145] width 261 height 22
click at [333, 116] on link "CreditorMatrix.txt" at bounding box center [322, 121] width 261 height 22
click at [325, 96] on link "PDF Packet 1" at bounding box center [322, 96] width 261 height 22
drag, startPoint x: 434, startPoint y: 266, endPoint x: 381, endPoint y: 271, distance: 53.7
click at [434, 267] on span "Complete!" at bounding box center [428, 262] width 33 height 9
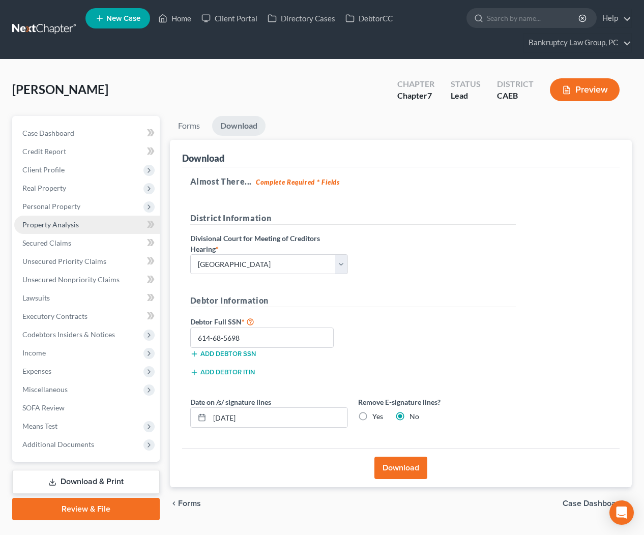
click at [65, 228] on link "Property Analysis" at bounding box center [87, 225] width 146 height 18
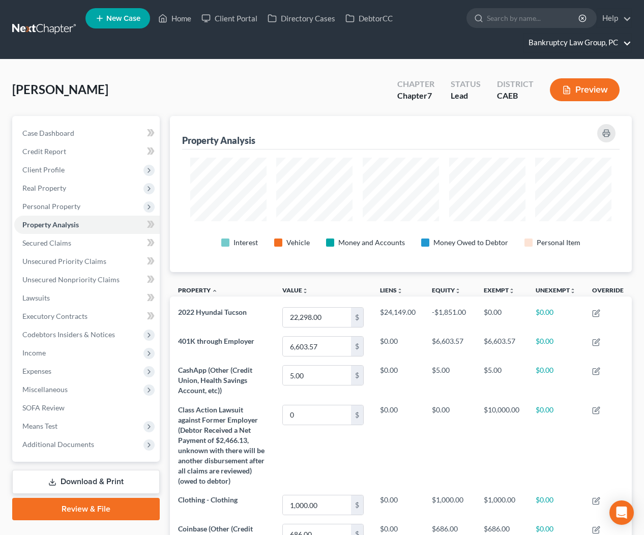
click at [600, 43] on link "Bankruptcy Law Group, PC" at bounding box center [578, 43] width 108 height 18
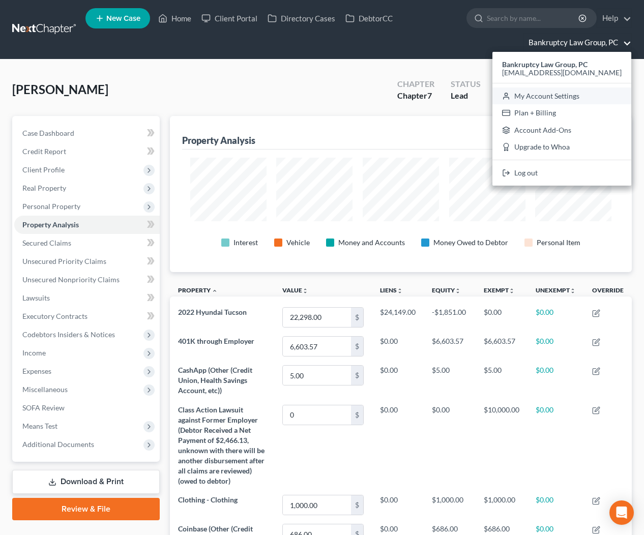
click at [562, 97] on link "My Account Settings" at bounding box center [562, 96] width 139 height 17
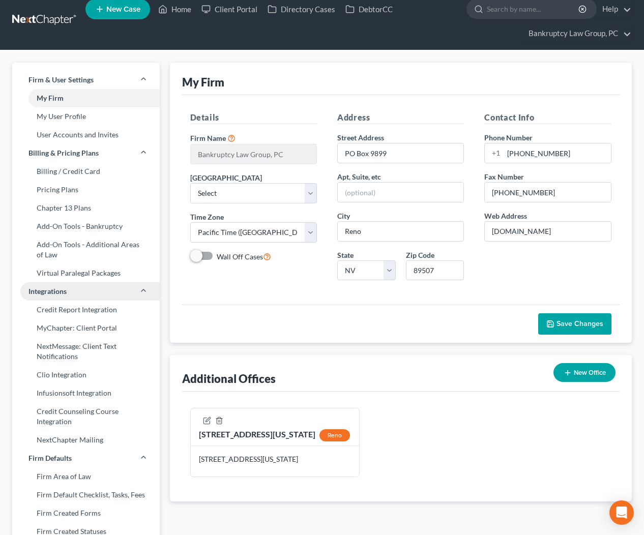
scroll to position [14, 0]
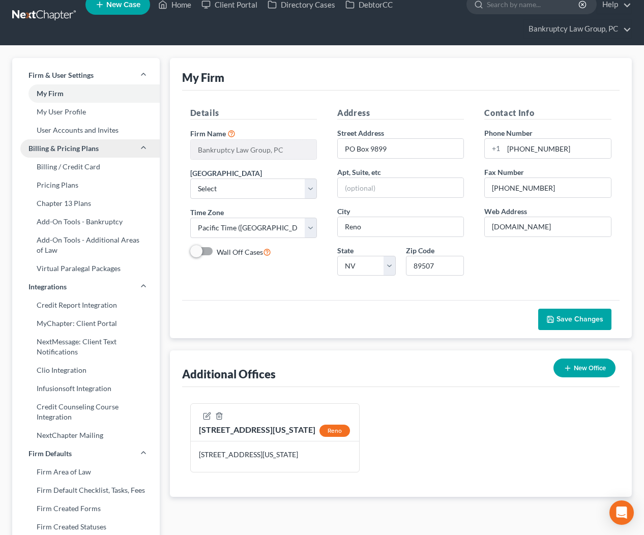
click at [137, 148] on link "Billing & Pricing Plans" at bounding box center [86, 148] width 148 height 18
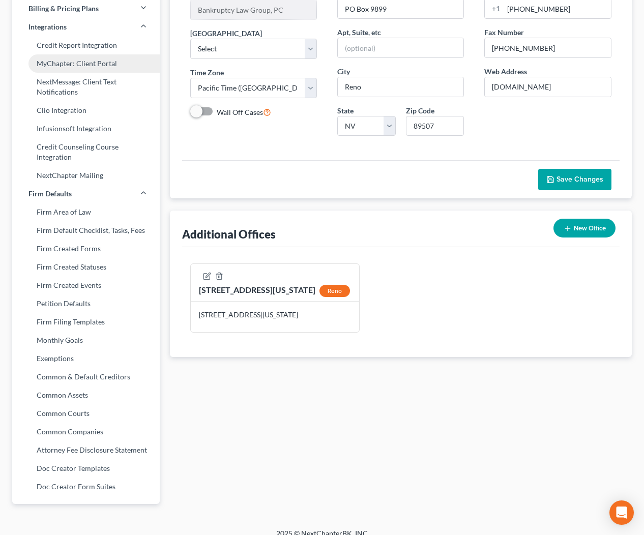
scroll to position [163, 0]
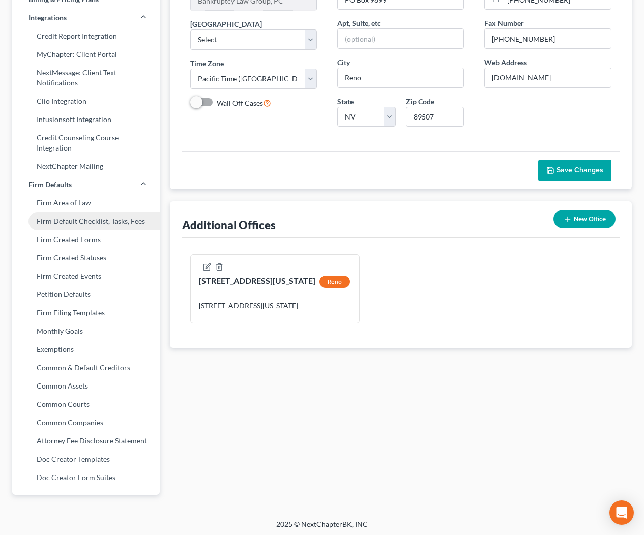
click at [92, 225] on link "Firm Default Checklist, Tasks, Fees" at bounding box center [86, 221] width 148 height 18
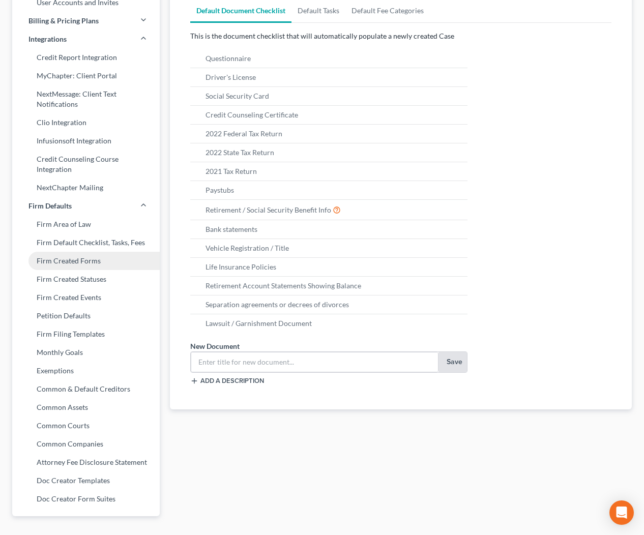
scroll to position [165, 0]
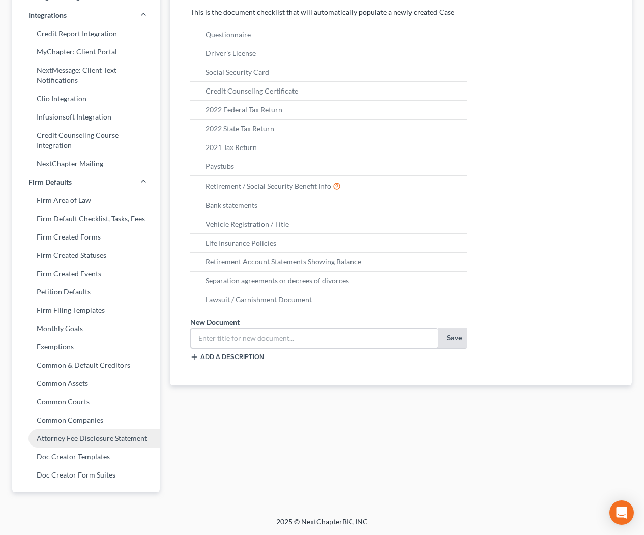
click at [90, 444] on link "Attorney Fee Disclosure Statement" at bounding box center [86, 438] width 148 height 18
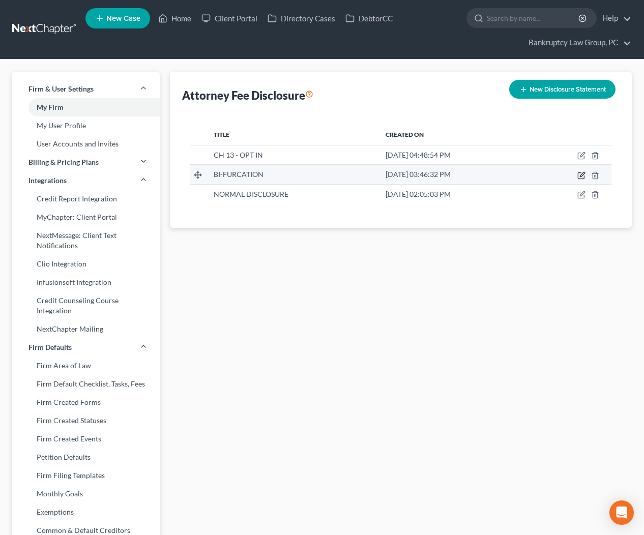
click at [580, 175] on icon "button" at bounding box center [582, 175] width 8 height 8
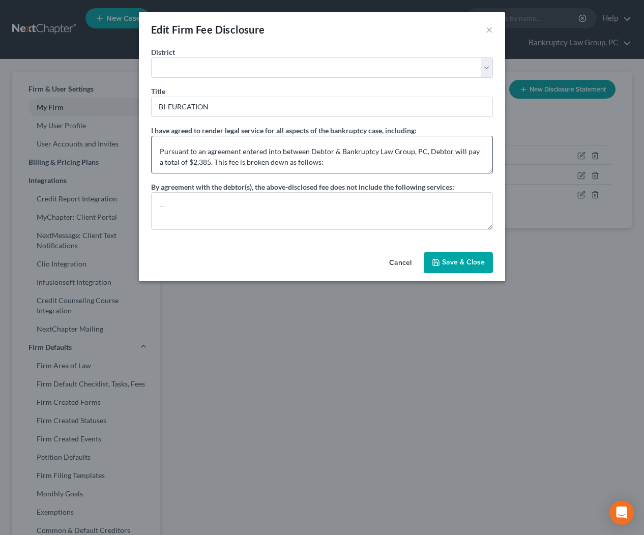
scroll to position [28, 0]
click at [206, 164] on textarea "--- Pursuant to Local Rule 2016-3 there has been a bifurcation of fees: Pursuan…" at bounding box center [322, 155] width 342 height 38
click at [194, 164] on textarea "--- Pursuant to Local Rule 2016-3 there has been a bifurcation of fees: Pursuan…" at bounding box center [322, 155] width 342 height 38
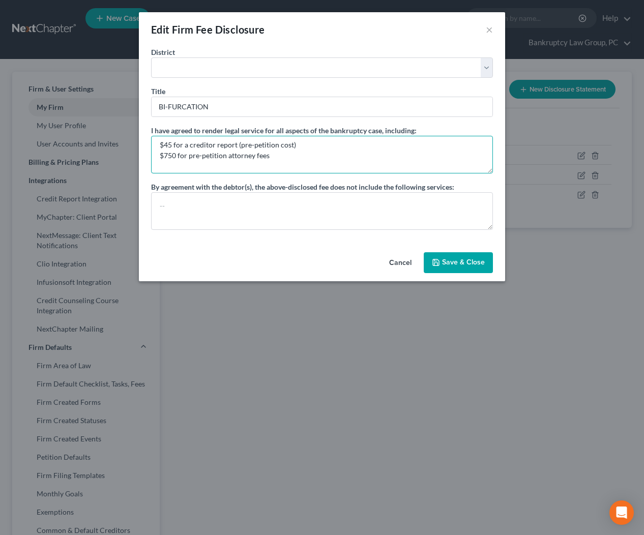
click at [176, 153] on textarea "--- Pursuant to Local Rule 2016-3 there has been a bifurcation of fees: Pursuan…" at bounding box center [322, 155] width 342 height 38
click at [181, 157] on textarea "--- Pursuant to Local Rule 2016-3 there has been a bifurcation of fees: Pursuan…" at bounding box center [322, 155] width 342 height 38
drag, startPoint x: 176, startPoint y: 157, endPoint x: 194, endPoint y: 168, distance: 21.6
click at [176, 157] on textarea "--- Pursuant to Local Rule 2016-3 there has been a bifurcation of fees: Pursuan…" at bounding box center [322, 155] width 342 height 38
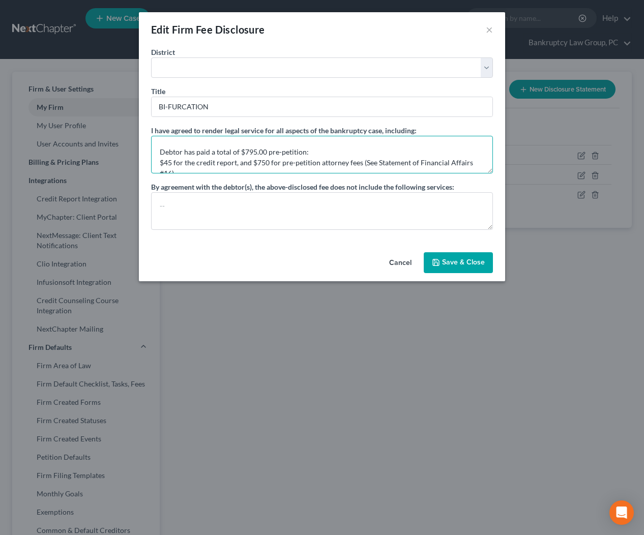
scroll to position [132, 0]
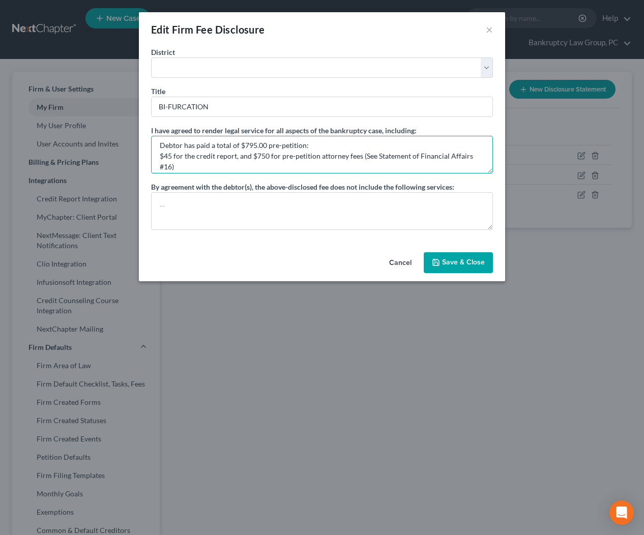
click at [253, 144] on textarea "--- Pursuant to Local Rule 2016-3 there has been a bifurcation of fees: Pursuan…" at bounding box center [322, 155] width 342 height 38
drag, startPoint x: 267, startPoint y: 156, endPoint x: 267, endPoint y: 163, distance: 7.1
click at [267, 156] on textarea "--- Pursuant to Local Rule 2016-3 there has been a bifurcation of fees: Pursuan…" at bounding box center [322, 155] width 342 height 38
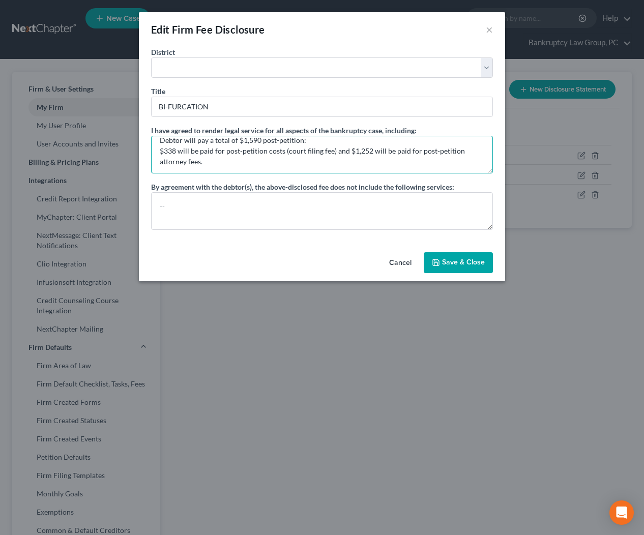
scroll to position [178, 0]
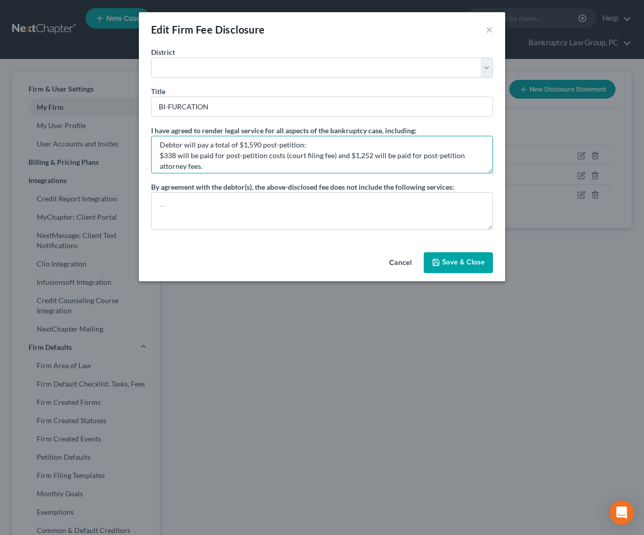
click at [258, 142] on textarea "--- Pursuant to Local Rule 2016-3 there has been a bifurcation of fees: Pursuan…" at bounding box center [322, 155] width 342 height 38
click at [248, 146] on textarea "--- Pursuant to Local Rule 2016-3 there has been a bifurcation of fees: Pursuan…" at bounding box center [322, 155] width 342 height 38
click at [366, 157] on textarea "--- Pursuant to Local Rule 2016-3 there has been a bifurcation of fees: Pursuan…" at bounding box center [322, 155] width 342 height 38
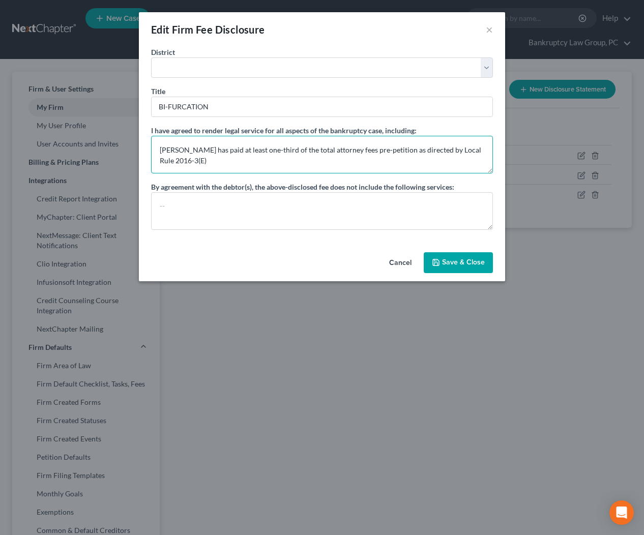
scroll to position [214, 0]
click at [457, 262] on button "Save & Close" at bounding box center [458, 262] width 69 height 21
